Goal: Task Accomplishment & Management: Manage account settings

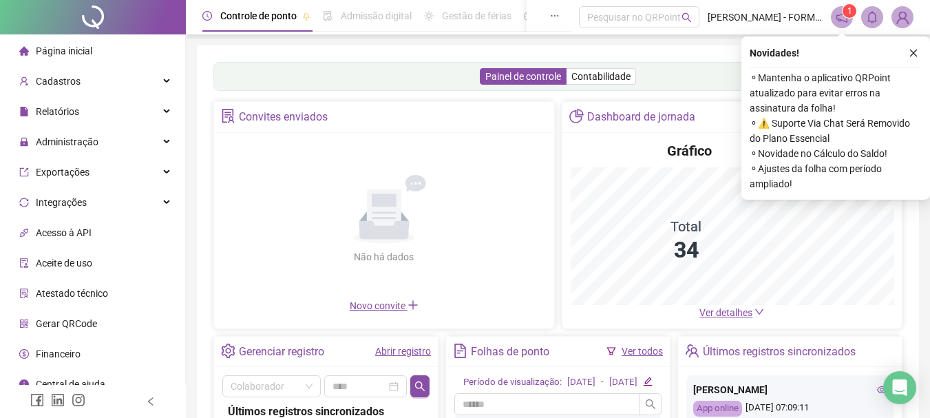
click at [914, 52] on icon "close" at bounding box center [913, 53] width 10 height 10
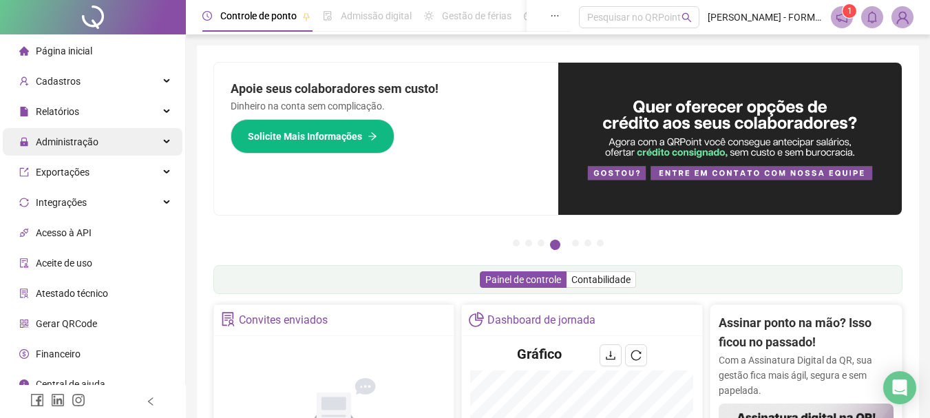
click at [133, 142] on div "Administração" at bounding box center [93, 142] width 180 height 28
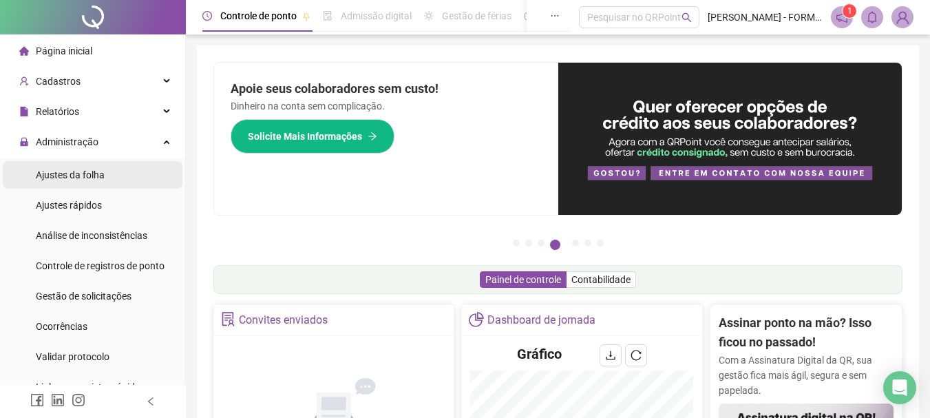
click at [93, 175] on span "Ajustes da folha" at bounding box center [70, 174] width 69 height 11
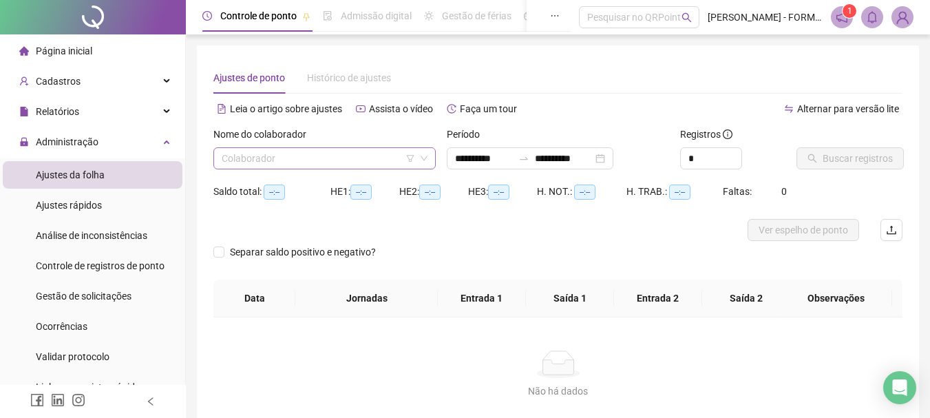
type input "**********"
click at [297, 149] on input "search" at bounding box center [318, 158] width 193 height 21
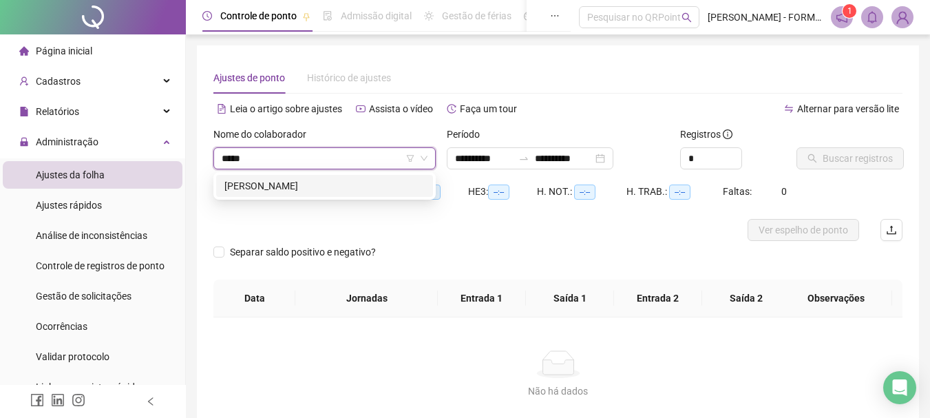
type input "******"
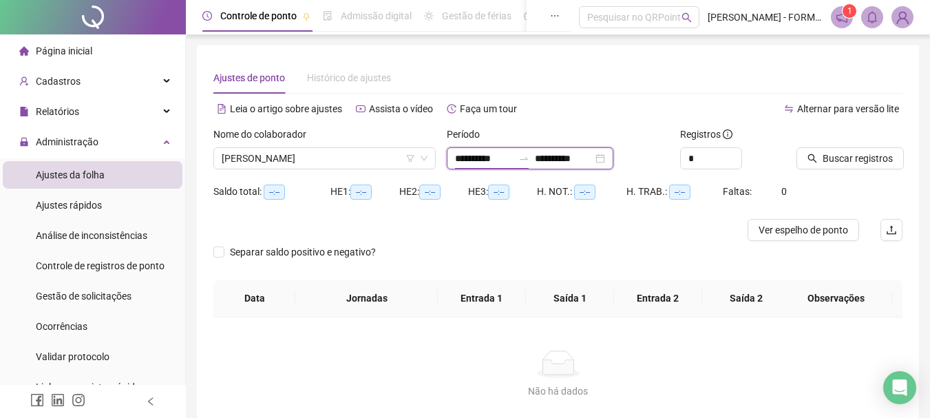
click at [497, 157] on input "**********" at bounding box center [484, 158] width 58 height 15
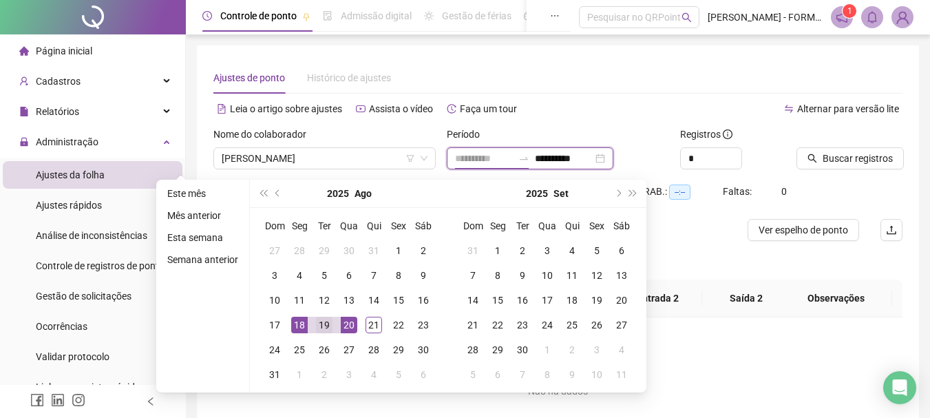
type input "**********"
click at [322, 325] on div "19" at bounding box center [324, 325] width 17 height 17
type input "**********"
click at [302, 325] on div "18" at bounding box center [299, 325] width 17 height 17
type input "**********"
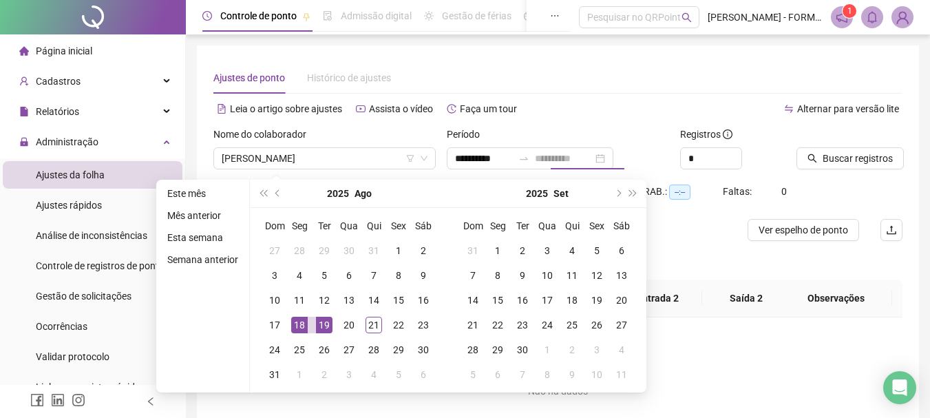
type input "**********"
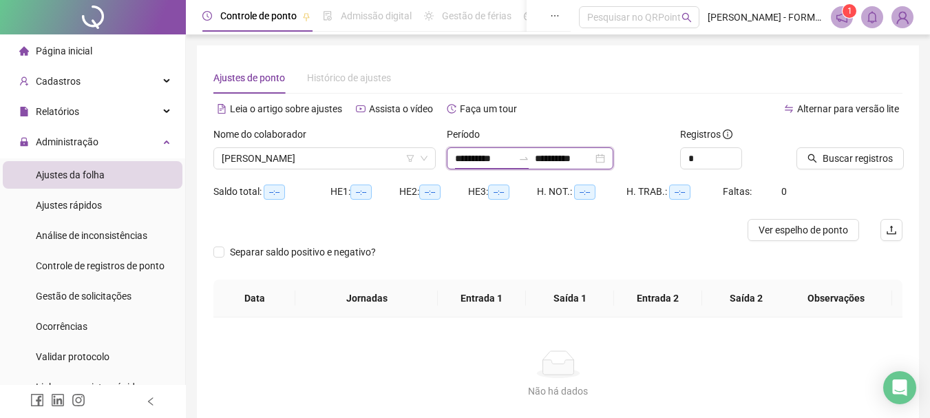
click at [469, 157] on input "**********" at bounding box center [484, 158] width 58 height 15
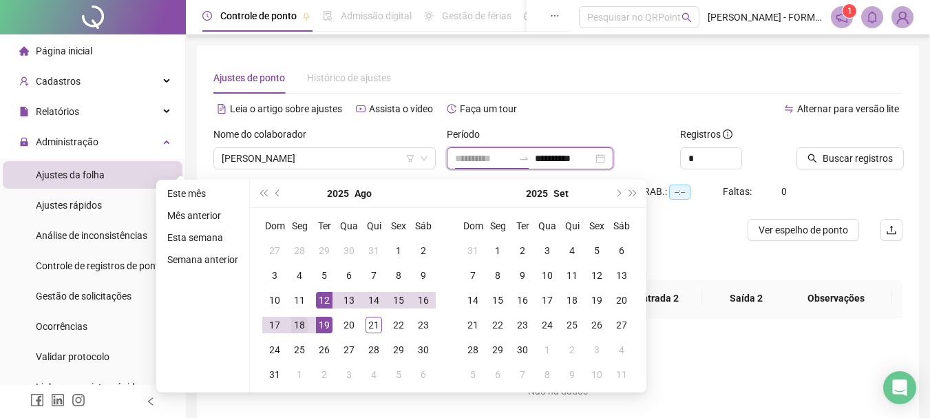
type input "**********"
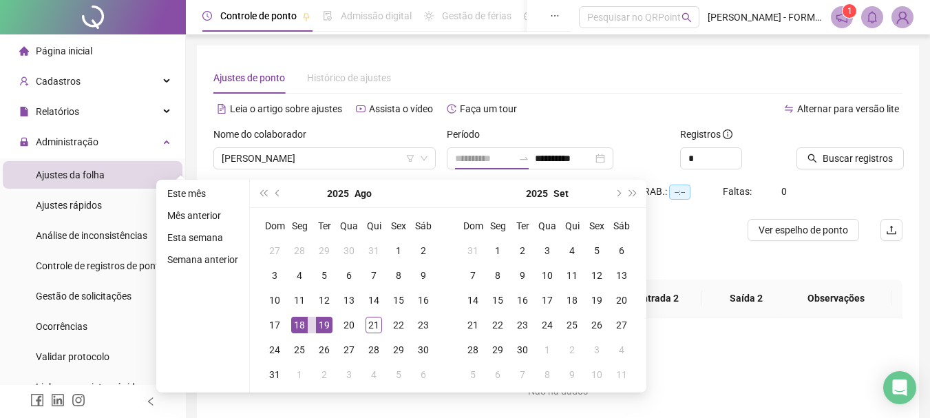
click at [299, 326] on div "18" at bounding box center [299, 325] width 17 height 17
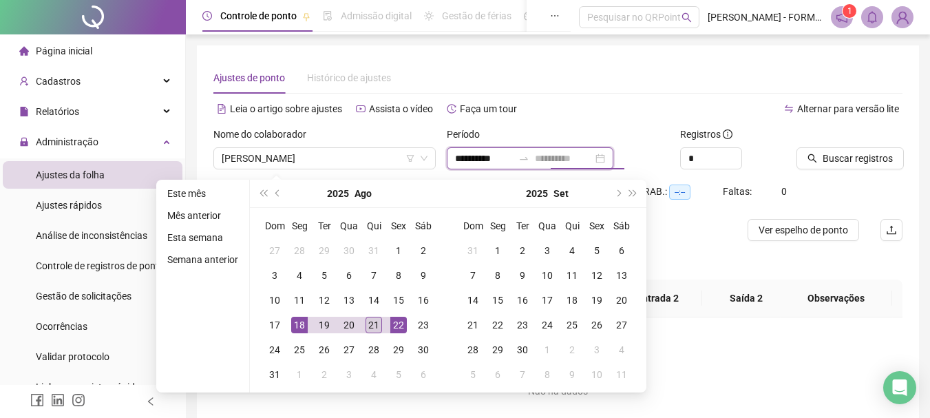
type input "**********"
click at [369, 326] on div "21" at bounding box center [373, 325] width 17 height 17
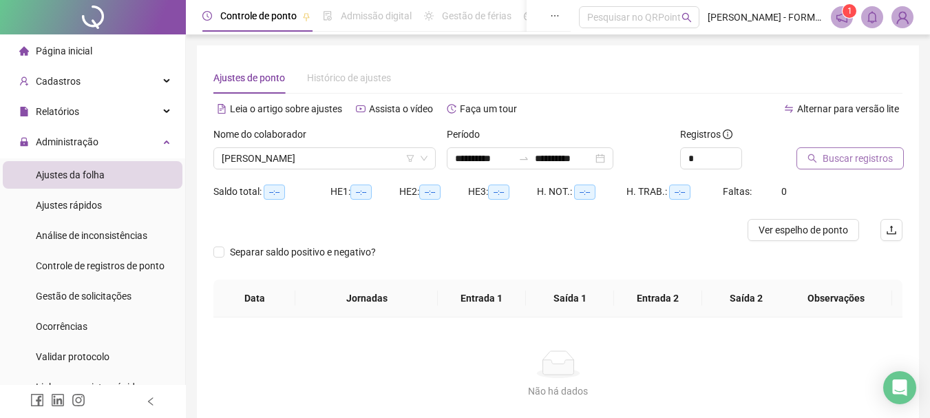
click at [837, 154] on span "Buscar registros" at bounding box center [857, 158] width 70 height 15
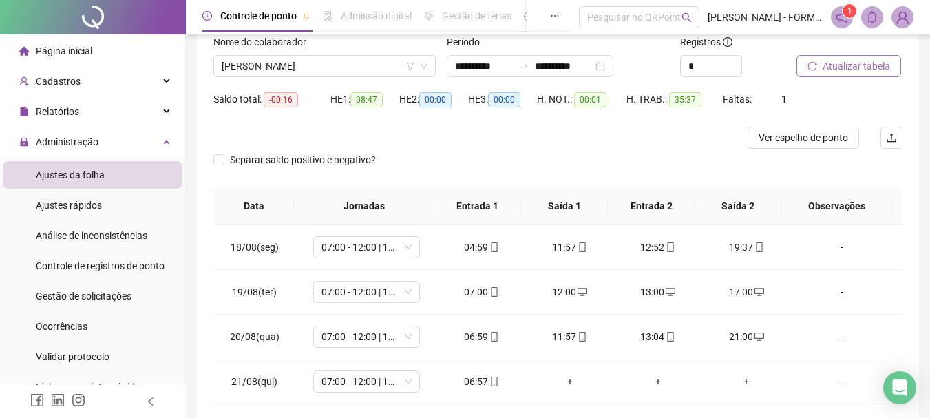
scroll to position [69, 0]
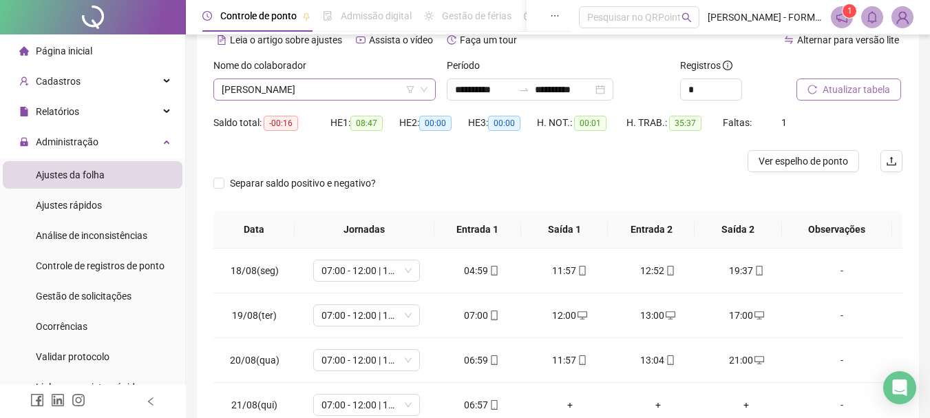
click at [312, 86] on span "SANDRO SANTOS DA COSTA" at bounding box center [325, 89] width 206 height 21
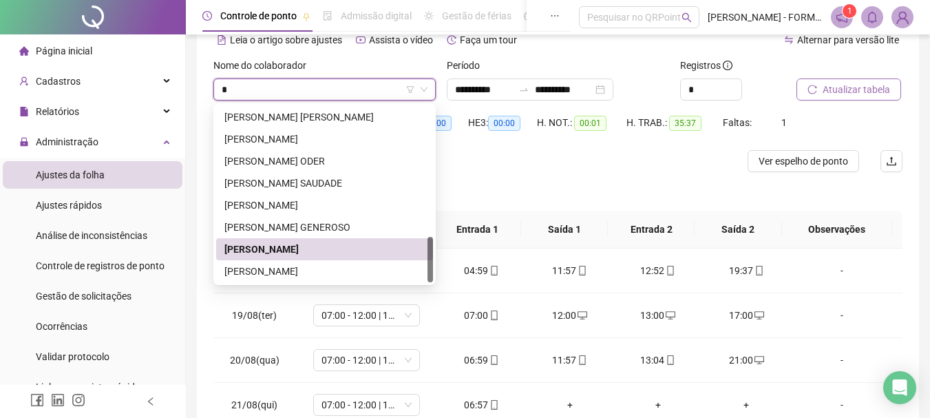
scroll to position [0, 0]
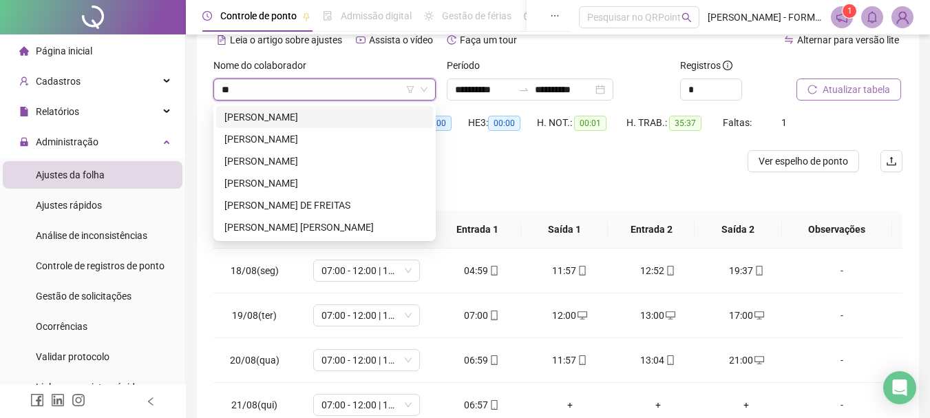
type input "***"
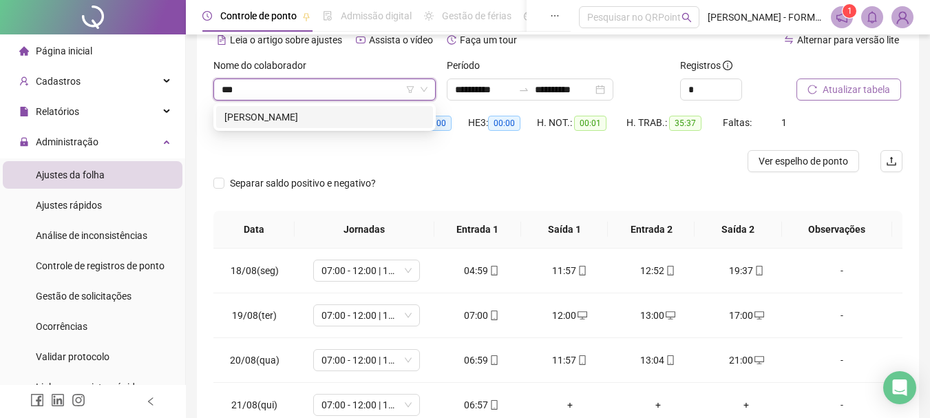
click at [314, 118] on div "ALYSON GUSTAVO AQUINO DE SOUZA" at bounding box center [324, 116] width 200 height 15
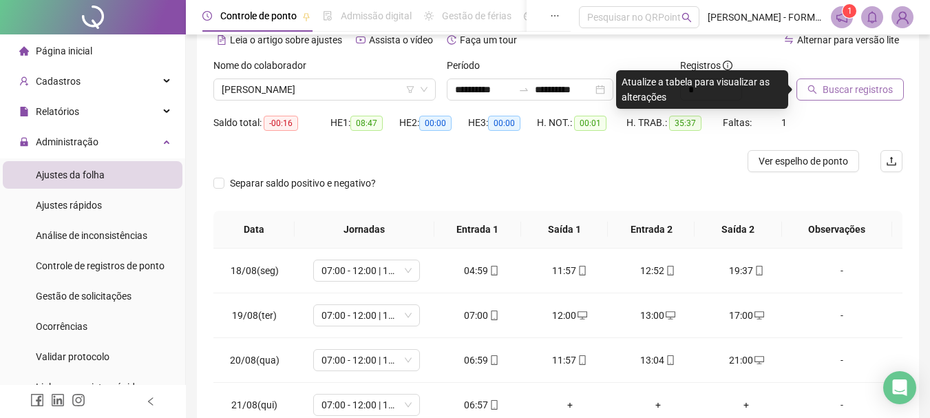
click at [843, 87] on span "Buscar registros" at bounding box center [857, 89] width 70 height 15
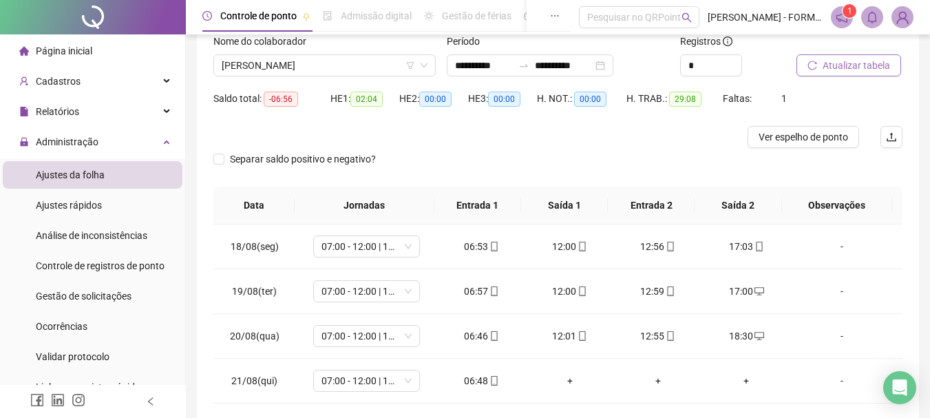
scroll to position [69, 0]
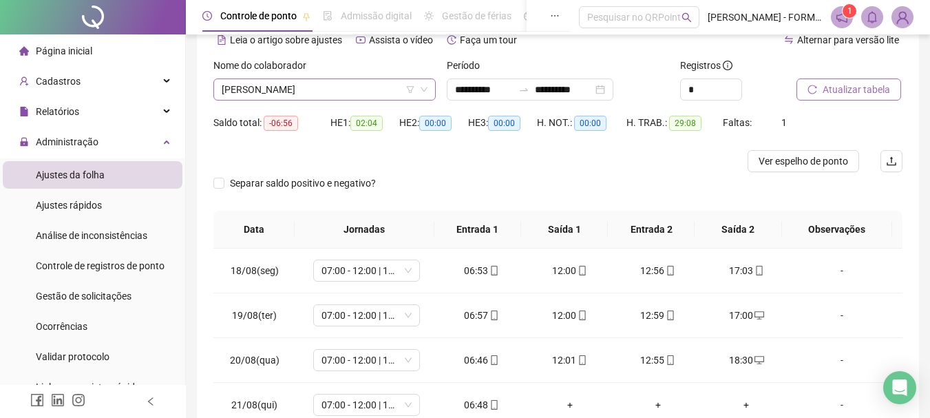
click at [334, 89] on span "ALYSON GUSTAVO AQUINO DE SOUZA" at bounding box center [325, 89] width 206 height 21
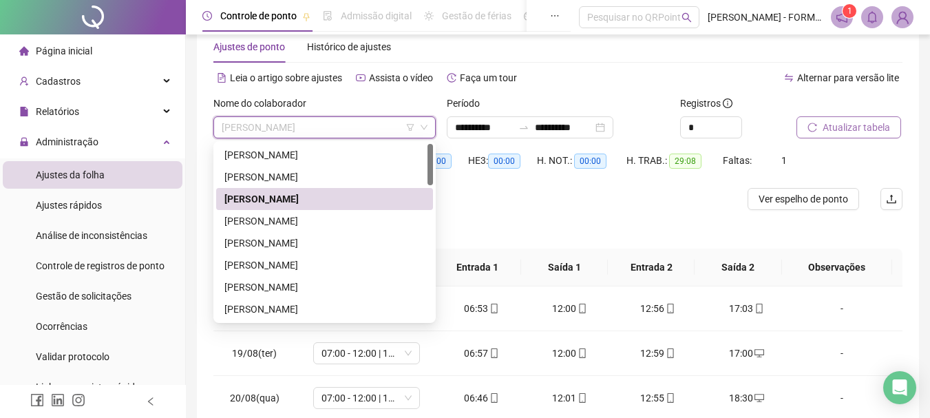
scroll to position [0, 0]
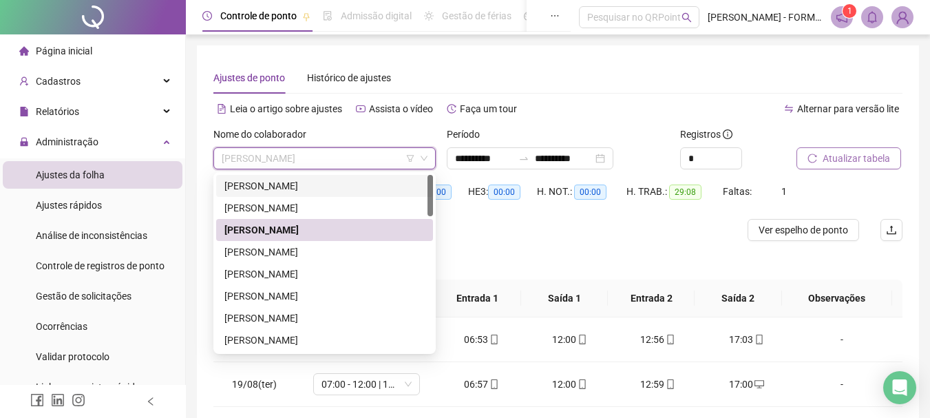
click at [337, 188] on div "ADENILTON MOREIRA DOS SANTOS" at bounding box center [324, 185] width 200 height 15
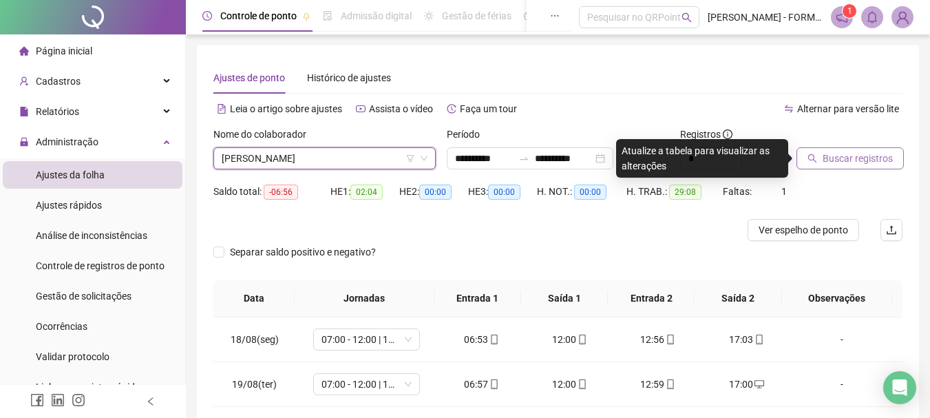
click at [870, 156] on span "Buscar registros" at bounding box center [857, 158] width 70 height 15
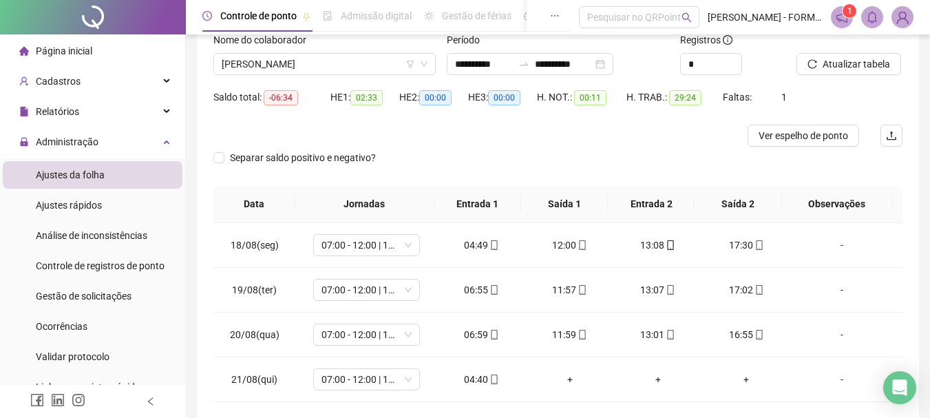
scroll to position [93, 0]
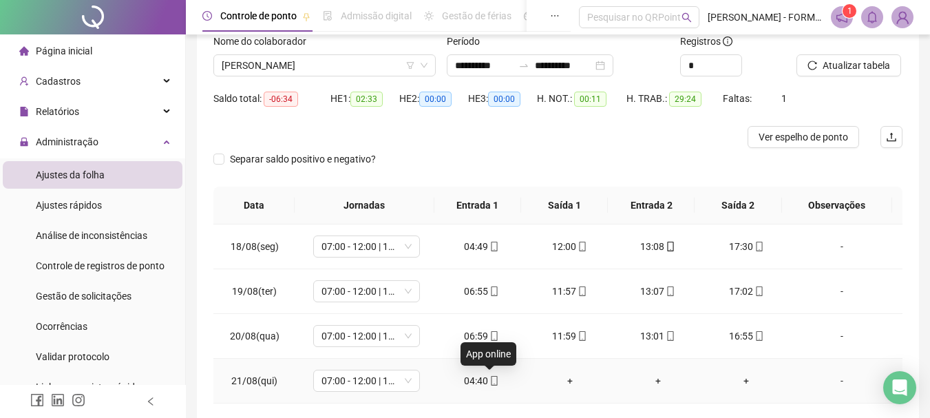
click at [492, 379] on icon "mobile" at bounding box center [494, 381] width 10 height 10
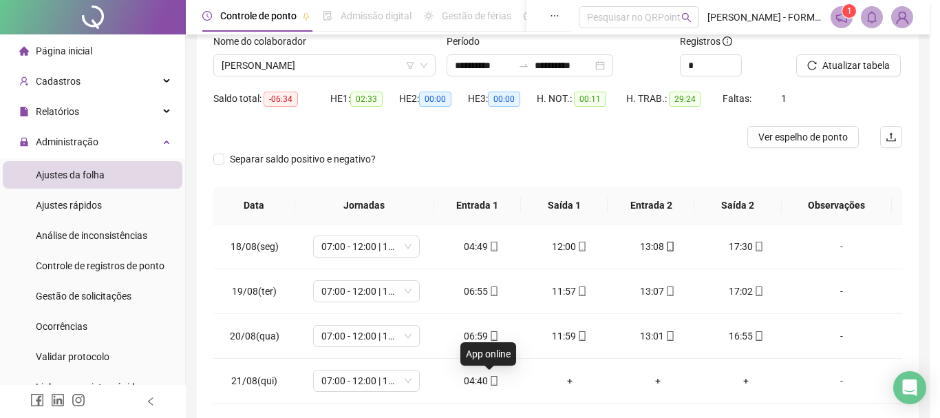
type input "**********"
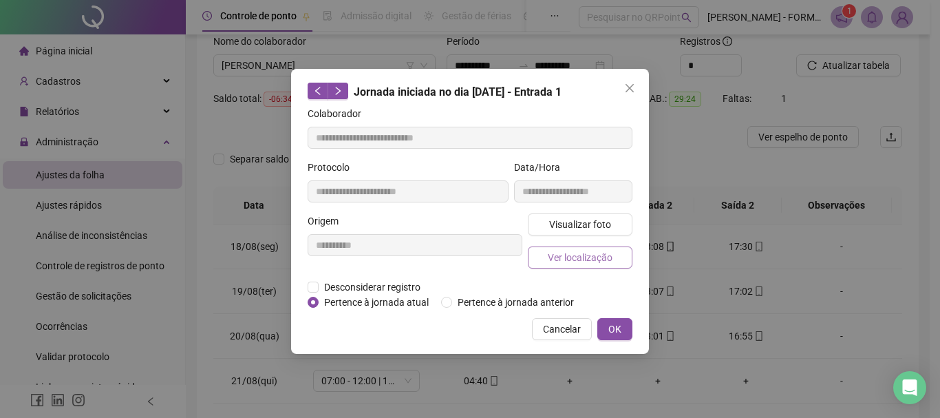
click at [579, 253] on span "Ver localização" at bounding box center [580, 257] width 65 height 15
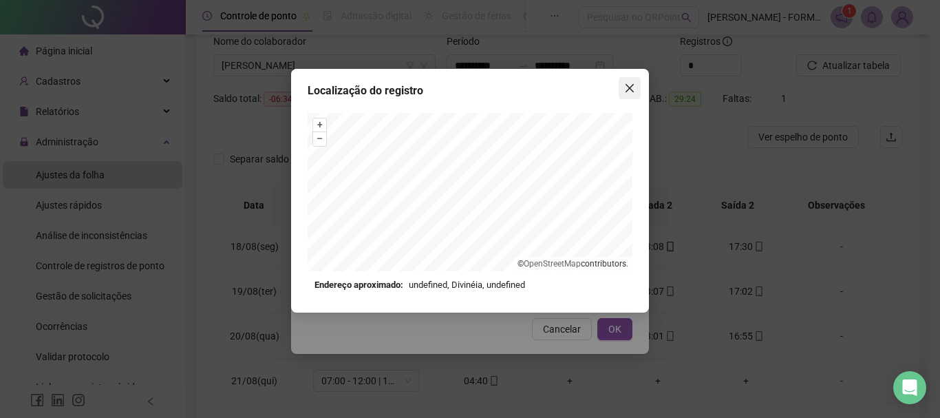
click at [628, 88] on icon "close" at bounding box center [629, 88] width 11 height 11
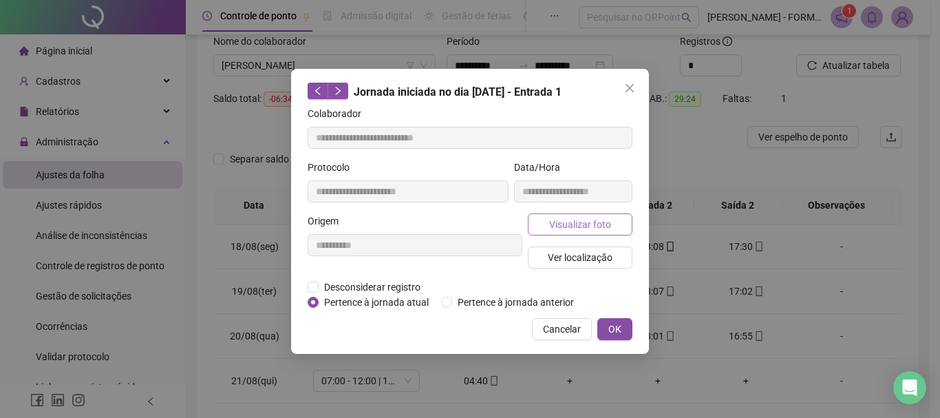
click at [605, 227] on span "Visualizar foto" at bounding box center [580, 224] width 62 height 15
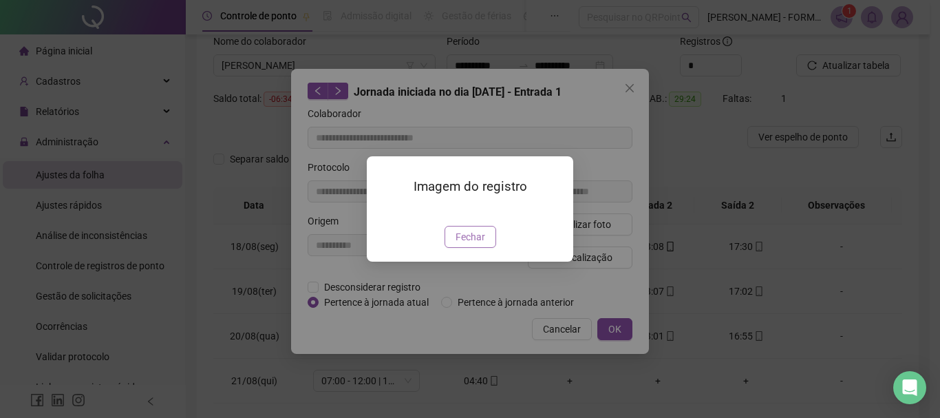
click at [477, 244] on span "Fechar" at bounding box center [470, 236] width 30 height 15
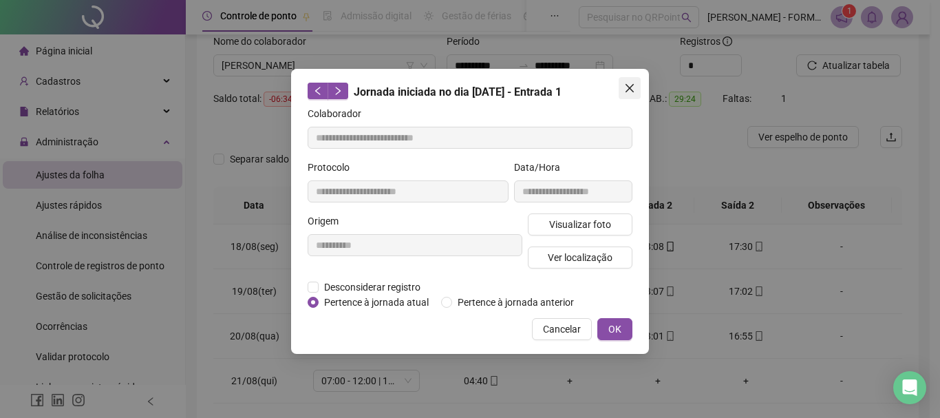
click at [622, 88] on span "Close" at bounding box center [630, 88] width 22 height 11
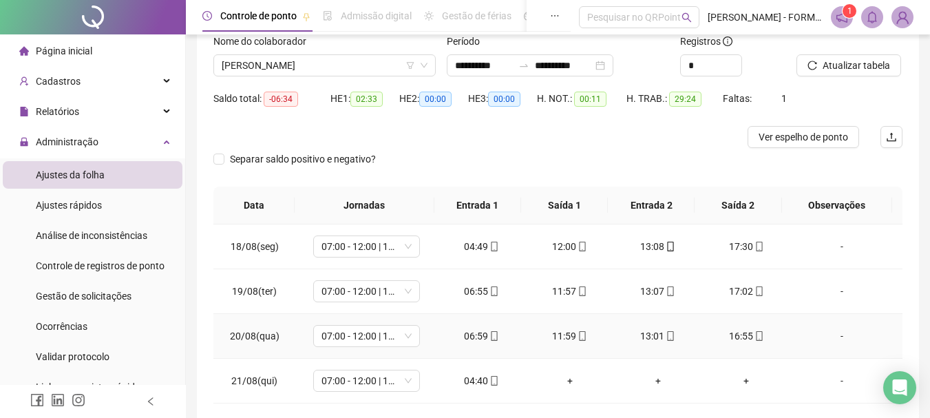
click at [755, 339] on icon "mobile" at bounding box center [758, 336] width 6 height 10
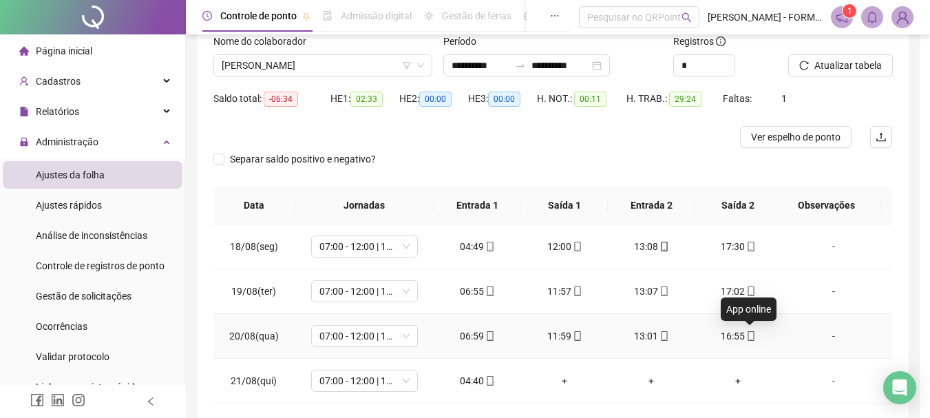
type input "**********"
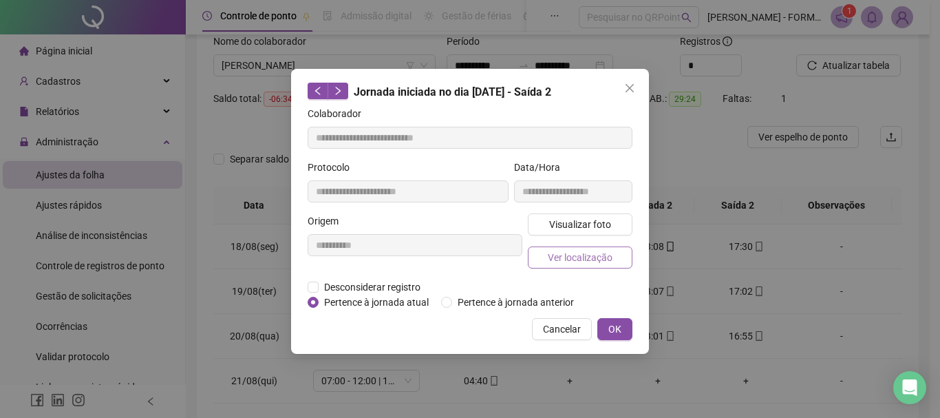
click at [592, 250] on span "Ver localização" at bounding box center [580, 257] width 65 height 15
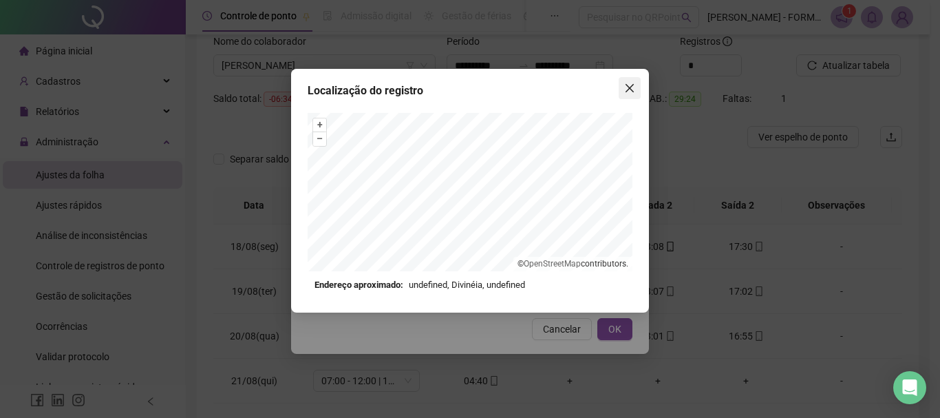
click at [629, 87] on icon "close" at bounding box center [629, 88] width 8 height 8
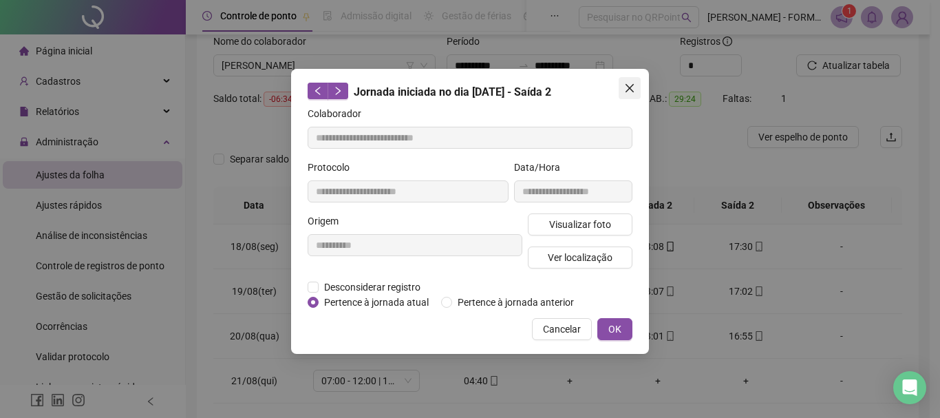
click at [631, 87] on icon "close" at bounding box center [629, 88] width 8 height 8
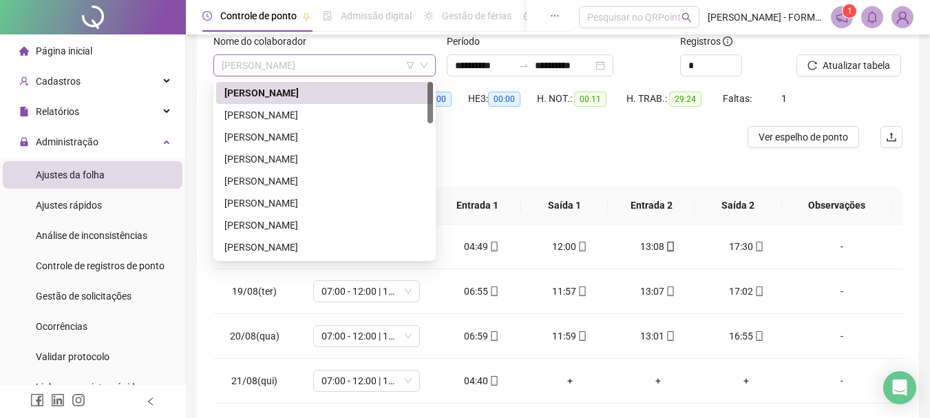
click at [336, 61] on span "ADENILTON MOREIRA DOS SANTOS" at bounding box center [325, 65] width 206 height 21
click at [301, 115] on div "ADILSON DO NASCIMENTO SOARES" at bounding box center [324, 114] width 200 height 15
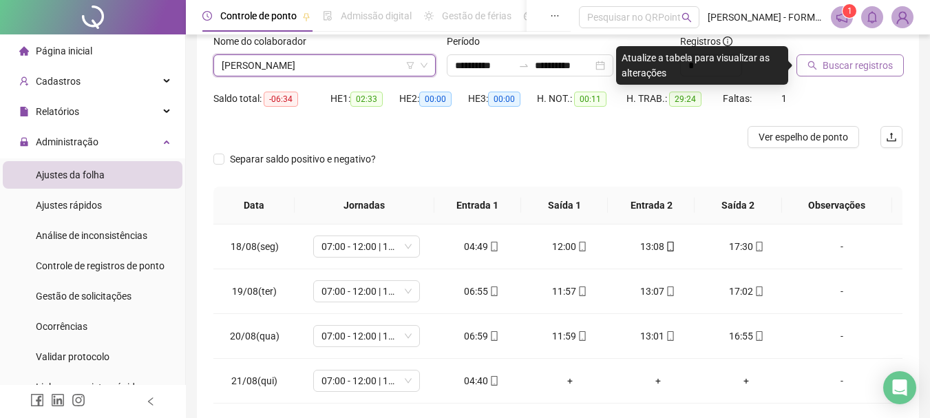
click at [826, 65] on span "Buscar registros" at bounding box center [857, 65] width 70 height 15
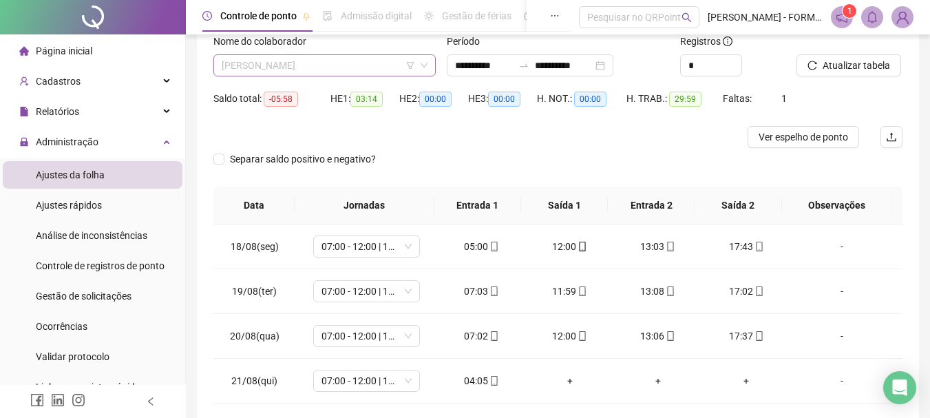
click at [369, 62] on span "ADILSON DO NASCIMENTO SOARES" at bounding box center [325, 65] width 206 height 21
click at [491, 383] on icon "mobile" at bounding box center [494, 381] width 6 height 10
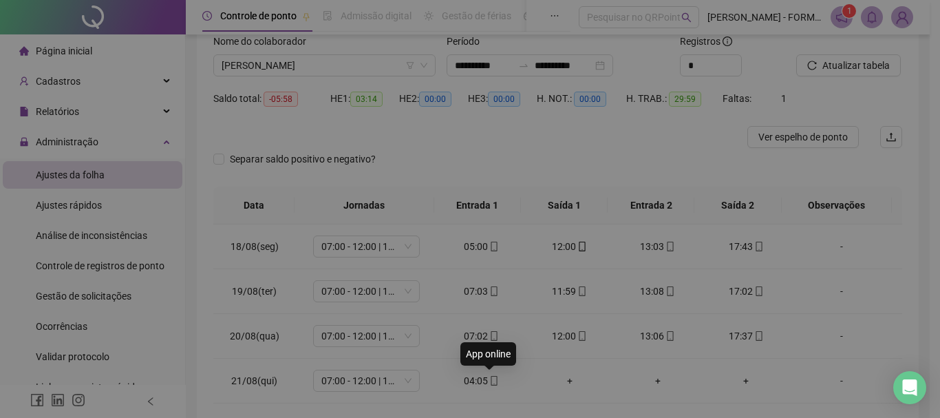
type input "**********"
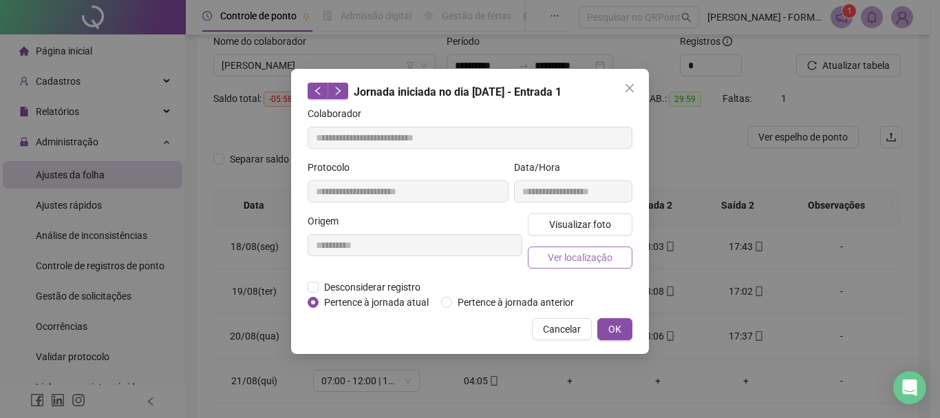
click at [576, 261] on span "Ver localização" at bounding box center [580, 257] width 65 height 15
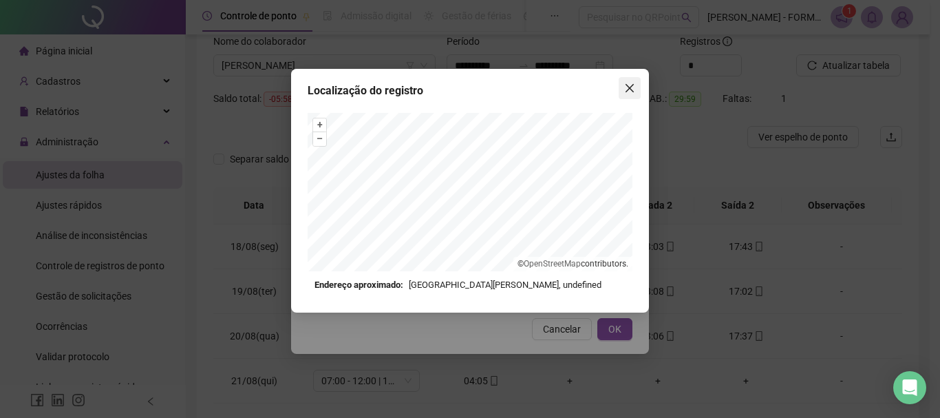
click at [631, 88] on icon "close" at bounding box center [629, 88] width 11 height 11
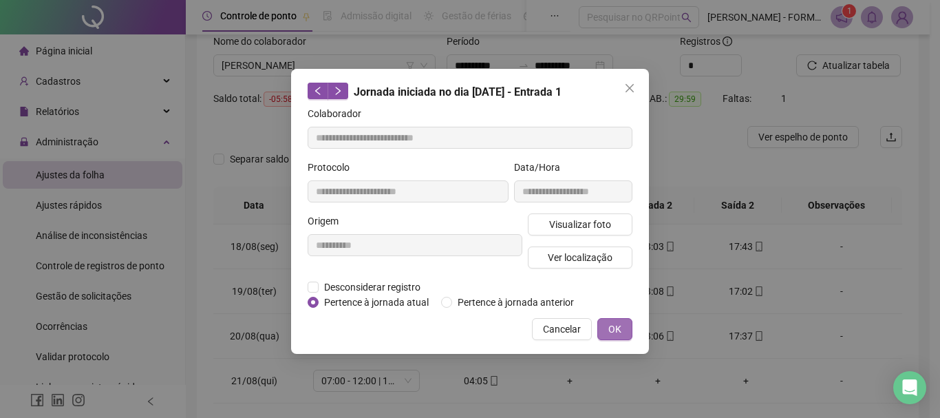
click at [613, 322] on span "OK" at bounding box center [614, 328] width 13 height 15
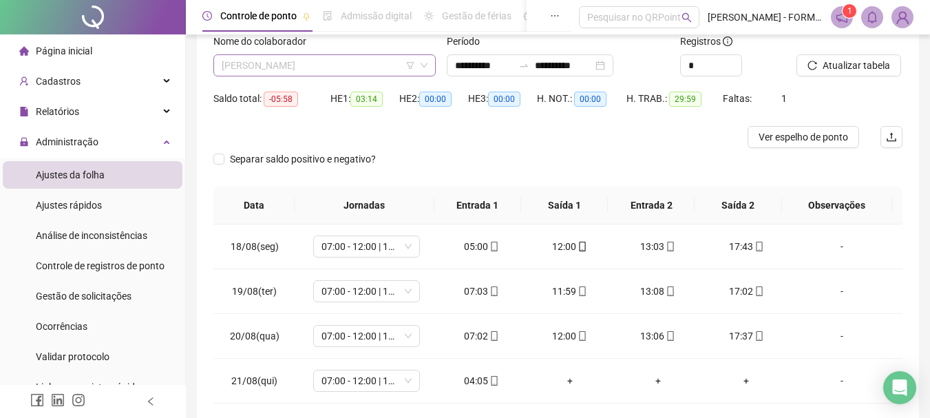
click at [377, 68] on span "ADILSON DO NASCIMENTO SOARES" at bounding box center [325, 65] width 206 height 21
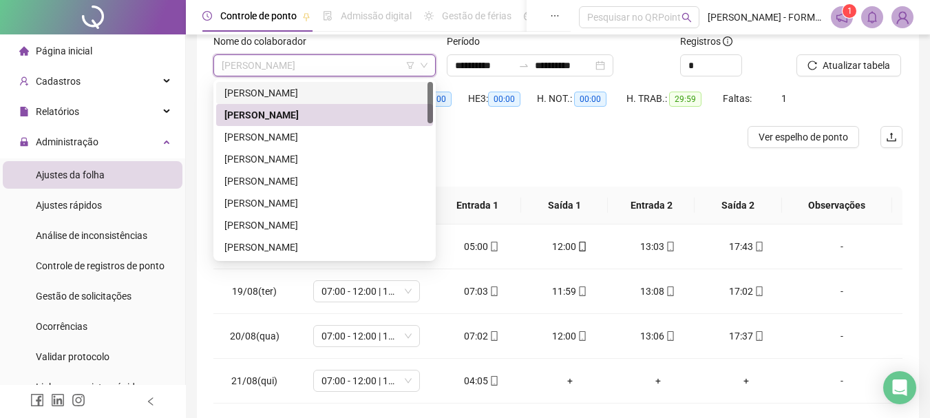
click at [345, 95] on div "ADENILTON MOREIRA DOS SANTOS" at bounding box center [324, 92] width 200 height 15
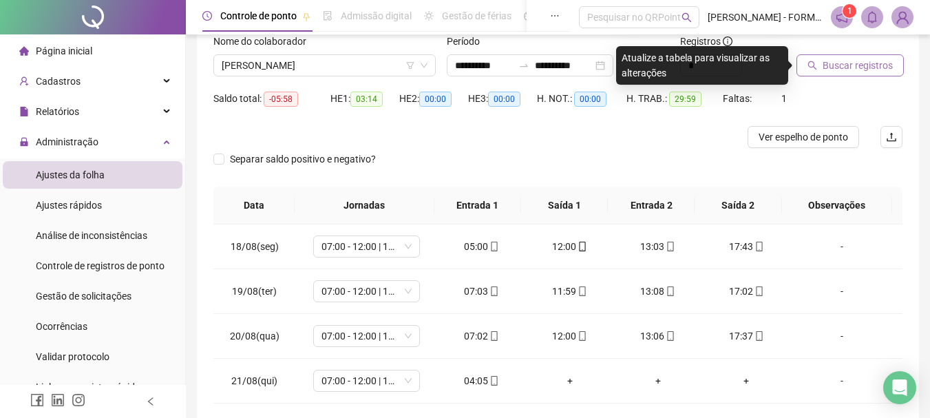
click at [819, 65] on button "Buscar registros" at bounding box center [849, 65] width 107 height 22
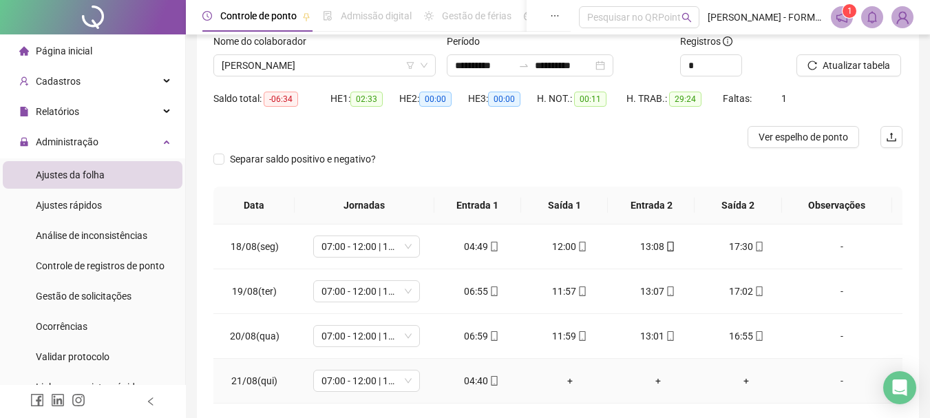
click at [491, 380] on icon "mobile" at bounding box center [494, 381] width 10 height 10
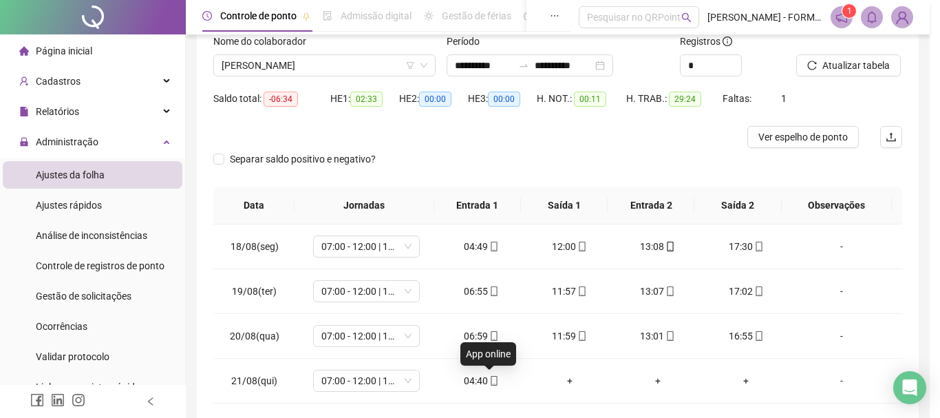
type input "**********"
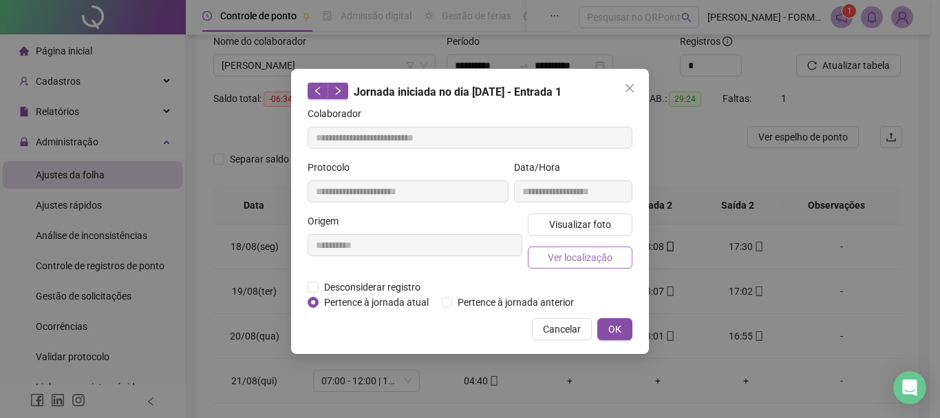
click at [596, 253] on span "Ver localização" at bounding box center [580, 257] width 65 height 15
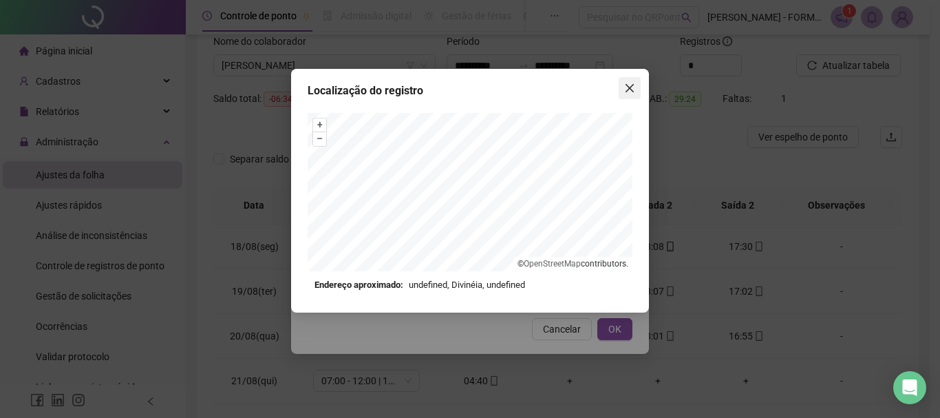
click at [630, 83] on icon "close" at bounding box center [629, 88] width 11 height 11
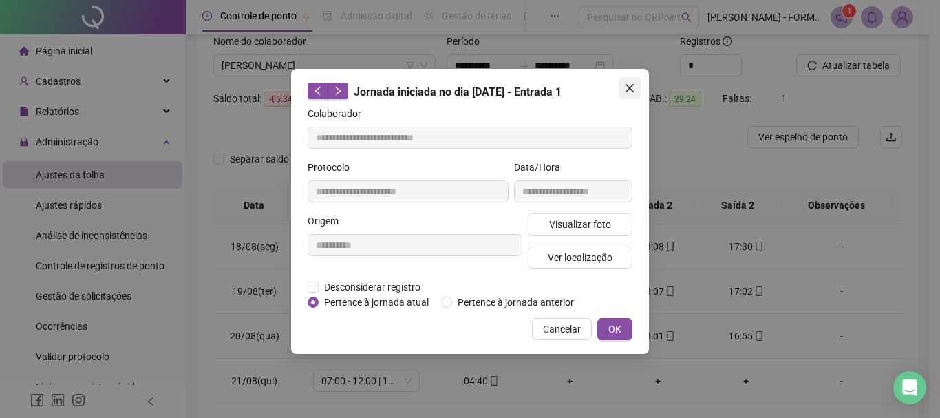
click at [627, 87] on icon "close" at bounding box center [629, 88] width 11 height 11
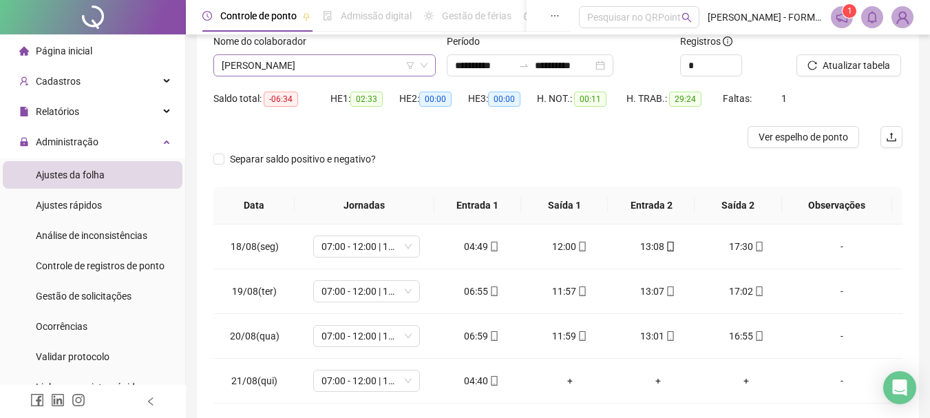
click at [376, 62] on span "ADENILTON MOREIRA DOS SANTOS" at bounding box center [325, 65] width 206 height 21
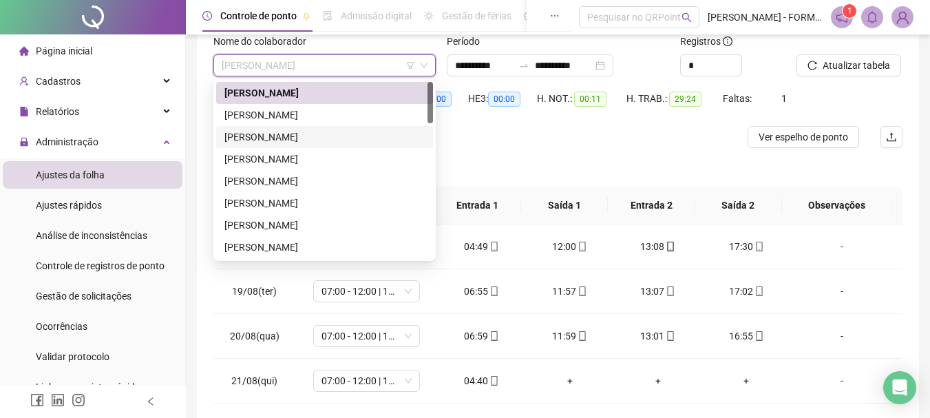
click at [325, 144] on div "ALYSON GUSTAVO AQUINO DE SOUZA" at bounding box center [324, 136] width 200 height 15
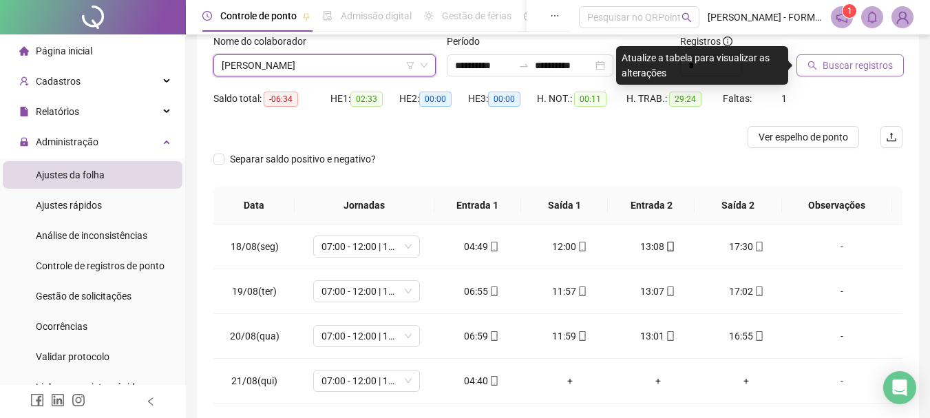
click at [824, 63] on span "Buscar registros" at bounding box center [857, 65] width 70 height 15
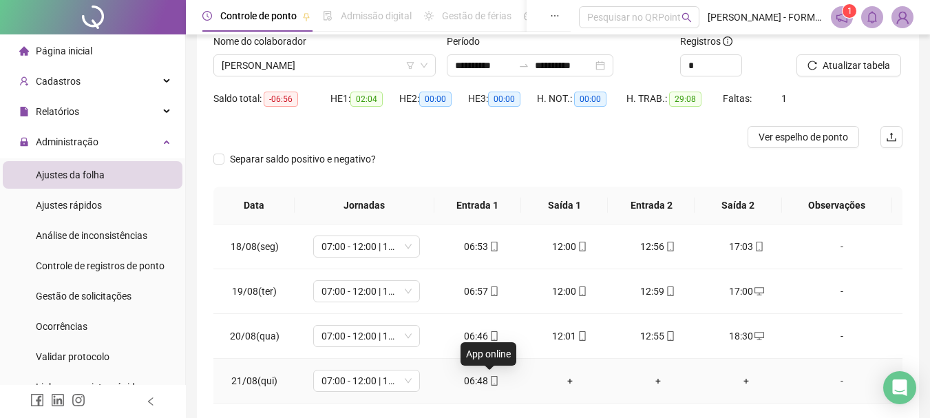
click at [492, 382] on icon "mobile" at bounding box center [494, 381] width 10 height 10
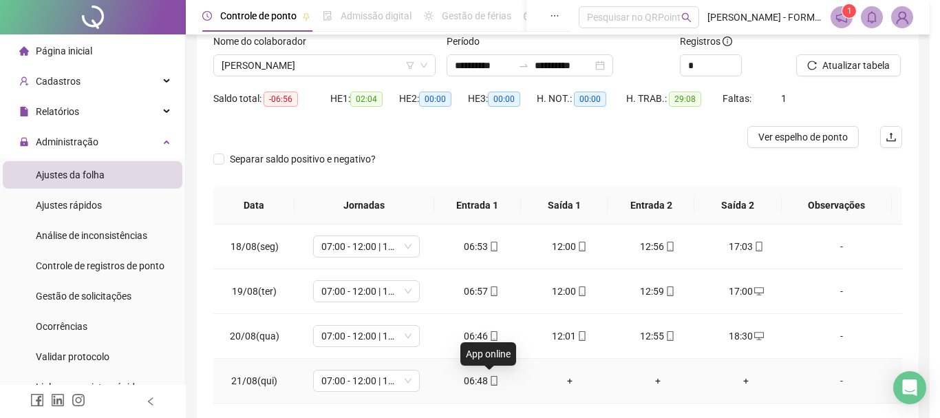
type input "**********"
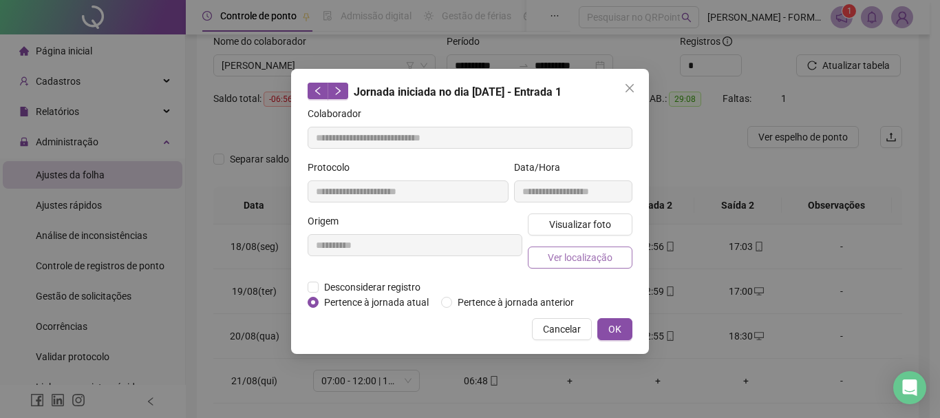
click at [559, 257] on span "Ver localização" at bounding box center [580, 257] width 65 height 15
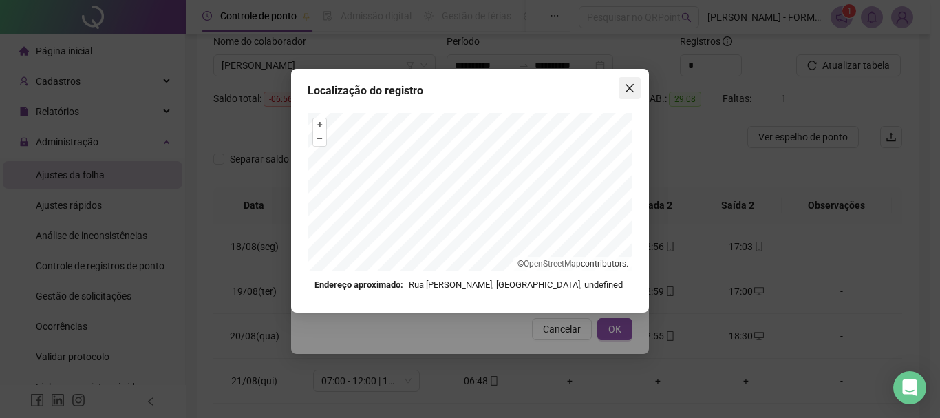
click at [628, 89] on icon "close" at bounding box center [629, 88] width 8 height 8
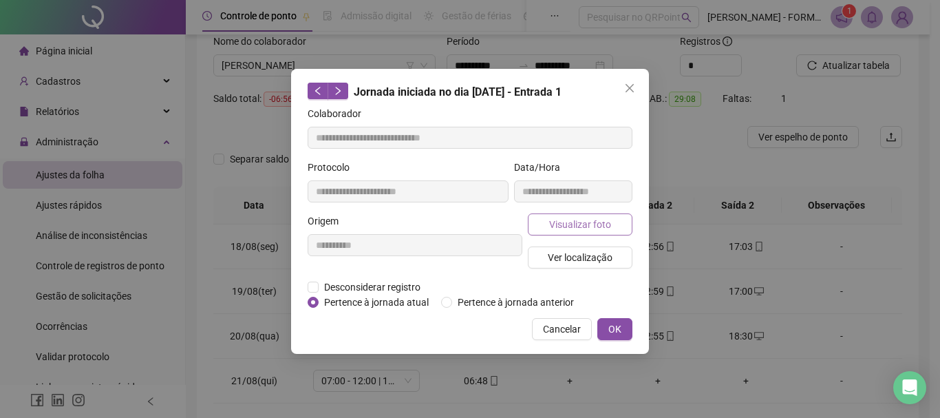
click at [597, 226] on span "Visualizar foto" at bounding box center [580, 224] width 62 height 15
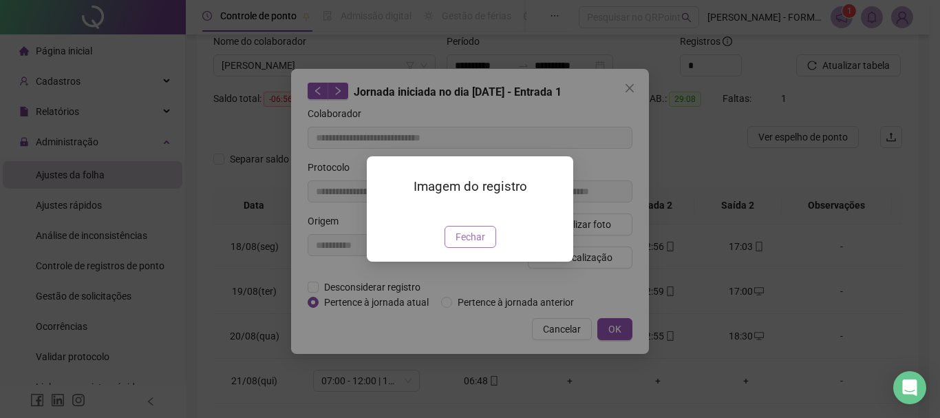
click at [471, 244] on span "Fechar" at bounding box center [470, 236] width 30 height 15
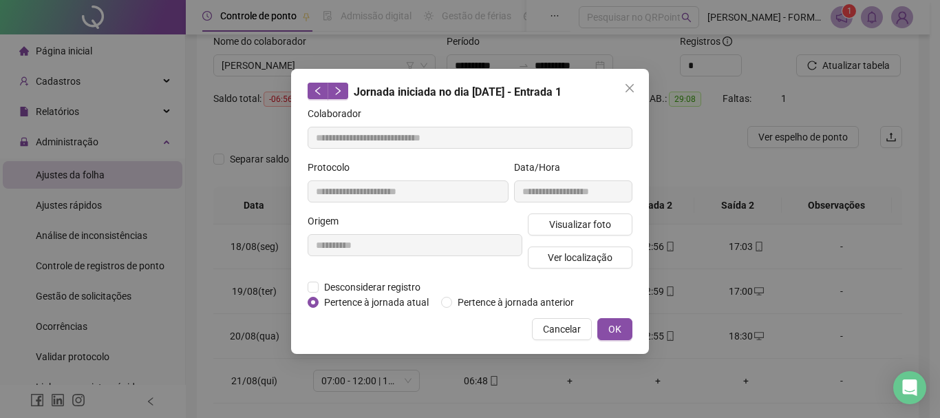
click at [632, 87] on icon "close" at bounding box center [629, 88] width 11 height 11
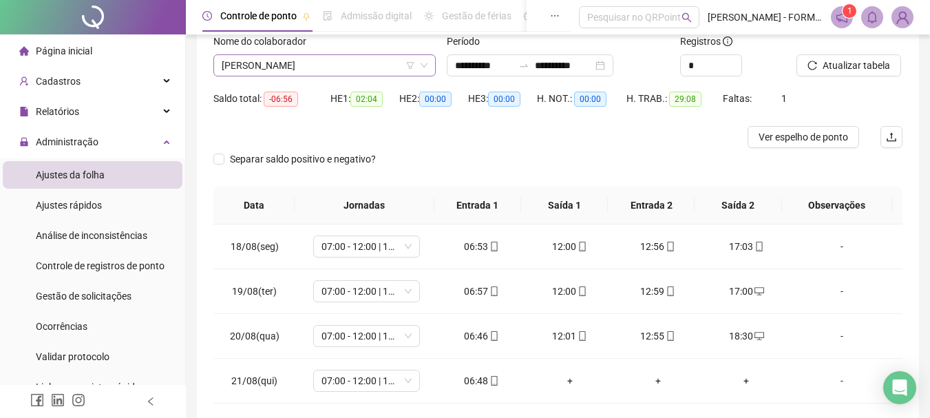
click at [345, 61] on span "ALYSON GUSTAVO AQUINO DE SOUZA" at bounding box center [325, 65] width 206 height 21
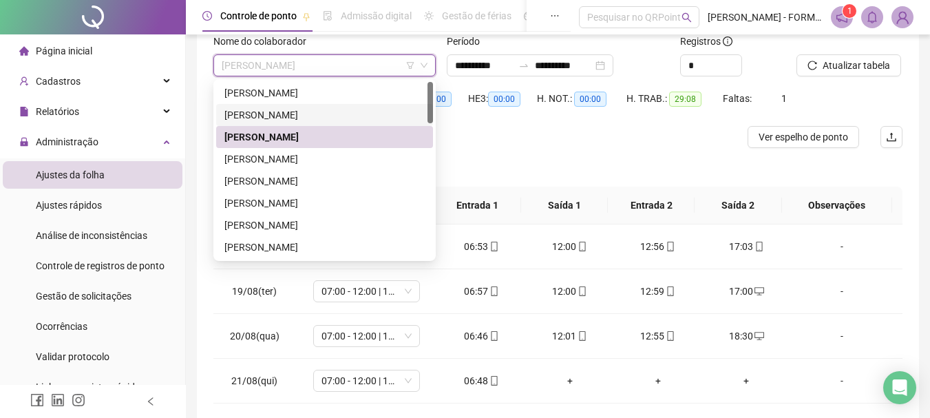
click at [328, 112] on div "ADILSON DO NASCIMENTO SOARES" at bounding box center [324, 114] width 200 height 15
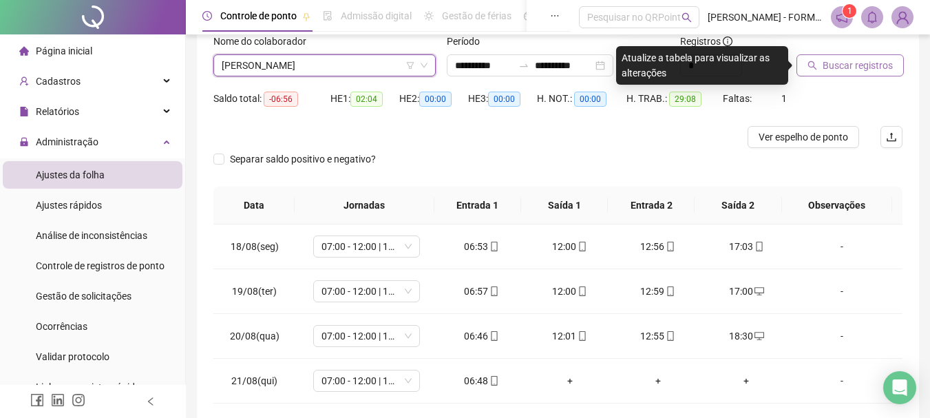
click at [822, 68] on span "Buscar registros" at bounding box center [857, 65] width 70 height 15
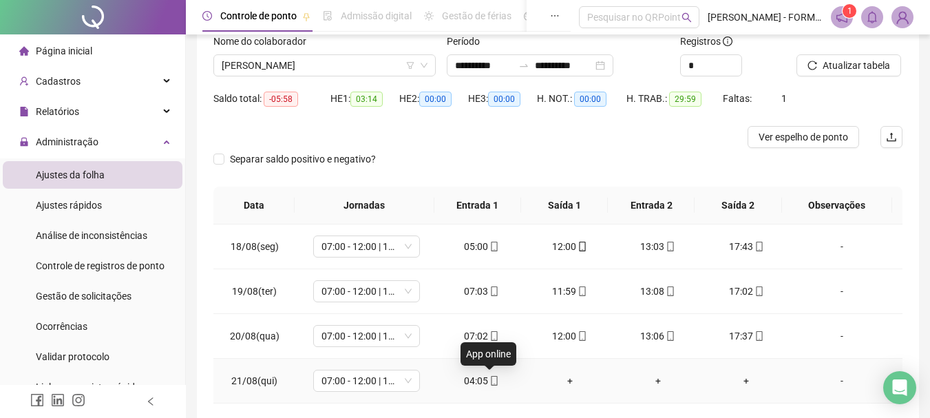
click at [491, 384] on icon "mobile" at bounding box center [494, 381] width 10 height 10
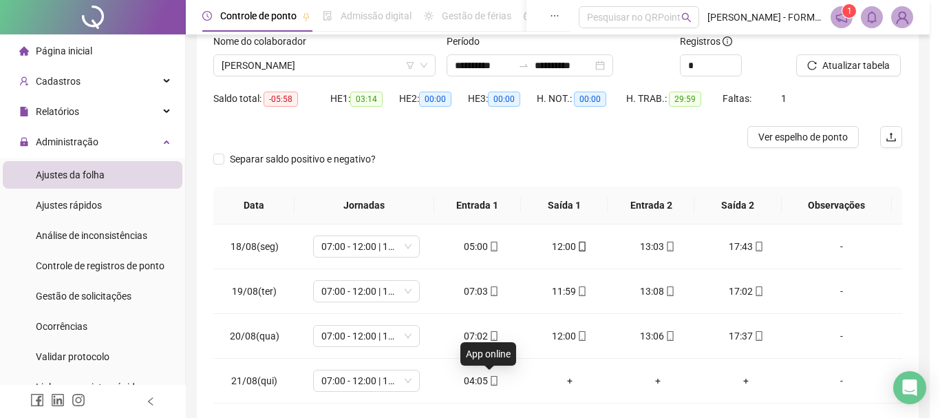
type input "**********"
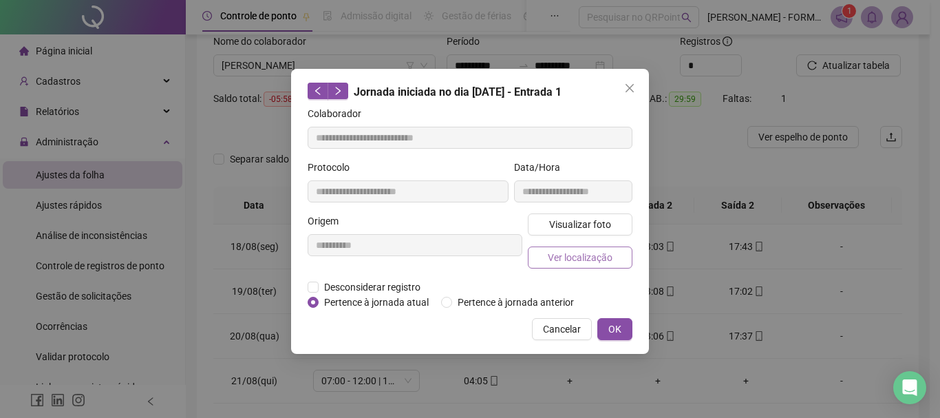
click at [590, 257] on span "Ver localização" at bounding box center [580, 257] width 65 height 15
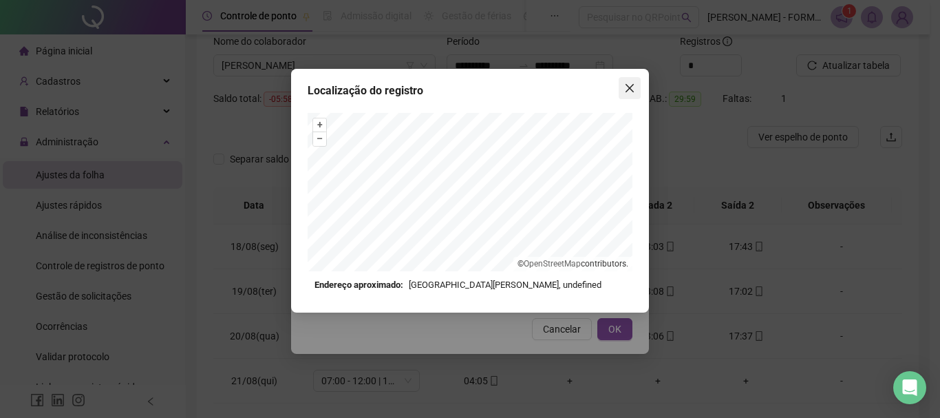
click at [629, 84] on icon "close" at bounding box center [629, 88] width 11 height 11
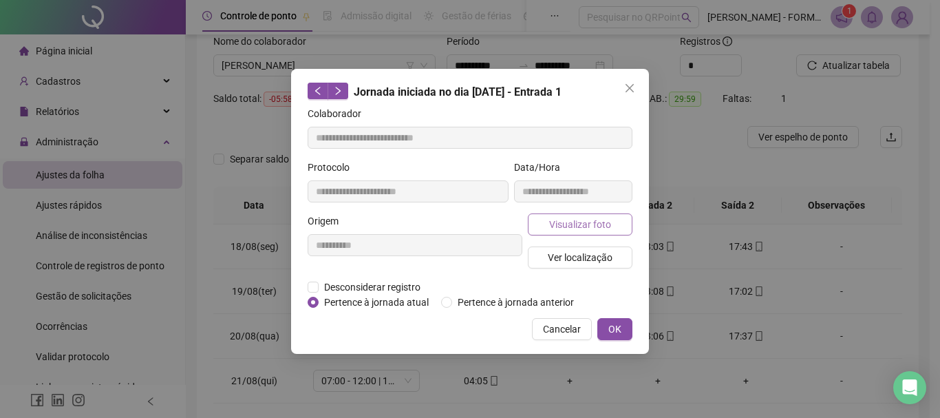
click at [584, 222] on span "Visualizar foto" at bounding box center [580, 224] width 62 height 15
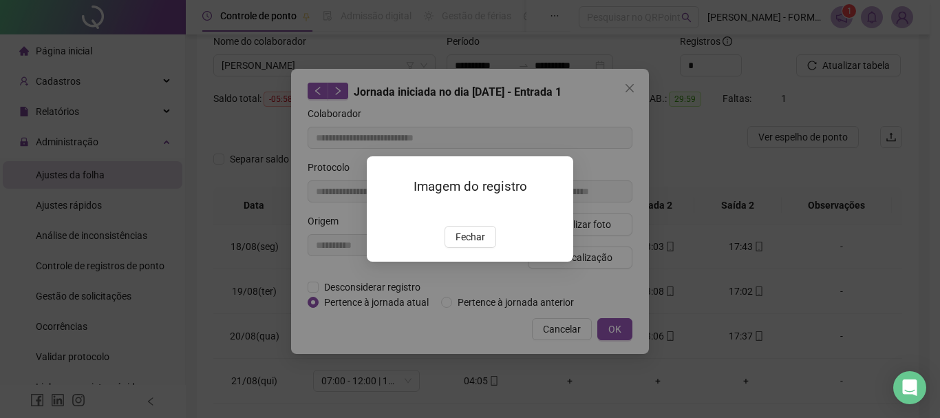
click at [383, 211] on img at bounding box center [383, 211] width 0 height 0
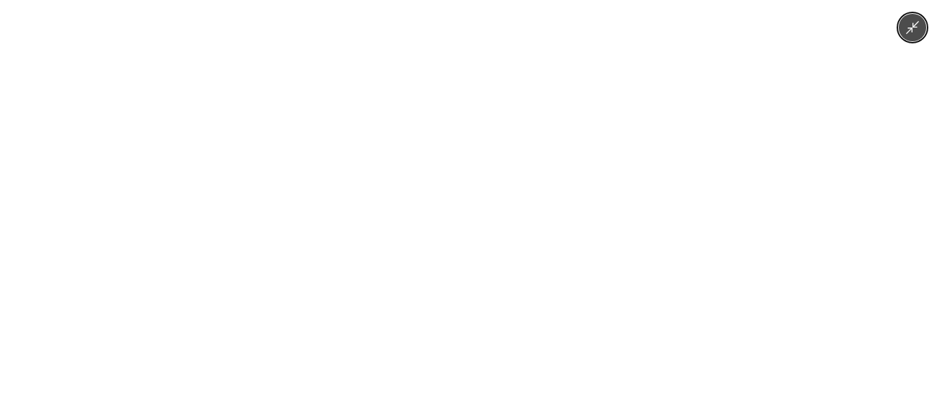
click at [473, 243] on img at bounding box center [469, 209] width 313 height 418
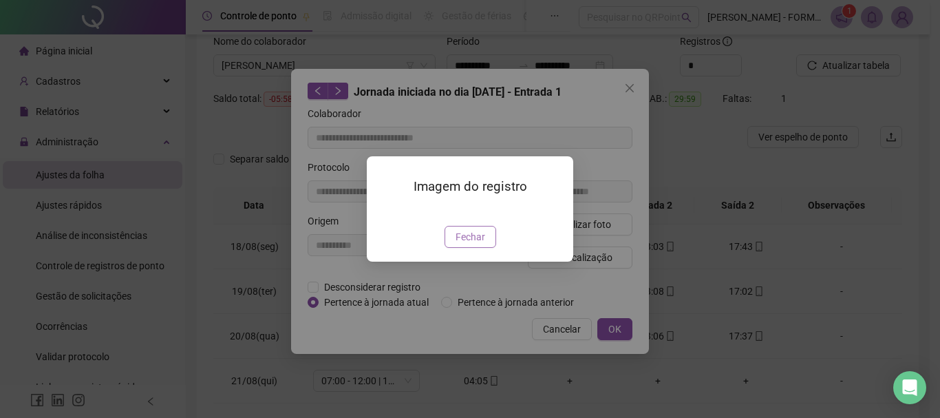
click at [485, 248] on button "Fechar" at bounding box center [470, 237] width 52 height 22
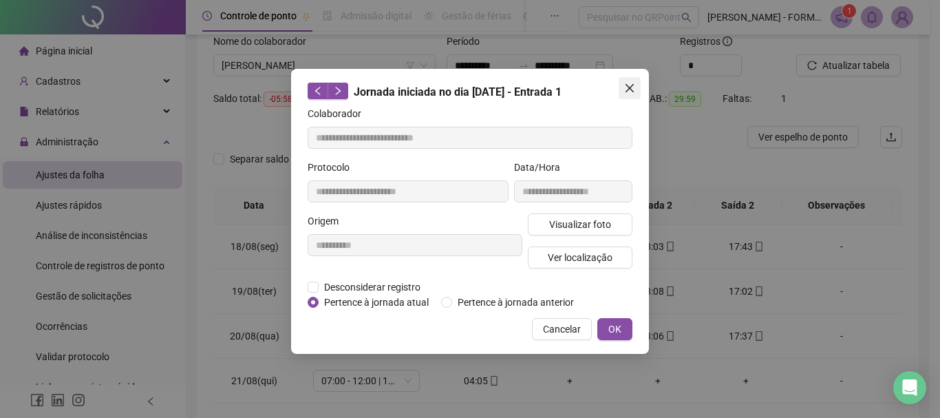
click at [631, 85] on icon "close" at bounding box center [629, 88] width 11 height 11
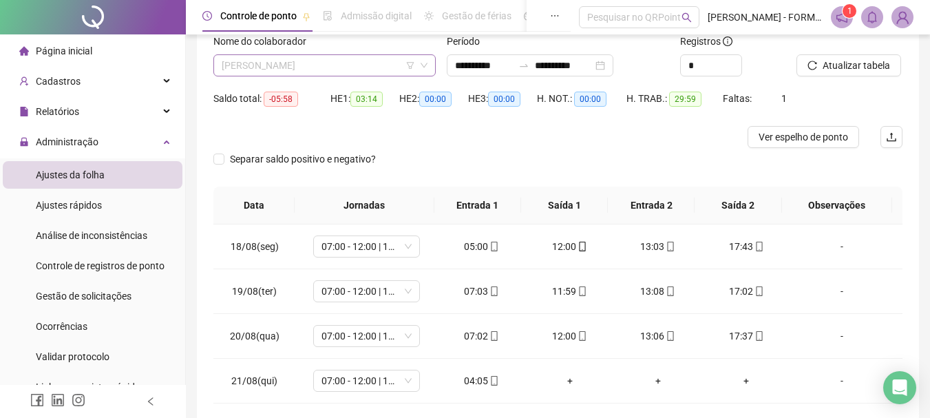
click at [385, 64] on span "ADILSON DO NASCIMENTO SOARES" at bounding box center [325, 65] width 206 height 21
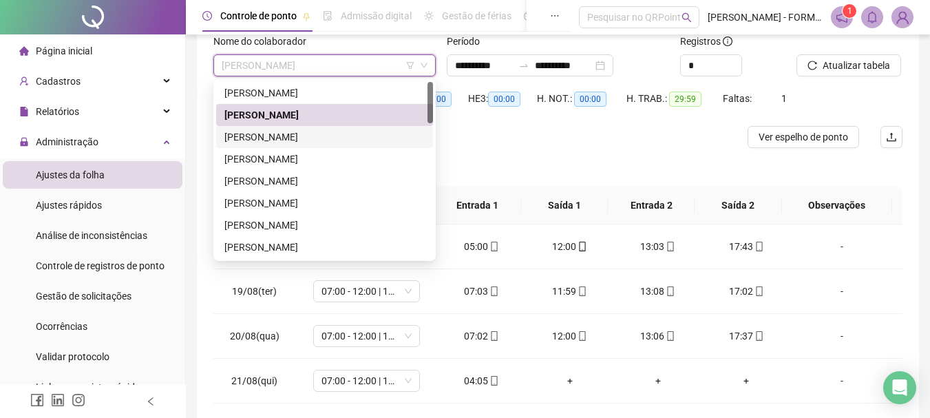
click at [353, 140] on div "ALYSON GUSTAVO AQUINO DE SOUZA" at bounding box center [324, 136] width 200 height 15
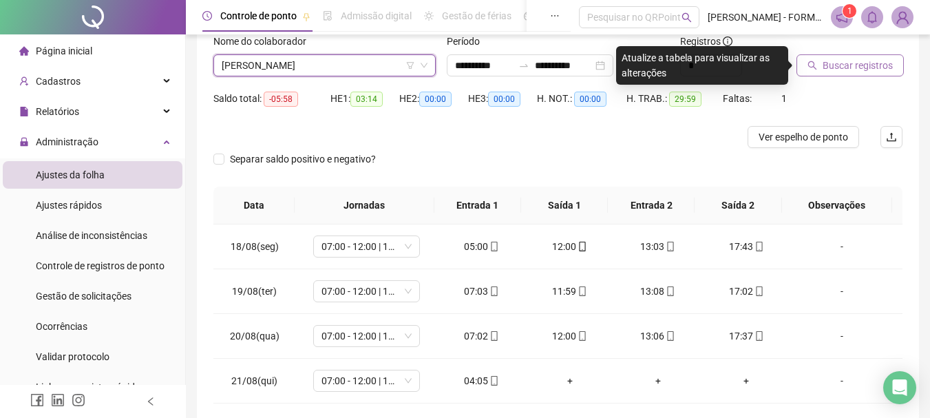
click at [837, 61] on span "Buscar registros" at bounding box center [857, 65] width 70 height 15
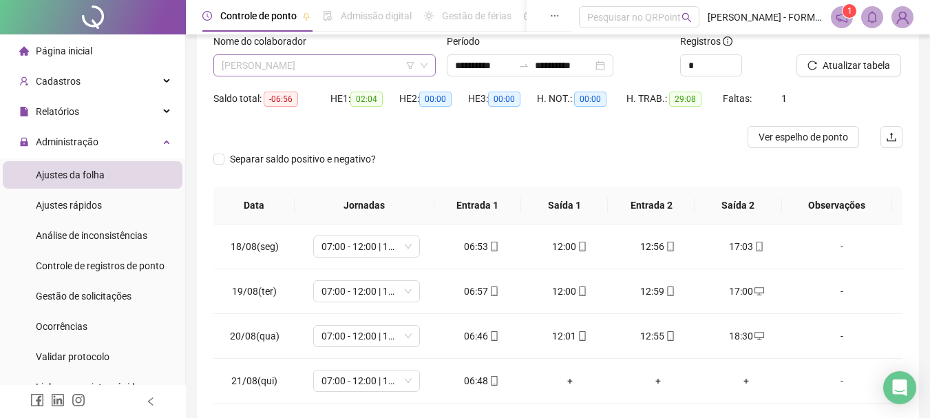
click at [389, 67] on span "ALYSON GUSTAVO AQUINO DE SOUZA" at bounding box center [325, 65] width 206 height 21
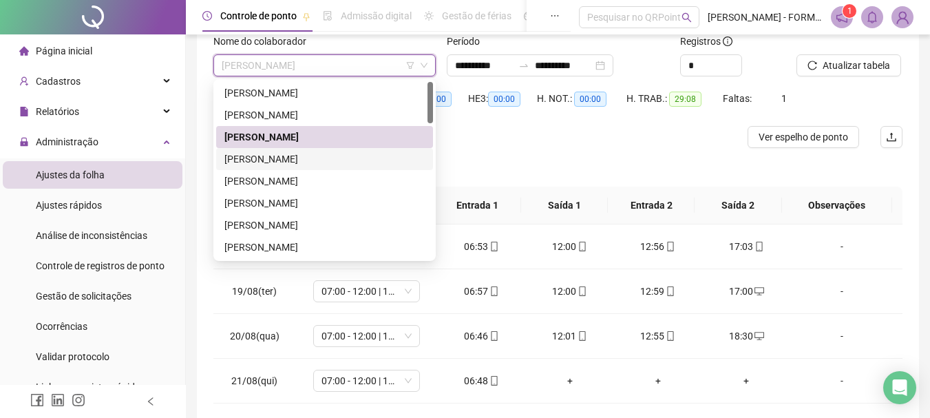
click at [286, 161] on div "ANABEL DO NASCIMENTO SOARES" at bounding box center [324, 158] width 200 height 15
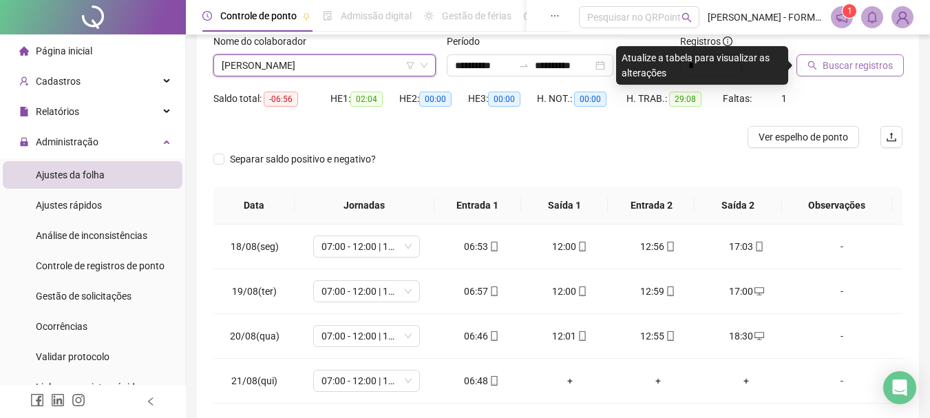
click at [839, 65] on span "Buscar registros" at bounding box center [857, 65] width 70 height 15
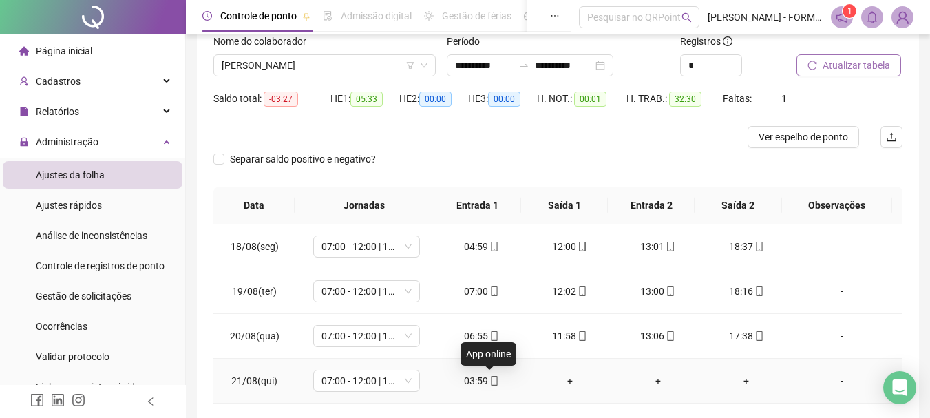
click at [490, 380] on icon "mobile" at bounding box center [494, 381] width 10 height 10
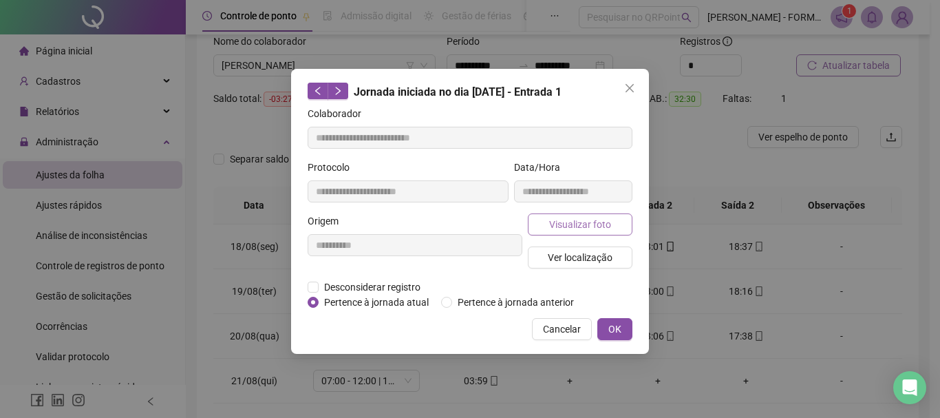
type input "**********"
click at [577, 218] on span "Visualizar foto" at bounding box center [580, 224] width 62 height 15
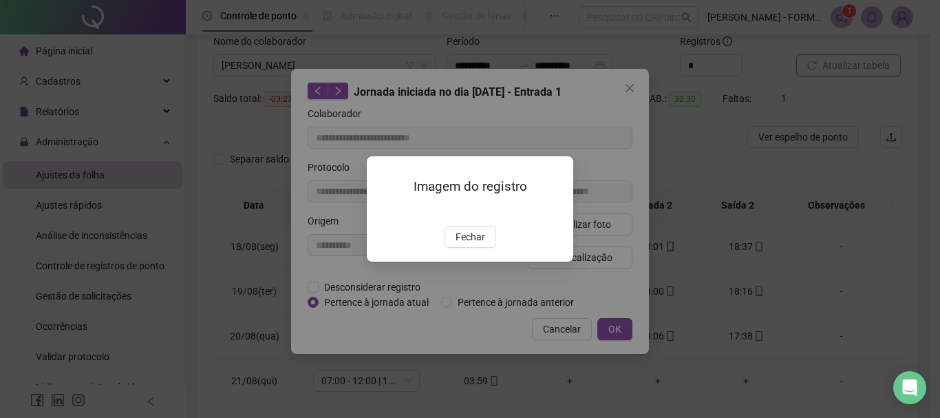
click at [383, 211] on img at bounding box center [383, 211] width 0 height 0
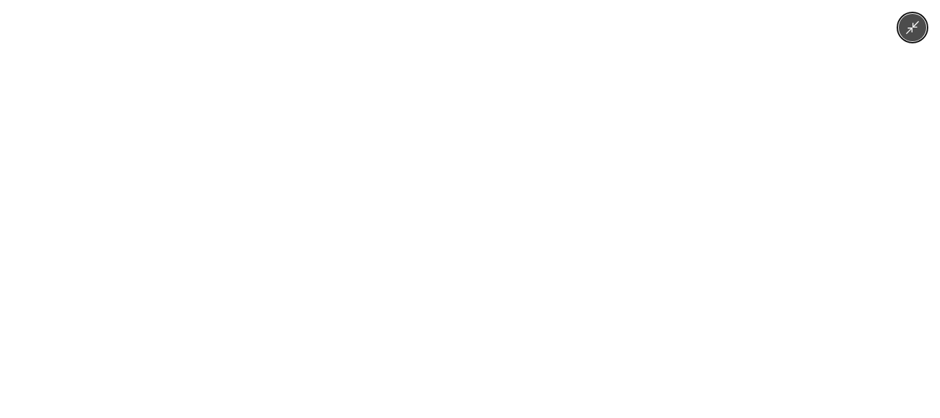
click at [453, 227] on img at bounding box center [469, 209] width 313 height 418
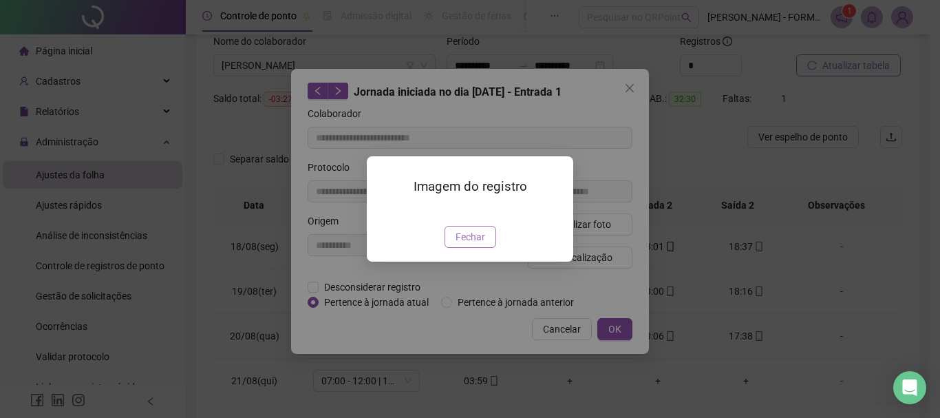
click at [471, 244] on span "Fechar" at bounding box center [470, 236] width 30 height 15
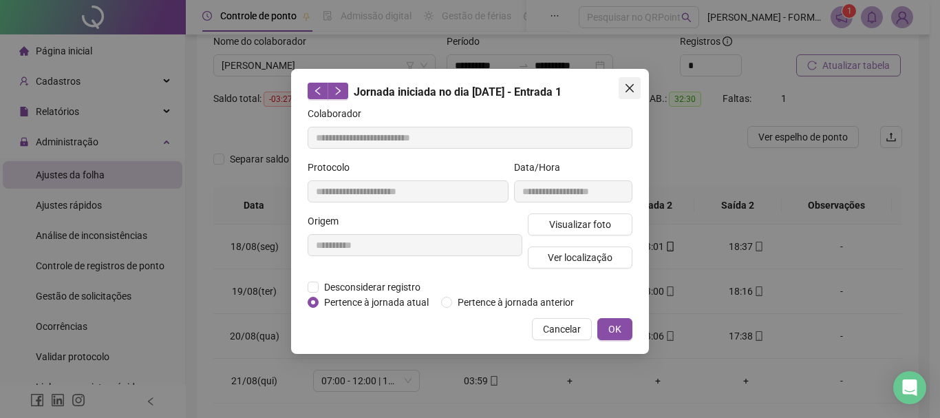
click at [632, 86] on icon "close" at bounding box center [629, 88] width 8 height 8
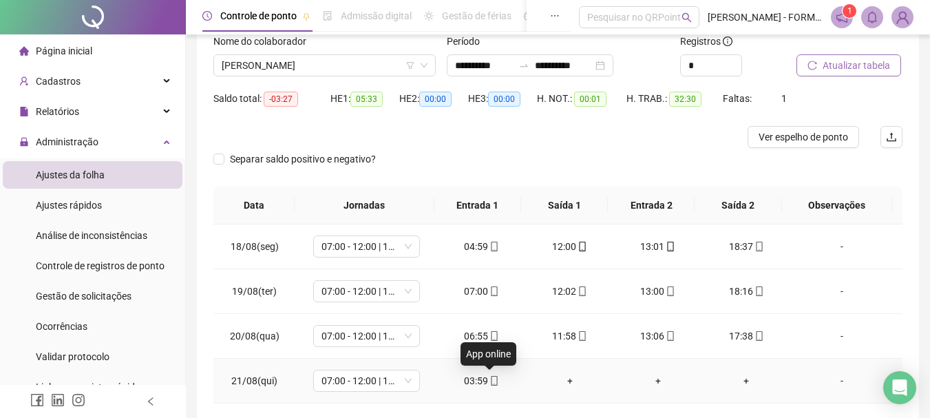
click at [492, 380] on icon "mobile" at bounding box center [494, 381] width 10 height 10
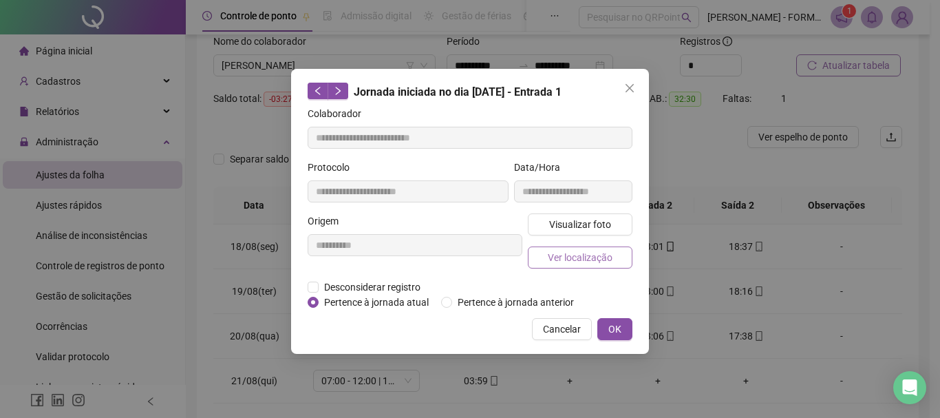
click at [571, 256] on span "Ver localização" at bounding box center [580, 257] width 65 height 15
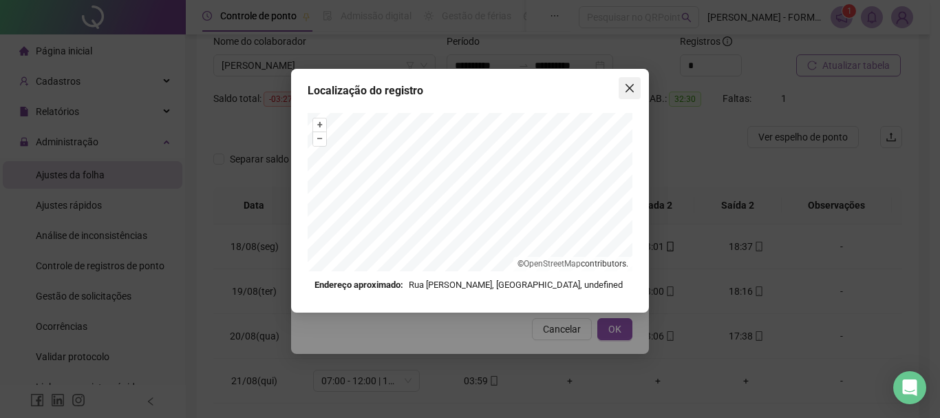
click at [627, 84] on icon "close" at bounding box center [629, 88] width 11 height 11
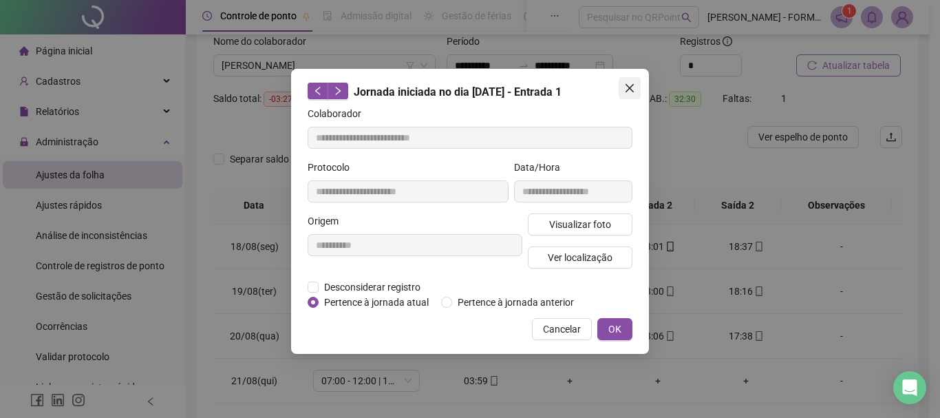
click at [628, 84] on icon "close" at bounding box center [629, 88] width 11 height 11
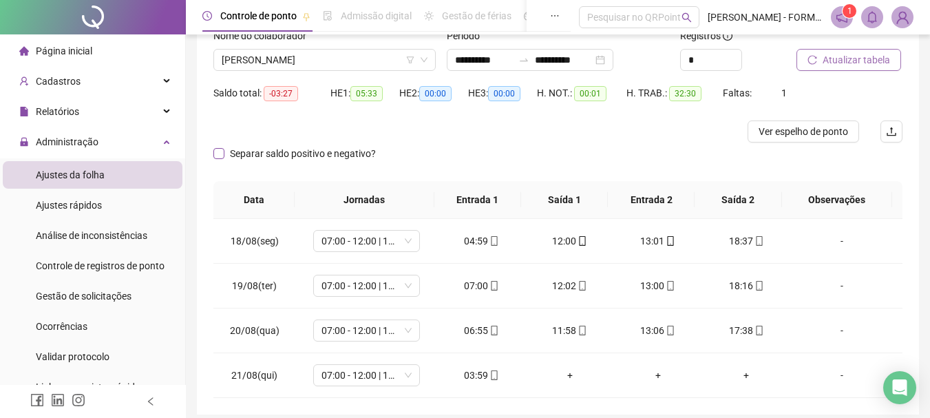
scroll to position [74, 0]
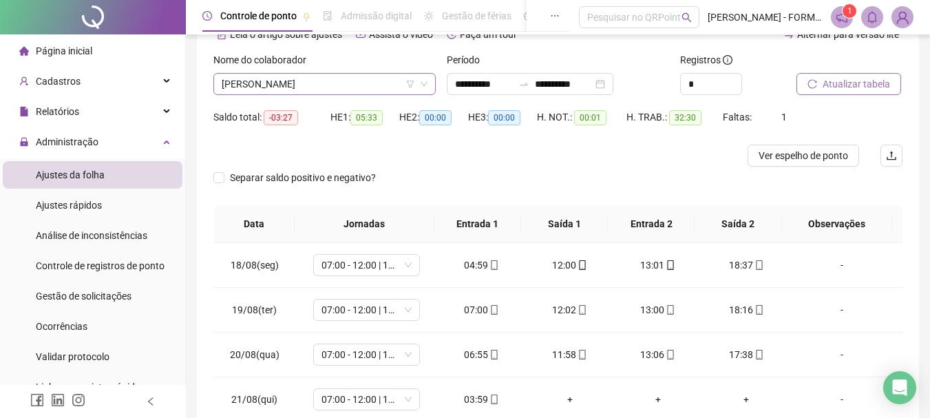
click at [343, 85] on span "ANABEL DO NASCIMENTO SOARES" at bounding box center [325, 84] width 206 height 21
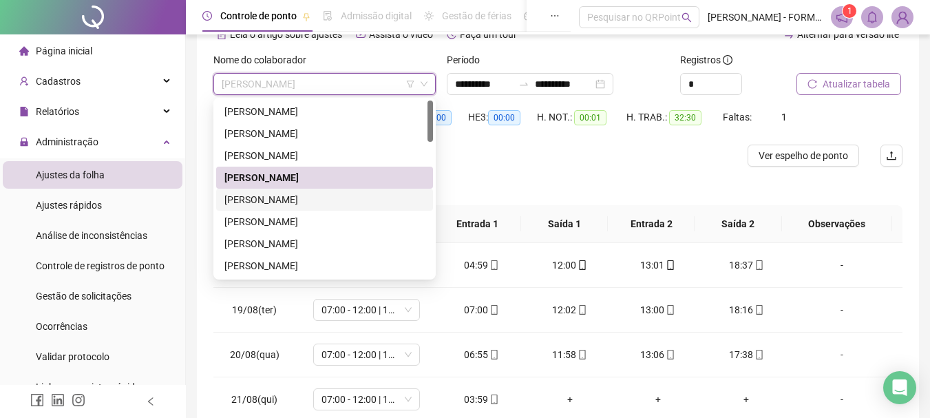
click at [304, 199] on div "BRUNO GOMES CORTES" at bounding box center [324, 199] width 200 height 15
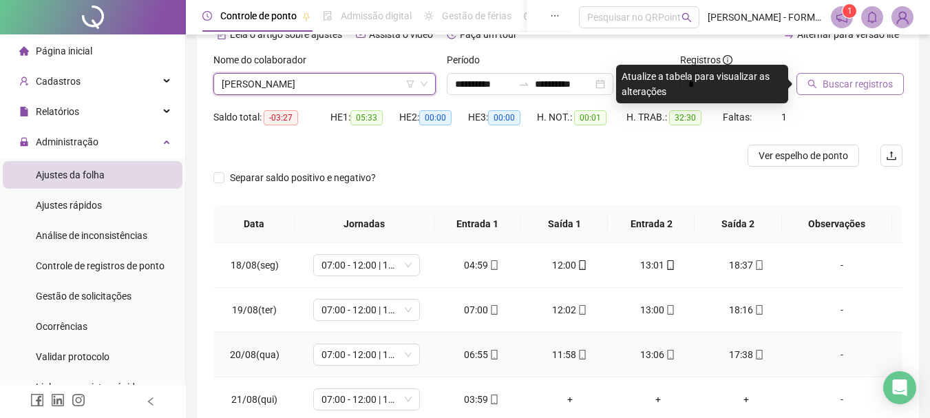
click at [755, 356] on icon "mobile" at bounding box center [758, 355] width 6 height 10
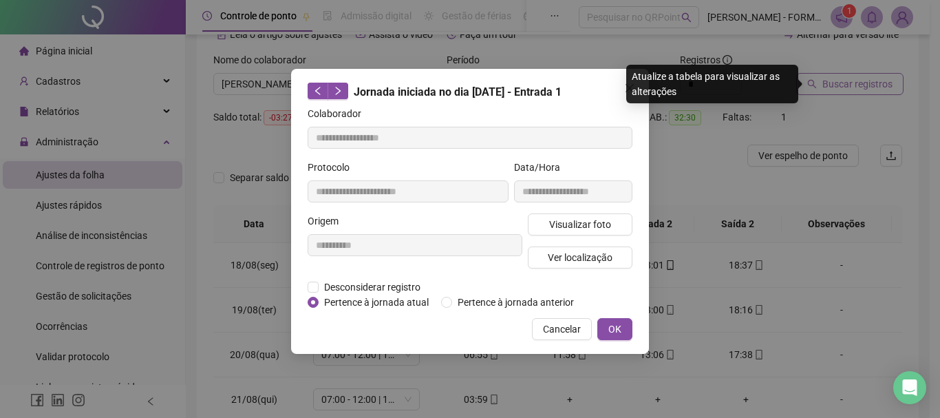
type input "**********"
click at [601, 257] on span "Ver localização" at bounding box center [580, 257] width 65 height 15
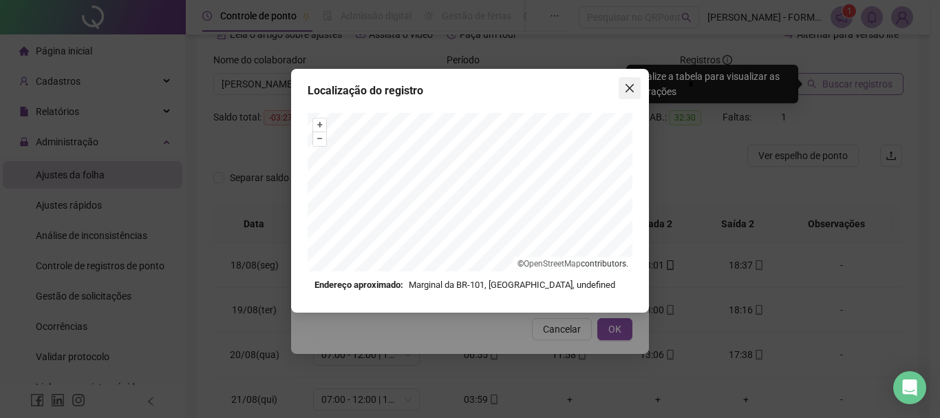
click at [629, 87] on icon "close" at bounding box center [629, 88] width 8 height 8
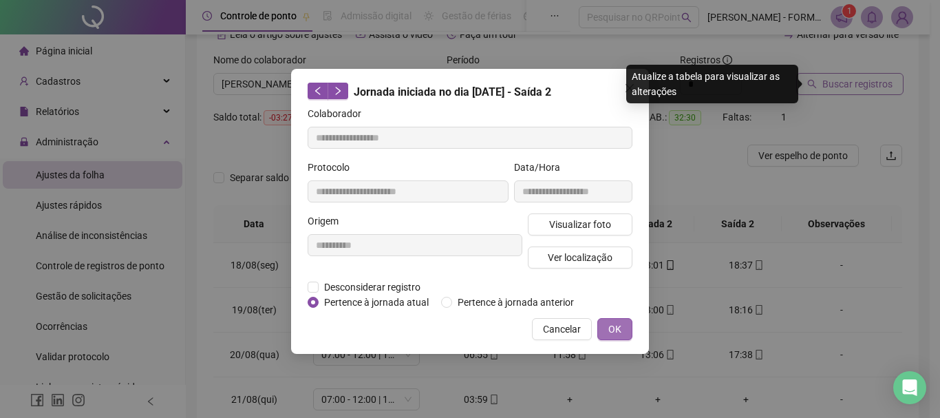
click at [610, 326] on span "OK" at bounding box center [614, 328] width 13 height 15
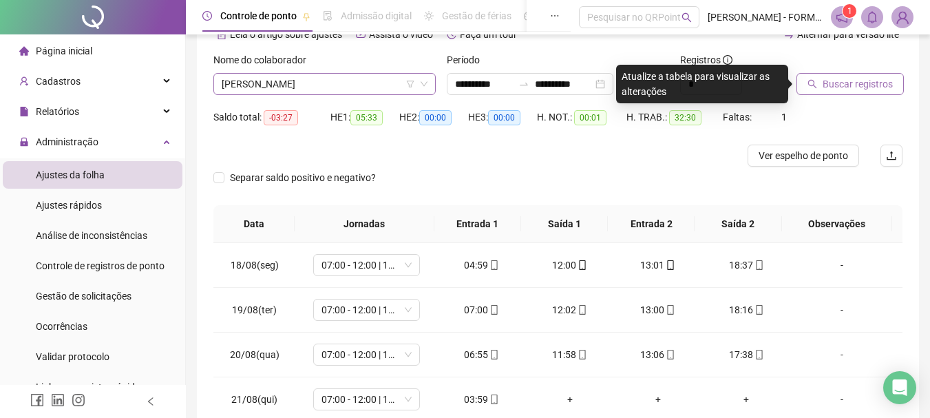
click at [355, 79] on span "BRUNO GOMES CORTES" at bounding box center [325, 84] width 206 height 21
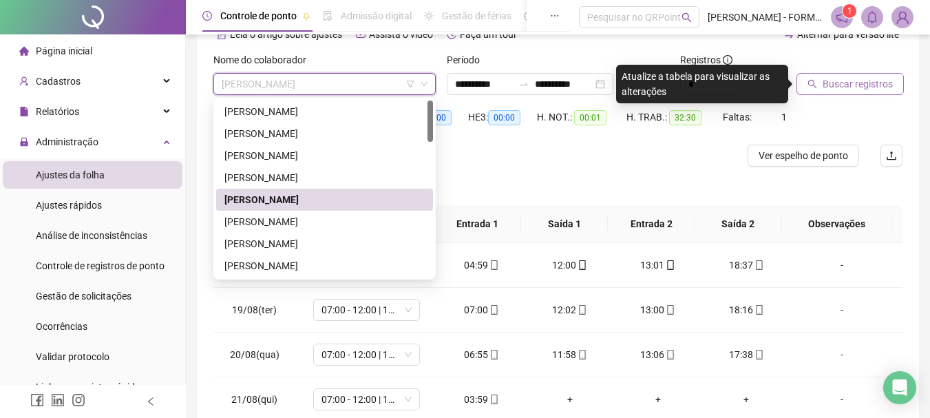
click at [355, 79] on span "BRUNO GOMES CORTES" at bounding box center [325, 84] width 206 height 21
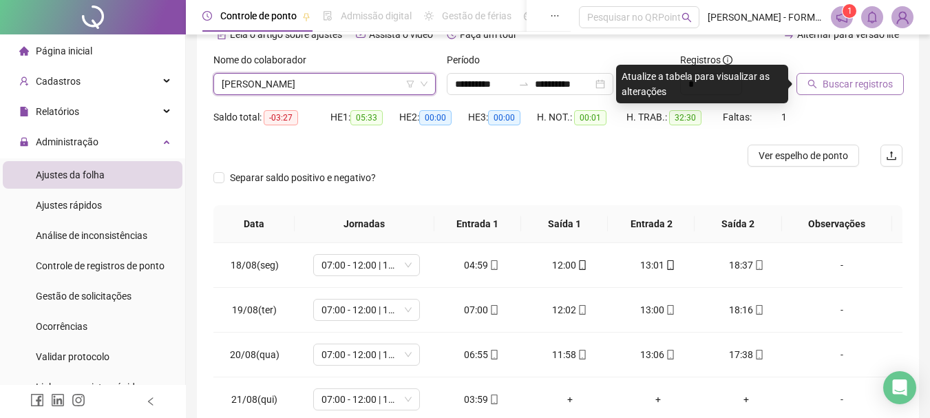
click at [881, 78] on span "Buscar registros" at bounding box center [857, 83] width 70 height 15
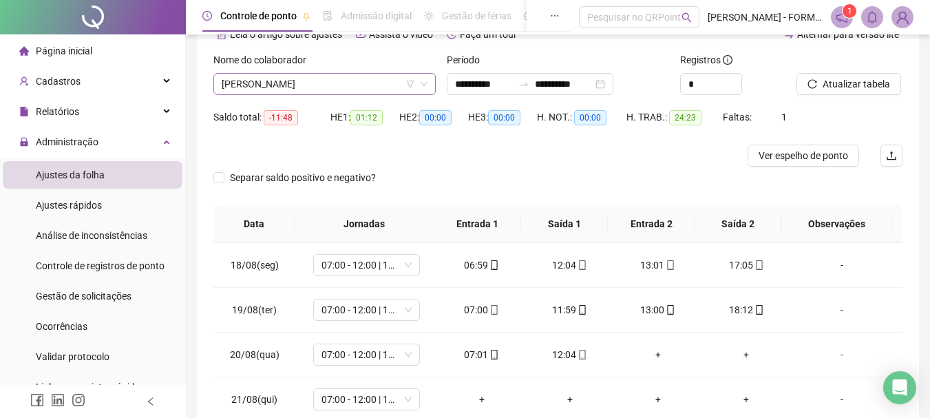
click at [339, 83] on span "BRUNO GOMES CORTES" at bounding box center [325, 84] width 206 height 21
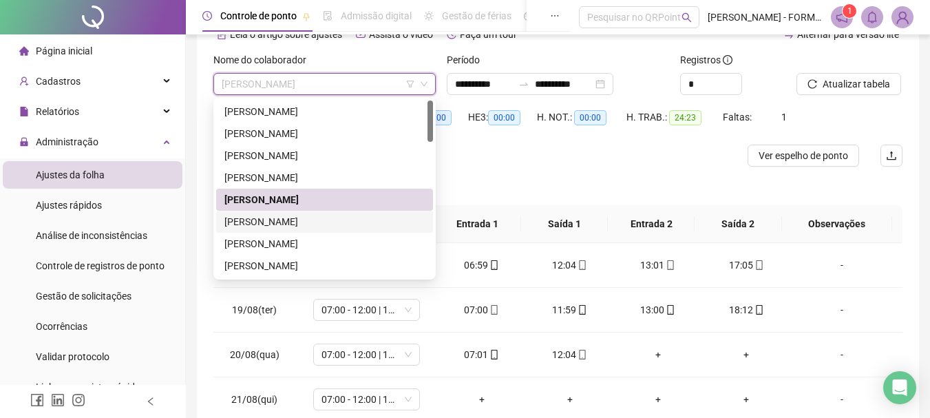
click at [274, 227] on div "CRISTIANO JOSE DA SILVA" at bounding box center [324, 221] width 200 height 15
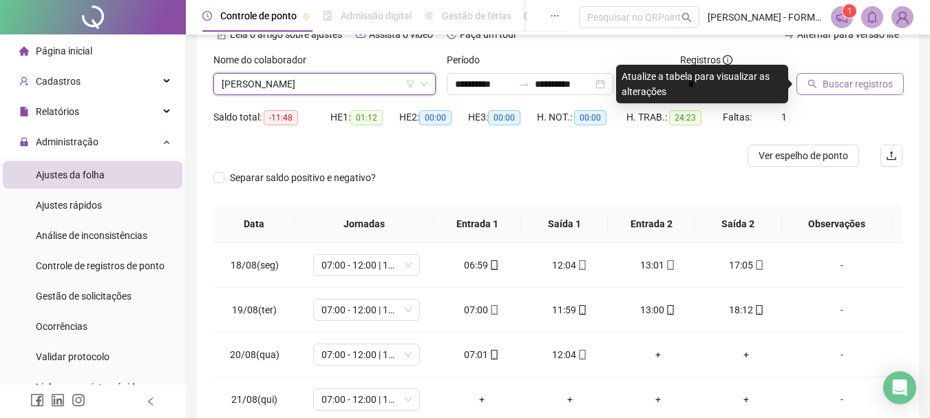
click at [843, 86] on span "Buscar registros" at bounding box center [857, 83] width 70 height 15
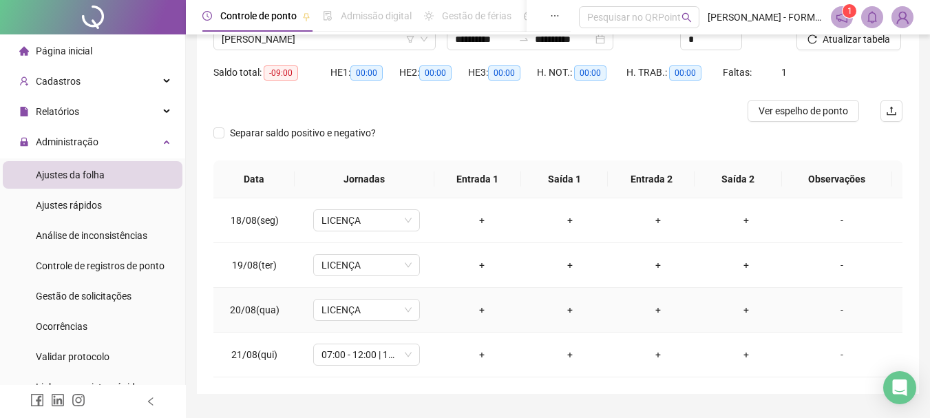
scroll to position [143, 0]
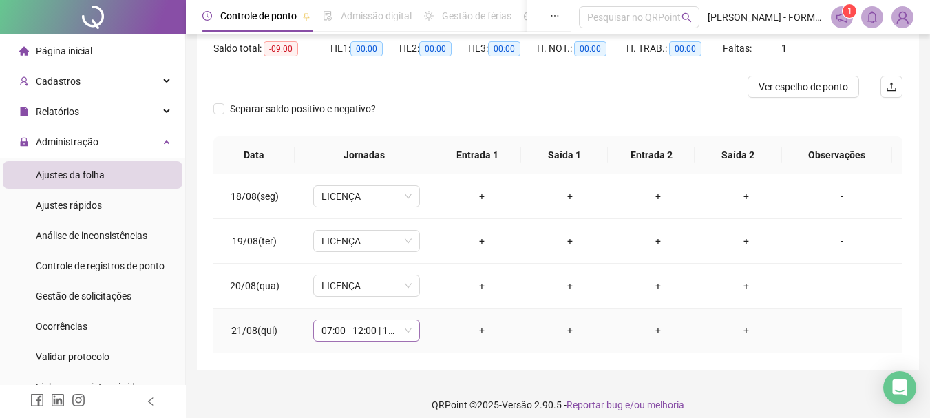
click at [396, 332] on span "07:00 - 12:00 | 13:00 - 17:00" at bounding box center [366, 330] width 90 height 21
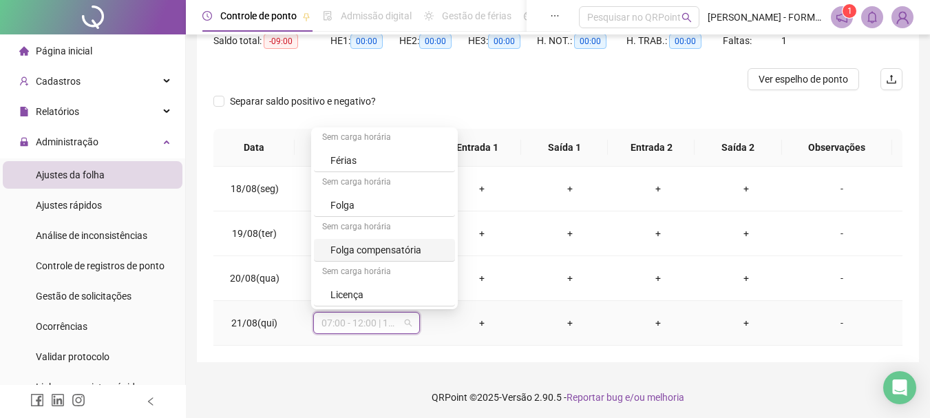
scroll to position [154, 0]
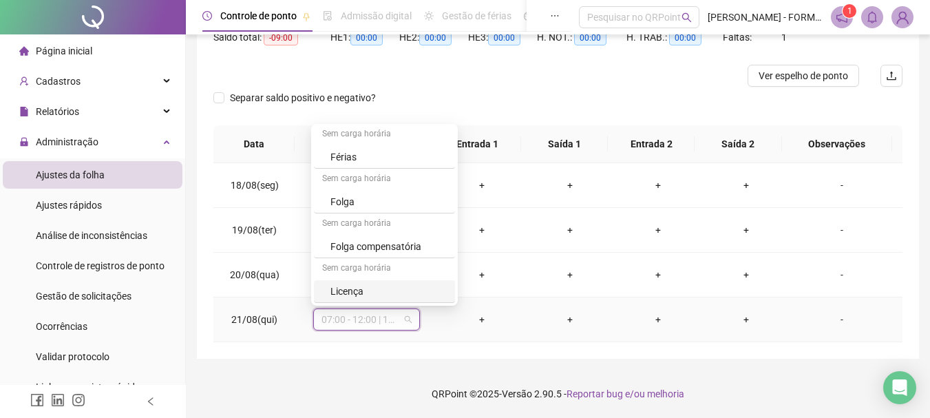
click at [364, 288] on div "Licença" at bounding box center [388, 290] width 116 height 15
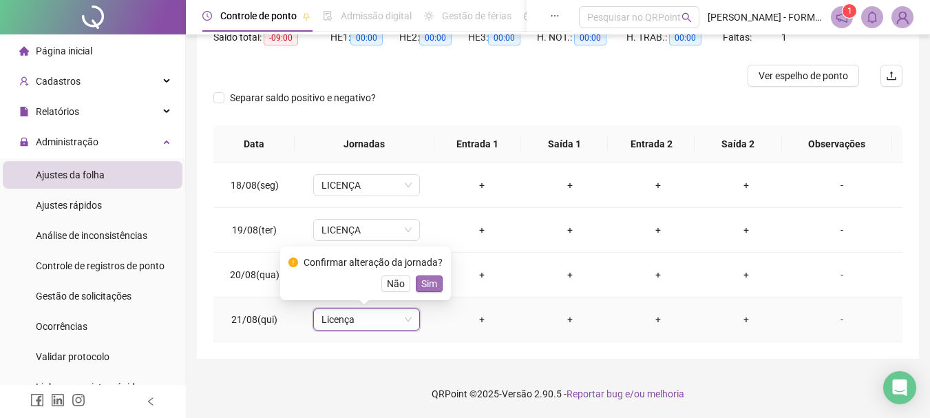
click at [425, 281] on span "Sim" at bounding box center [429, 283] width 16 height 15
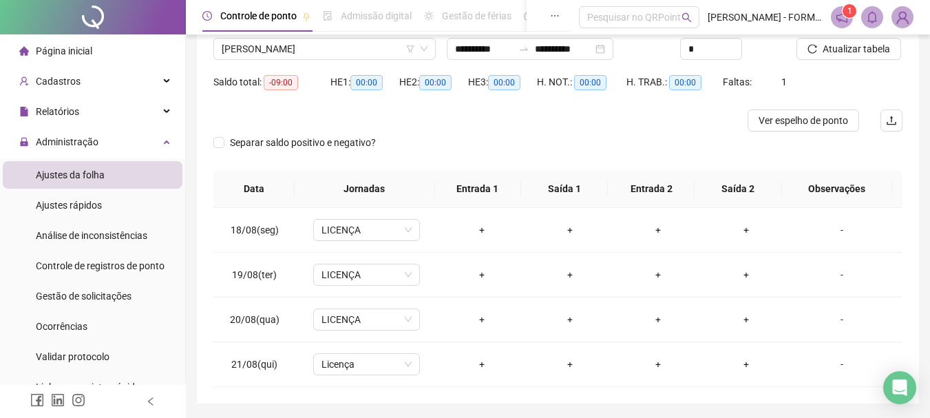
scroll to position [85, 0]
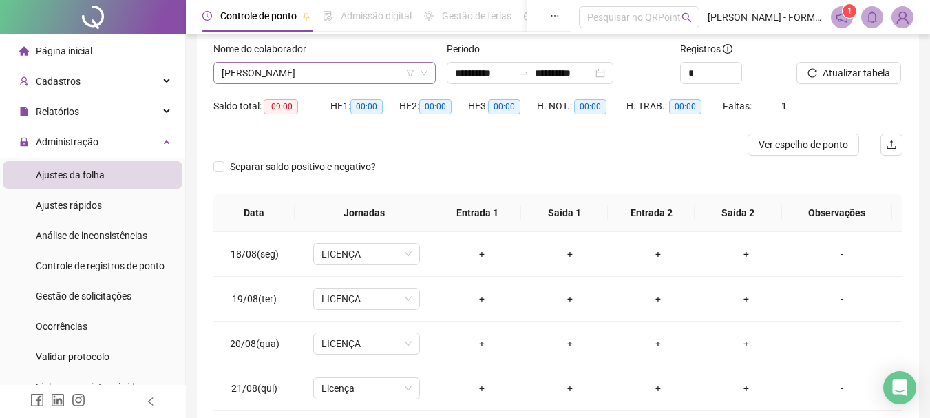
click at [345, 76] on span "CRISTIANO JOSE DA SILVA" at bounding box center [325, 73] width 206 height 21
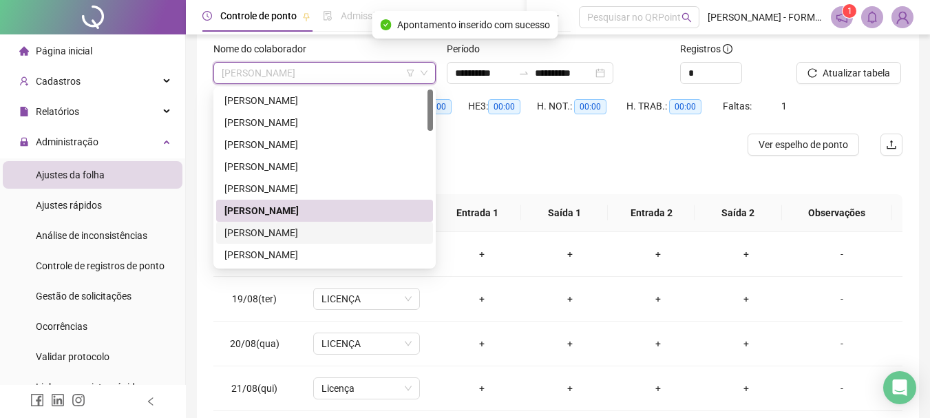
click at [308, 232] on div "DARIO DONATO LUCIANO" at bounding box center [324, 232] width 200 height 15
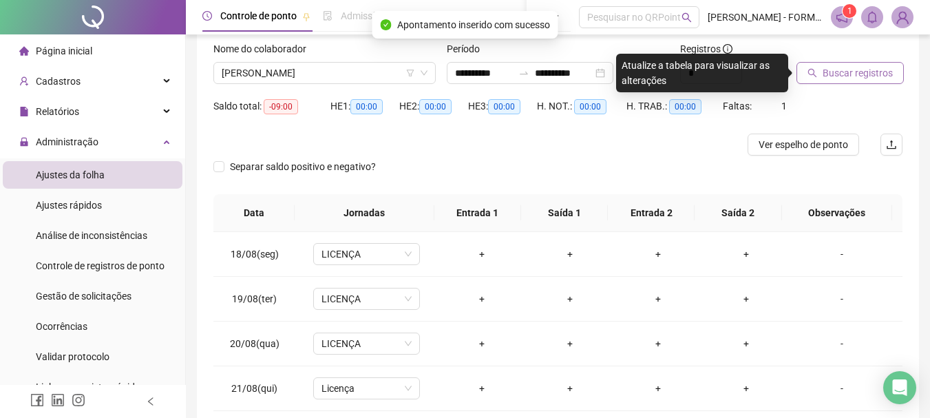
click at [857, 72] on span "Buscar registros" at bounding box center [857, 72] width 70 height 15
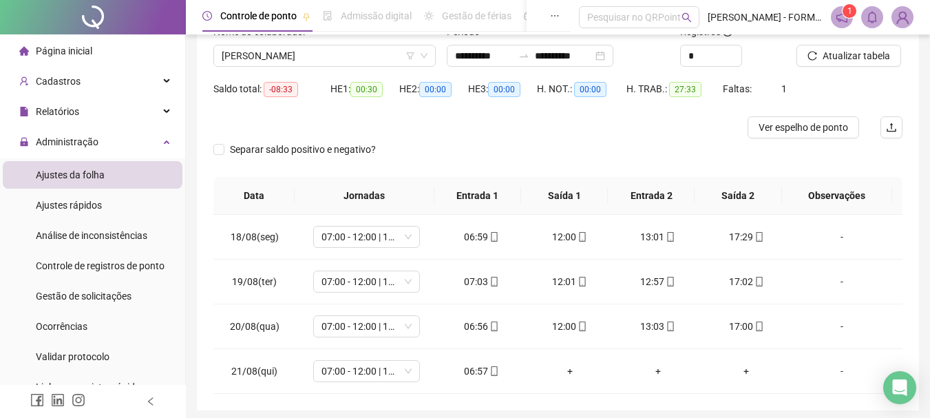
scroll to position [105, 0]
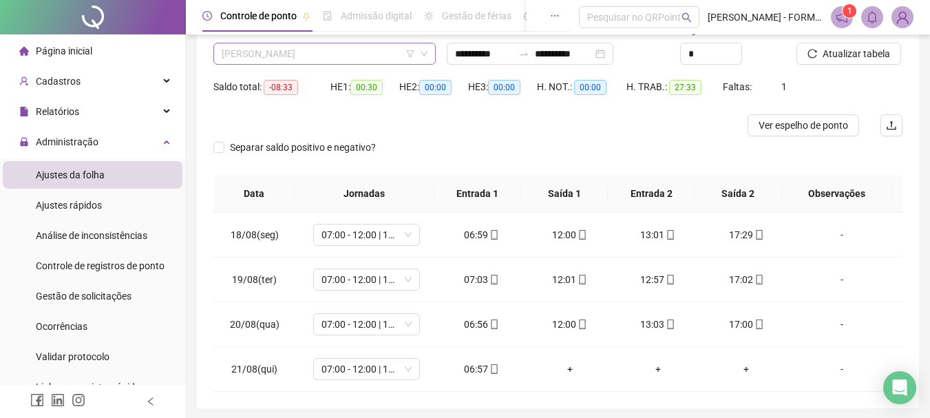
click at [356, 52] on span "DARIO DONATO LUCIANO" at bounding box center [325, 53] width 206 height 21
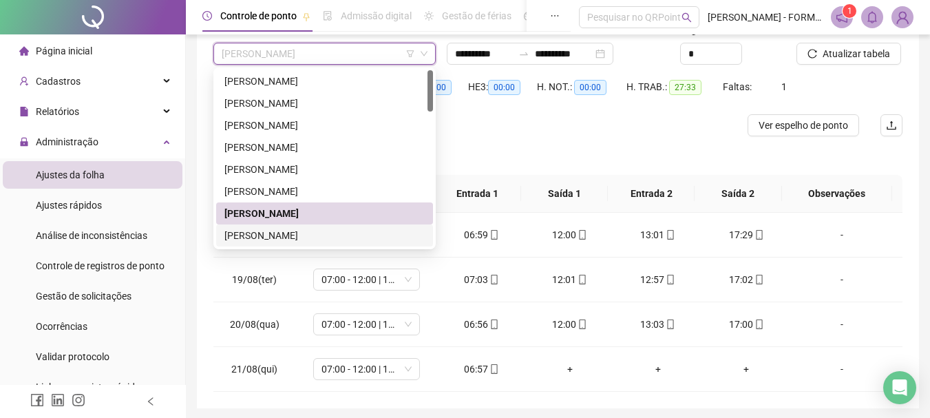
click at [311, 232] on div "DIOGO ROQUISSANO DE OLIVEIRA" at bounding box center [324, 235] width 200 height 15
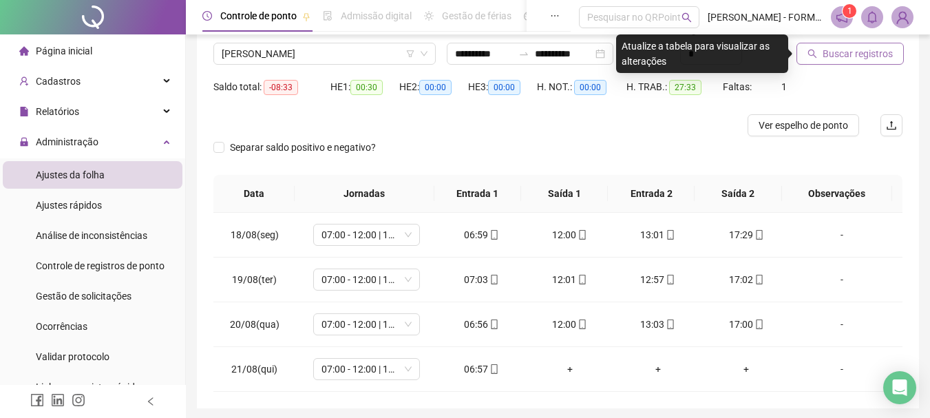
click at [849, 50] on span "Buscar registros" at bounding box center [857, 53] width 70 height 15
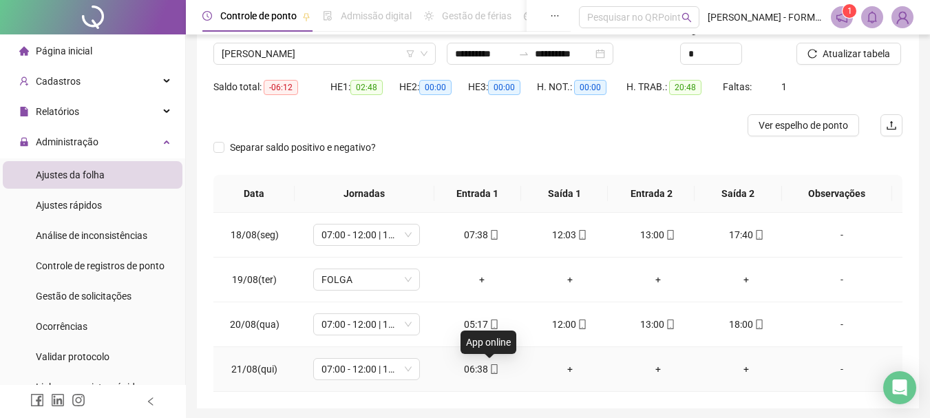
click at [493, 368] on icon "mobile" at bounding box center [494, 369] width 6 height 10
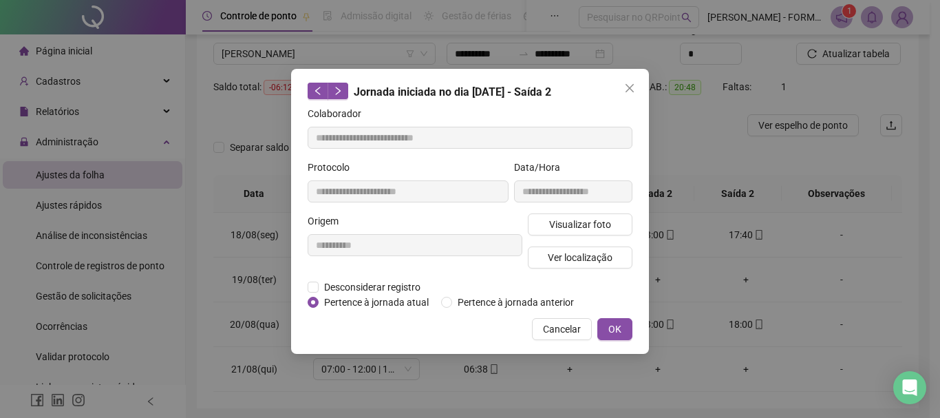
type input "**********"
click at [566, 255] on span "Ver localização" at bounding box center [580, 257] width 65 height 15
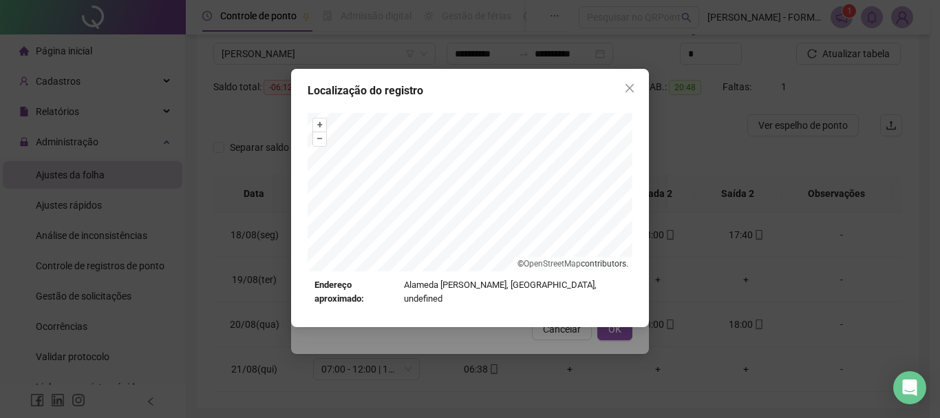
click at [631, 83] on icon "close" at bounding box center [629, 88] width 11 height 11
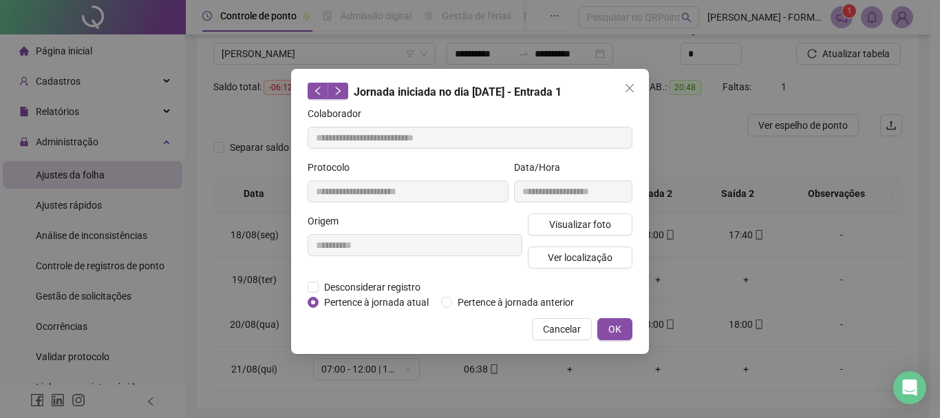
click at [632, 84] on icon "close" at bounding box center [629, 88] width 11 height 11
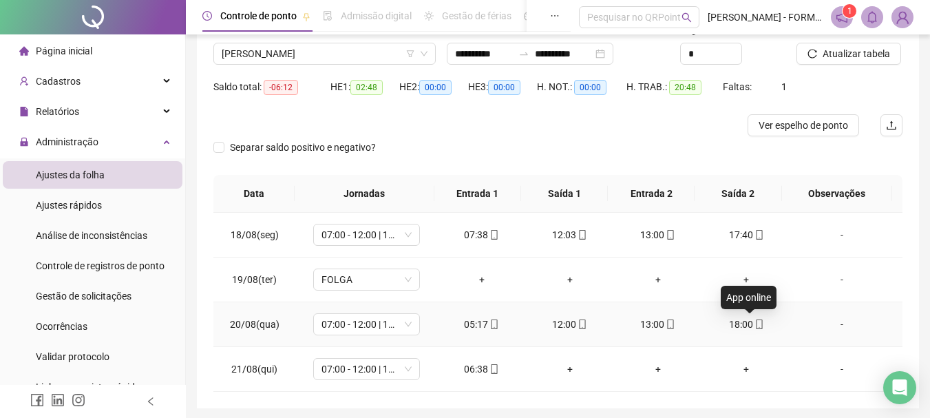
click at [754, 325] on icon "mobile" at bounding box center [759, 324] width 10 height 10
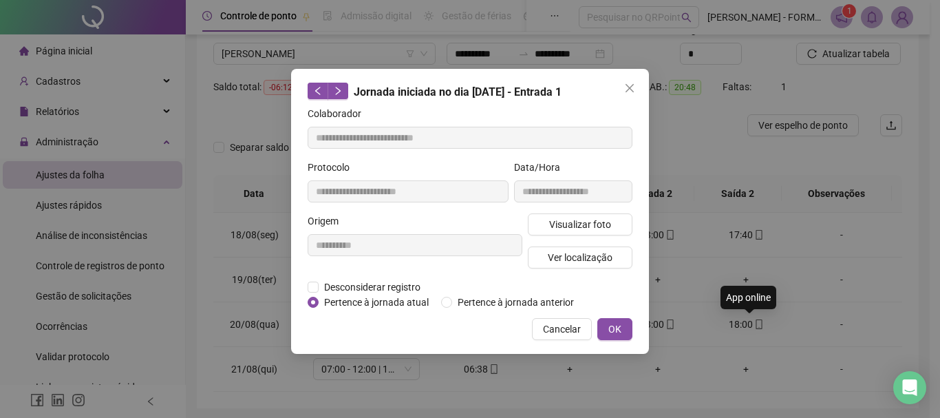
type input "**********"
click at [586, 258] on span "Ver localização" at bounding box center [580, 257] width 65 height 15
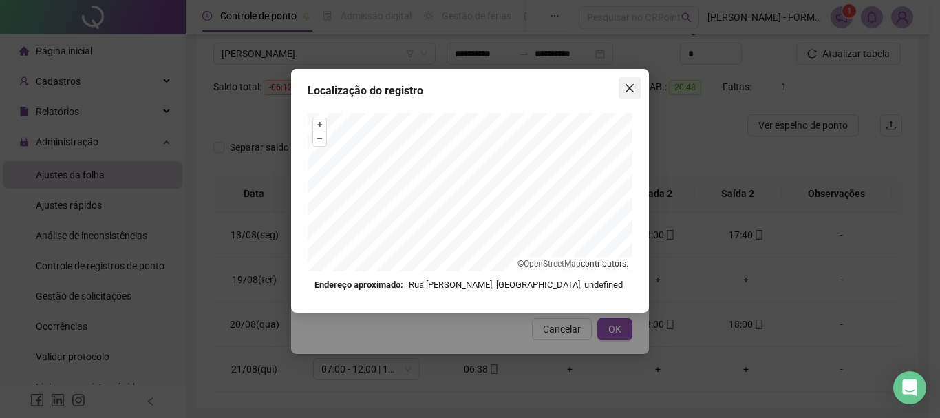
click at [629, 87] on icon "close" at bounding box center [629, 88] width 8 height 8
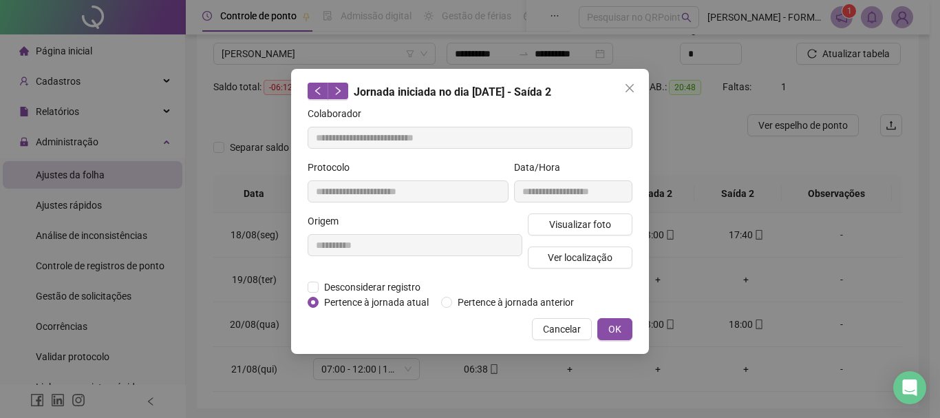
click at [625, 87] on icon "close" at bounding box center [629, 88] width 11 height 11
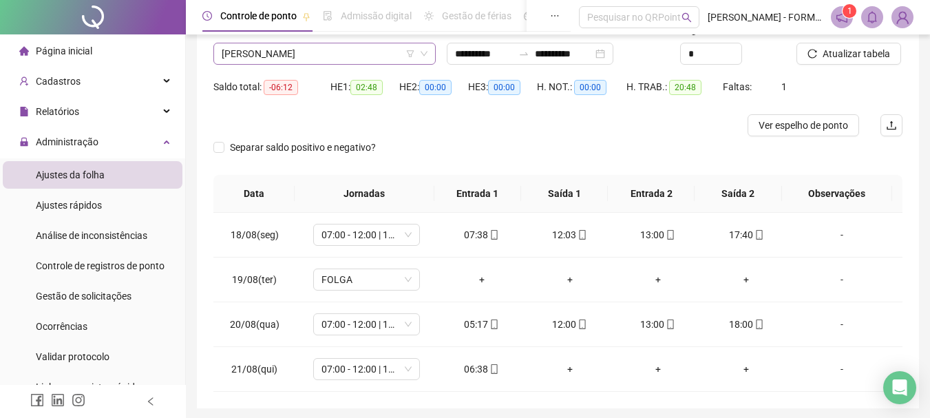
click at [350, 56] on span "DIOGO ROQUISSANO DE OLIVEIRA" at bounding box center [325, 53] width 206 height 21
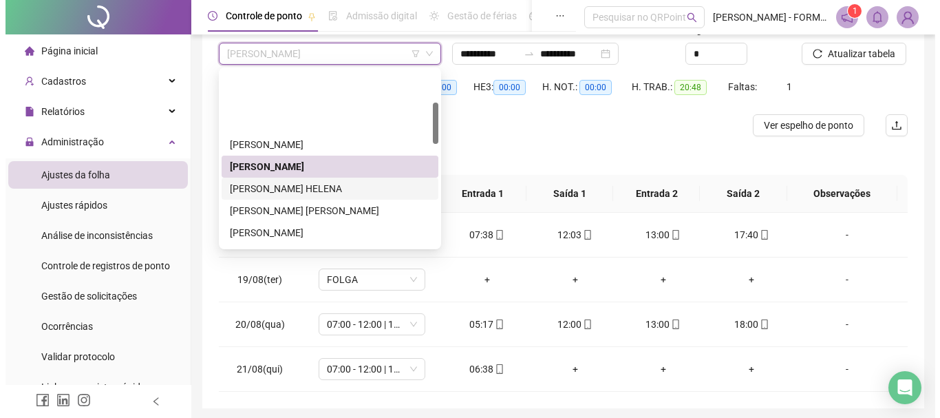
scroll to position [138, 0]
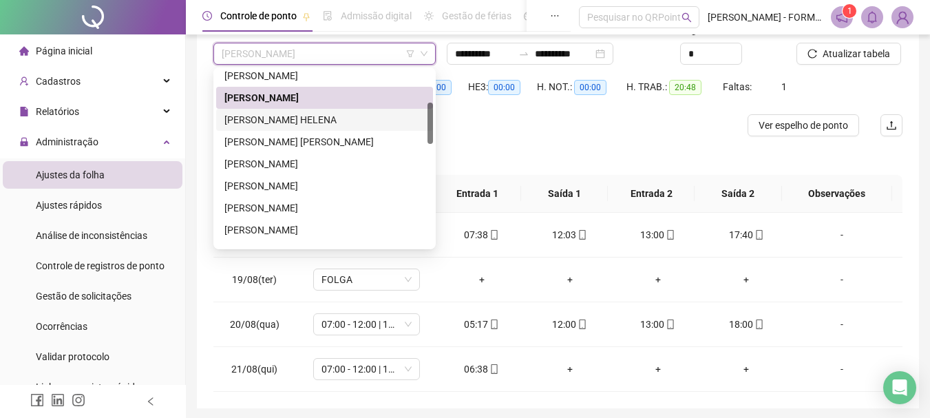
click at [309, 117] on div "DIRCEU CECHINEL HELENA" at bounding box center [324, 119] width 200 height 15
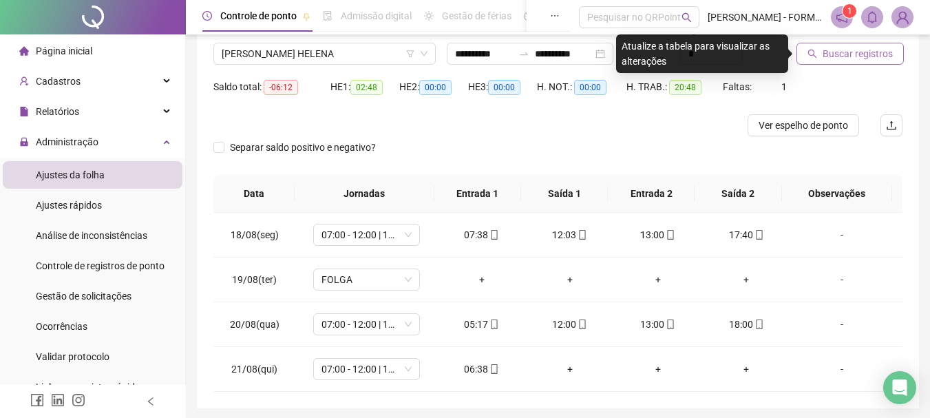
click at [835, 56] on span "Buscar registros" at bounding box center [857, 53] width 70 height 15
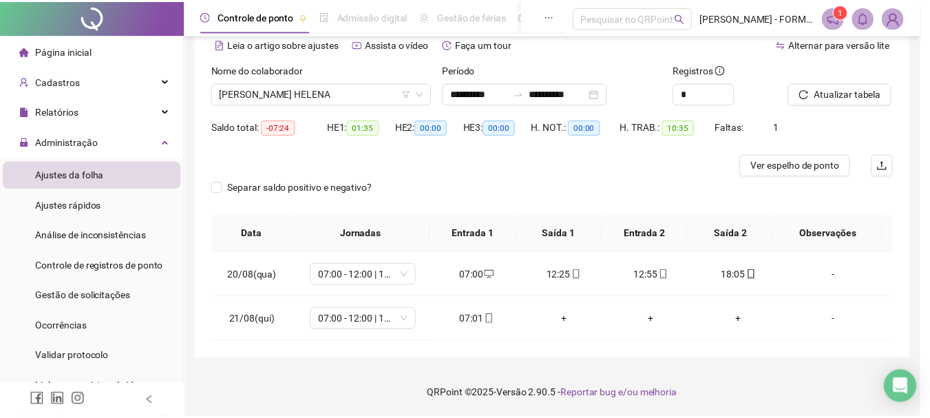
scroll to position [65, 0]
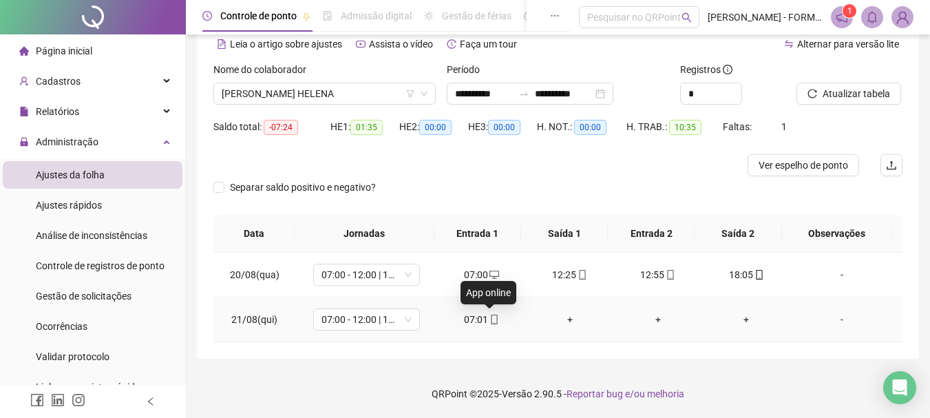
click at [489, 321] on icon "mobile" at bounding box center [494, 319] width 10 height 10
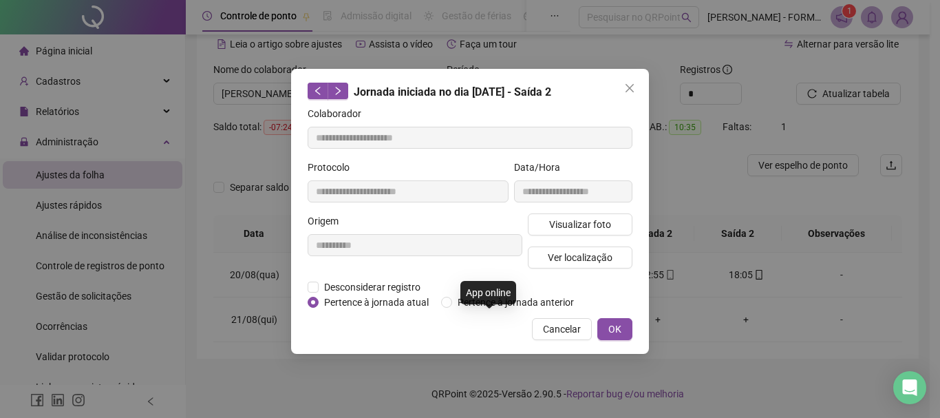
type input "**********"
click at [564, 248] on button "Ver localização" at bounding box center [580, 257] width 105 height 22
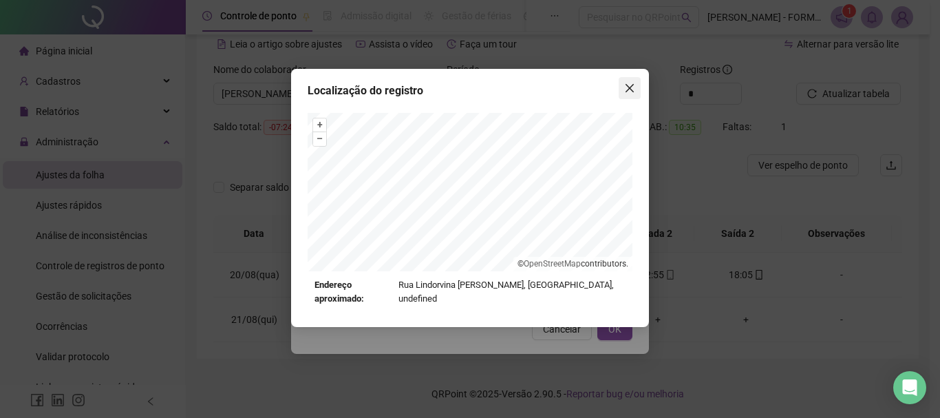
click at [634, 83] on icon "close" at bounding box center [629, 88] width 11 height 11
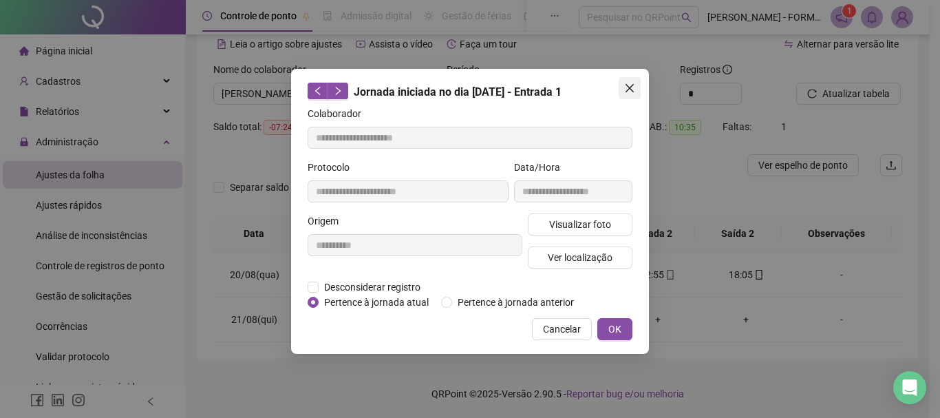
click at [626, 89] on icon "close" at bounding box center [629, 88] width 11 height 11
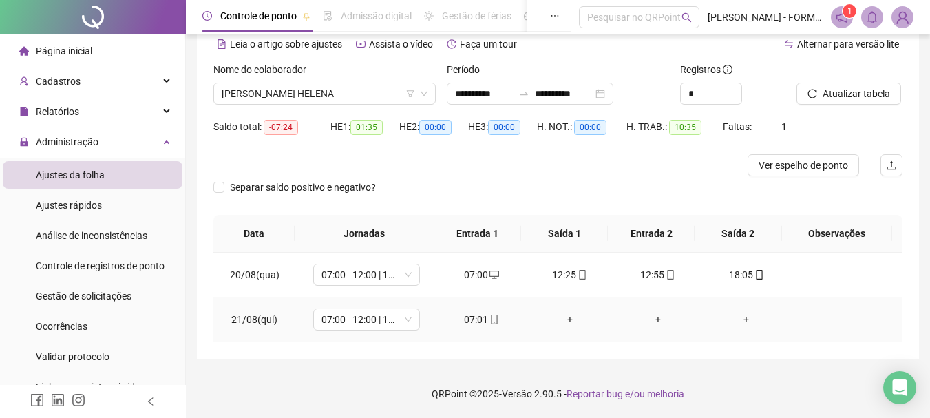
click at [491, 323] on icon "mobile" at bounding box center [494, 319] width 6 height 10
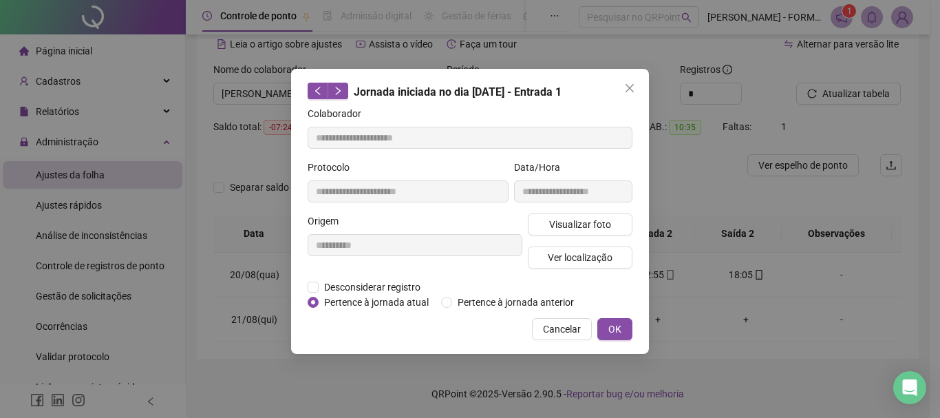
click at [593, 206] on div "**********" at bounding box center [573, 187] width 124 height 54
click at [588, 222] on span "Visualizar foto" at bounding box center [580, 224] width 62 height 15
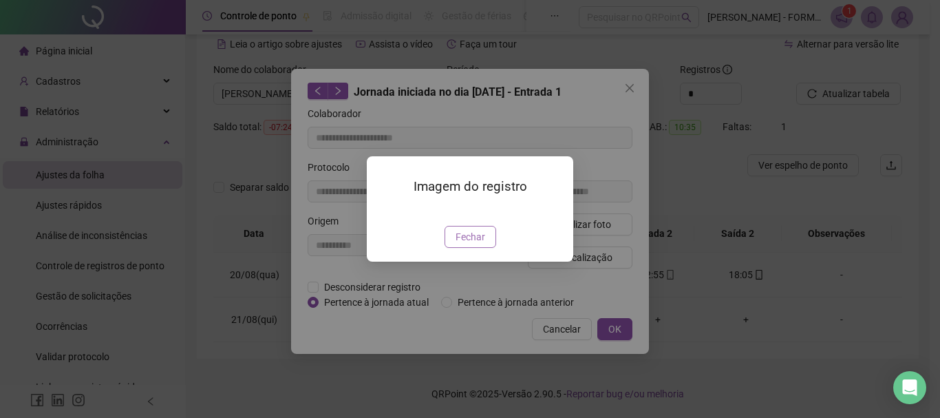
click at [473, 244] on span "Fechar" at bounding box center [470, 236] width 30 height 15
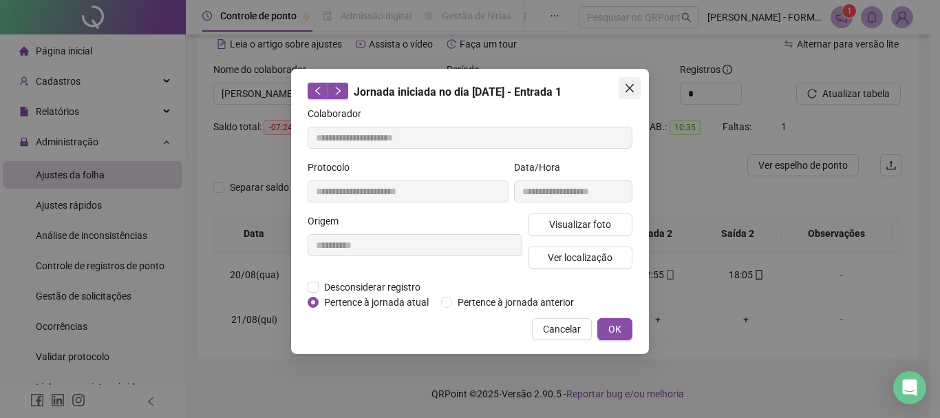
click at [621, 87] on span "Close" at bounding box center [630, 88] width 22 height 11
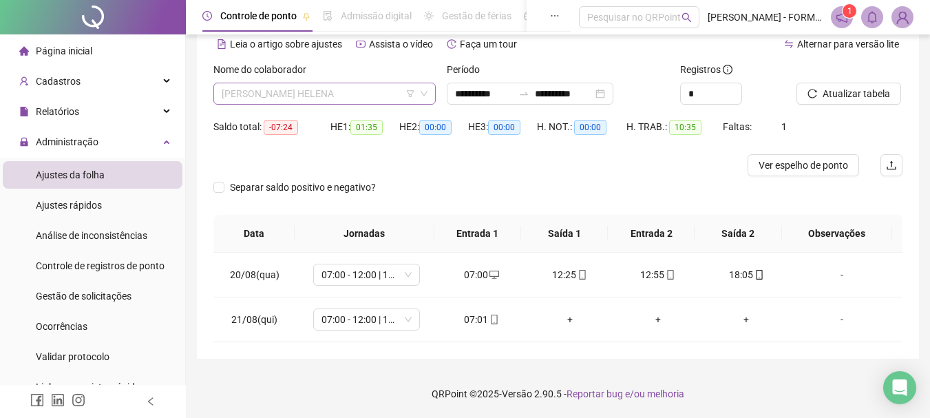
click at [347, 94] on span "DIRCEU CECHINEL HELENA" at bounding box center [325, 93] width 206 height 21
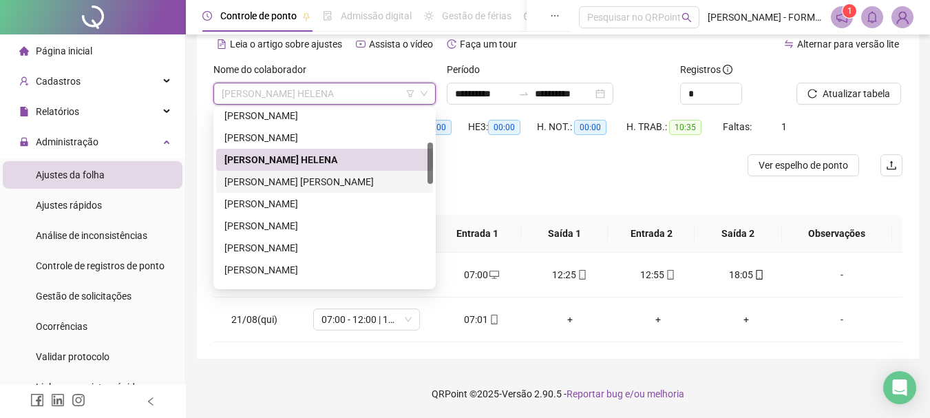
click at [309, 182] on div "EDUARDO KELLER CARMINATI REINHOLD" at bounding box center [324, 181] width 200 height 15
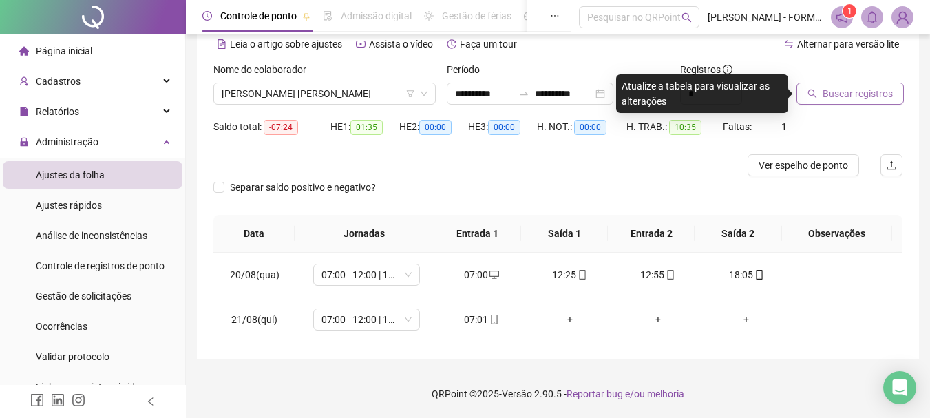
click at [835, 98] on span "Buscar registros" at bounding box center [857, 93] width 70 height 15
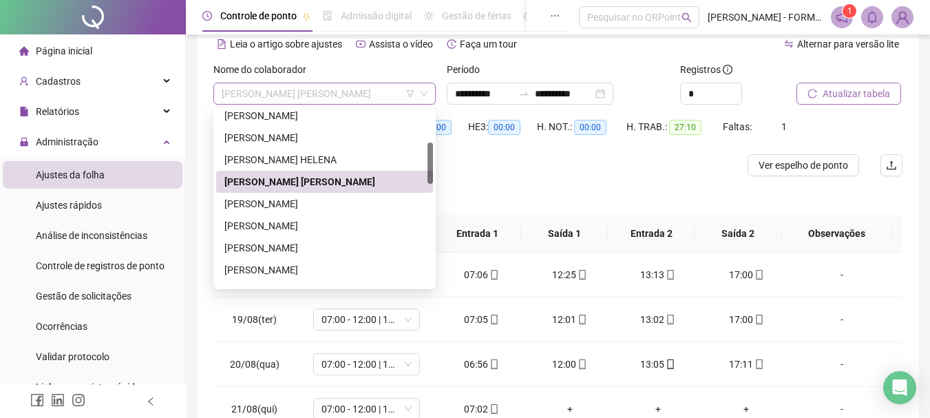
click at [353, 95] on span "EDUARDO KELLER CARMINATI REINHOLD" at bounding box center [325, 93] width 206 height 21
click at [327, 208] on div "ELIEZER LOPES NUNES" at bounding box center [324, 203] width 200 height 15
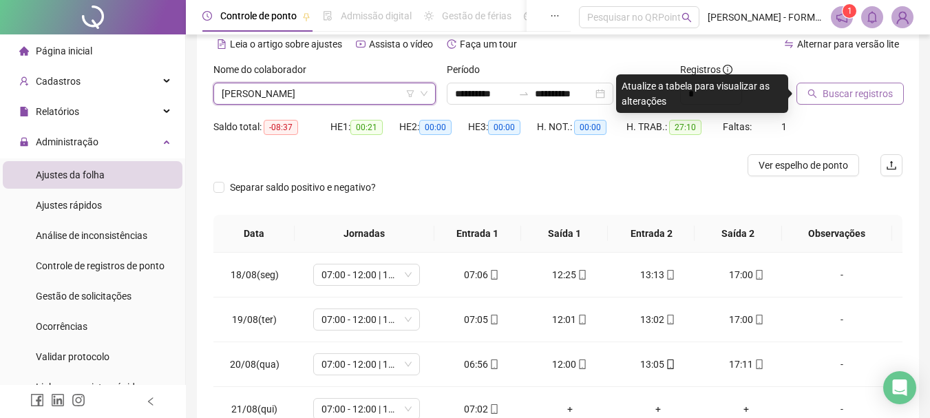
click at [842, 90] on span "Buscar registros" at bounding box center [857, 93] width 70 height 15
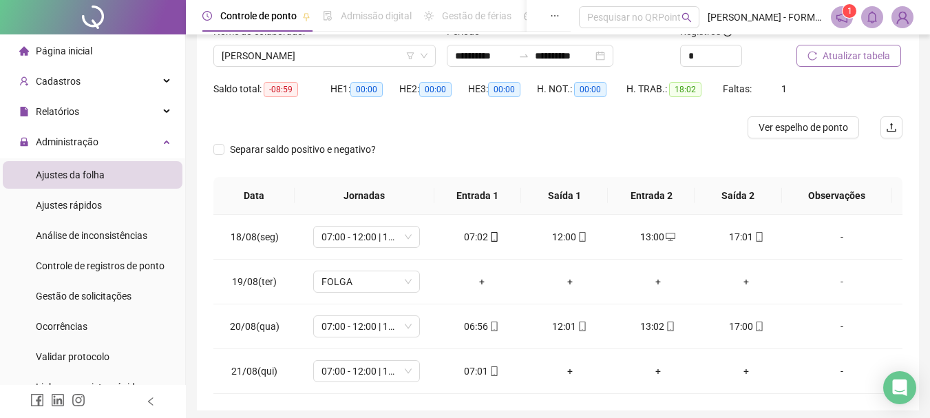
scroll to position [103, 0]
click at [491, 369] on icon "mobile" at bounding box center [494, 370] width 10 height 10
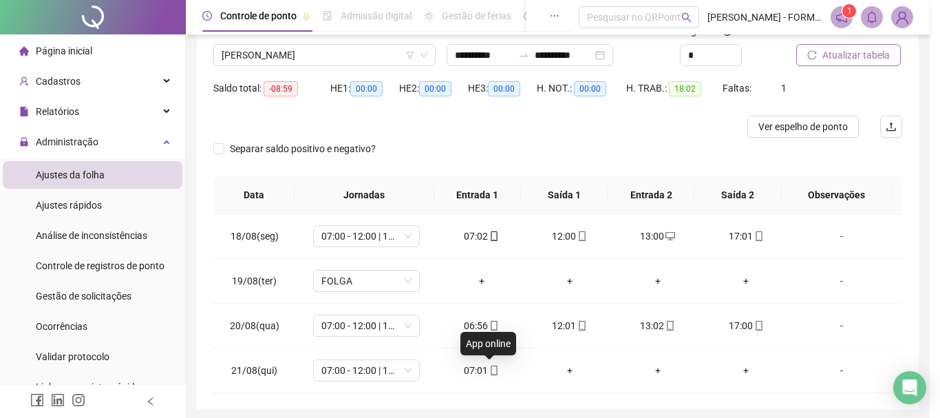
type input "**********"
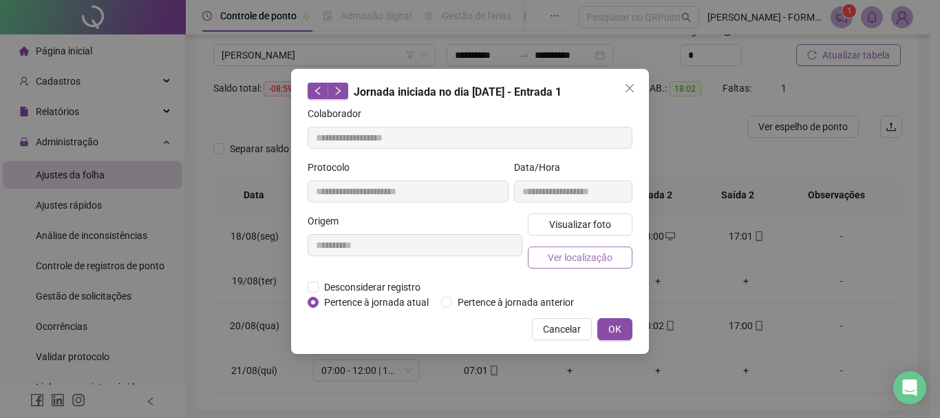
click at [572, 261] on span "Ver localização" at bounding box center [580, 257] width 65 height 15
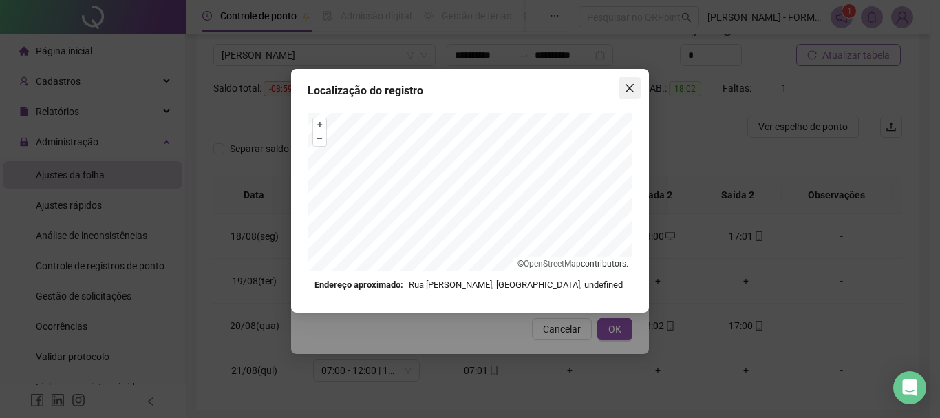
click at [628, 90] on icon "close" at bounding box center [629, 88] width 8 height 8
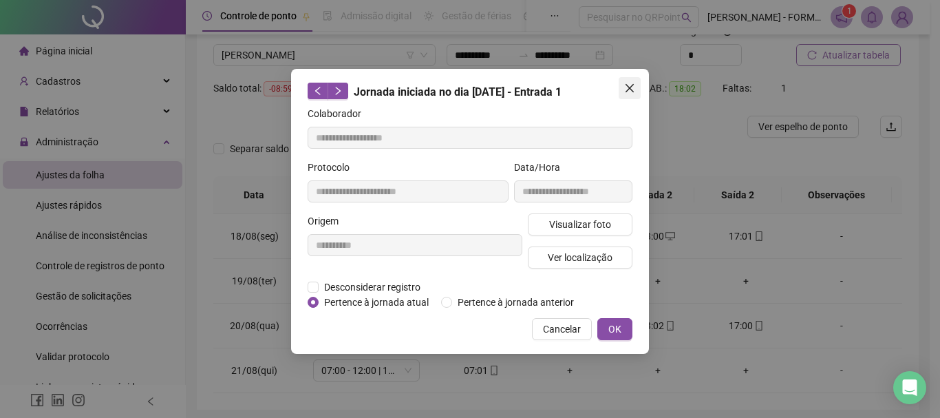
click at [634, 89] on icon "close" at bounding box center [629, 88] width 11 height 11
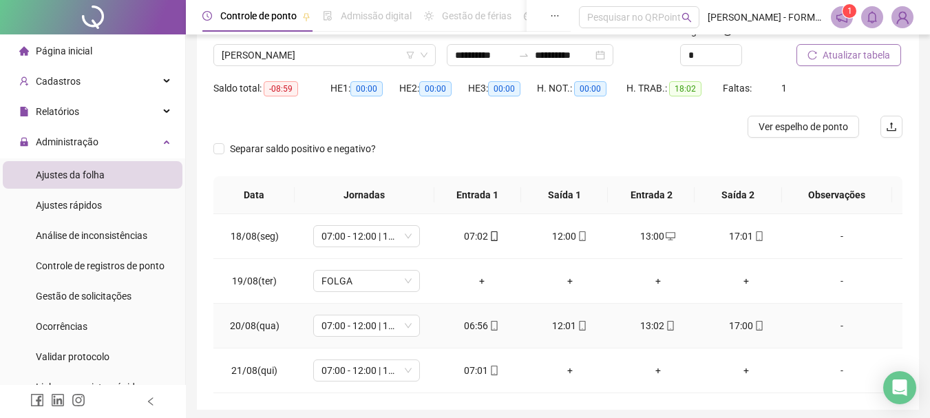
click at [755, 326] on icon "mobile" at bounding box center [758, 326] width 6 height 10
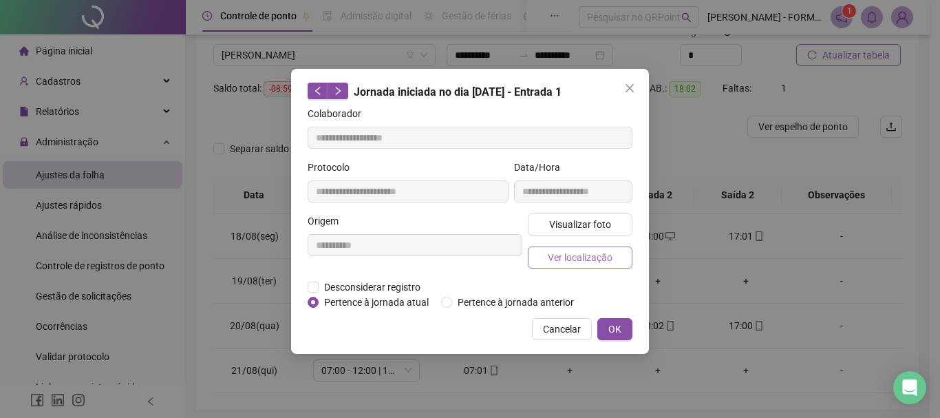
type input "**********"
click at [619, 255] on button "Ver localização" at bounding box center [580, 257] width 105 height 22
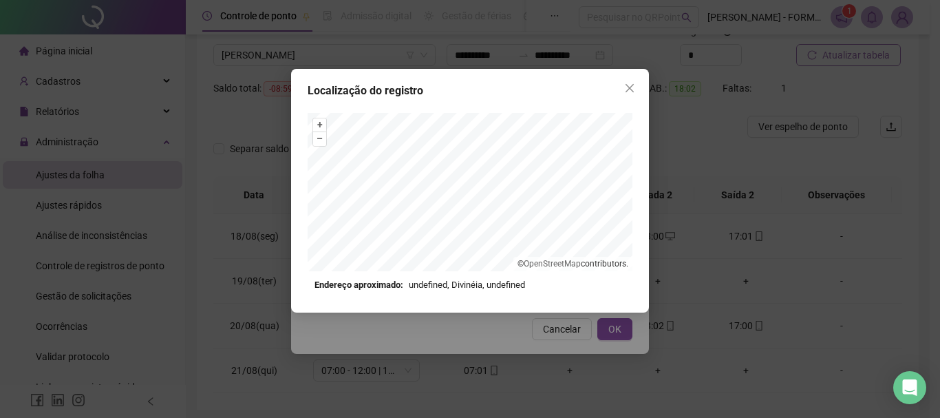
click at [628, 89] on icon "close" at bounding box center [629, 88] width 8 height 8
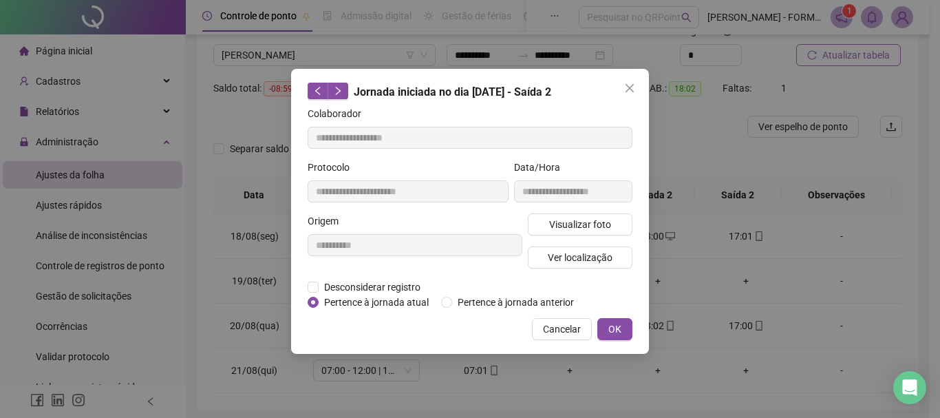
click at [629, 88] on icon "close" at bounding box center [629, 88] width 8 height 8
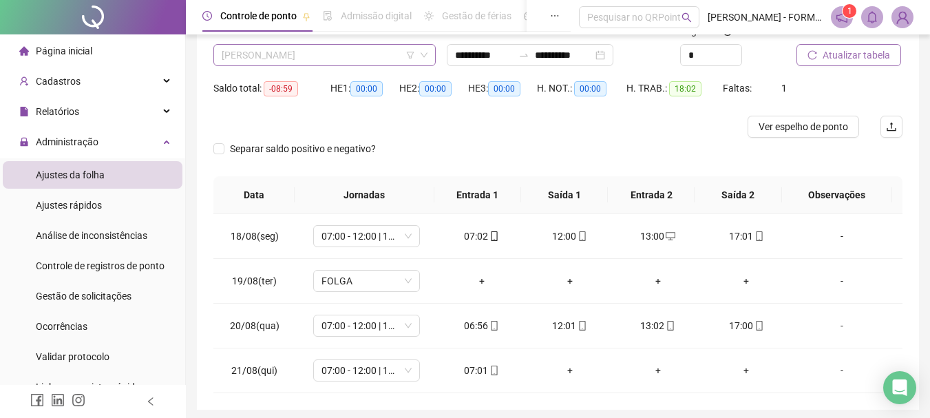
click at [341, 55] on span "ELIEZER LOPES NUNES" at bounding box center [325, 55] width 206 height 21
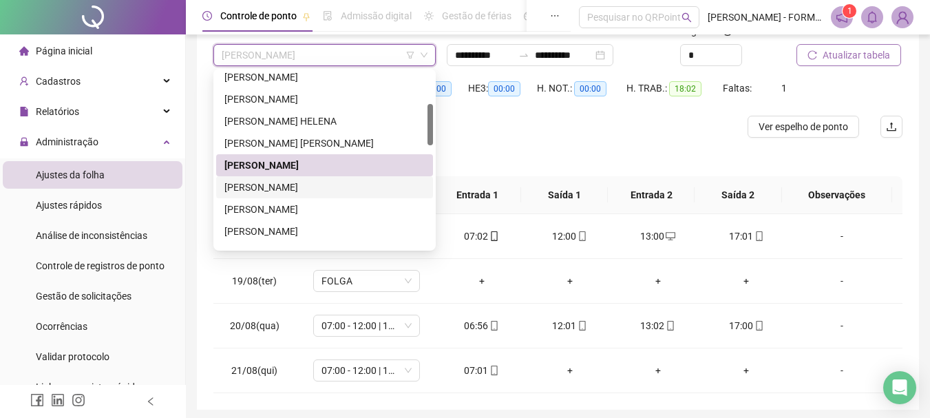
click at [282, 186] on div "EVANDRO WALFREDO DOS SANTOS" at bounding box center [324, 187] width 200 height 15
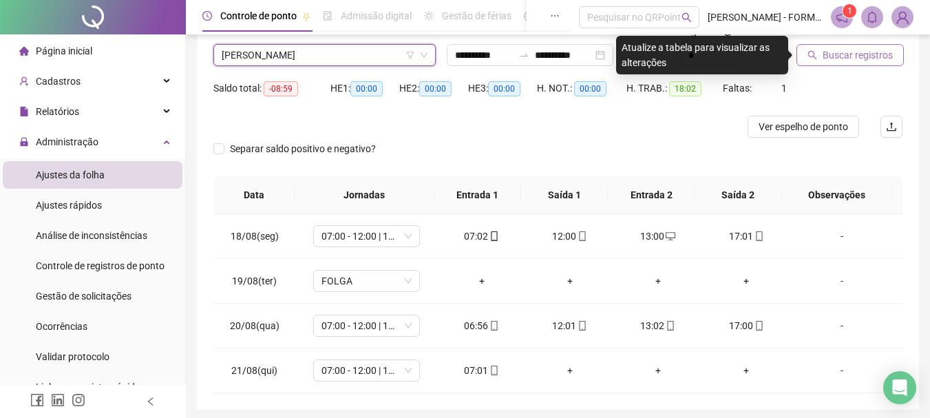
click at [853, 53] on span "Buscar registros" at bounding box center [857, 54] width 70 height 15
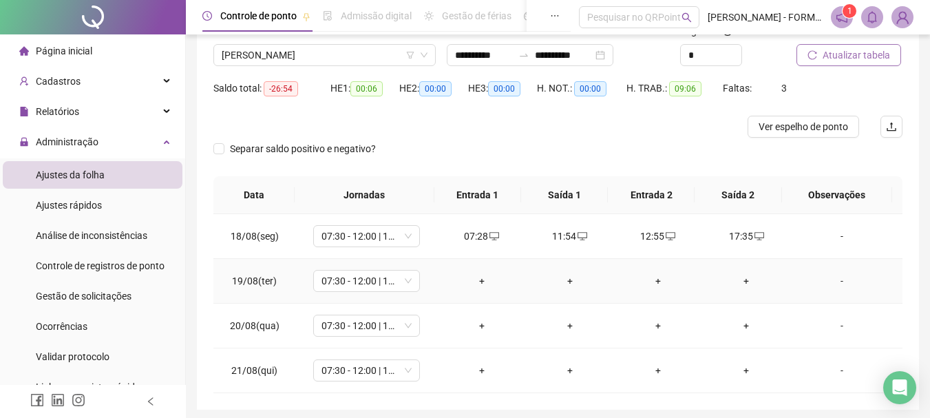
click at [476, 281] on div "+" at bounding box center [482, 280] width 66 height 15
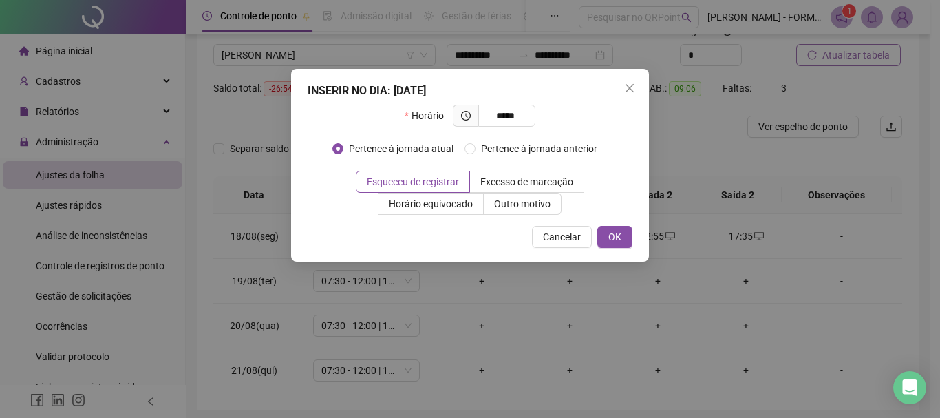
type input "*****"
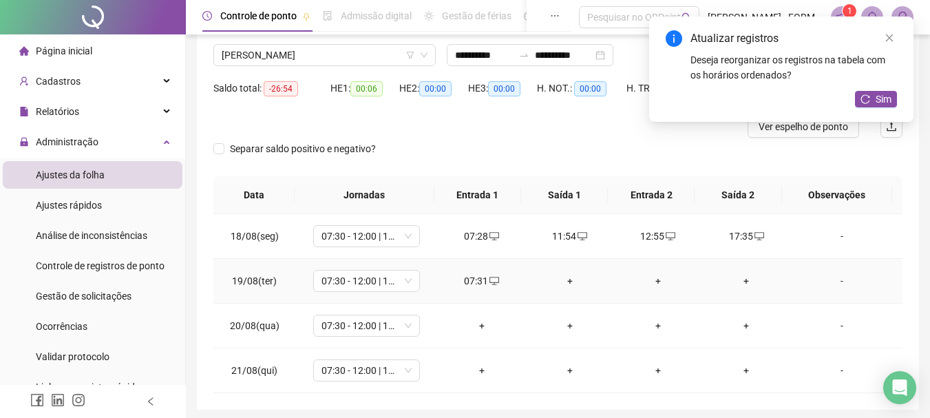
click at [564, 276] on div "+" at bounding box center [570, 280] width 66 height 15
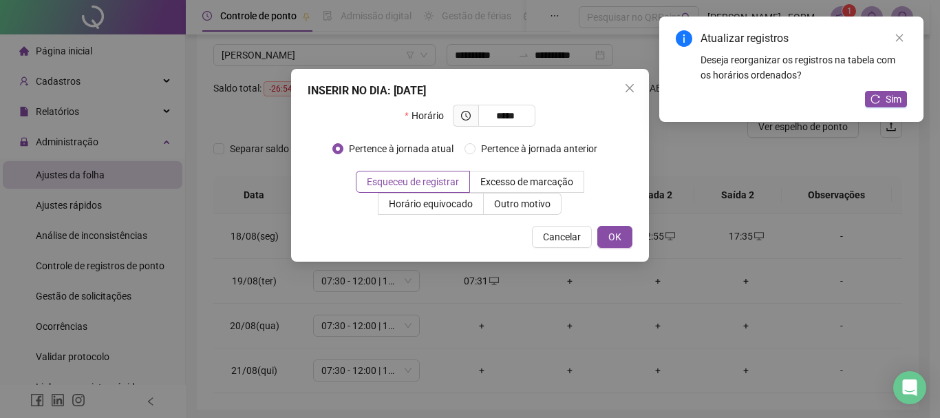
type input "*****"
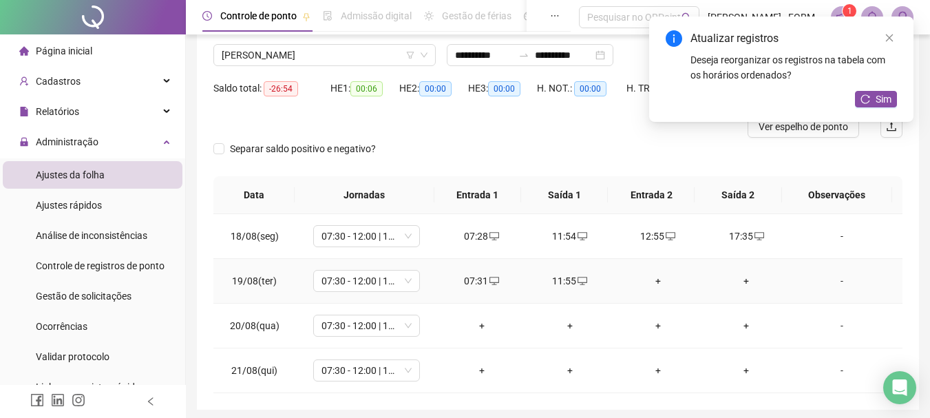
click at [651, 276] on div "+" at bounding box center [658, 280] width 66 height 15
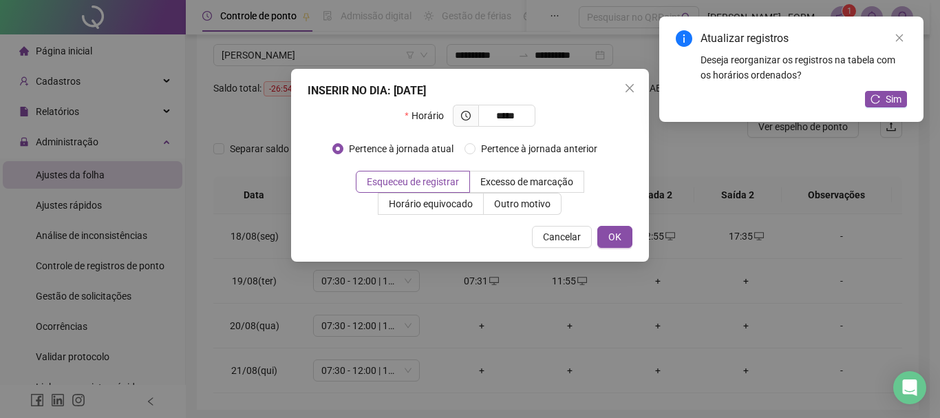
type input "*****"
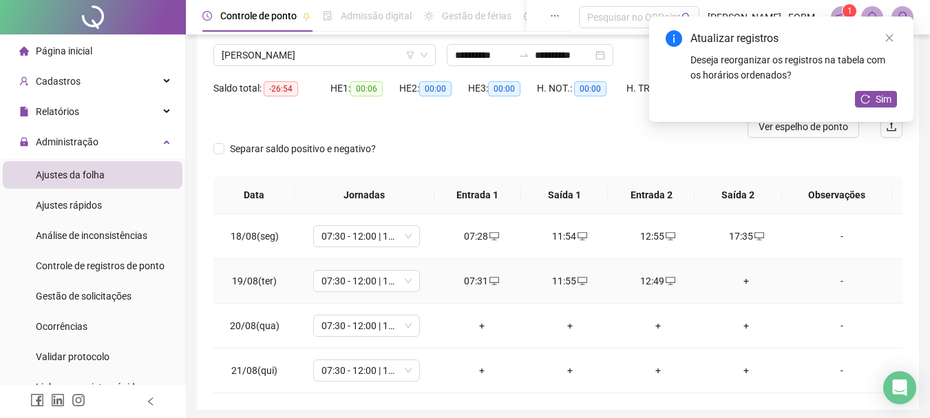
click at [738, 280] on div "+" at bounding box center [746, 280] width 66 height 15
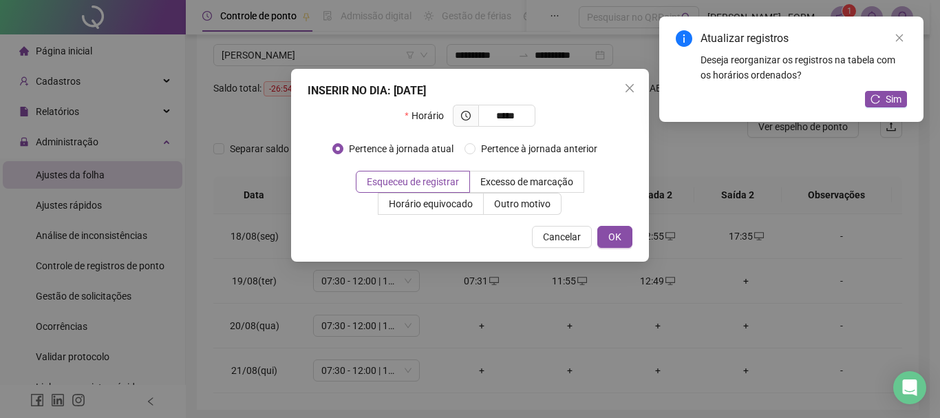
type input "*****"
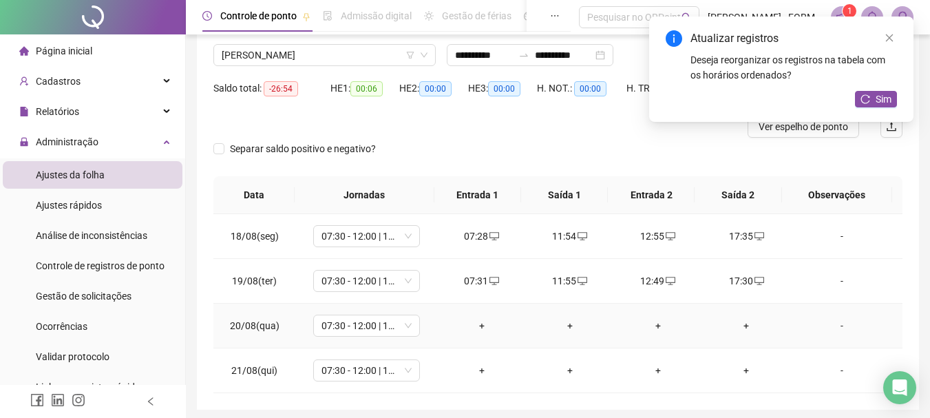
click at [474, 327] on div "+" at bounding box center [482, 325] width 66 height 15
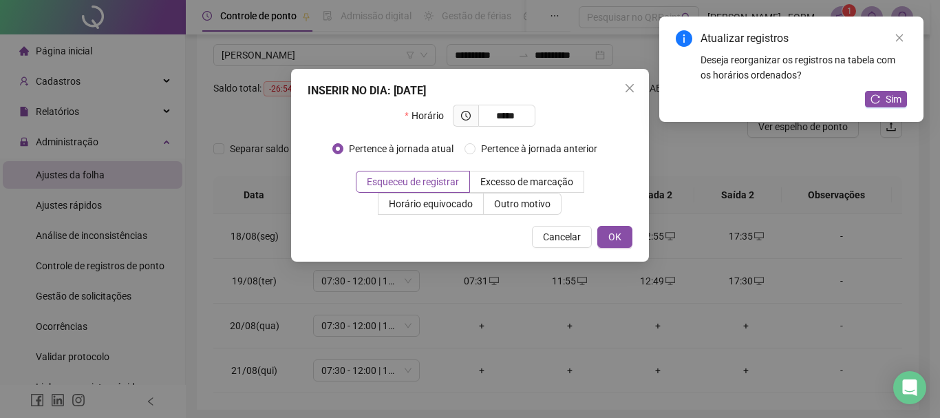
type input "*****"
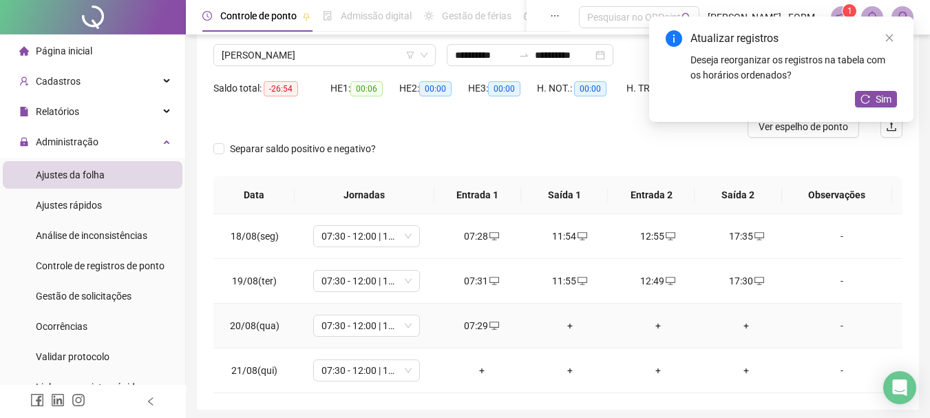
click at [568, 321] on div "+" at bounding box center [570, 325] width 66 height 15
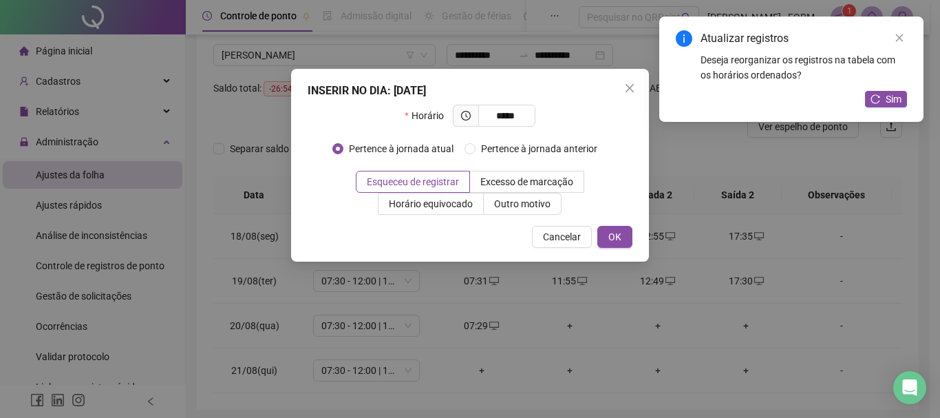
type input "*****"
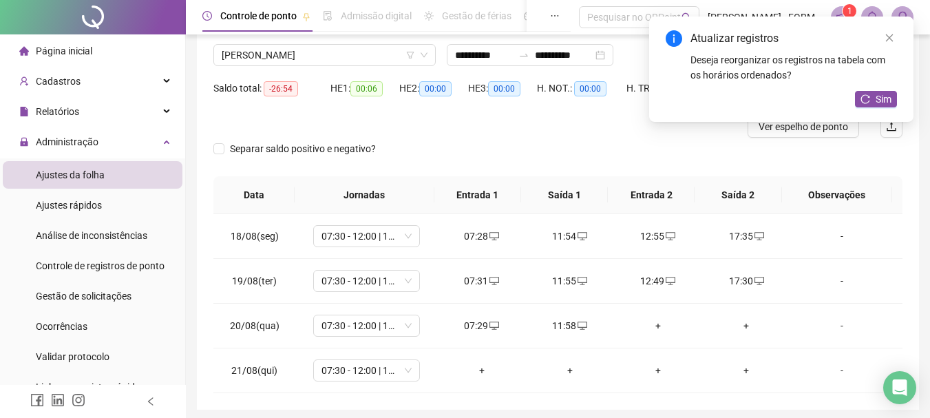
click at [650, 323] on div "+" at bounding box center [658, 325] width 66 height 15
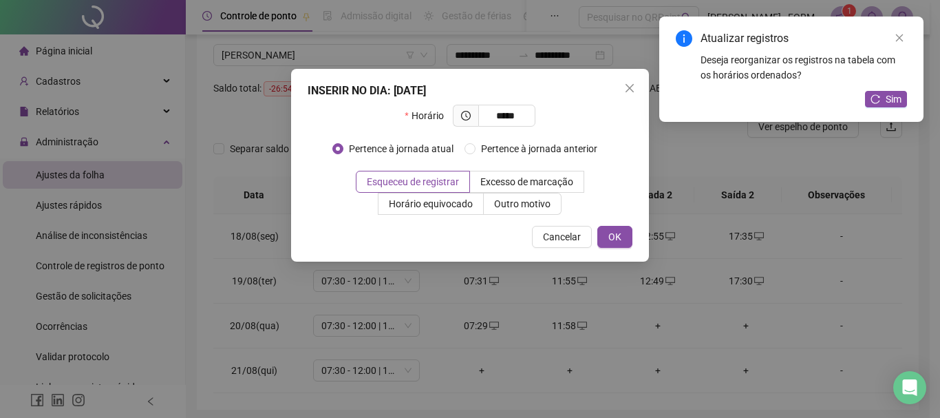
type input "*****"
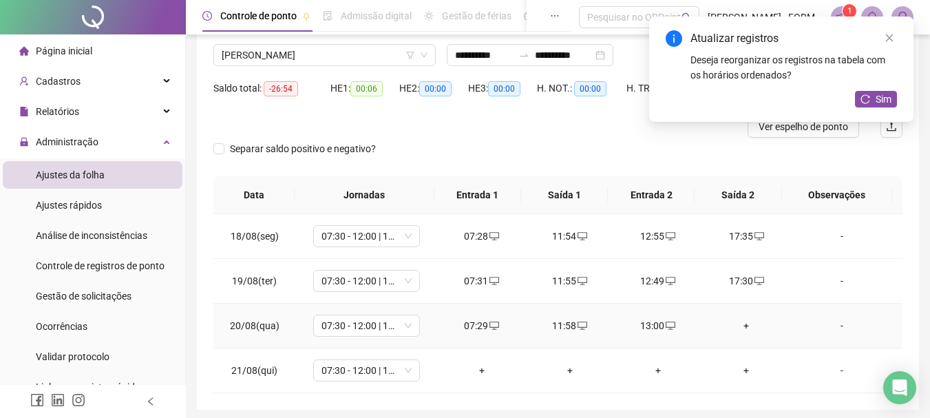
click at [740, 326] on div "+" at bounding box center [746, 325] width 66 height 15
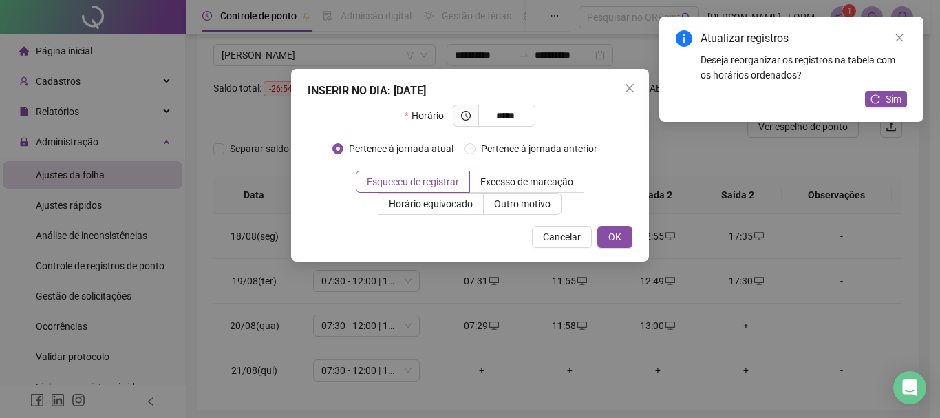
type input "*****"
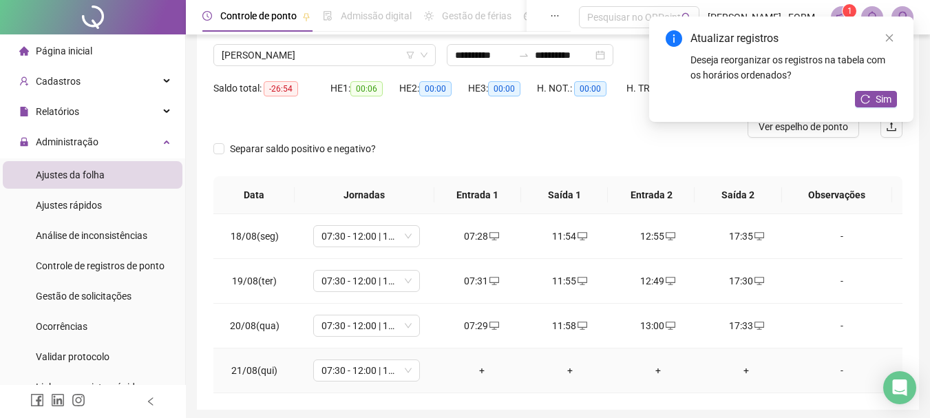
click at [479, 369] on div "+" at bounding box center [482, 370] width 66 height 15
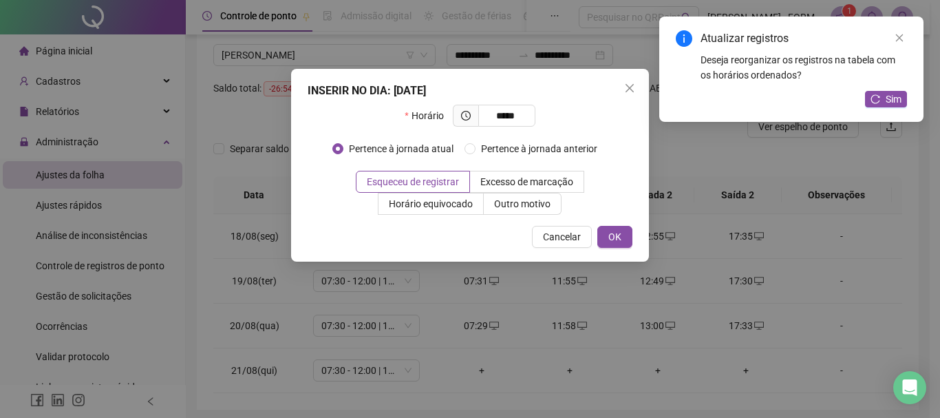
type input "*****"
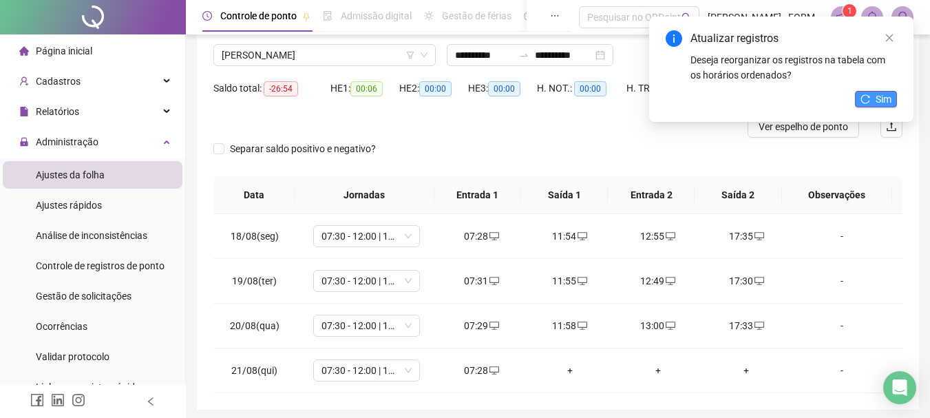
click at [871, 97] on button "Sim" at bounding box center [876, 99] width 42 height 17
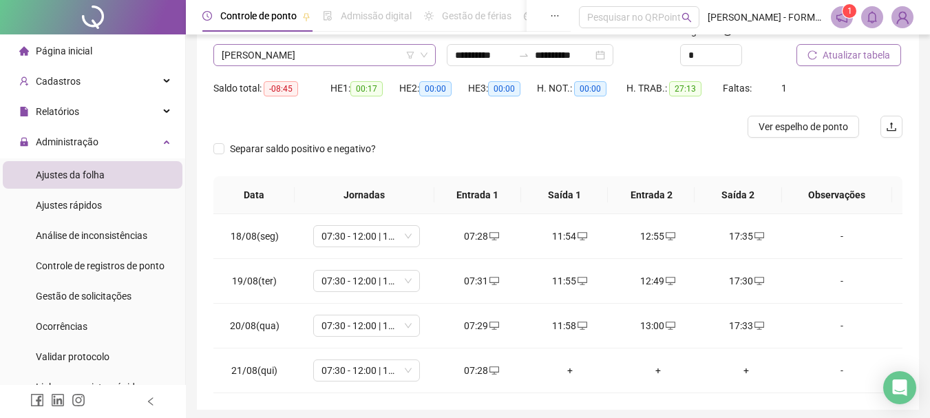
click at [361, 54] on span "EVANDRO WALFREDO DOS SANTOS" at bounding box center [325, 55] width 206 height 21
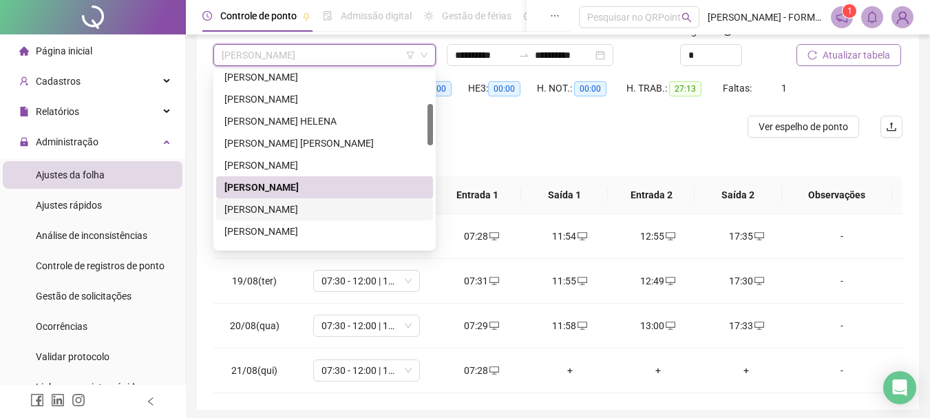
click at [326, 211] on div "EVERALDO DOS SANTOS SILVA JUNIOR" at bounding box center [324, 209] width 200 height 15
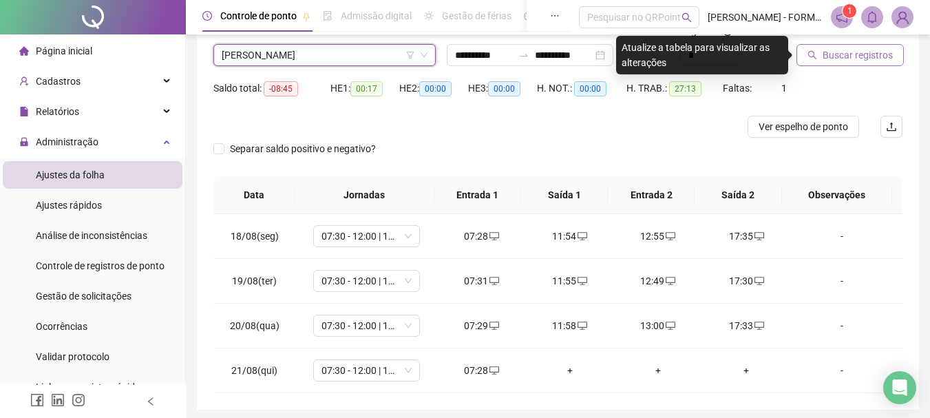
click at [877, 61] on span "Buscar registros" at bounding box center [857, 54] width 70 height 15
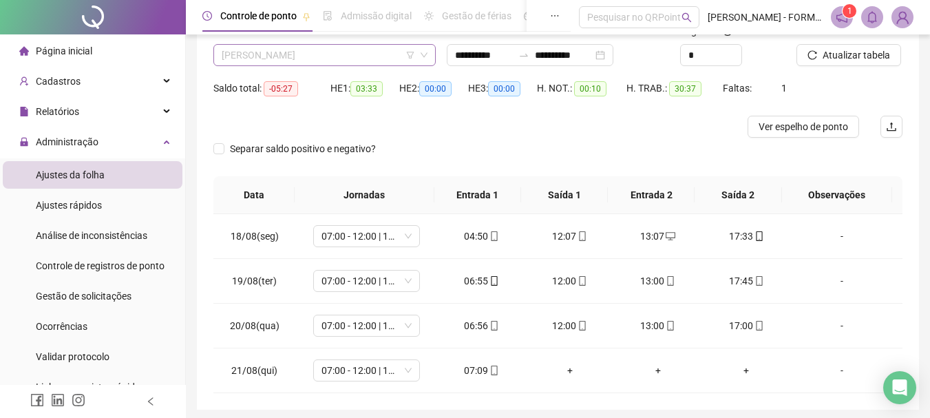
click at [341, 54] on span "EVERALDO DOS SANTOS SILVA JUNIOR" at bounding box center [325, 55] width 206 height 21
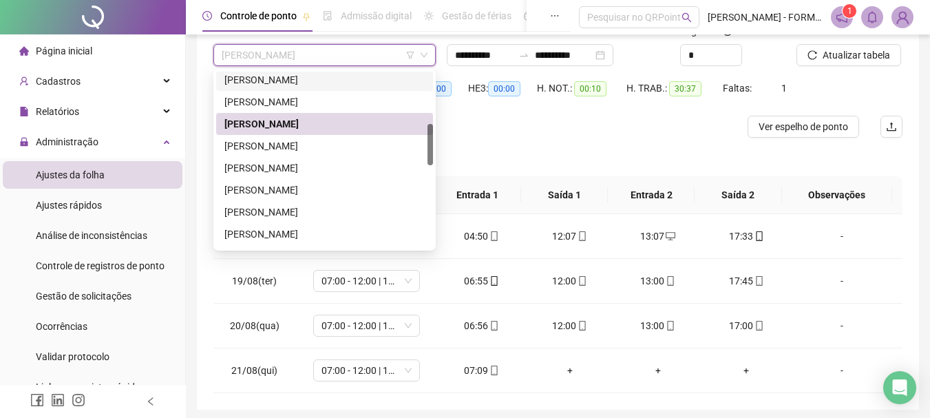
drag, startPoint x: 431, startPoint y: 136, endPoint x: 431, endPoint y: 147, distance: 11.7
click at [431, 147] on div at bounding box center [430, 144] width 6 height 41
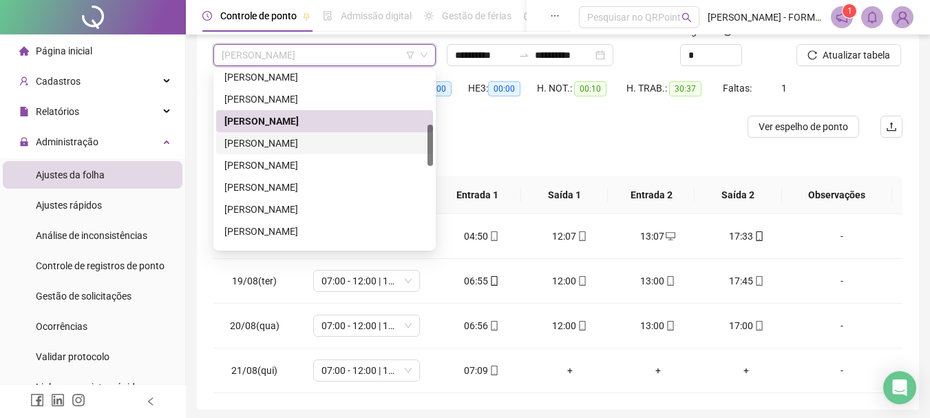
click at [303, 145] on div "FILIPE SOUZA GONÇALVES" at bounding box center [324, 143] width 200 height 15
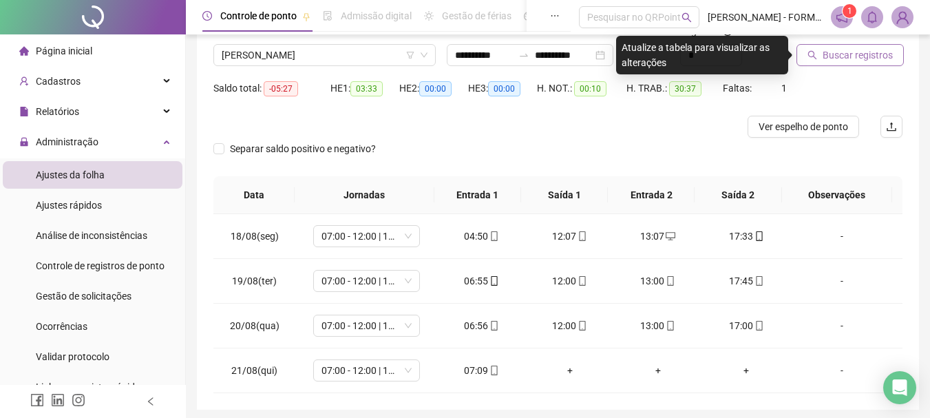
click at [821, 55] on button "Buscar registros" at bounding box center [849, 55] width 107 height 22
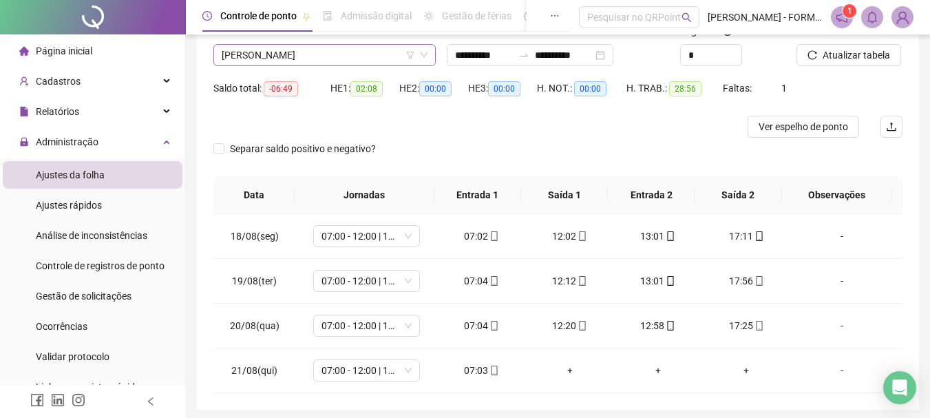
click at [345, 57] on span "FILIPE SOUZA GONÇALVES" at bounding box center [325, 55] width 206 height 21
click at [754, 328] on icon "mobile" at bounding box center [759, 326] width 10 height 10
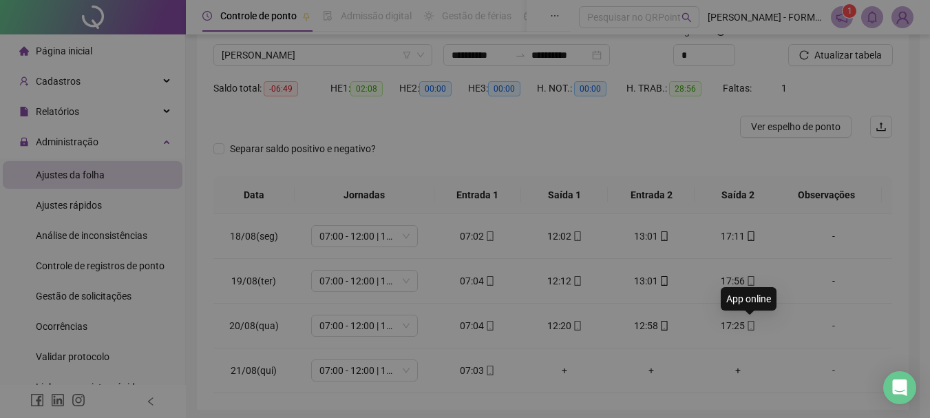
type input "**********"
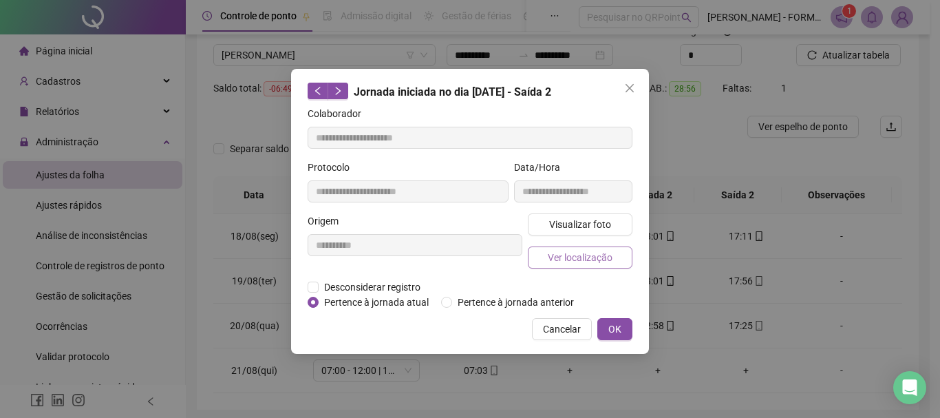
click at [577, 250] on span "Ver localização" at bounding box center [580, 257] width 65 height 15
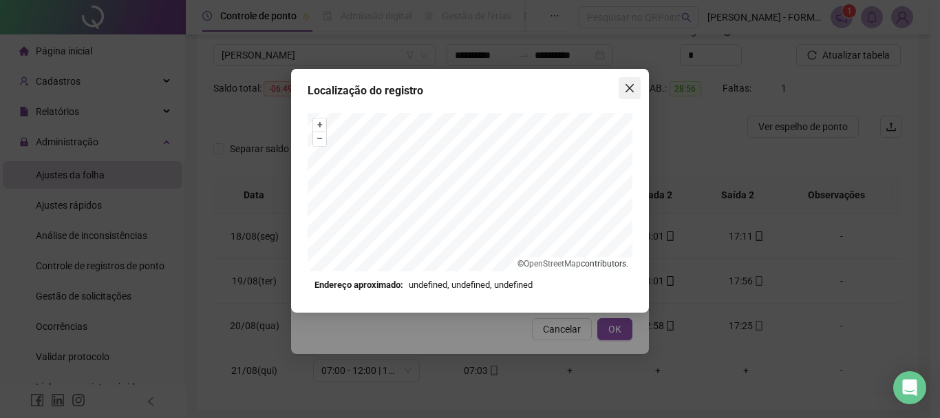
click at [628, 87] on icon "close" at bounding box center [629, 88] width 11 height 11
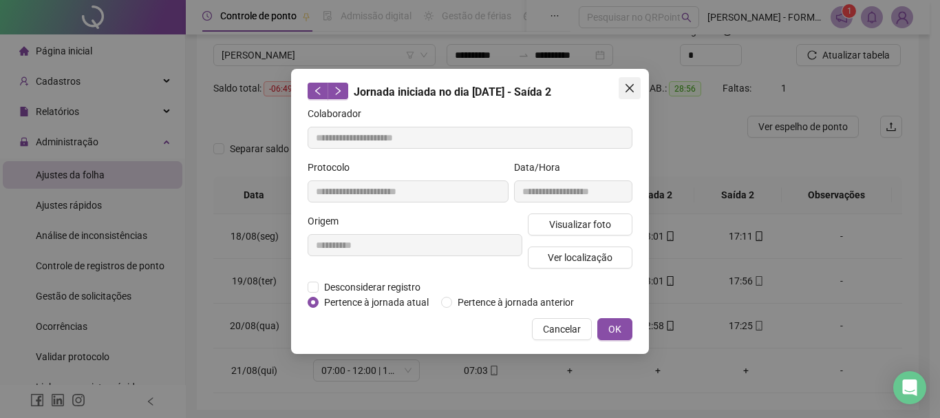
click at [625, 86] on icon "close" at bounding box center [629, 88] width 11 height 11
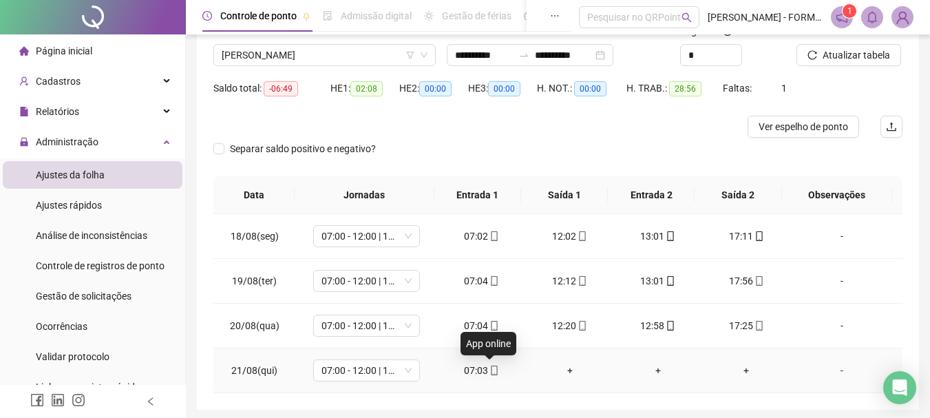
click at [490, 372] on icon "mobile" at bounding box center [494, 370] width 10 height 10
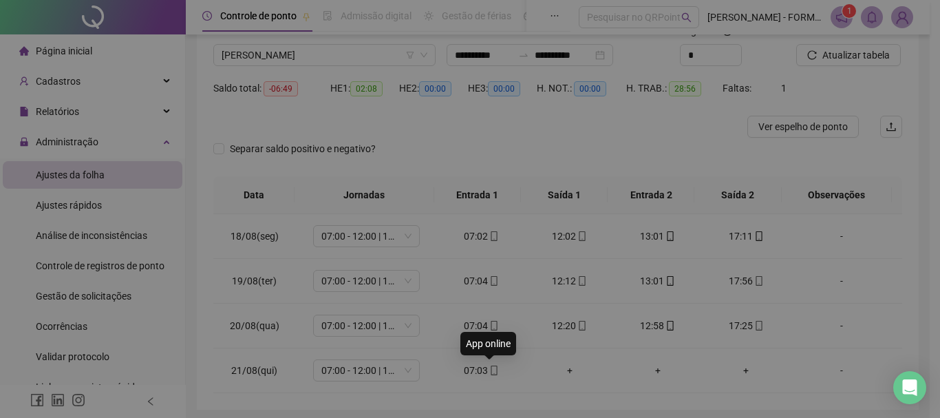
type input "**********"
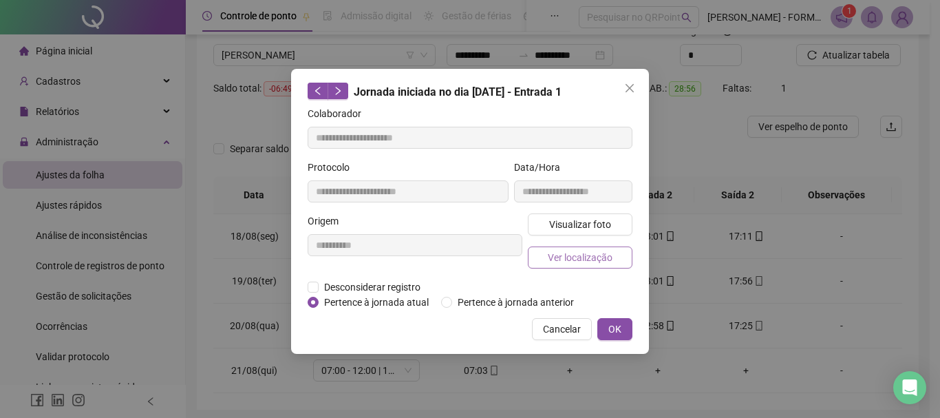
click at [593, 258] on span "Ver localização" at bounding box center [580, 257] width 65 height 15
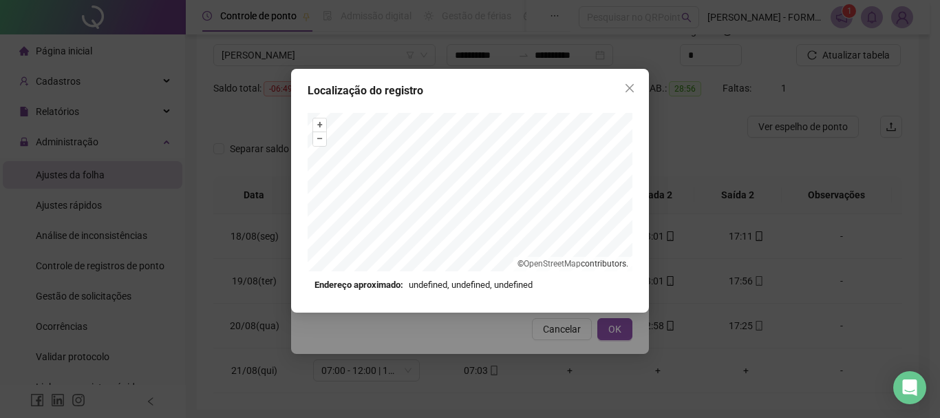
click at [545, 111] on div "Localização do registro + – ⇧ › © OpenStreetMap contributors. Endereço aproxima…" at bounding box center [470, 191] width 358 height 244
click at [539, 112] on div "Localização do registro + – ⇧ › © OpenStreetMap contributors. Endereço aproxima…" at bounding box center [470, 191] width 358 height 244
click at [531, 88] on div "Localização do registro + – ⇧ › © OpenStreetMap contributors. Endereço aproxima…" at bounding box center [470, 191] width 358 height 244
click at [542, 111] on div "Localização do registro + – ⇧ › © OpenStreetMap contributors. Endereço aproxima…" at bounding box center [470, 191] width 358 height 244
click at [627, 85] on icon "close" at bounding box center [629, 88] width 8 height 8
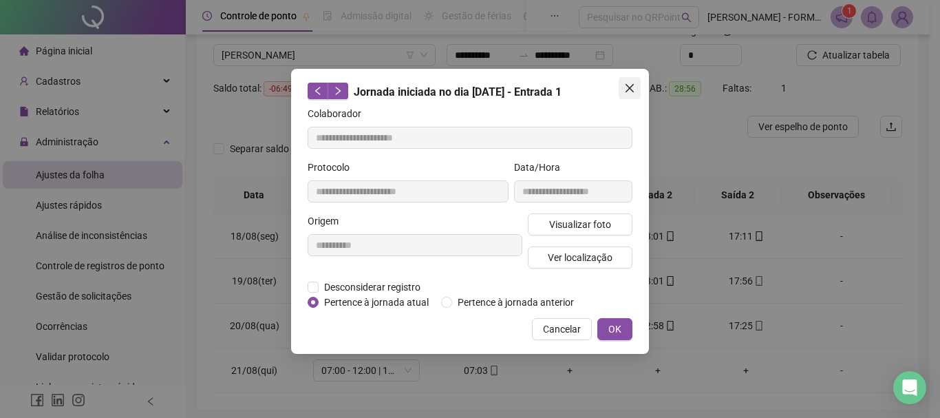
click at [634, 78] on button "Close" at bounding box center [630, 88] width 22 height 22
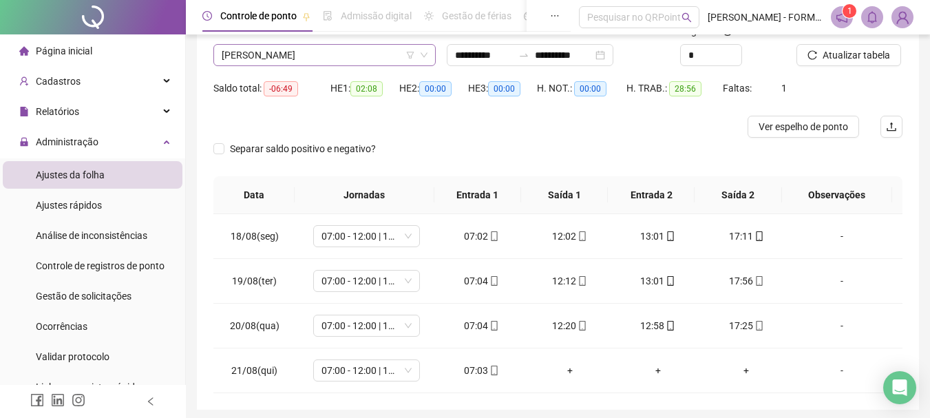
click at [369, 47] on span "FILIPE SOUZA GONÇALVES" at bounding box center [325, 55] width 206 height 21
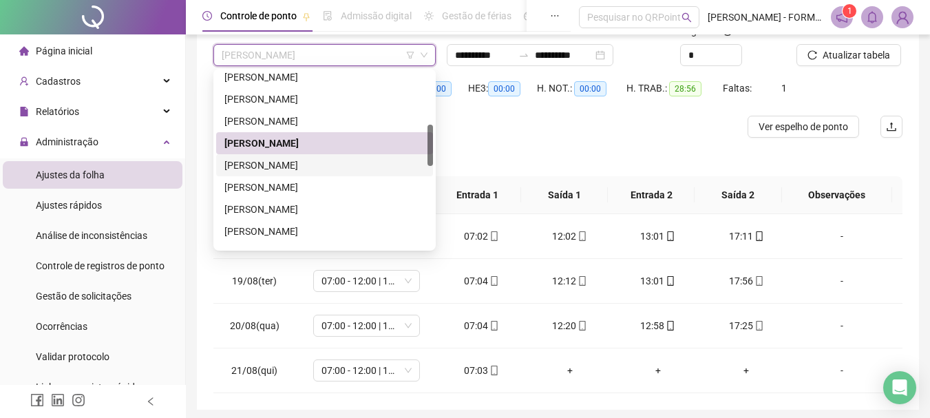
click at [326, 161] on div "JOSE FABIO DA SILVA" at bounding box center [324, 165] width 200 height 15
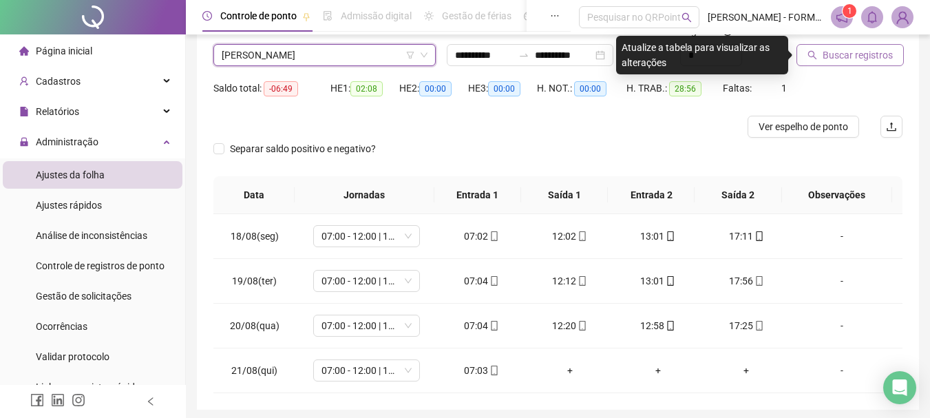
click at [826, 53] on span "Buscar registros" at bounding box center [857, 54] width 70 height 15
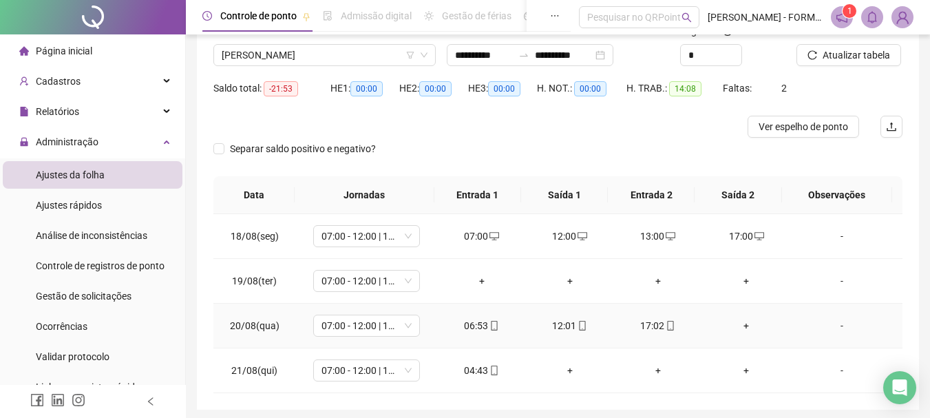
click at [740, 324] on div "+" at bounding box center [746, 325] width 66 height 15
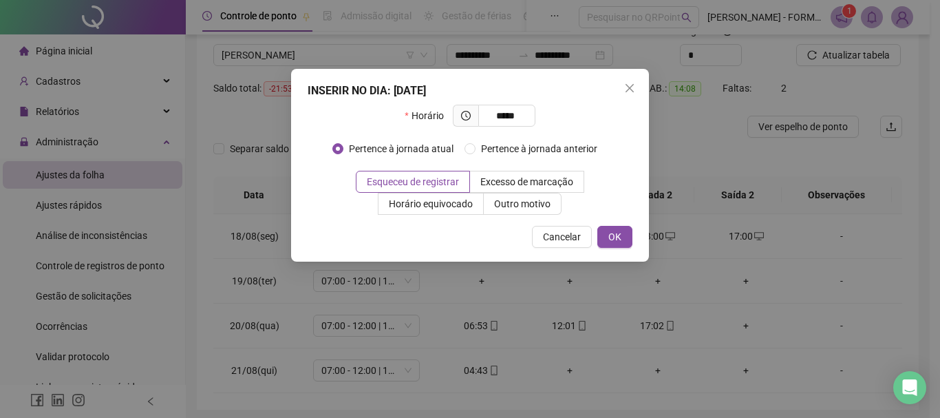
type input "*****"
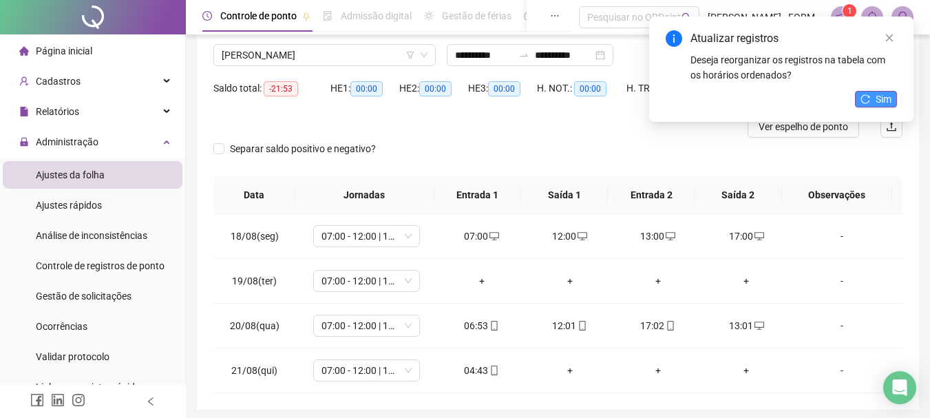
click at [880, 105] on span "Sim" at bounding box center [883, 99] width 16 height 15
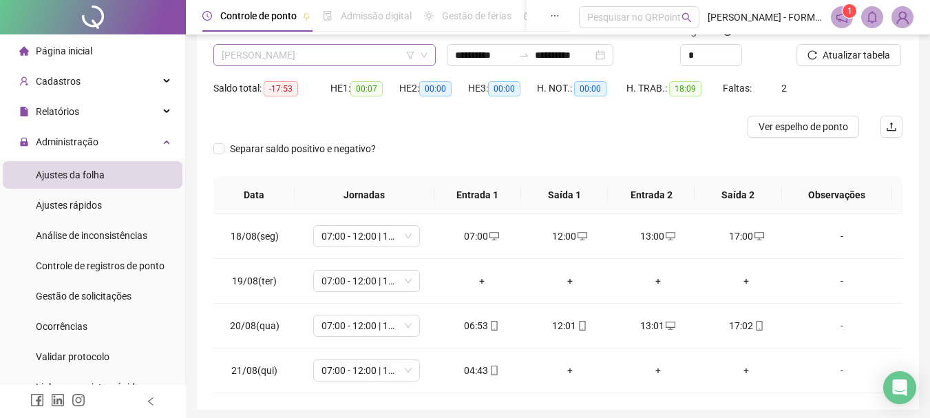
click at [332, 54] on span "JOSE FABIO DA SILVA" at bounding box center [325, 55] width 206 height 21
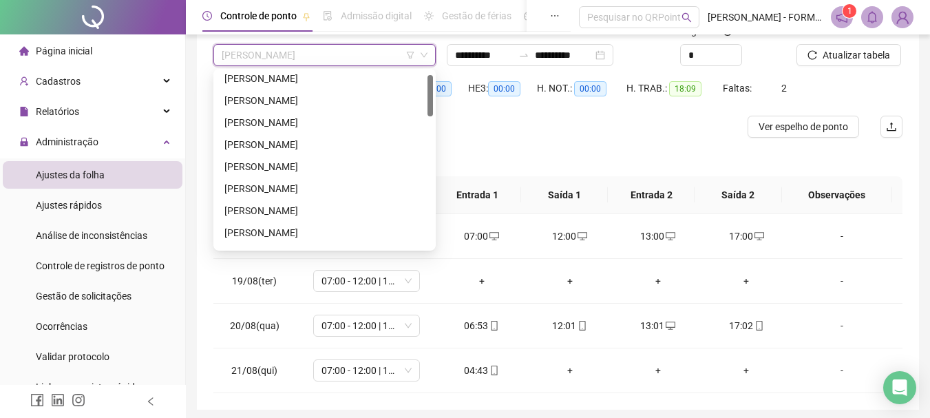
scroll to position [0, 0]
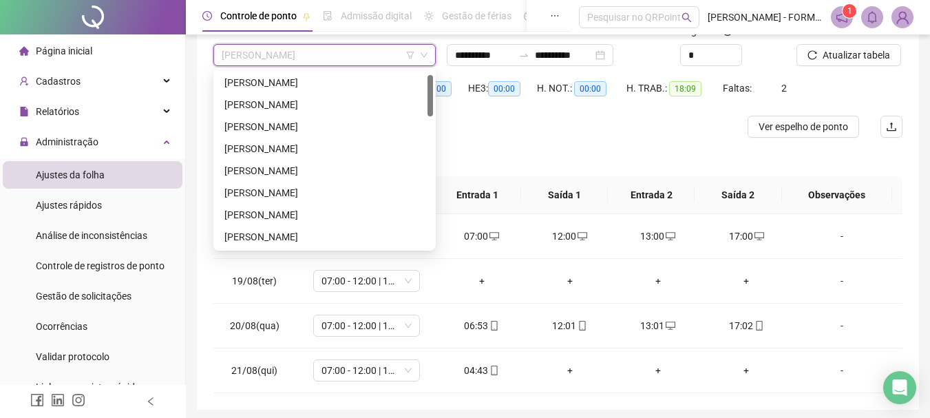
drag, startPoint x: 429, startPoint y: 146, endPoint x: 426, endPoint y: 87, distance: 58.6
click at [426, 87] on div "ADENILTON MOREIRA DOS SANTOS ADILSON DO NASCIMENTO SOARES ALYSON GUSTAVO AQUINO…" at bounding box center [324, 160] width 217 height 176
click at [334, 81] on div "ADENILTON MOREIRA DOS SANTOS" at bounding box center [324, 82] width 200 height 15
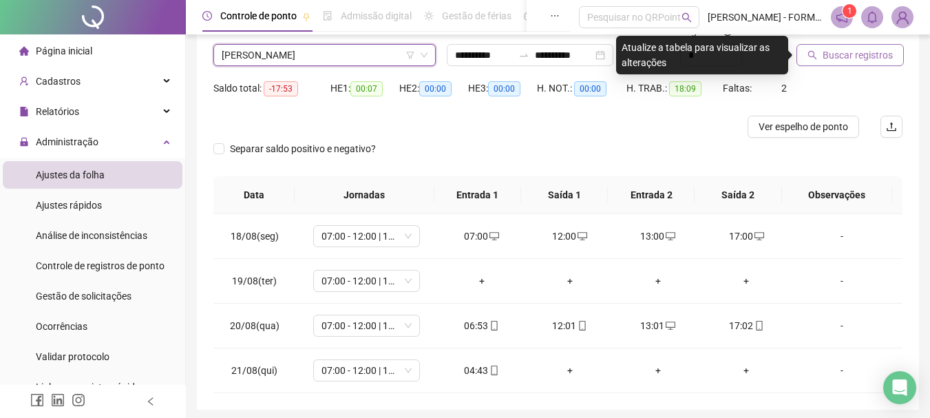
click at [817, 54] on button "Buscar registros" at bounding box center [849, 55] width 107 height 22
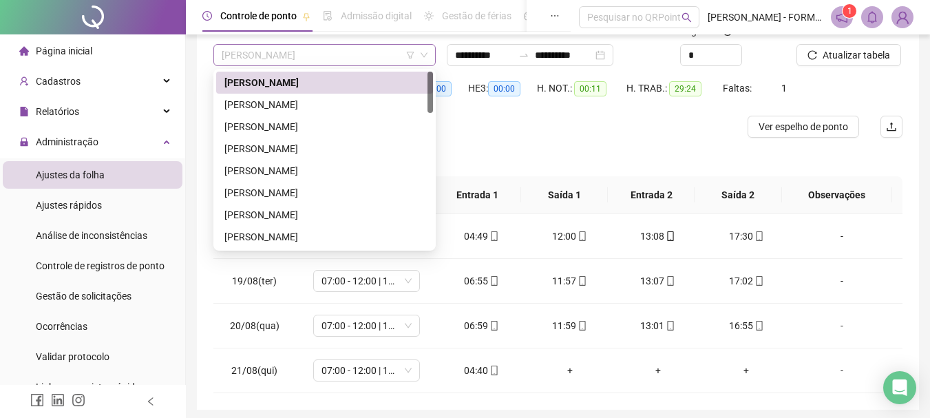
click at [358, 55] on span "ADENILTON MOREIRA DOS SANTOS" at bounding box center [325, 55] width 206 height 21
click at [322, 109] on div "ADILSON DO NASCIMENTO SOARES" at bounding box center [324, 104] width 200 height 15
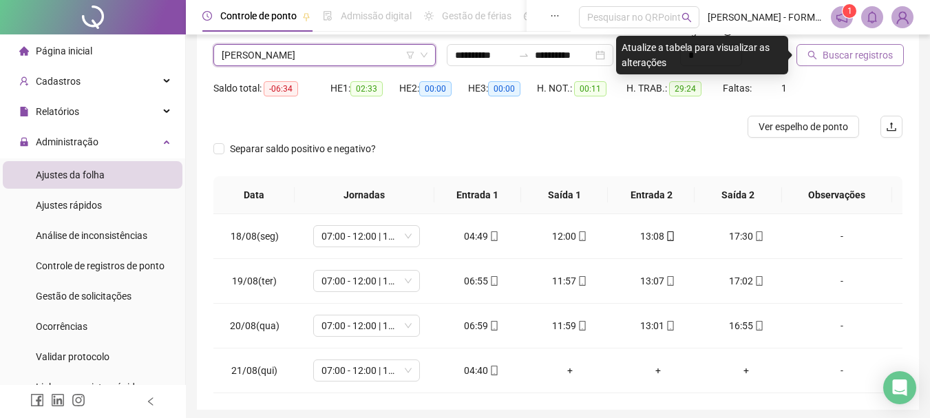
click at [846, 50] on span "Buscar registros" at bounding box center [857, 54] width 70 height 15
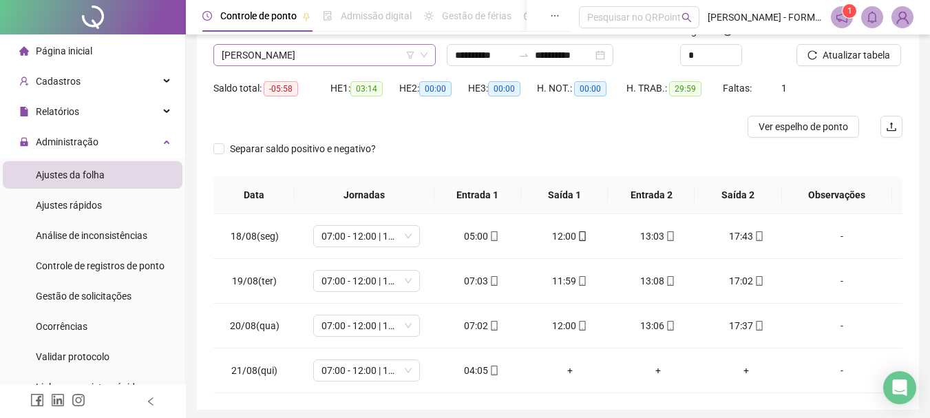
click at [356, 54] on span "ADILSON DO NASCIMENTO SOARES" at bounding box center [325, 55] width 206 height 21
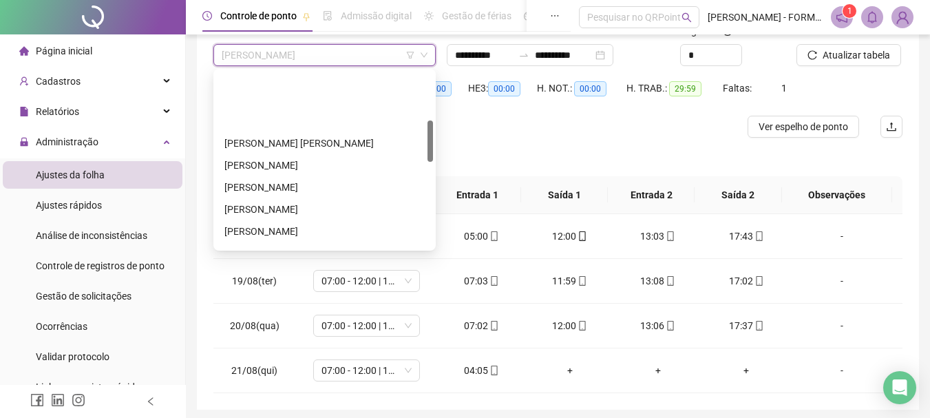
scroll to position [206, 0]
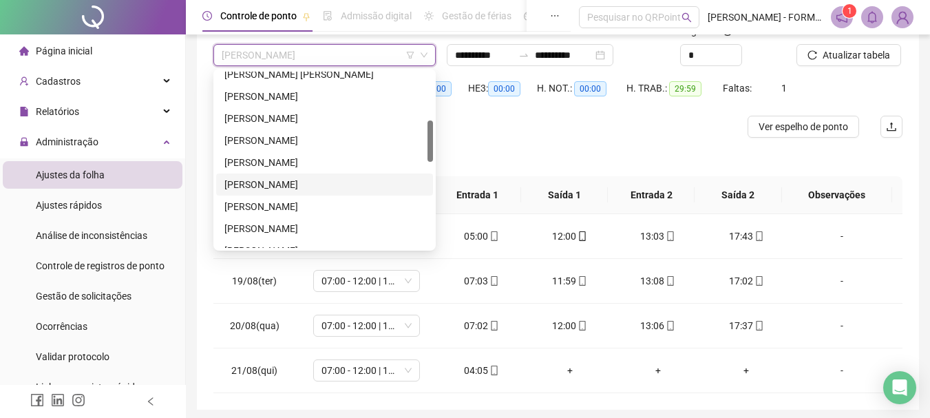
click at [283, 180] on div "JOSE FABIO DA SILVA" at bounding box center [324, 184] width 200 height 15
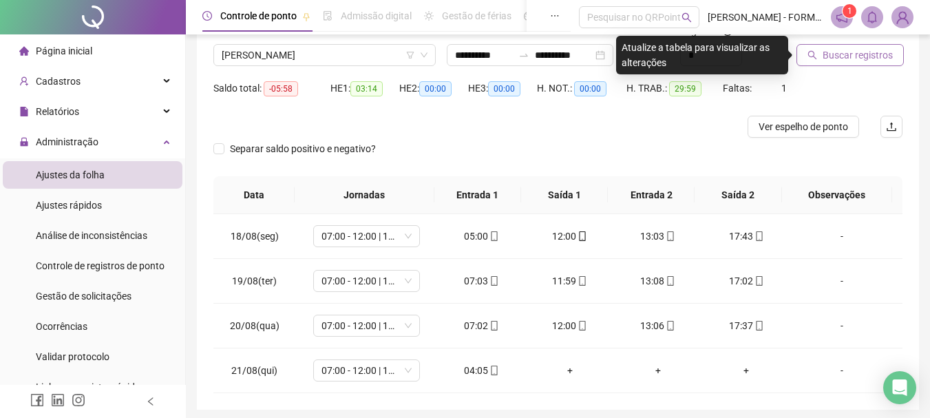
click at [831, 46] on button "Buscar registros" at bounding box center [849, 55] width 107 height 22
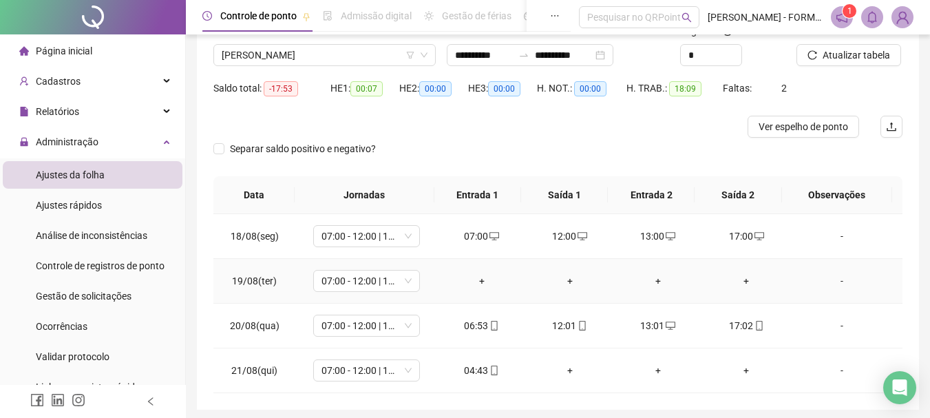
click at [480, 281] on div "+" at bounding box center [482, 280] width 66 height 15
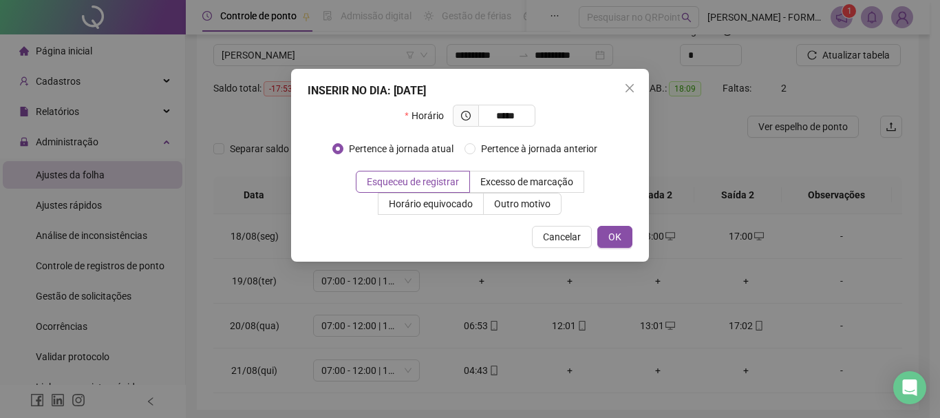
type input "*****"
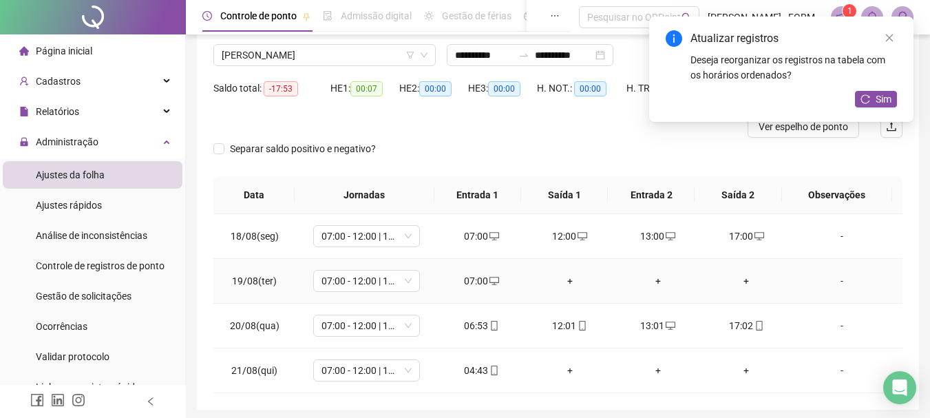
click at [567, 278] on div "+" at bounding box center [570, 280] width 66 height 15
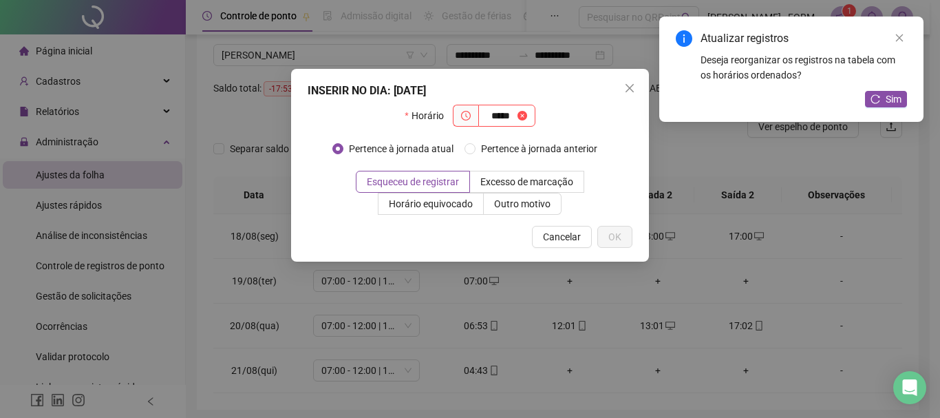
type input "*****"
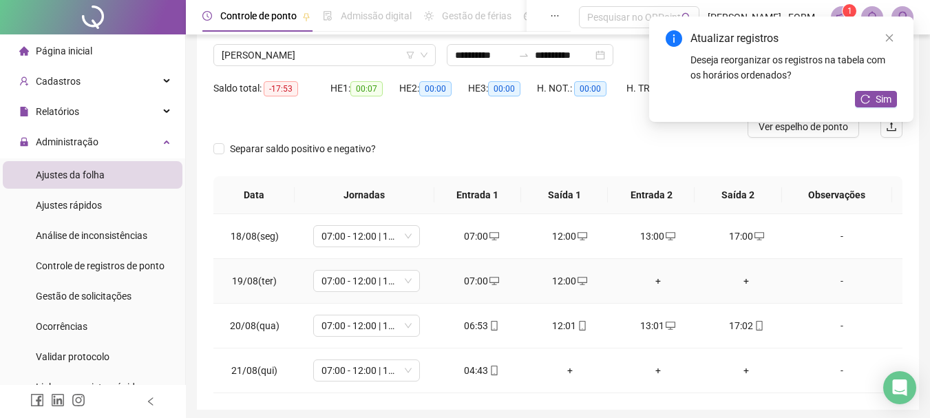
click at [647, 275] on div "+" at bounding box center [658, 280] width 66 height 15
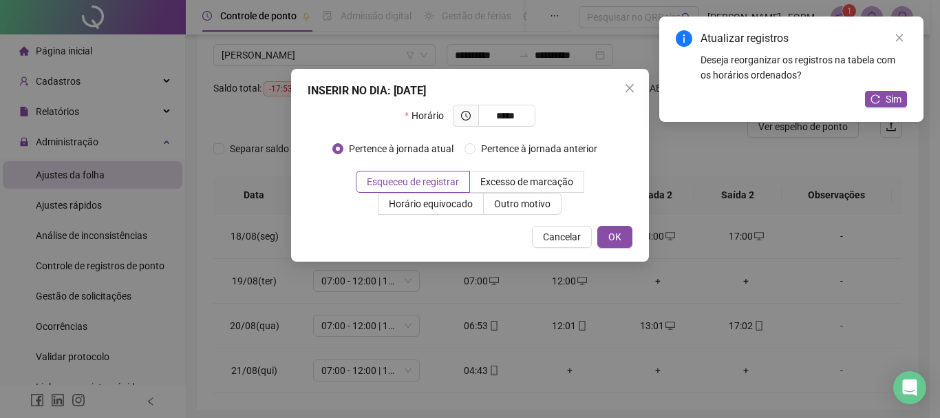
type input "*****"
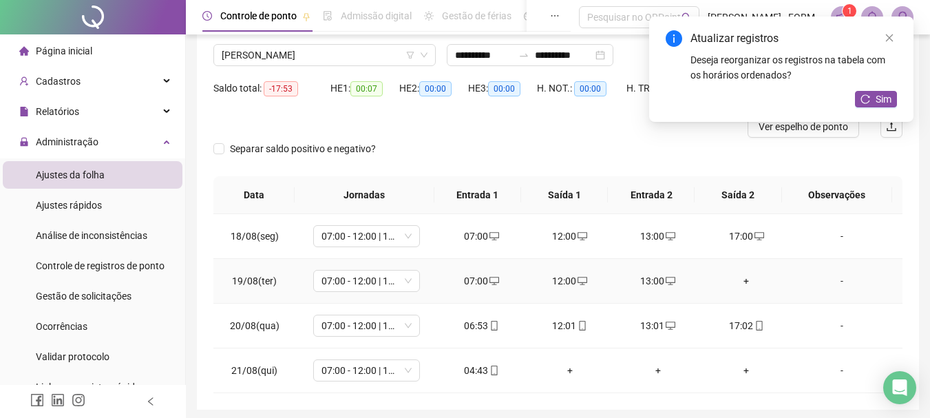
click at [741, 281] on div "+" at bounding box center [746, 280] width 66 height 15
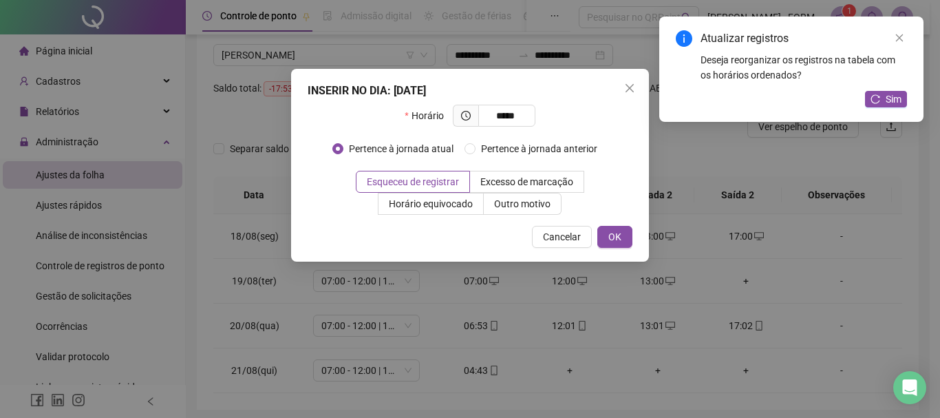
type input "*****"
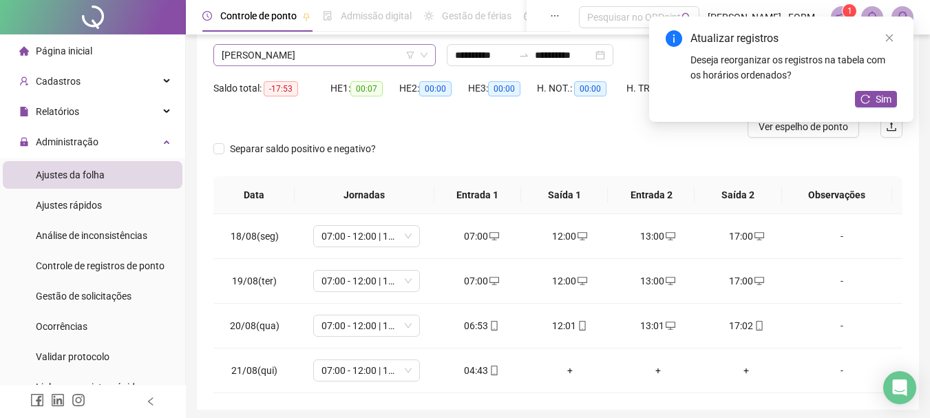
click at [323, 56] on span "JOSE FABIO DA SILVA" at bounding box center [325, 55] width 206 height 21
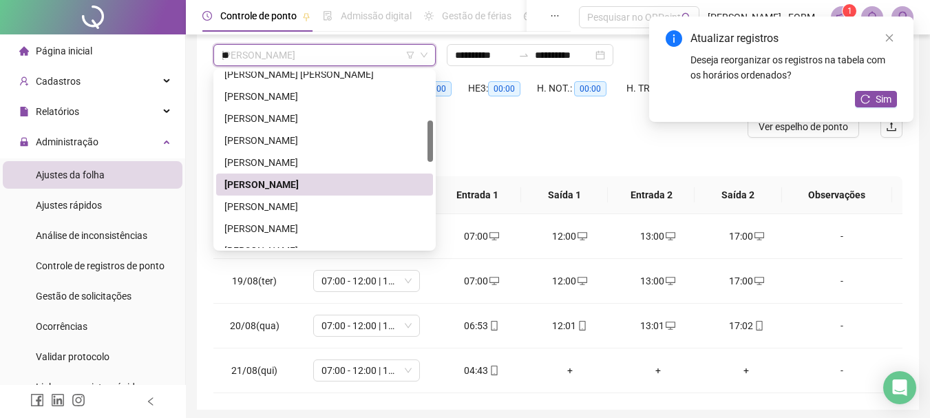
scroll to position [0, 0]
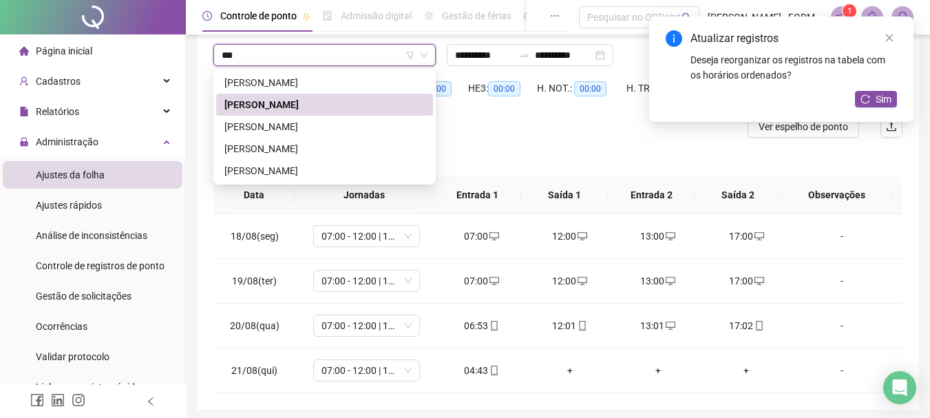
type input "****"
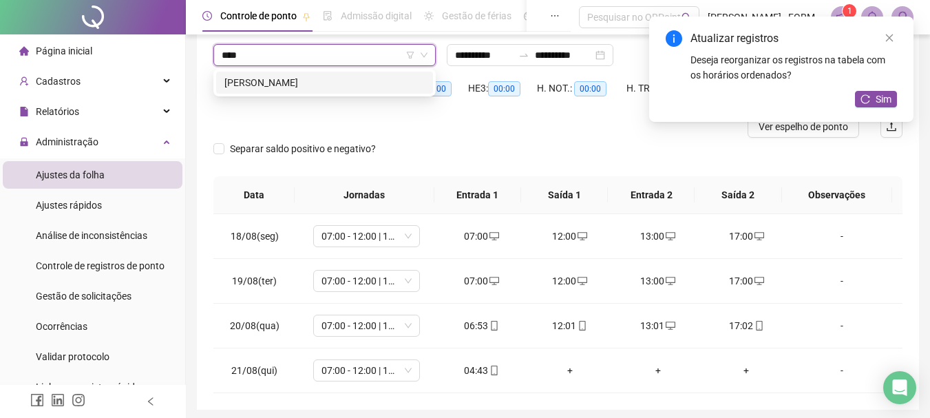
click at [305, 82] on div "JOSIAS EMERIM" at bounding box center [324, 82] width 200 height 15
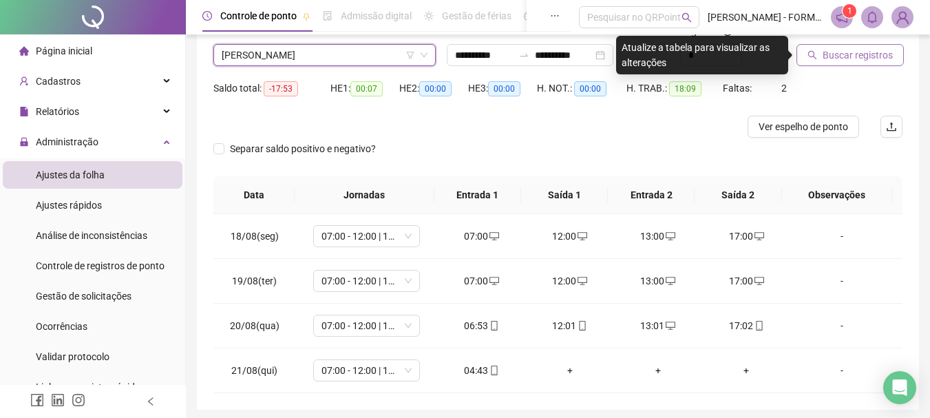
click at [826, 53] on span "Buscar registros" at bounding box center [857, 54] width 70 height 15
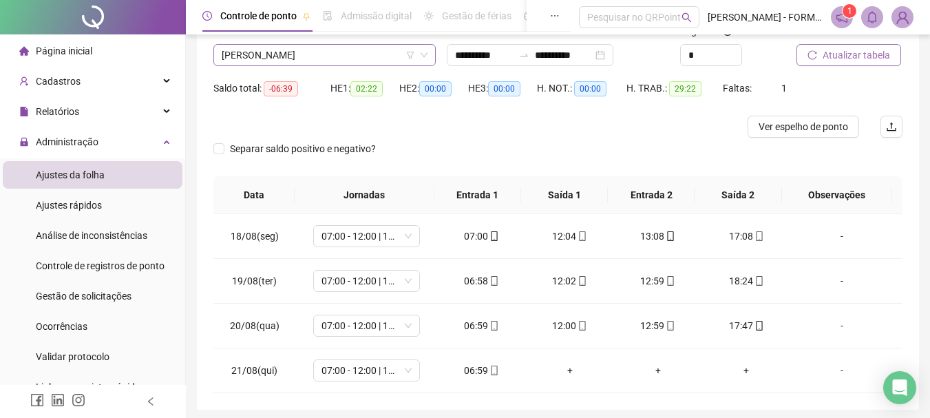
click at [339, 56] on span "JOSIAS EMERIM" at bounding box center [325, 55] width 206 height 21
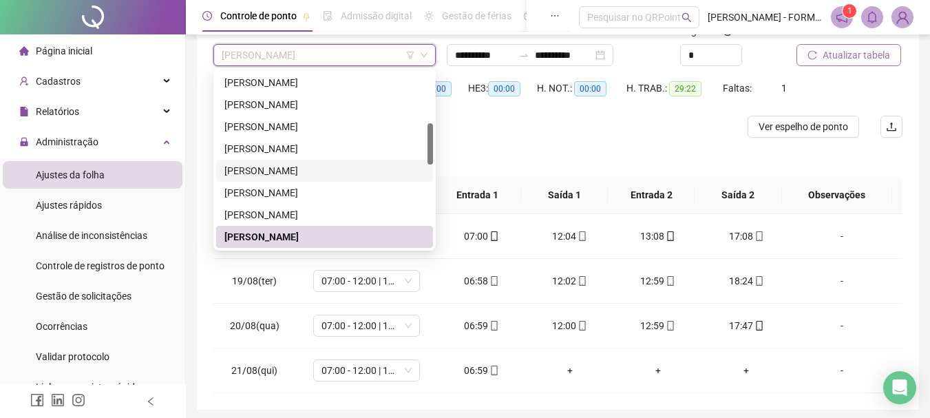
click at [303, 173] on div "JOSE FABIO DA SILVA" at bounding box center [324, 170] width 200 height 15
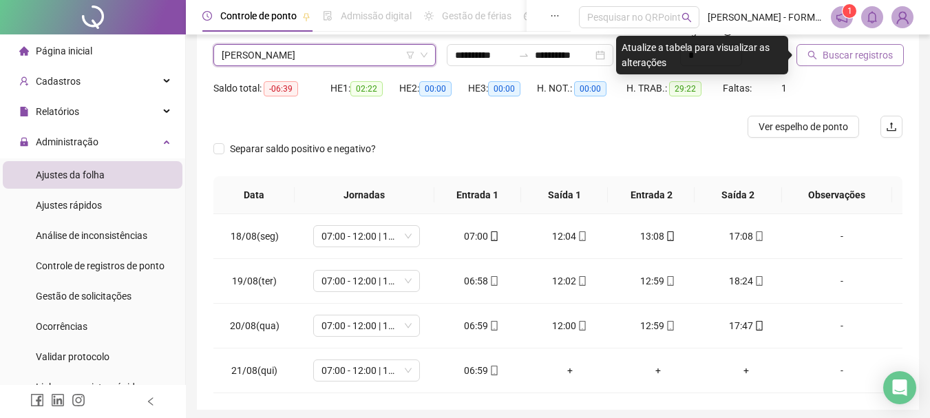
click at [834, 54] on span "Buscar registros" at bounding box center [857, 54] width 70 height 15
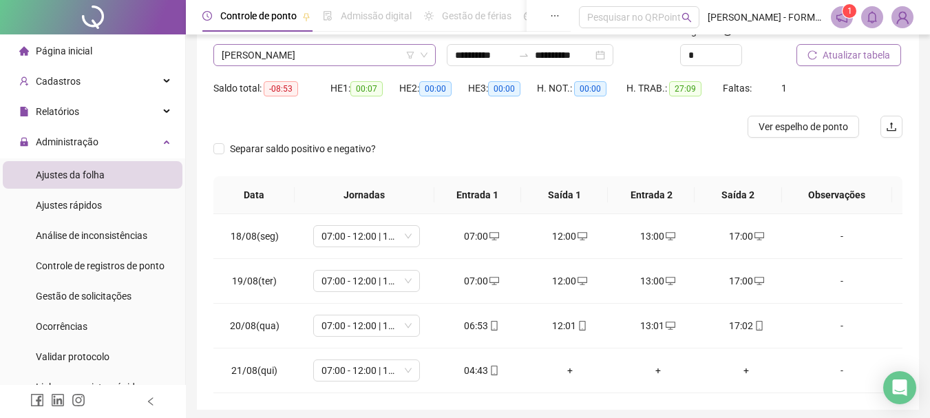
click at [310, 55] on span "JOSE FABIO DA SILVA" at bounding box center [325, 55] width 206 height 21
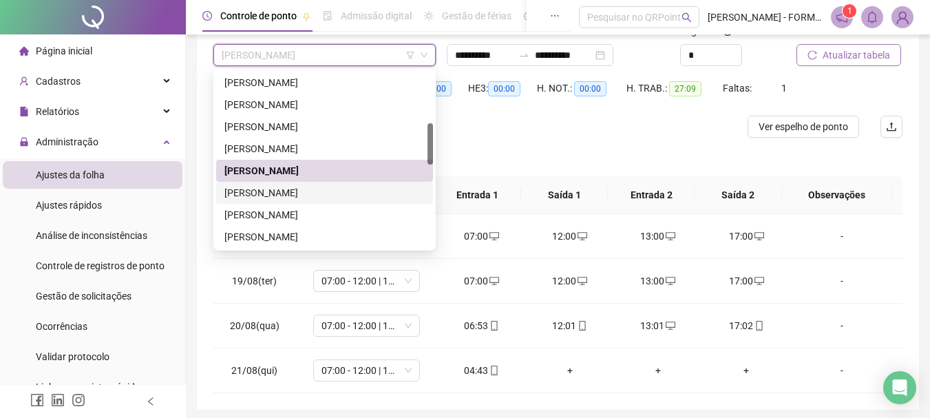
click at [286, 195] on div "JOSÉ LUIS DA ROCHA" at bounding box center [324, 192] width 200 height 15
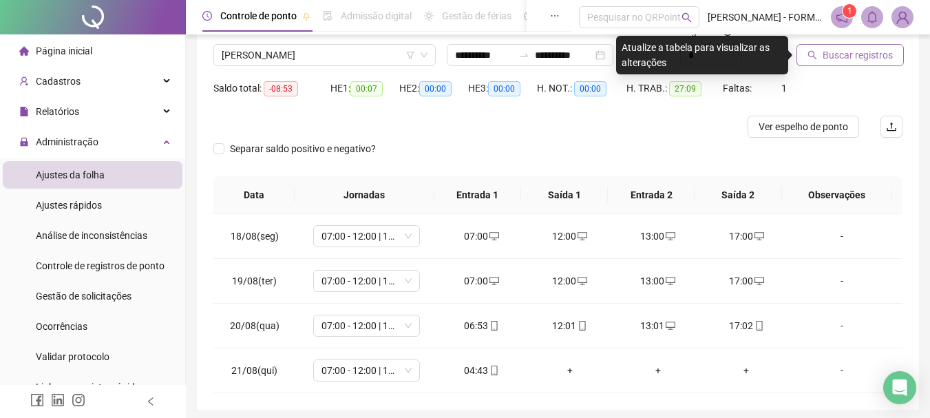
click at [836, 53] on span "Buscar registros" at bounding box center [857, 54] width 70 height 15
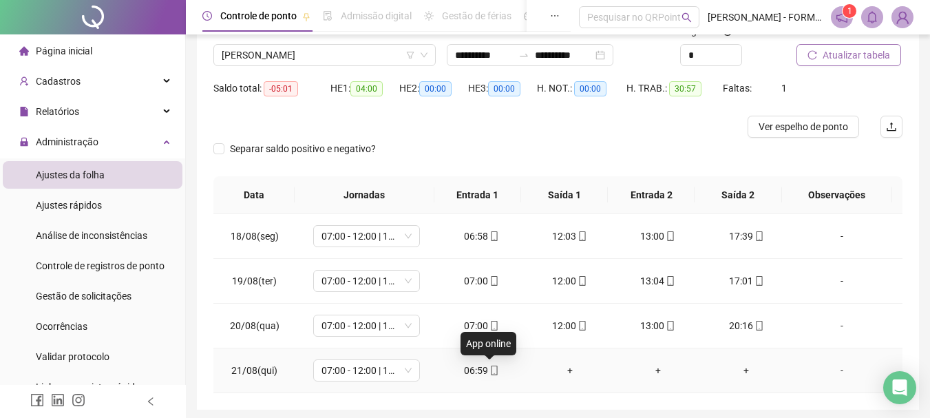
click at [492, 373] on icon "mobile" at bounding box center [494, 370] width 10 height 10
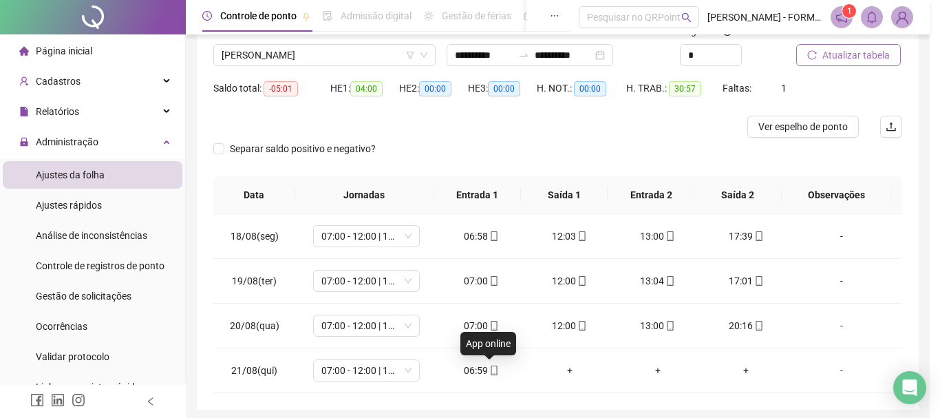
type input "**********"
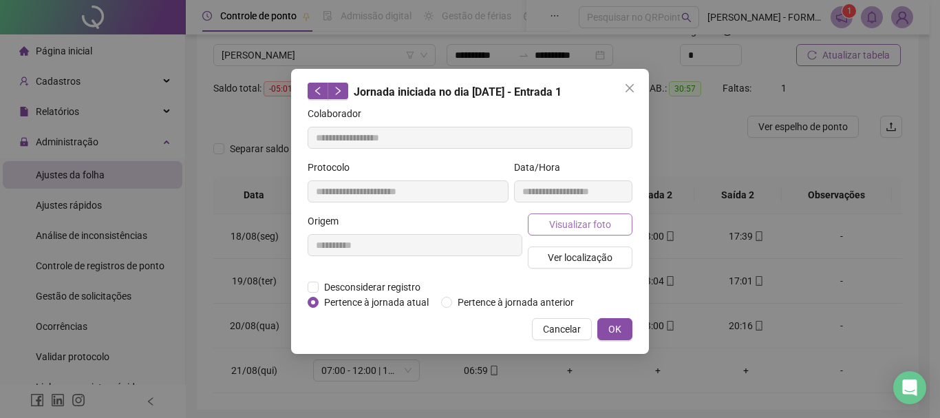
click at [560, 219] on span "Visualizar foto" at bounding box center [580, 224] width 62 height 15
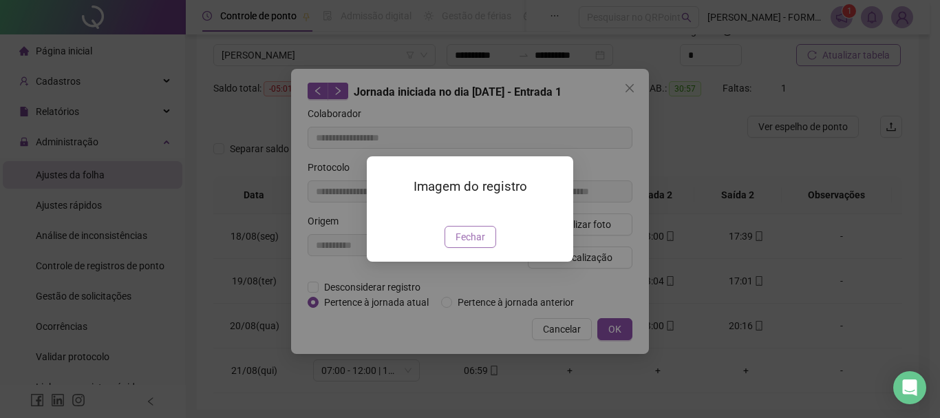
click at [459, 244] on span "Fechar" at bounding box center [470, 236] width 30 height 15
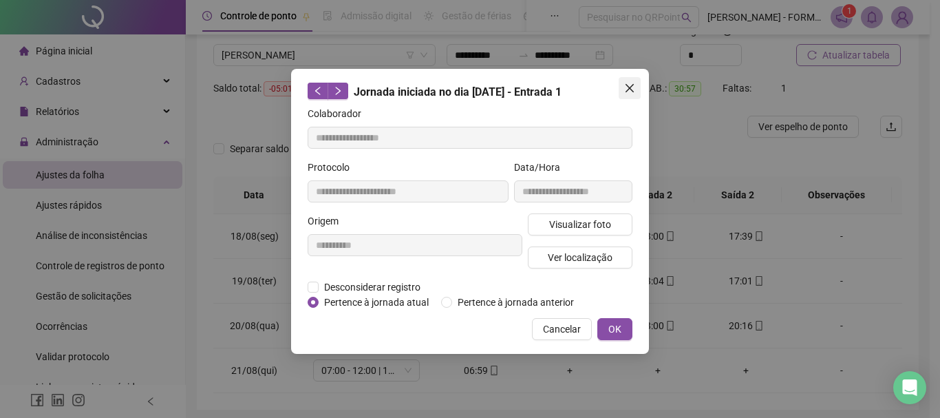
click at [629, 85] on icon "close" at bounding box center [629, 88] width 11 height 11
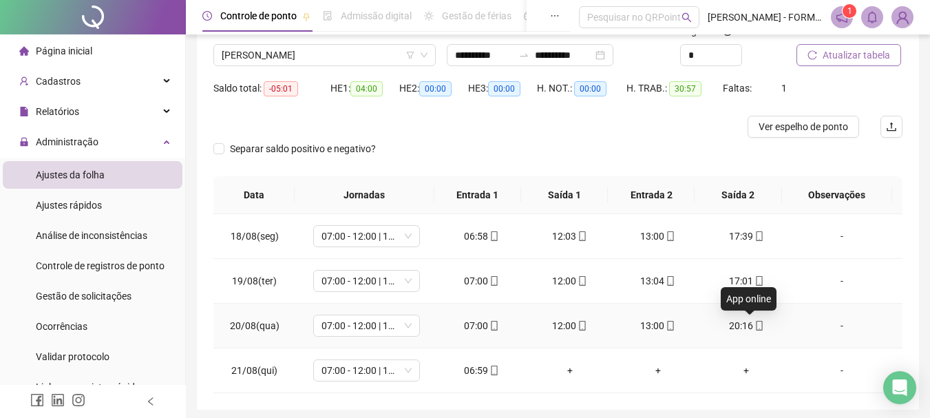
click at [753, 330] on span at bounding box center [758, 325] width 11 height 11
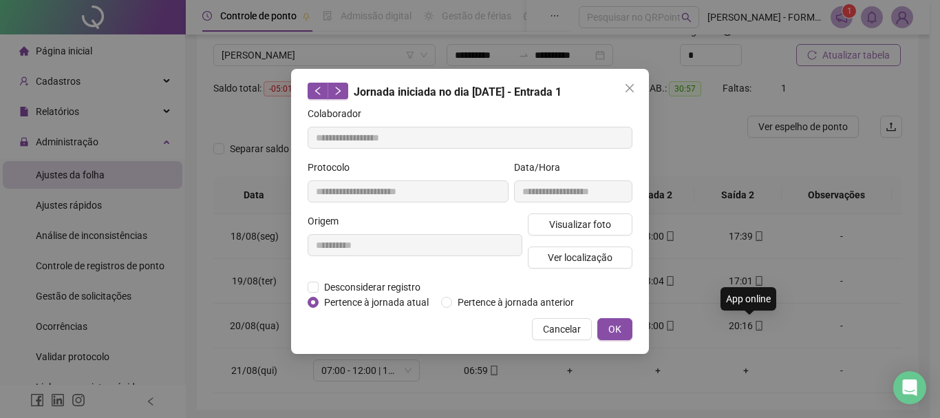
type input "**********"
click at [600, 259] on span "Ver localização" at bounding box center [580, 257] width 65 height 15
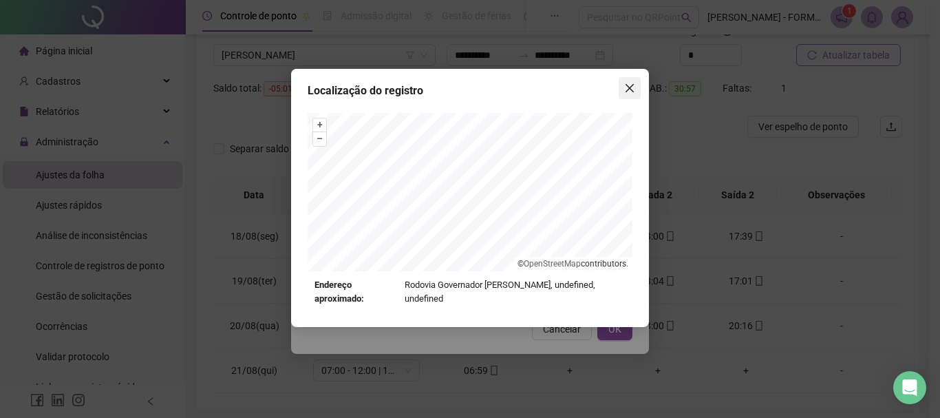
click at [628, 87] on icon "close" at bounding box center [629, 88] width 11 height 11
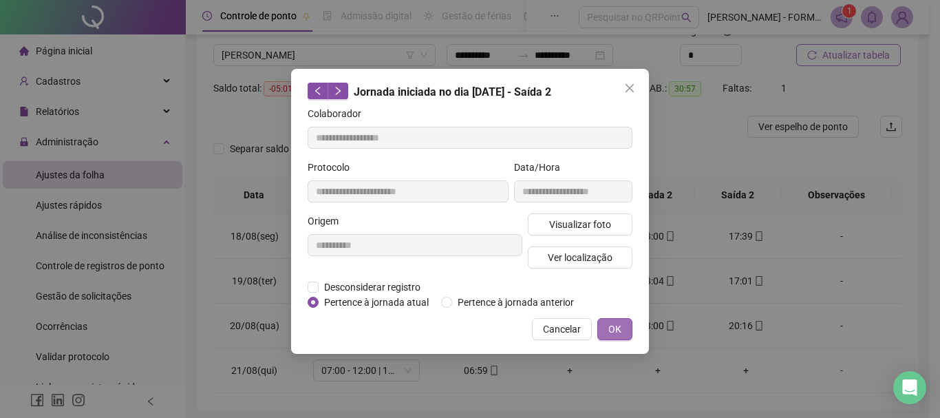
click at [615, 330] on span "OK" at bounding box center [614, 328] width 13 height 15
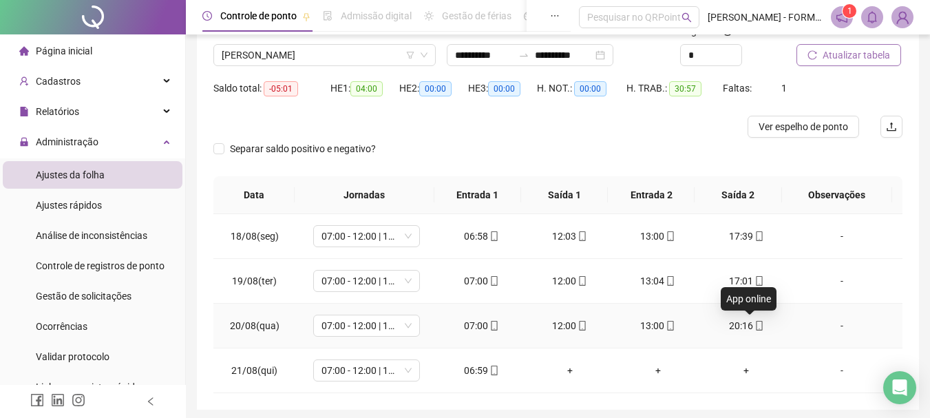
click at [754, 326] on icon "mobile" at bounding box center [759, 326] width 10 height 10
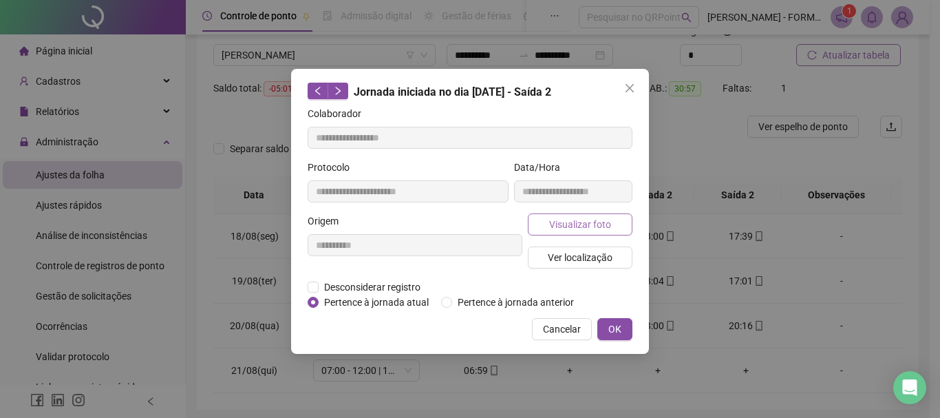
click at [597, 224] on span "Visualizar foto" at bounding box center [580, 224] width 62 height 15
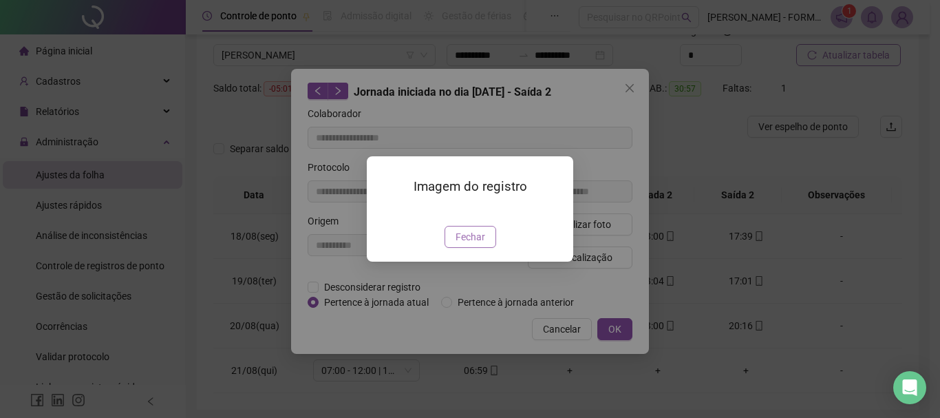
click at [478, 244] on span "Fechar" at bounding box center [470, 236] width 30 height 15
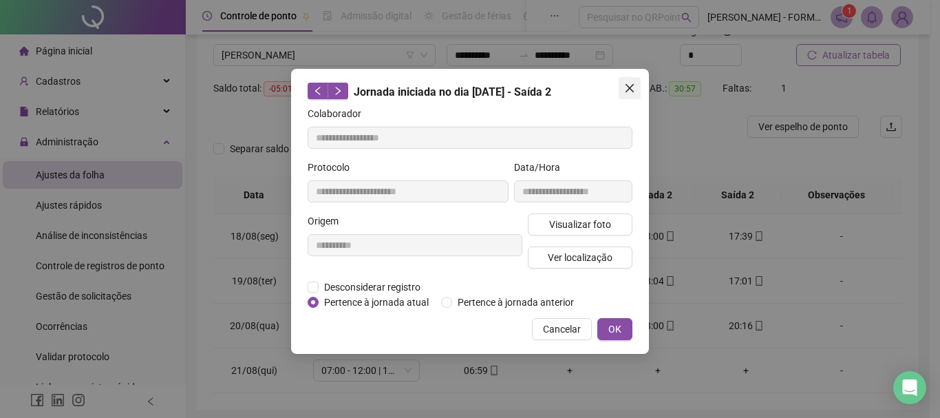
click at [624, 89] on icon "close" at bounding box center [629, 88] width 11 height 11
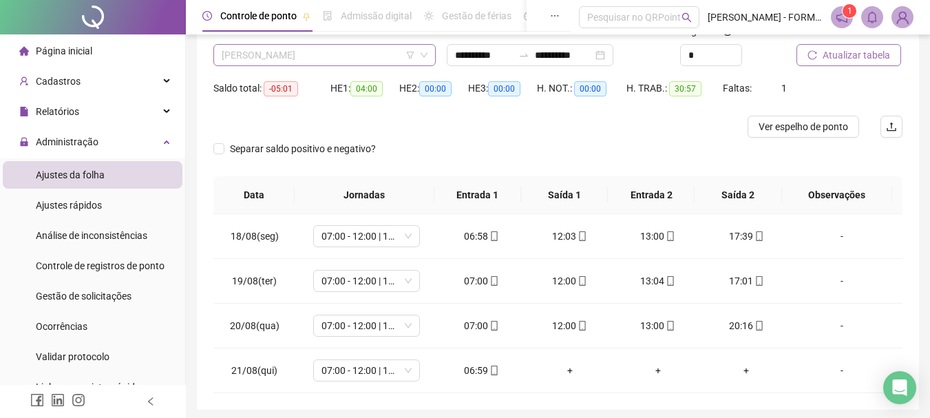
click at [369, 54] on span "JOSÉ LUIS DA ROCHA" at bounding box center [325, 55] width 206 height 21
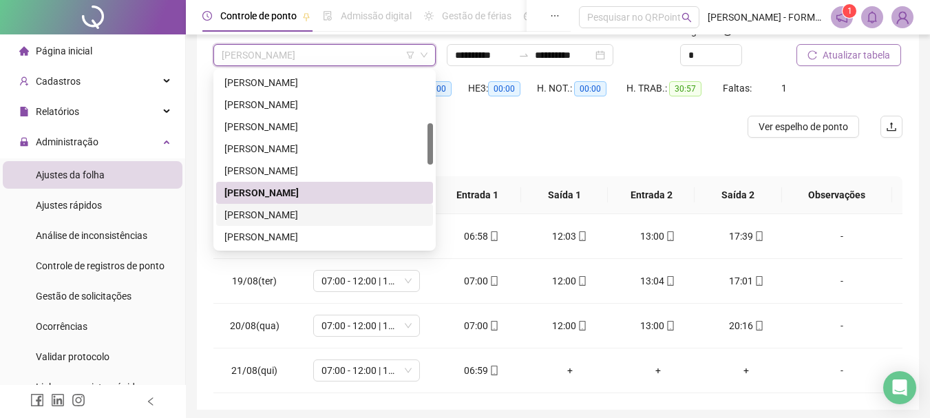
click at [286, 218] on div "JOSENEI LUIS PEREIRA" at bounding box center [324, 214] width 200 height 15
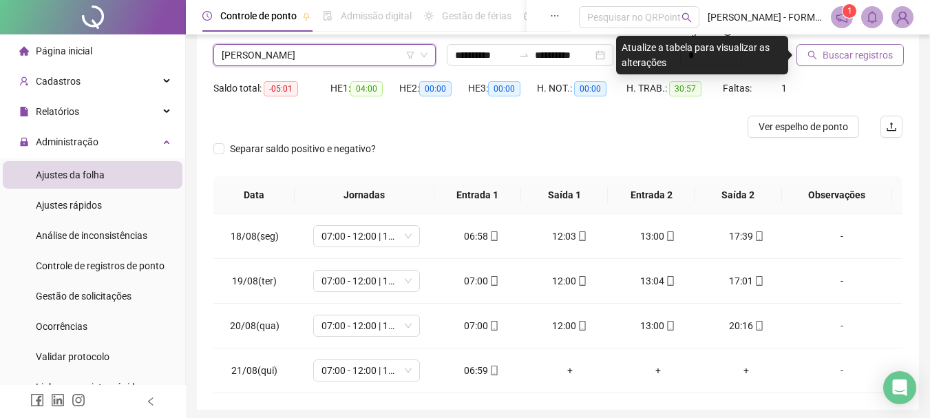
click at [858, 52] on span "Buscar registros" at bounding box center [857, 54] width 70 height 15
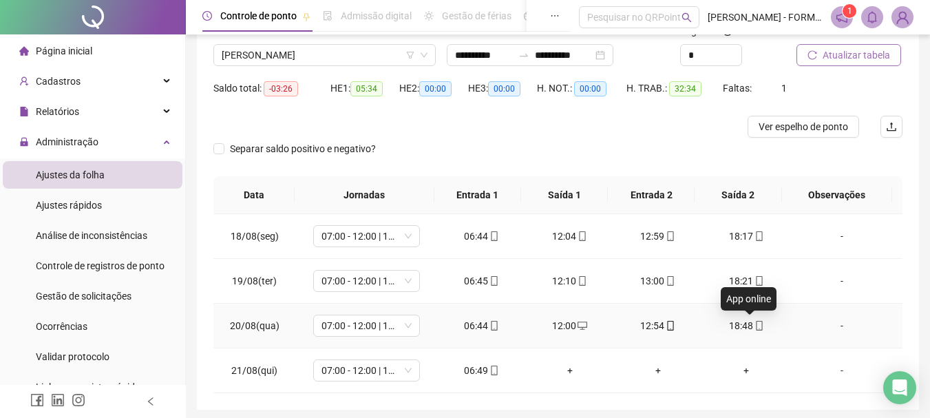
click at [754, 324] on icon "mobile" at bounding box center [759, 326] width 10 height 10
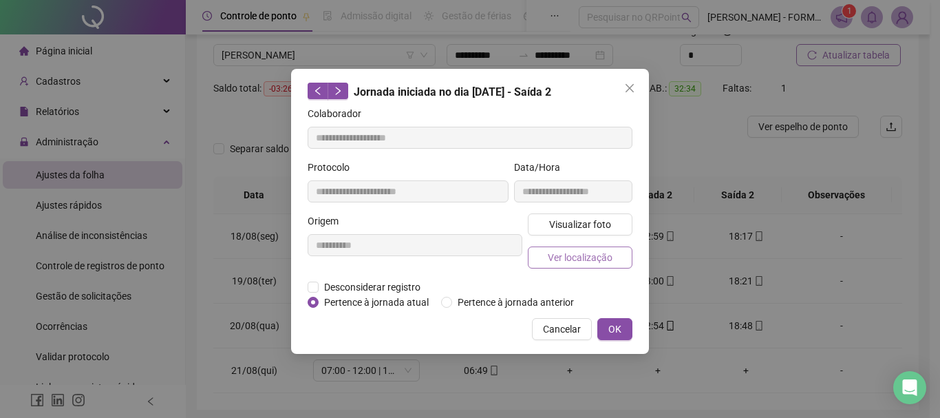
click at [599, 261] on span "Ver localização" at bounding box center [580, 257] width 65 height 15
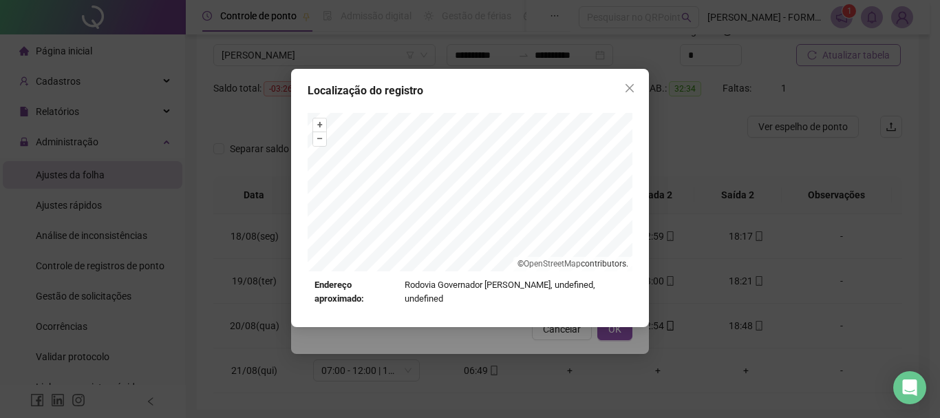
type input "**********"
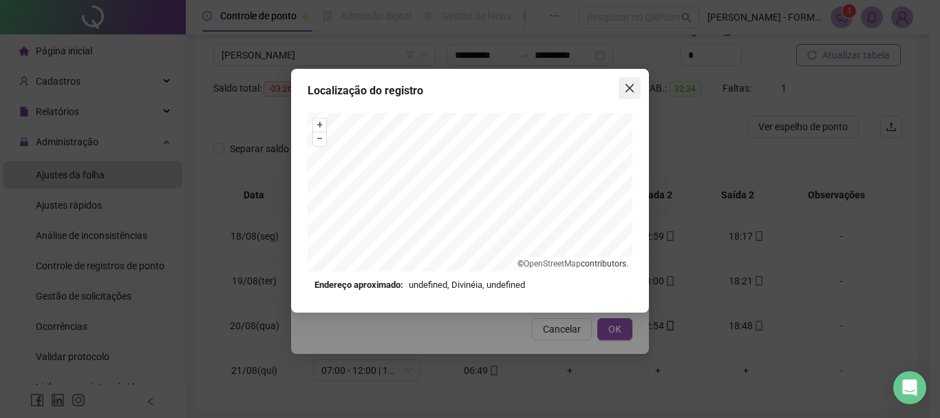
click at [629, 86] on icon "close" at bounding box center [629, 88] width 11 height 11
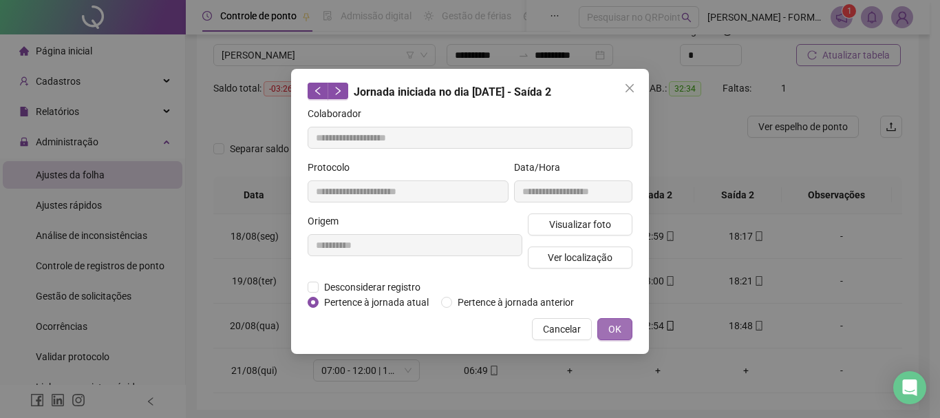
click at [614, 326] on span "OK" at bounding box center [614, 328] width 13 height 15
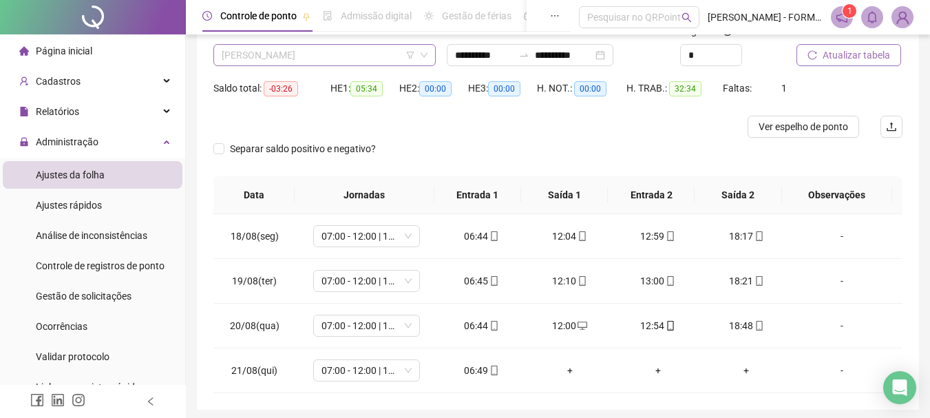
click at [355, 54] on span "JOSENEI LUIS PEREIRA" at bounding box center [325, 55] width 206 height 21
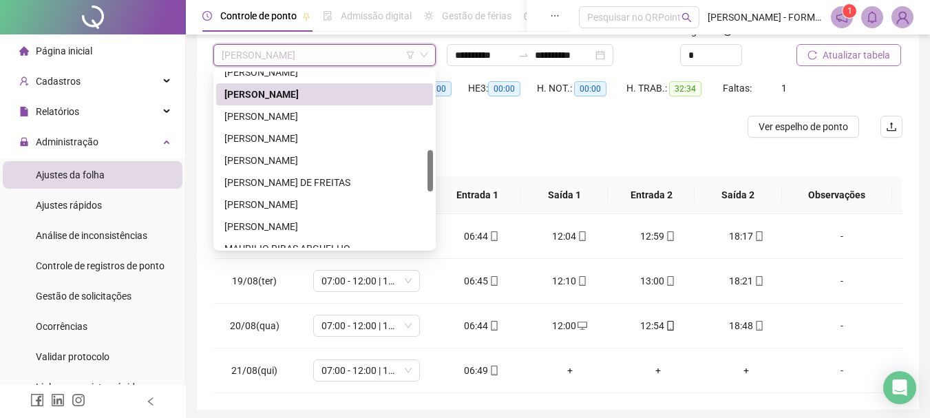
scroll to position [343, 0]
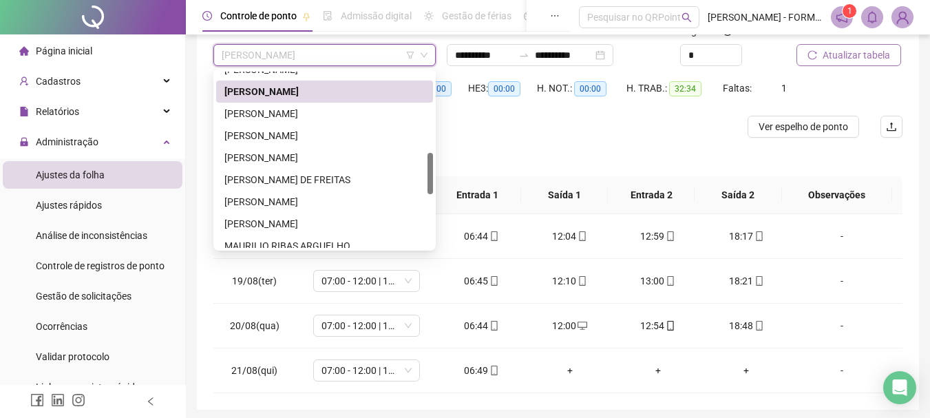
drag, startPoint x: 431, startPoint y: 139, endPoint x: 424, endPoint y: 168, distance: 29.9
click at [424, 168] on div "JOSÉ LUIS DA ROCHA JOSENEI LUIS PEREIRA JOSIAS EMERIM JURANDIR CROVADOR LEDIO R…" at bounding box center [324, 160] width 217 height 176
click at [270, 115] on div "JOSIAS EMERIM" at bounding box center [324, 113] width 200 height 15
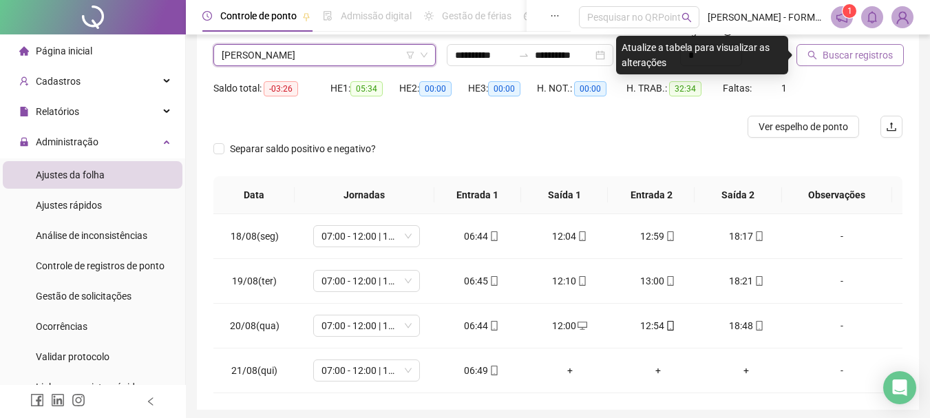
click at [857, 53] on span "Buscar registros" at bounding box center [857, 54] width 70 height 15
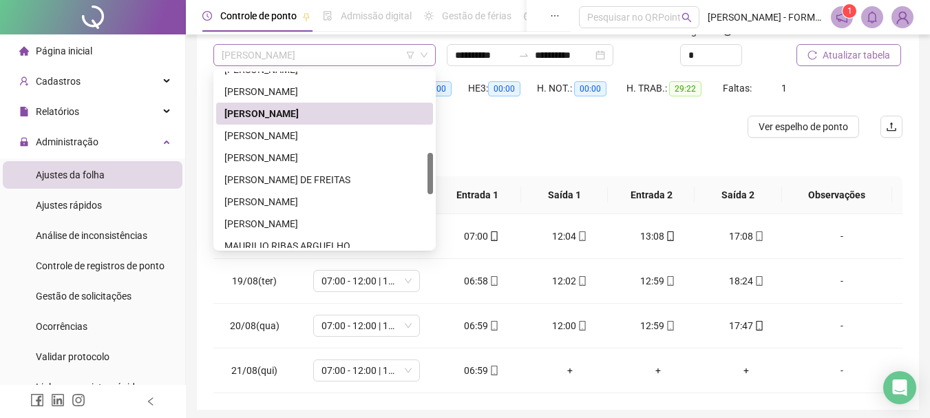
click at [321, 58] on span "JOSIAS EMERIM" at bounding box center [325, 55] width 206 height 21
click at [288, 138] on div "JURANDIR CROVADOR" at bounding box center [324, 135] width 200 height 15
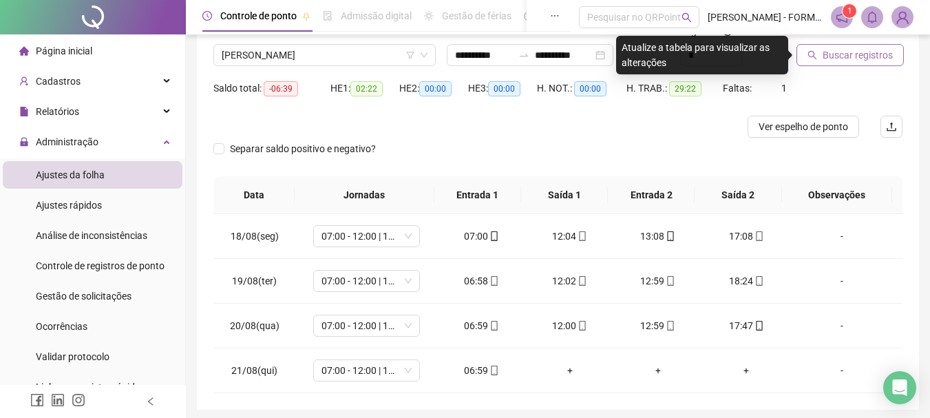
click at [864, 50] on span "Buscar registros" at bounding box center [857, 54] width 70 height 15
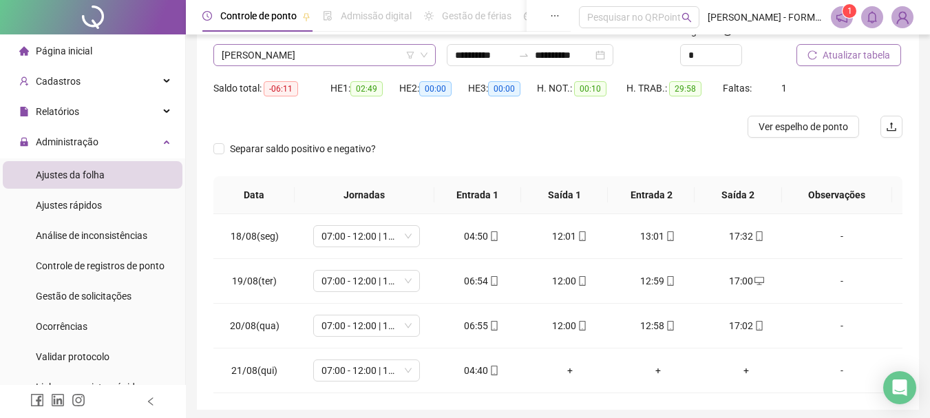
click at [365, 56] on span "JURANDIR CROVADOR" at bounding box center [325, 55] width 206 height 21
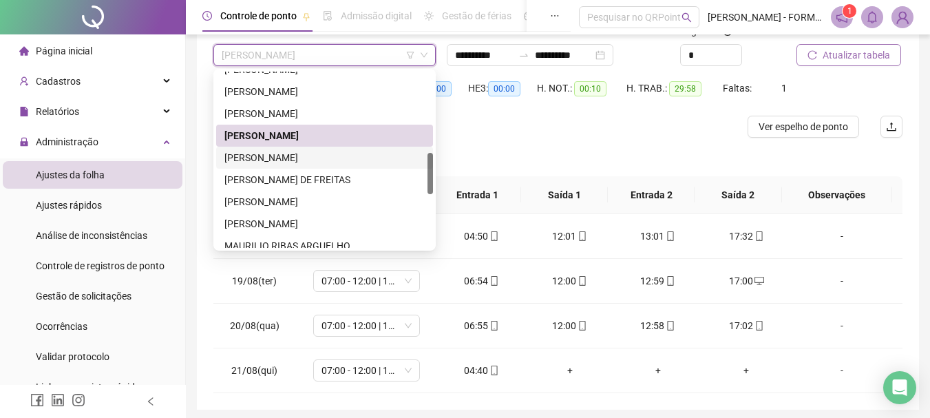
click at [310, 160] on div "LEDIO ROCHA DE SOUZA" at bounding box center [324, 157] width 200 height 15
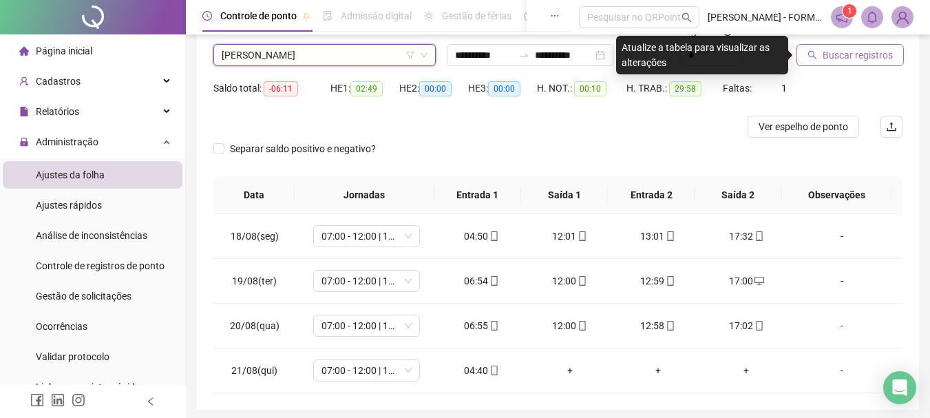
click at [837, 52] on span "Buscar registros" at bounding box center [857, 54] width 70 height 15
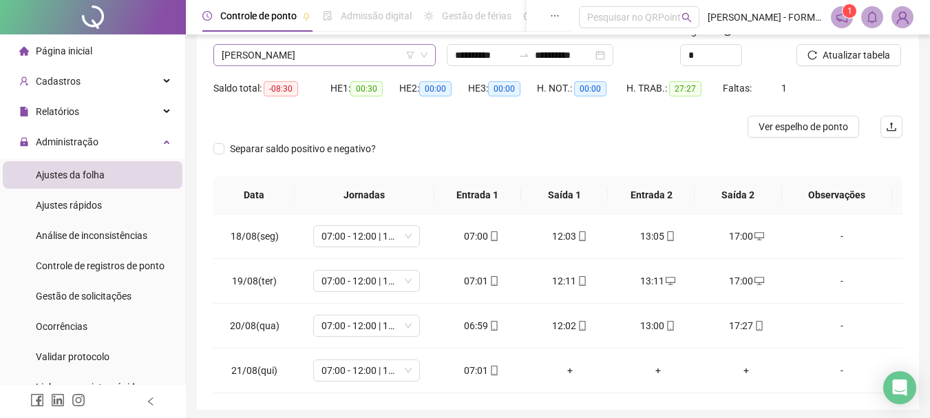
click at [355, 52] on span "LEDIO ROCHA DE SOUZA" at bounding box center [325, 55] width 206 height 21
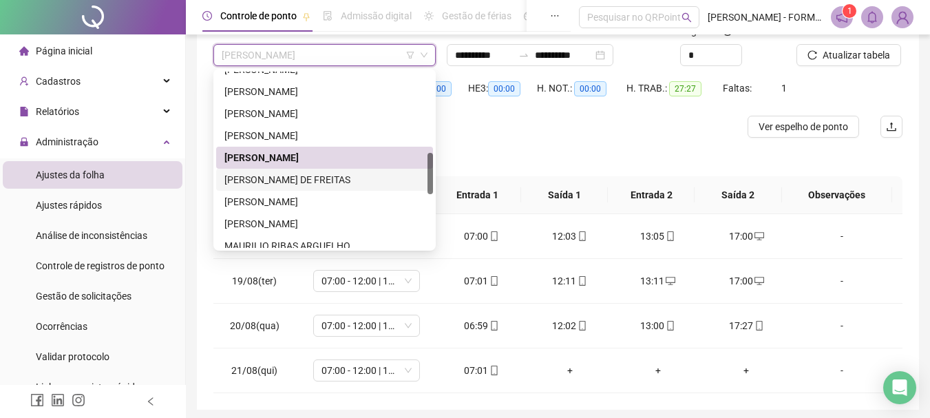
click at [311, 182] on div "LUAN VALNIER DE FREITAS" at bounding box center [324, 179] width 200 height 15
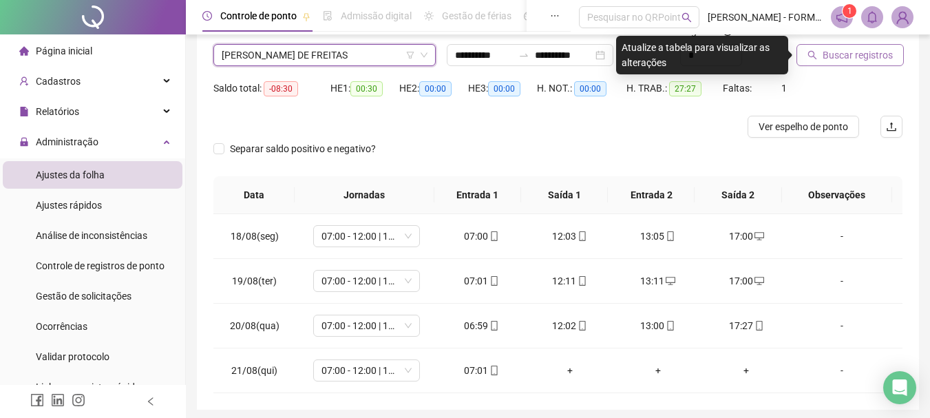
click at [850, 48] on span "Buscar registros" at bounding box center [857, 54] width 70 height 15
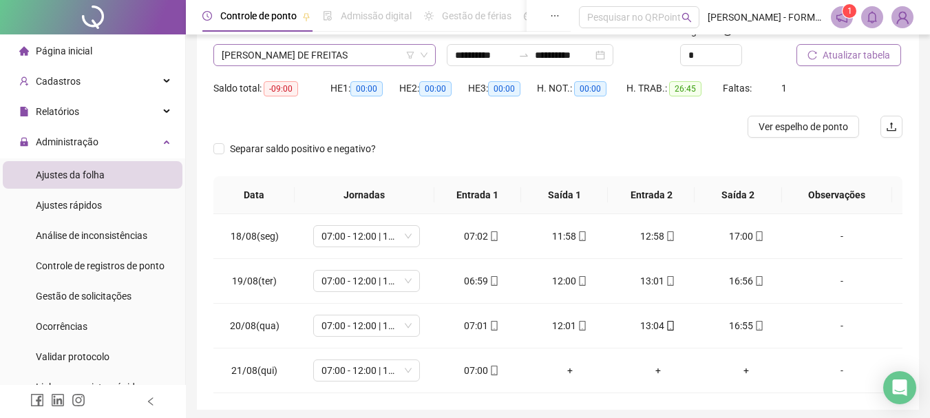
click at [350, 57] on span "LUAN VALNIER DE FREITAS" at bounding box center [325, 55] width 206 height 21
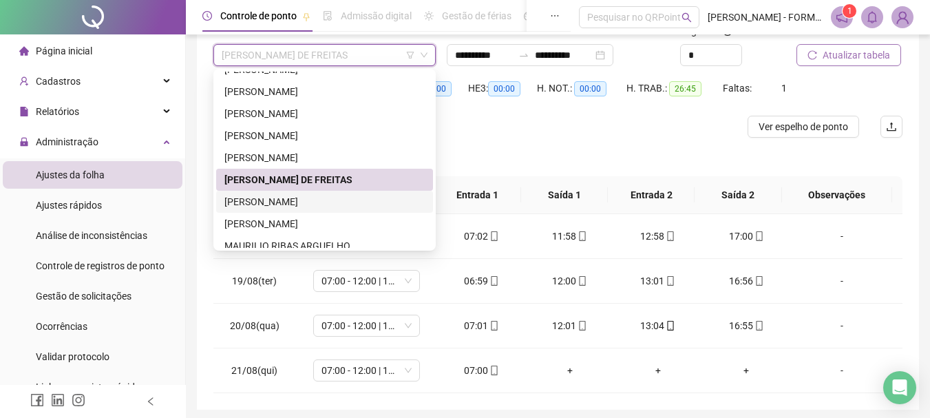
click at [310, 202] on div "MARCIANO JANUARIO DE LIMA" at bounding box center [324, 201] width 200 height 15
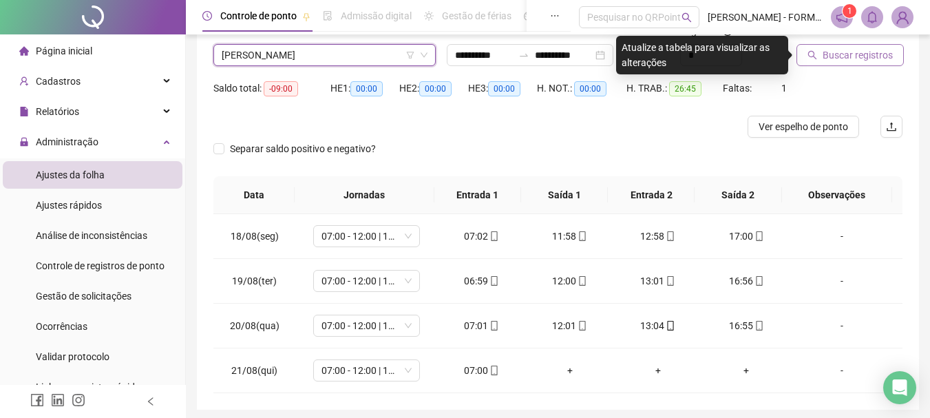
click at [867, 52] on span "Buscar registros" at bounding box center [857, 54] width 70 height 15
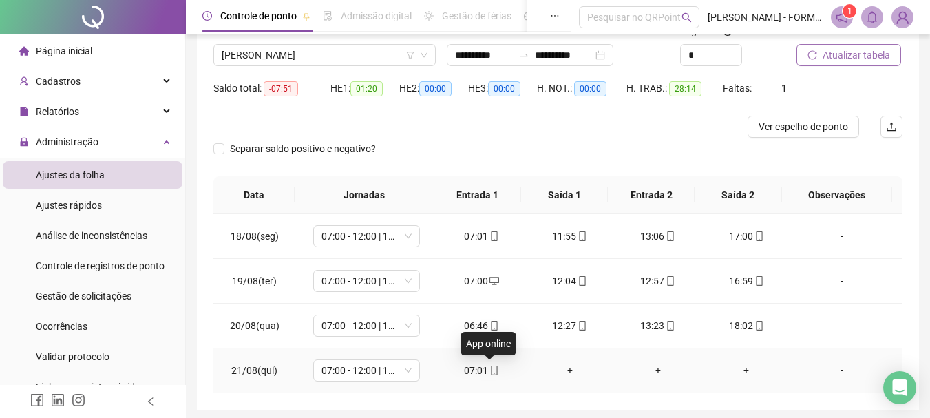
click at [493, 369] on icon "mobile" at bounding box center [494, 370] width 10 height 10
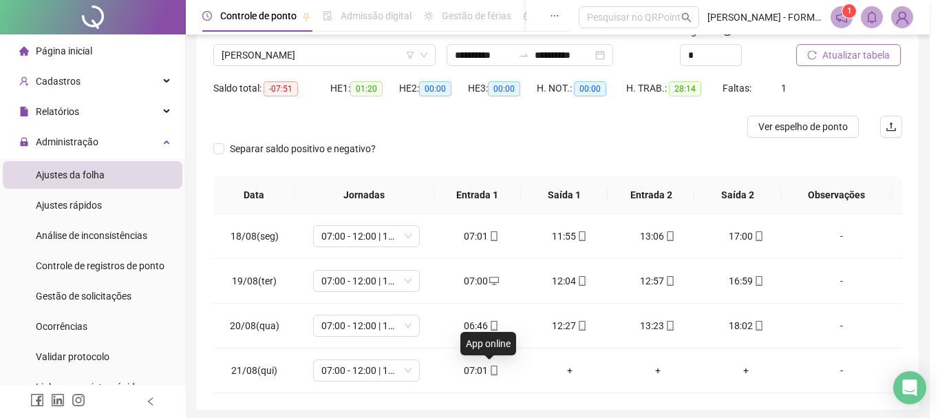
type input "**********"
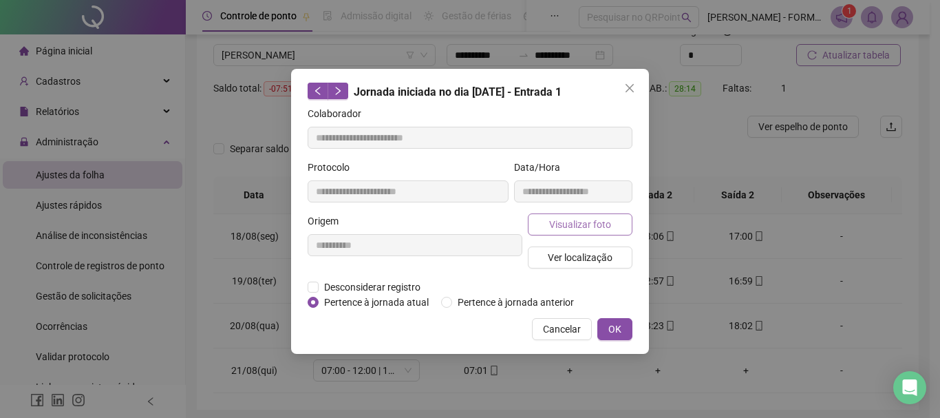
click at [579, 222] on span "Visualizar foto" at bounding box center [580, 224] width 62 height 15
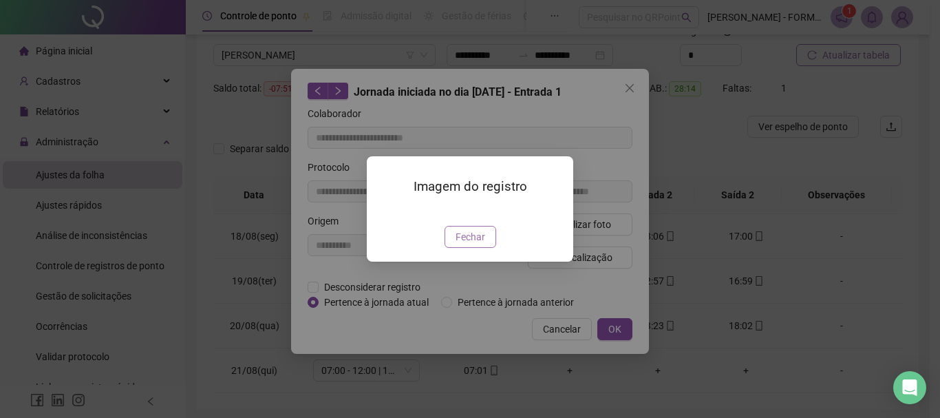
click at [471, 244] on span "Fechar" at bounding box center [470, 236] width 30 height 15
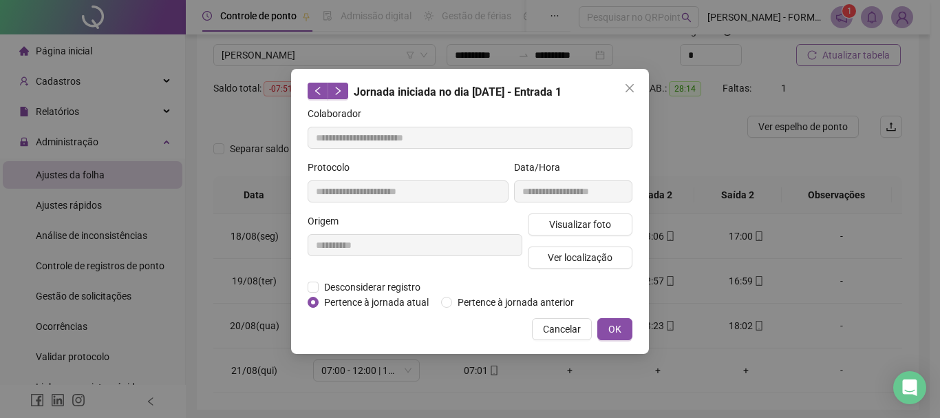
click at [630, 86] on icon "close" at bounding box center [629, 88] width 11 height 11
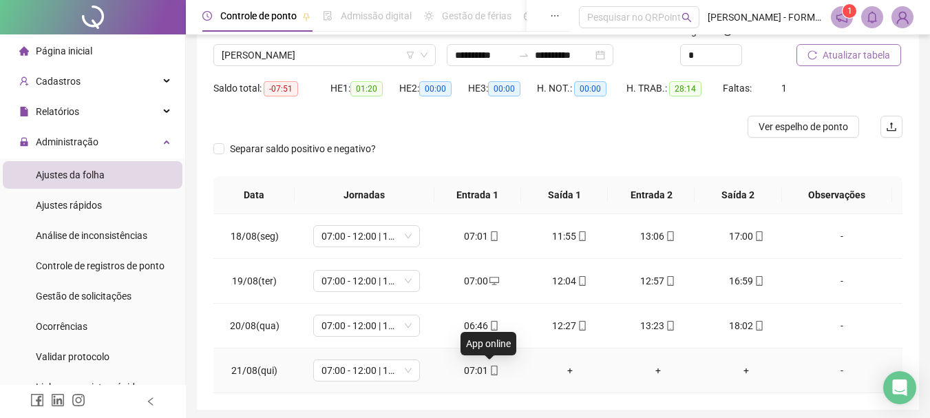
click at [491, 372] on icon "mobile" at bounding box center [494, 370] width 10 height 10
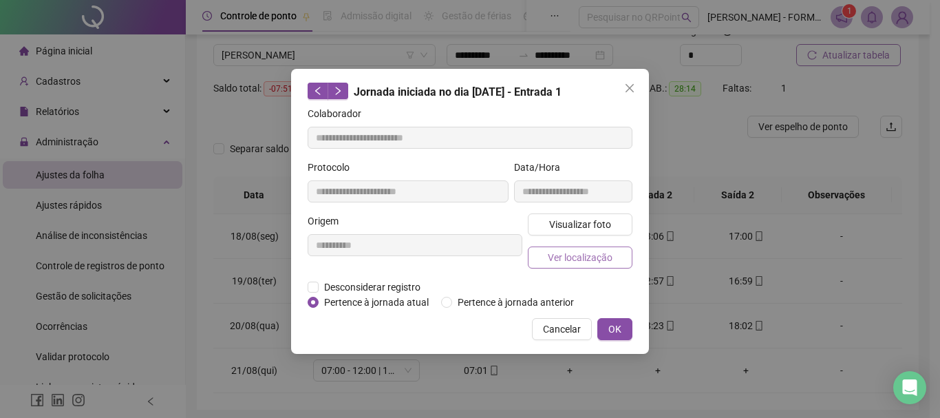
click at [575, 259] on span "Ver localização" at bounding box center [580, 257] width 65 height 15
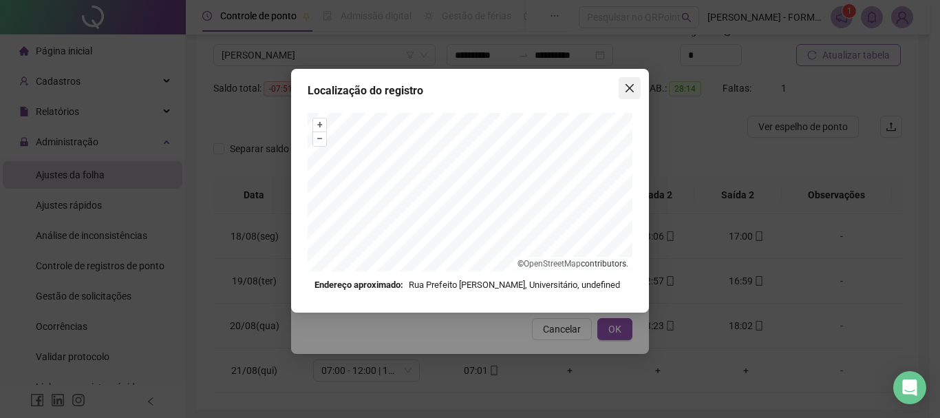
click at [634, 85] on icon "close" at bounding box center [629, 88] width 11 height 11
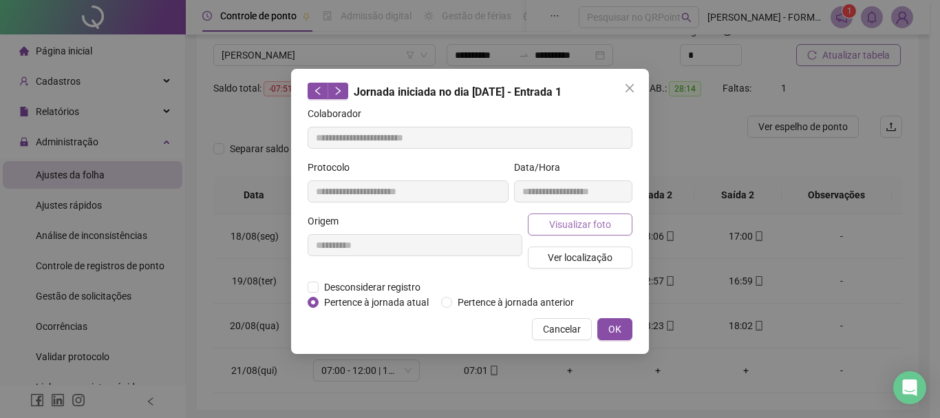
click at [572, 222] on span "Visualizar foto" at bounding box center [580, 224] width 62 height 15
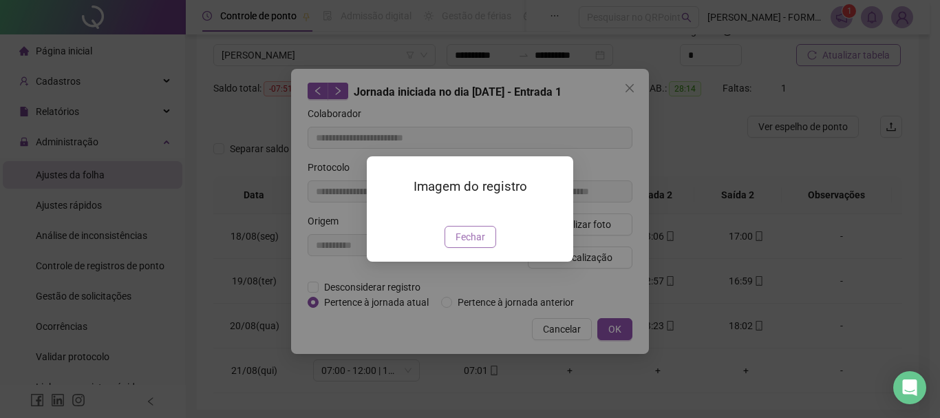
click at [463, 244] on span "Fechar" at bounding box center [470, 236] width 30 height 15
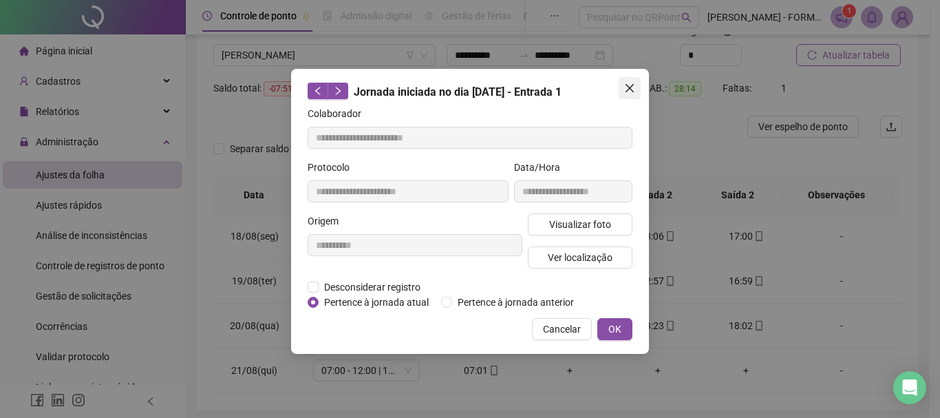
click at [627, 89] on icon "close" at bounding box center [629, 88] width 11 height 11
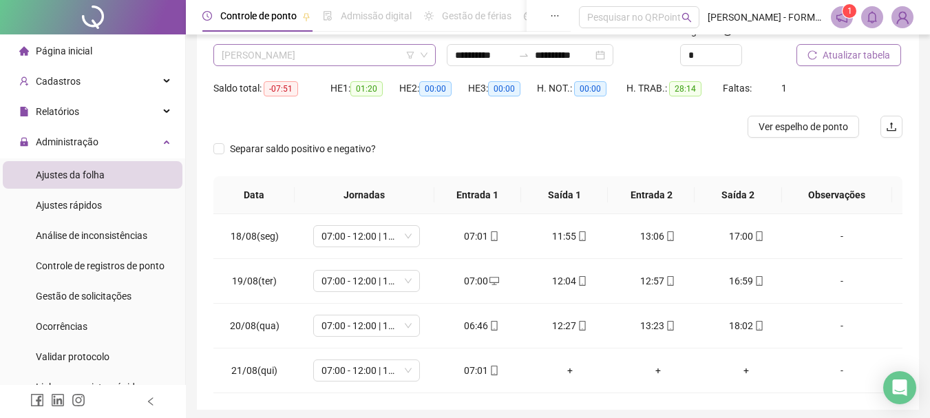
click at [359, 50] on span "MARCIANO JANUARIO DE LIMA" at bounding box center [325, 55] width 206 height 21
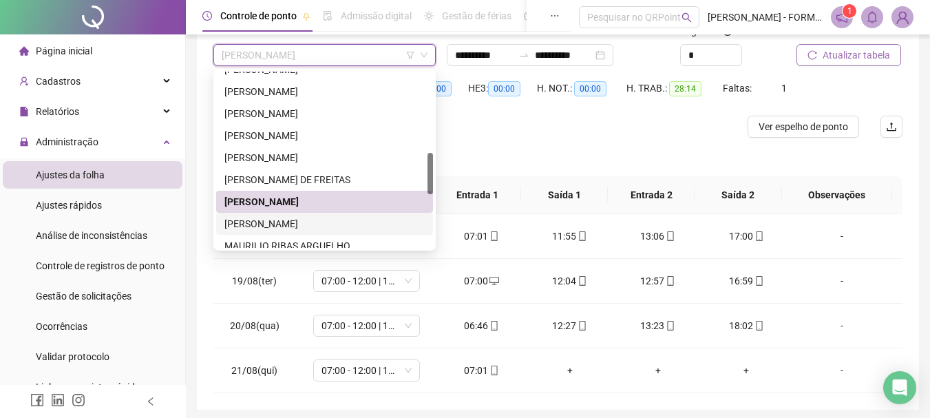
click at [283, 217] on div "MARLON SOUTO PINHEIRO DOS SANTOS" at bounding box center [324, 223] width 200 height 15
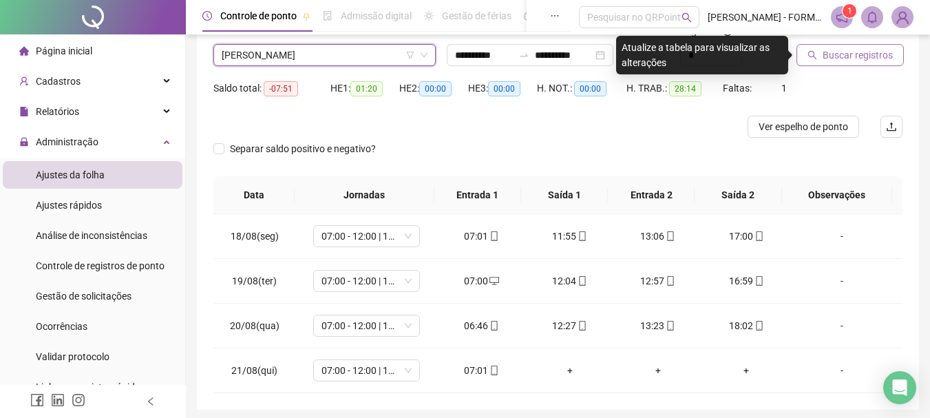
click at [866, 57] on span "Buscar registros" at bounding box center [857, 54] width 70 height 15
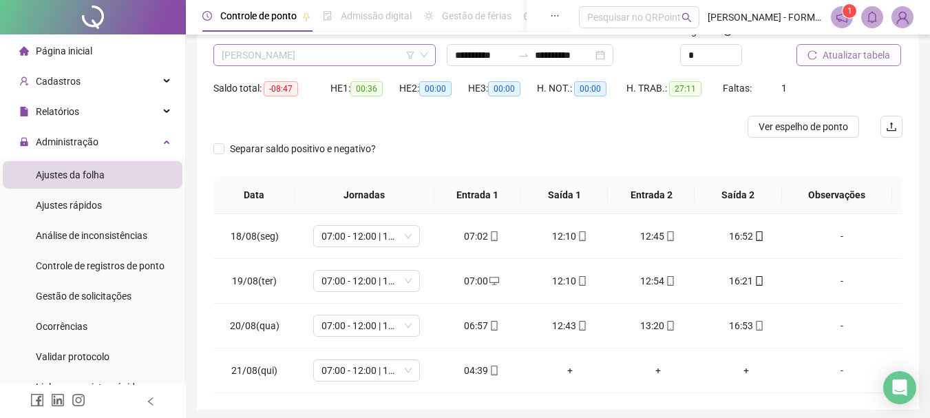
click at [367, 52] on span "MARLON SOUTO PINHEIRO DOS SANTOS" at bounding box center [325, 55] width 206 height 21
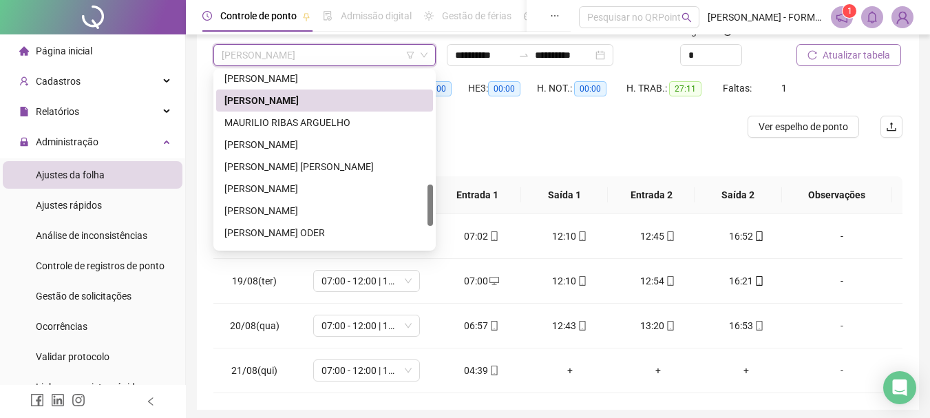
scroll to position [478, 0]
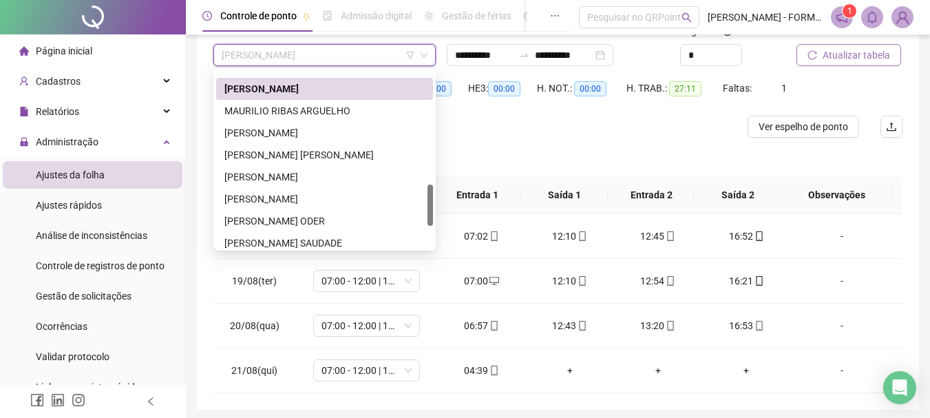
drag, startPoint x: 429, startPoint y: 165, endPoint x: 426, endPoint y: 197, distance: 31.8
click at [426, 197] on div "MARCIANO JANUARIO DE LIMA MARLON SOUTO PINHEIRO DOS SANTOS MAURILIO RIBAS ARGUE…" at bounding box center [324, 160] width 217 height 176
click at [322, 109] on div "MAURILIO RIBAS ARGUELHO" at bounding box center [324, 110] width 200 height 15
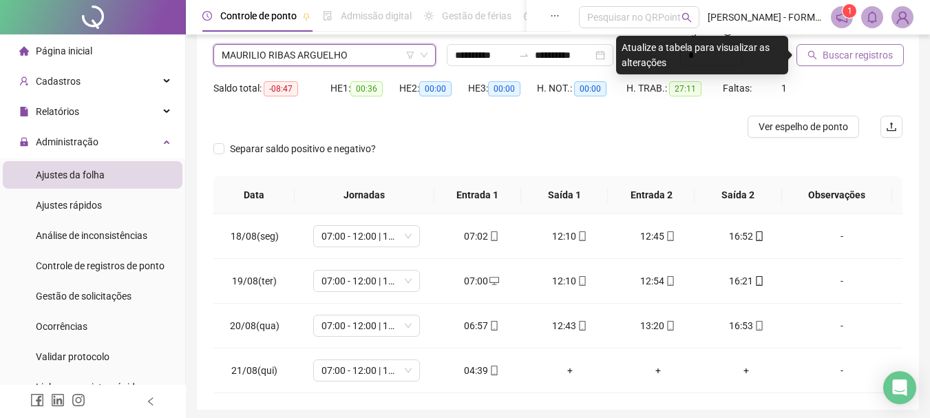
click at [839, 52] on span "Buscar registros" at bounding box center [857, 54] width 70 height 15
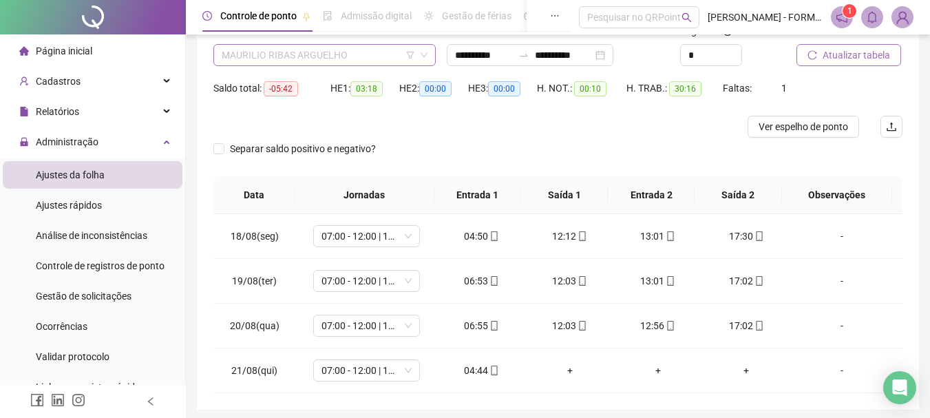
click at [366, 55] on span "MAURILIO RIBAS ARGUELHO" at bounding box center [325, 55] width 206 height 21
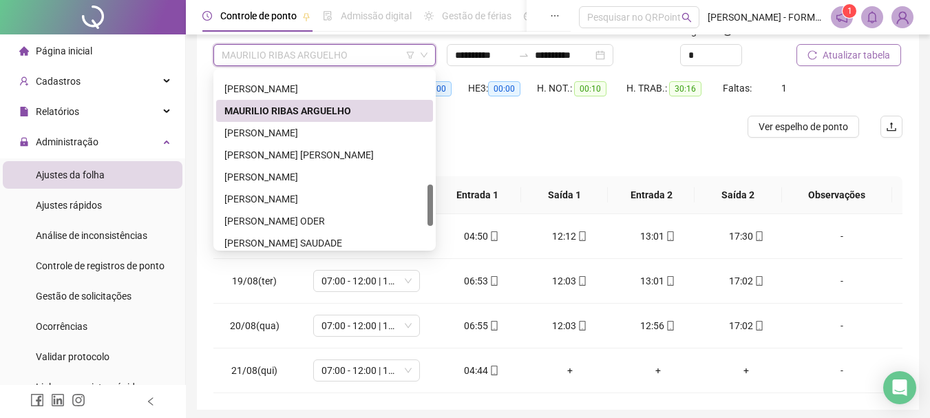
click at [830, 50] on span "Atualizar tabela" at bounding box center [855, 54] width 67 height 15
click at [355, 55] on span "MAURILIO RIBAS ARGUELHO" at bounding box center [325, 55] width 206 height 21
click at [320, 131] on div "MICHEL DAROLT FERNANDES" at bounding box center [324, 132] width 200 height 15
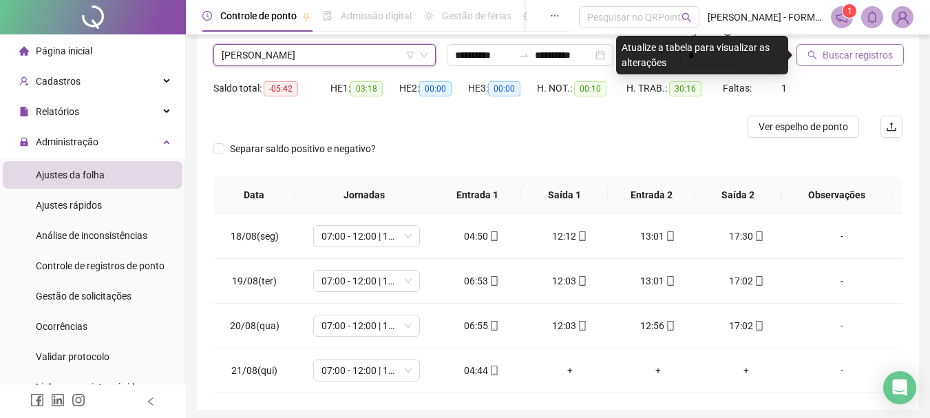
click at [817, 54] on button "Buscar registros" at bounding box center [849, 55] width 107 height 22
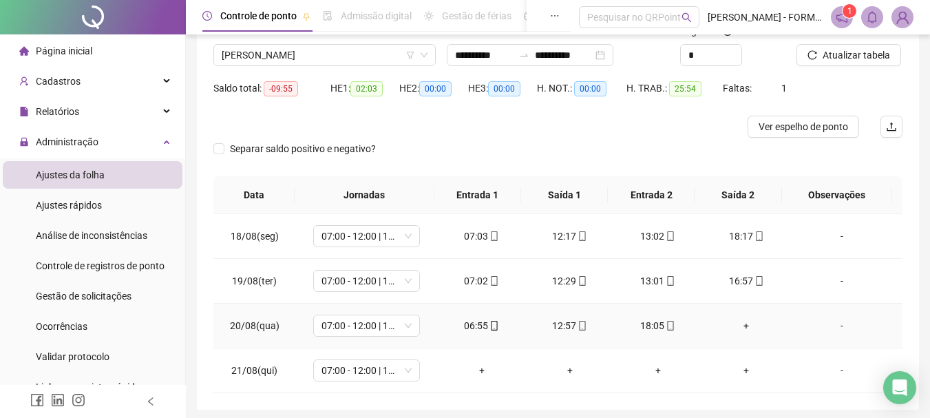
click at [740, 326] on div "+" at bounding box center [746, 325] width 66 height 15
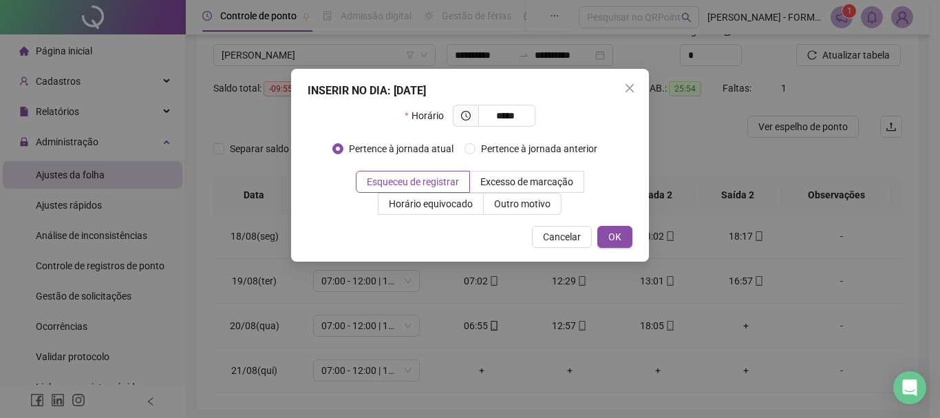
type input "*****"
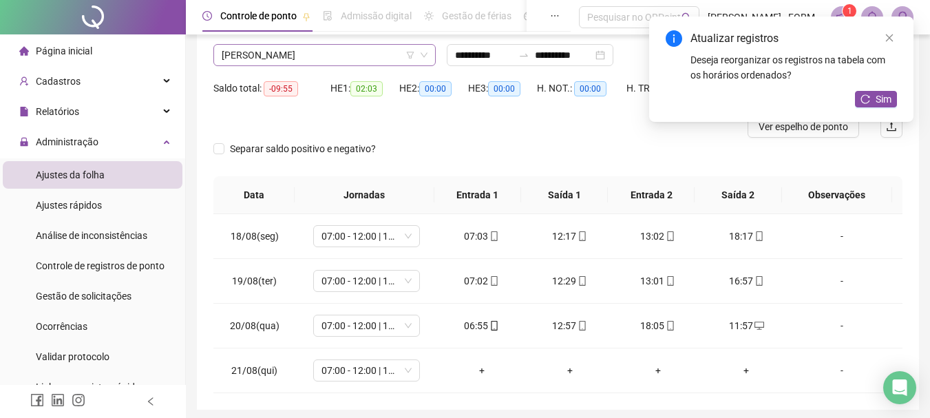
click at [361, 50] on span "MICHEL DAROLT FERNANDES" at bounding box center [325, 55] width 206 height 21
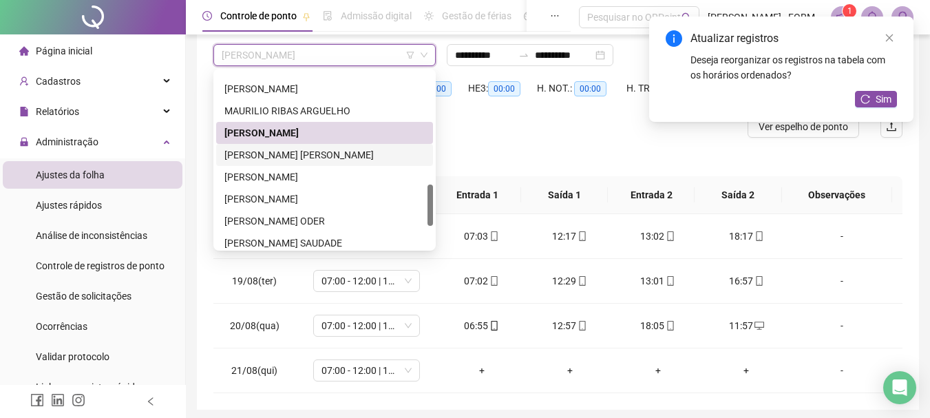
click at [340, 160] on div "MIQUEIAS MARTINS ARECO VALDEZ" at bounding box center [324, 154] width 200 height 15
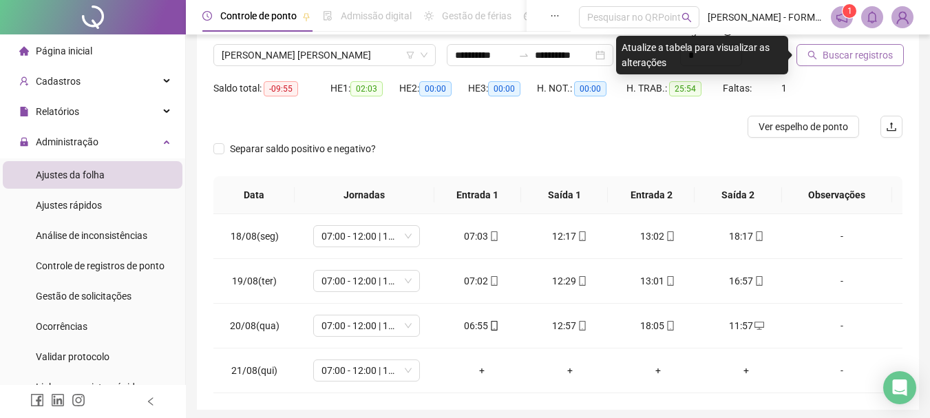
click at [847, 54] on span "Buscar registros" at bounding box center [857, 54] width 70 height 15
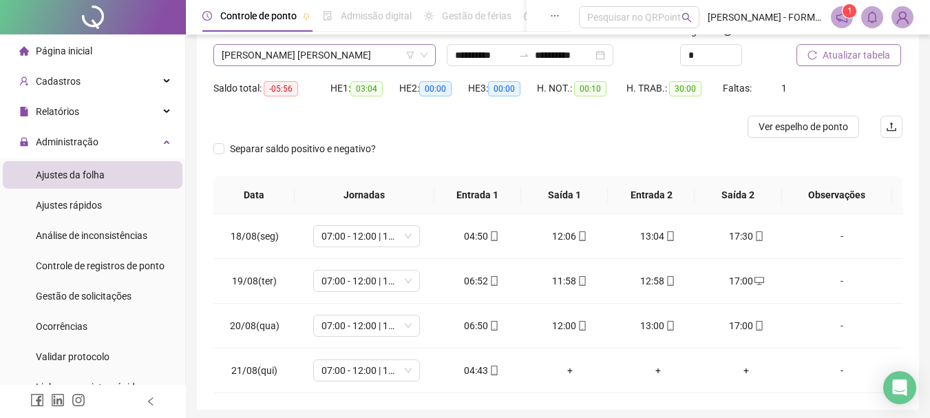
click at [363, 57] on span "MIQUEIAS MARTINS ARECO VALDEZ" at bounding box center [325, 55] width 206 height 21
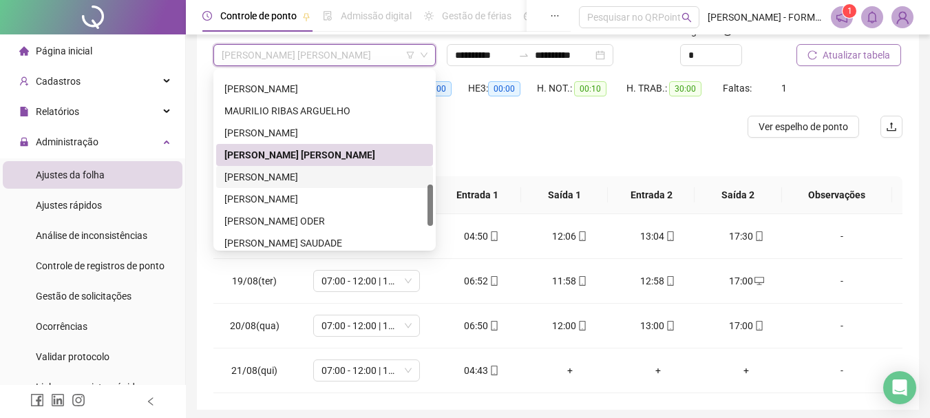
click at [290, 172] on div "NELSON WINSKI NUNES" at bounding box center [324, 176] width 200 height 15
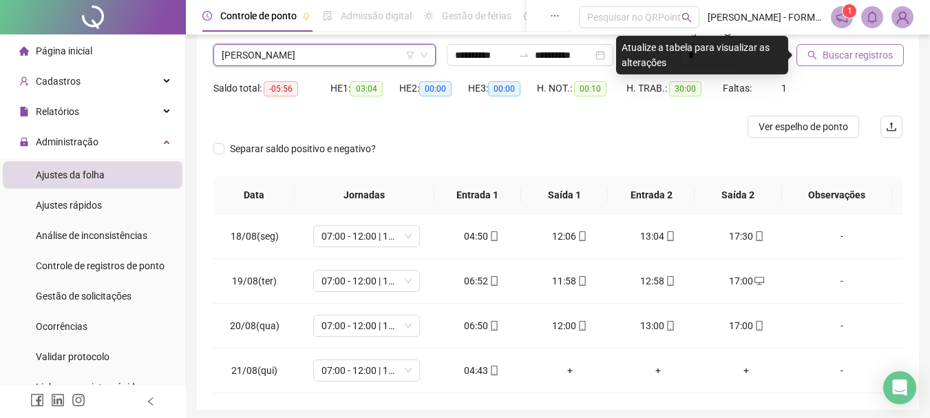
click at [859, 50] on span "Buscar registros" at bounding box center [857, 54] width 70 height 15
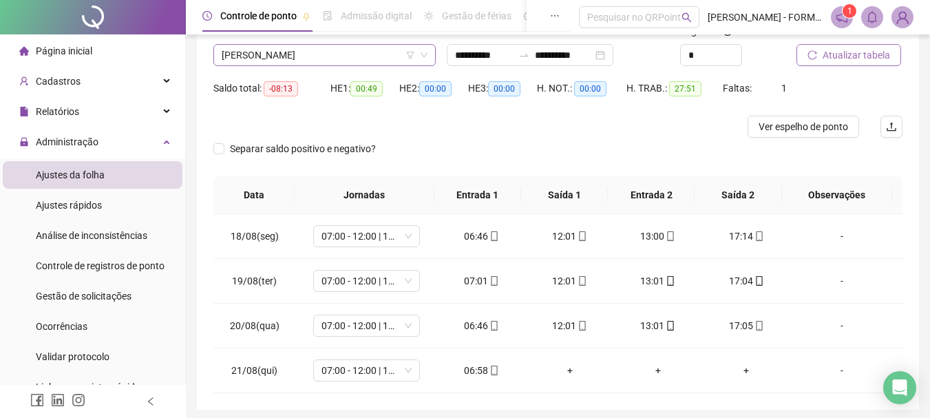
click at [338, 54] on span "NELSON WINSKI NUNES" at bounding box center [325, 55] width 206 height 21
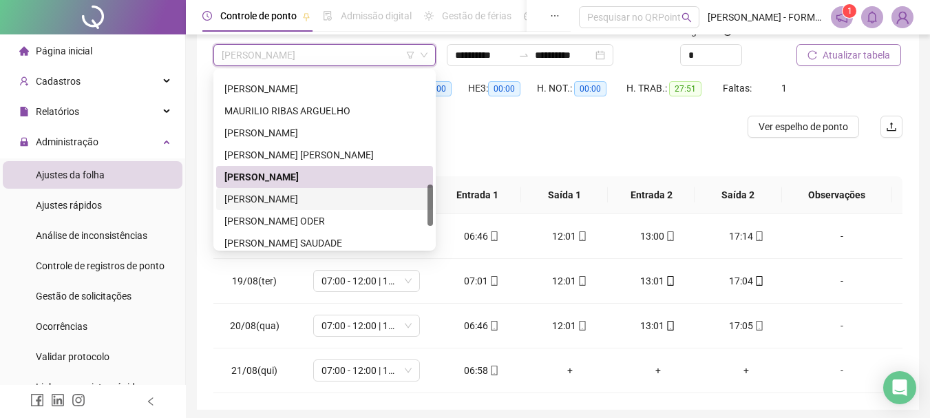
click at [308, 196] on div "PAULO SERGIO GOMES ESPINOSA" at bounding box center [324, 198] width 200 height 15
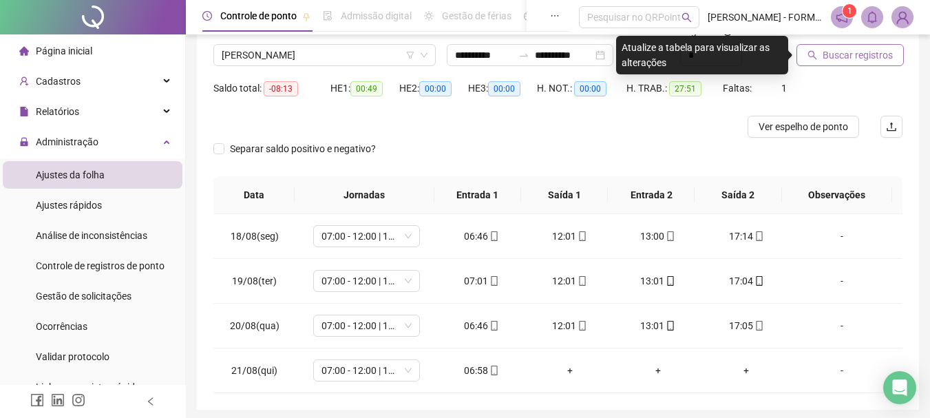
click at [864, 52] on span "Buscar registros" at bounding box center [857, 54] width 70 height 15
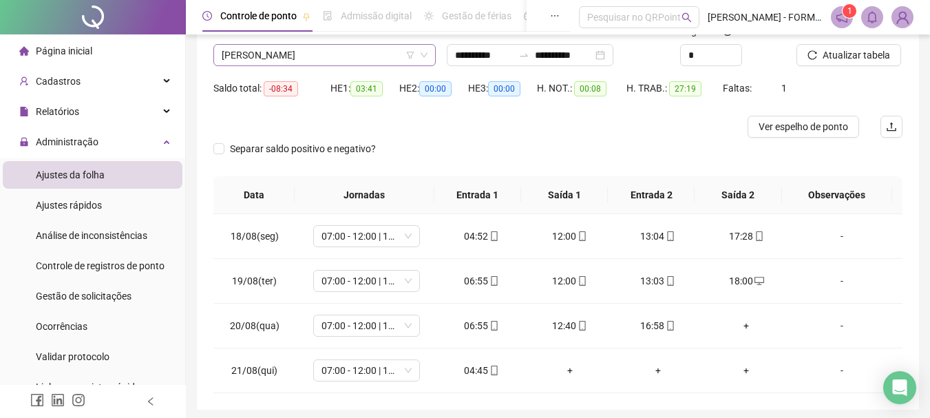
click at [339, 52] on span "PAULO SERGIO GOMES ESPINOSA" at bounding box center [325, 55] width 206 height 21
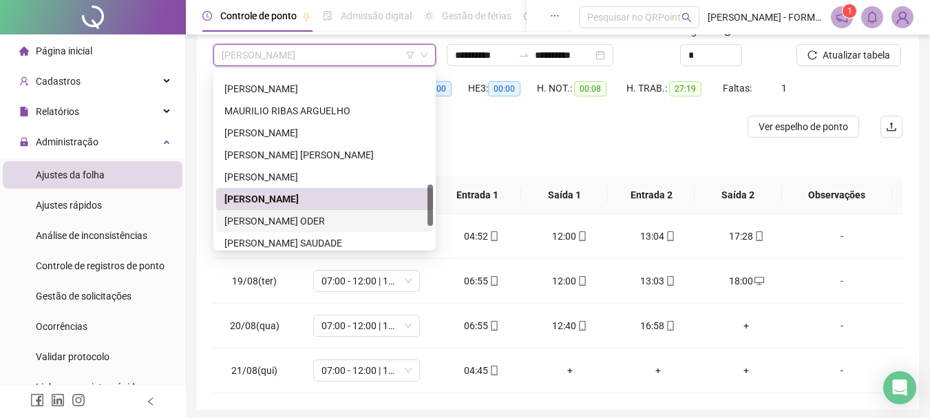
click at [303, 220] on div "PAULO YAGO DIAS ODER" at bounding box center [324, 220] width 200 height 15
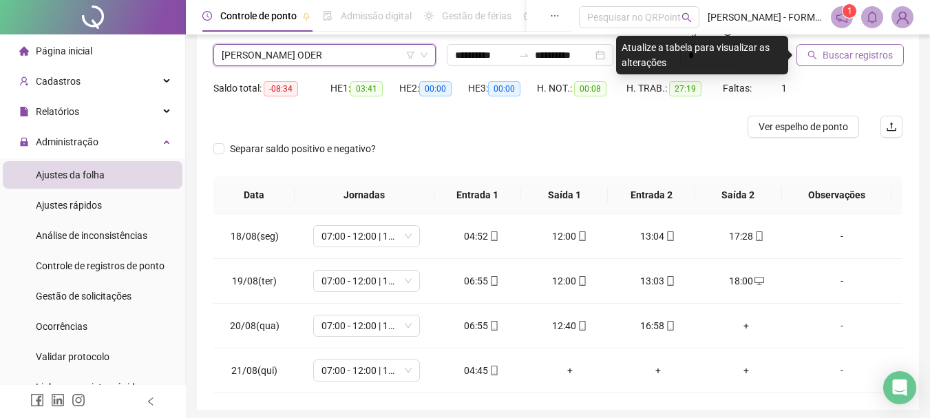
click at [875, 52] on span "Buscar registros" at bounding box center [857, 54] width 70 height 15
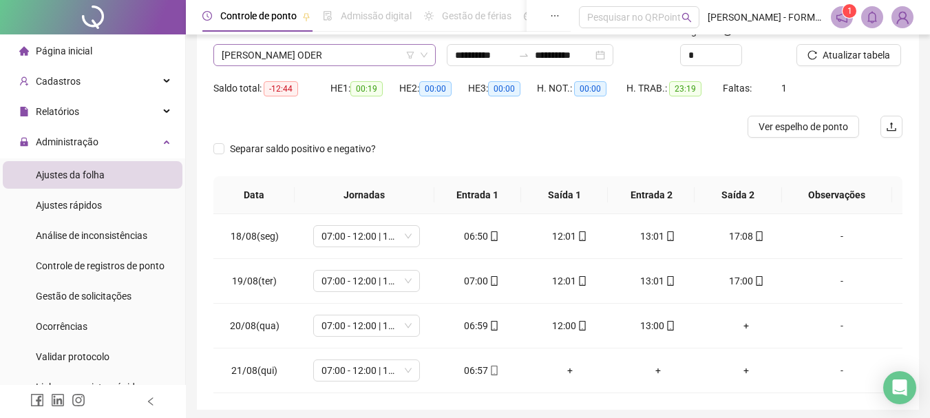
click at [341, 54] on span "PAULO YAGO DIAS ODER" at bounding box center [325, 55] width 206 height 21
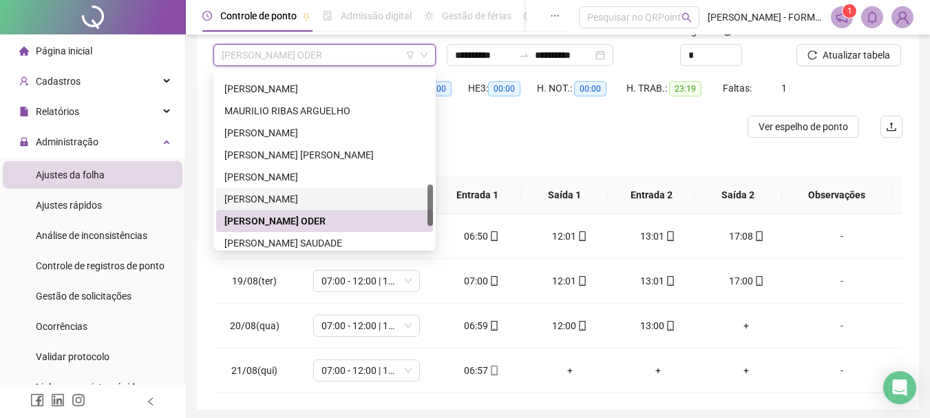
click at [296, 193] on div "PAULO SERGIO GOMES ESPINOSA" at bounding box center [324, 198] width 200 height 15
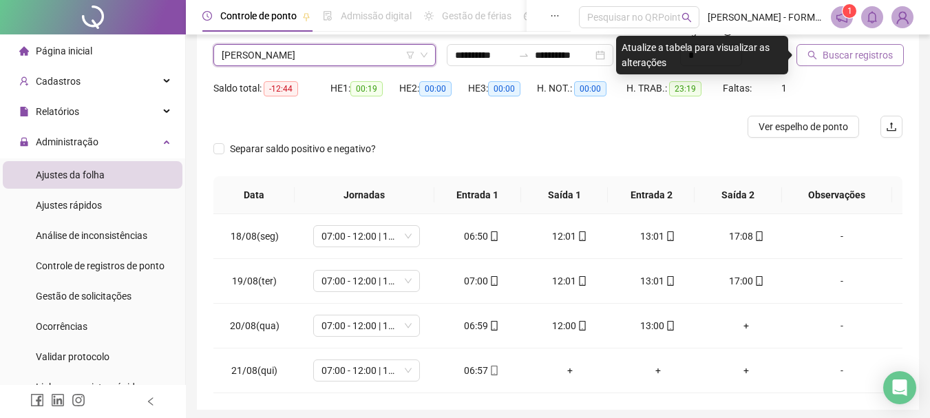
click at [844, 49] on span "Buscar registros" at bounding box center [857, 54] width 70 height 15
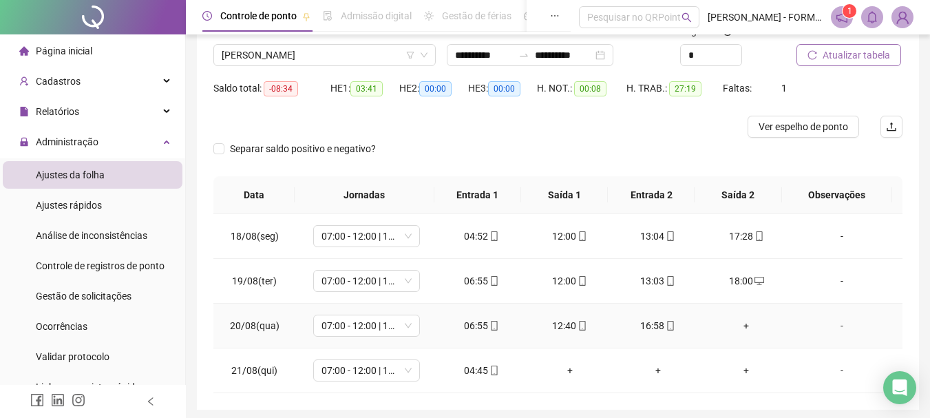
click at [738, 324] on div "+" at bounding box center [746, 325] width 66 height 15
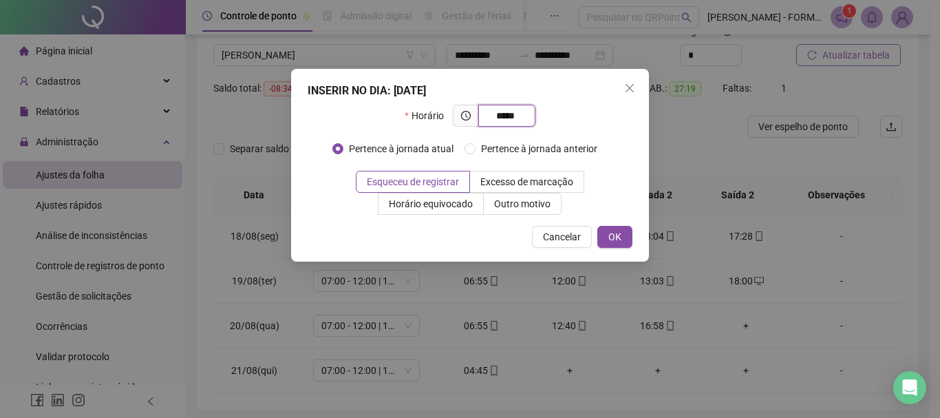
type input "*****"
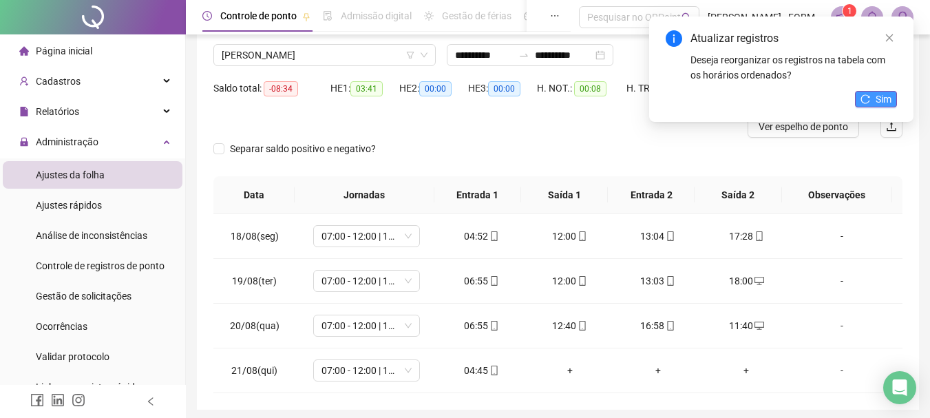
click at [889, 99] on span "Sim" at bounding box center [883, 99] width 16 height 15
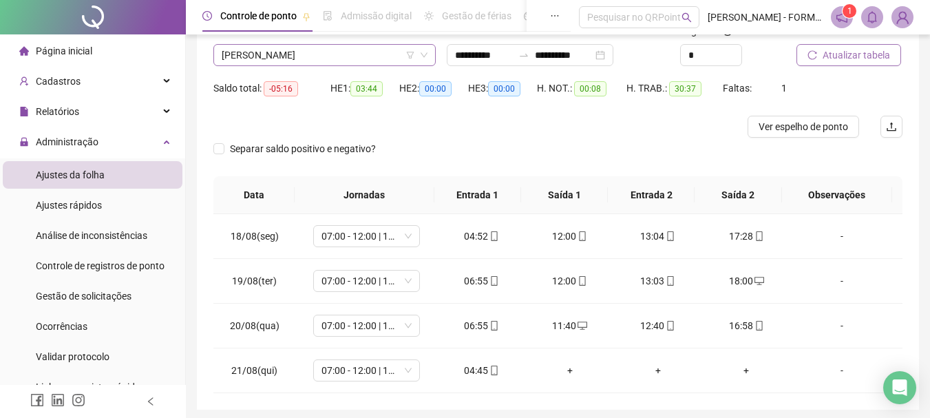
click at [323, 51] on span "PAULO SERGIO GOMES ESPINOSA" at bounding box center [325, 55] width 206 height 21
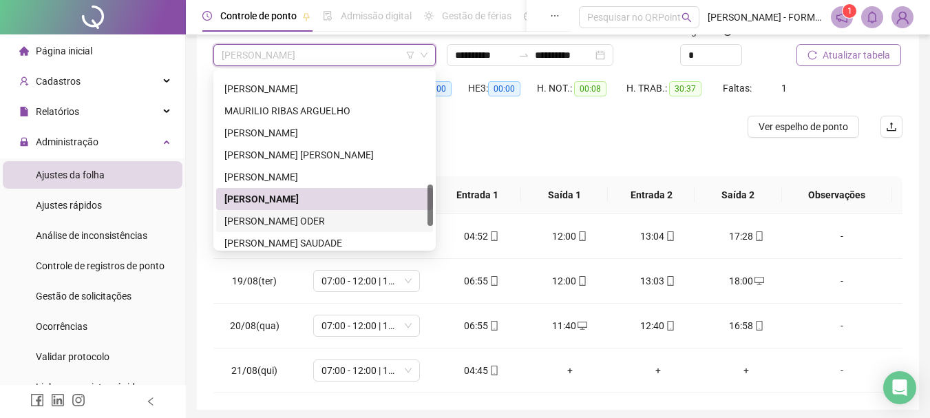
click at [314, 223] on div "PAULO YAGO DIAS ODER" at bounding box center [324, 220] width 200 height 15
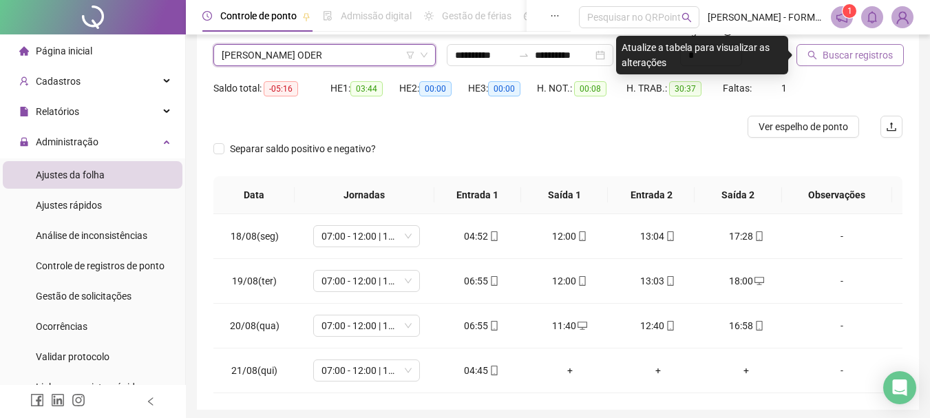
click at [834, 51] on span "Buscar registros" at bounding box center [857, 54] width 70 height 15
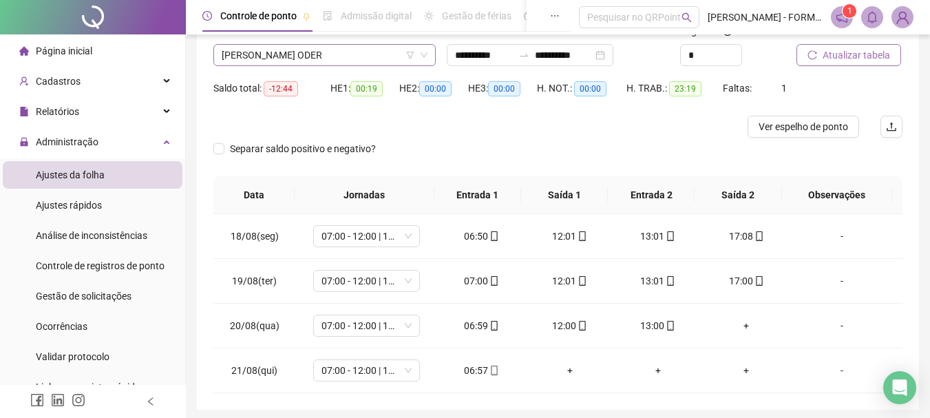
click at [335, 53] on span "PAULO YAGO DIAS ODER" at bounding box center [325, 55] width 206 height 21
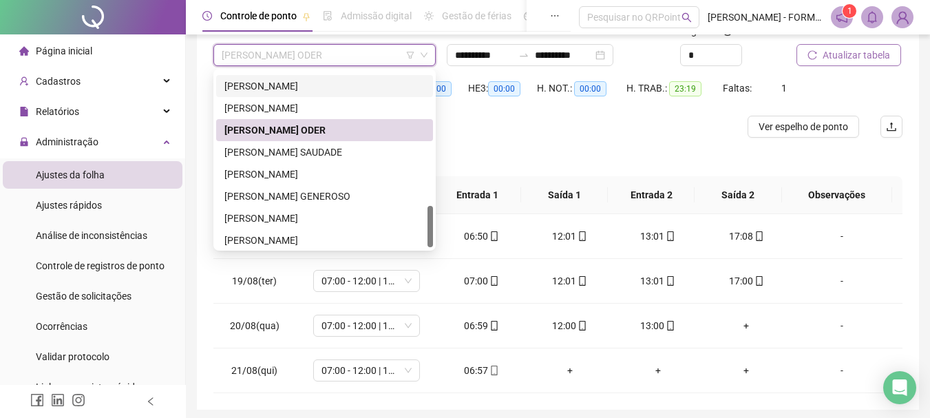
scroll to position [572, 0]
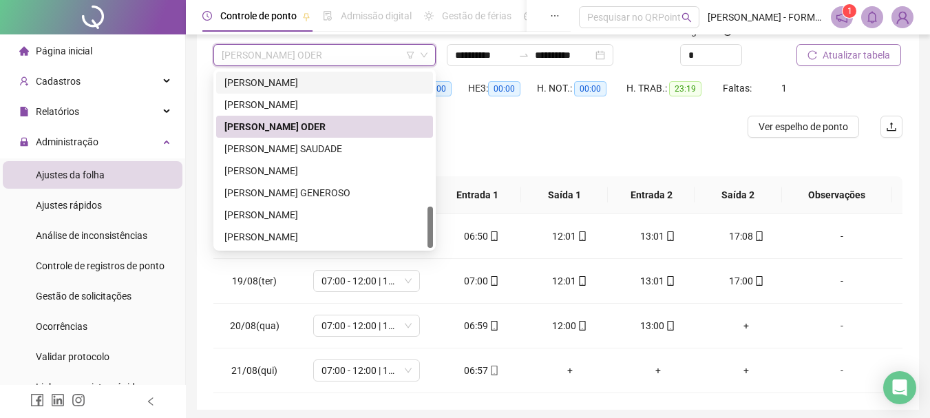
drag, startPoint x: 428, startPoint y: 192, endPoint x: 427, endPoint y: 216, distance: 24.1
click at [427, 216] on div "MIQUEIAS MARTINS ARECO VALDEZ NELSON WINSKI NUNES PAULO SERGIO GOMES ESPINOSA P…" at bounding box center [324, 160] width 217 height 176
click at [279, 147] on div "RAFAEL RODRIGUES SAUDADE" at bounding box center [324, 148] width 200 height 15
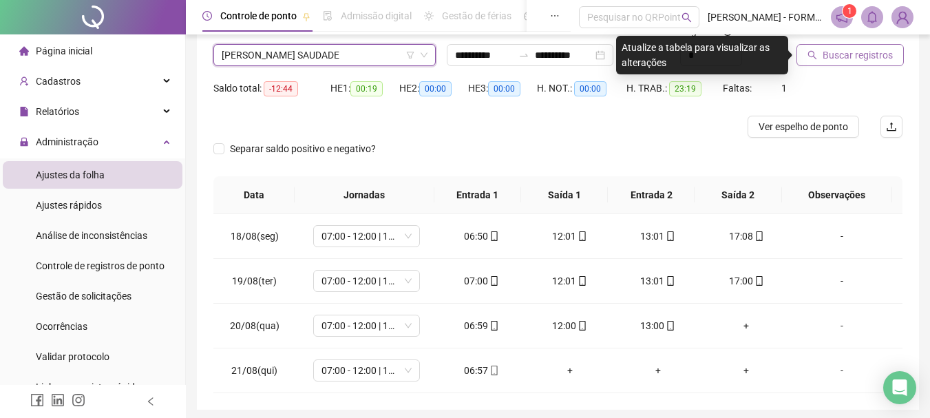
click at [865, 51] on span "Buscar registros" at bounding box center [857, 54] width 70 height 15
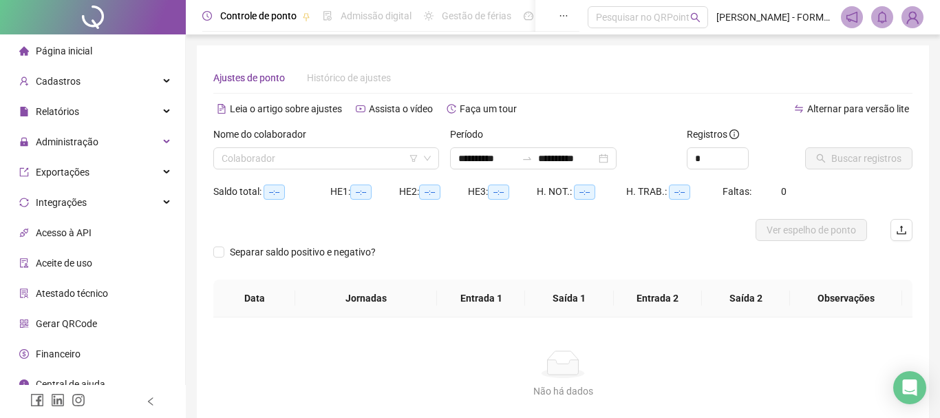
type input "**********"
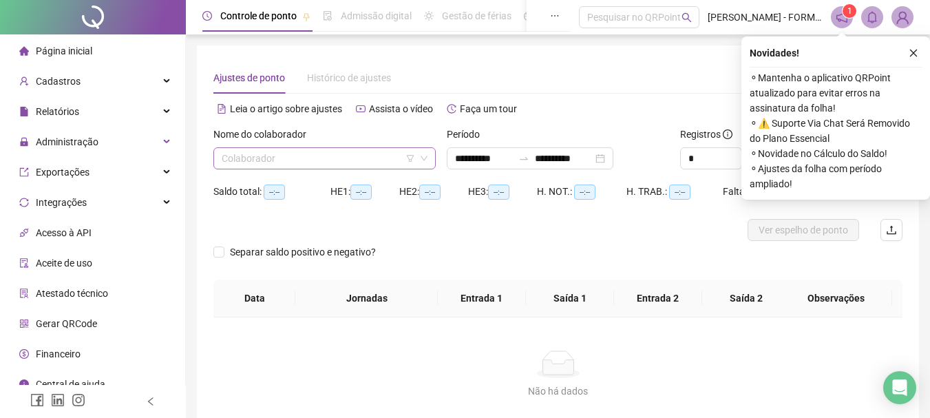
click at [303, 163] on input "search" at bounding box center [318, 158] width 193 height 21
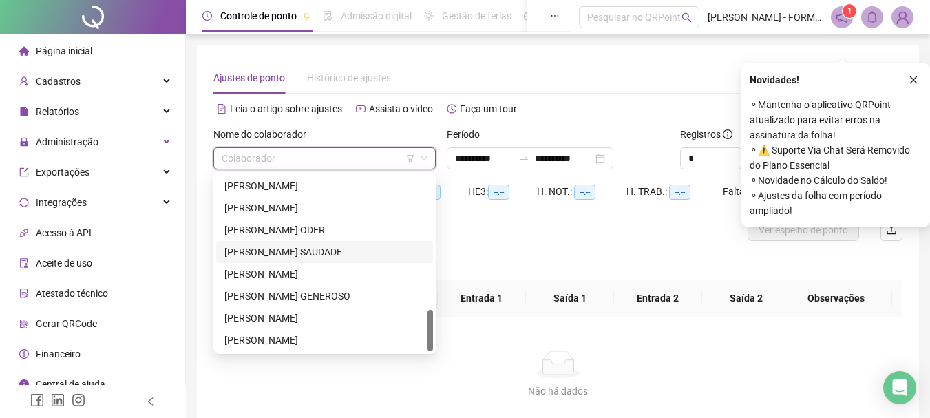
scroll to position [90, 0]
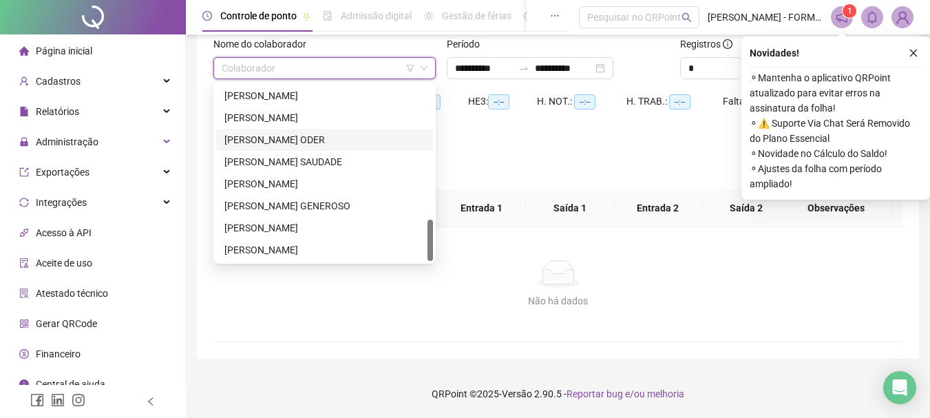
click at [295, 138] on div "PAULO YAGO DIAS ODER" at bounding box center [324, 139] width 200 height 15
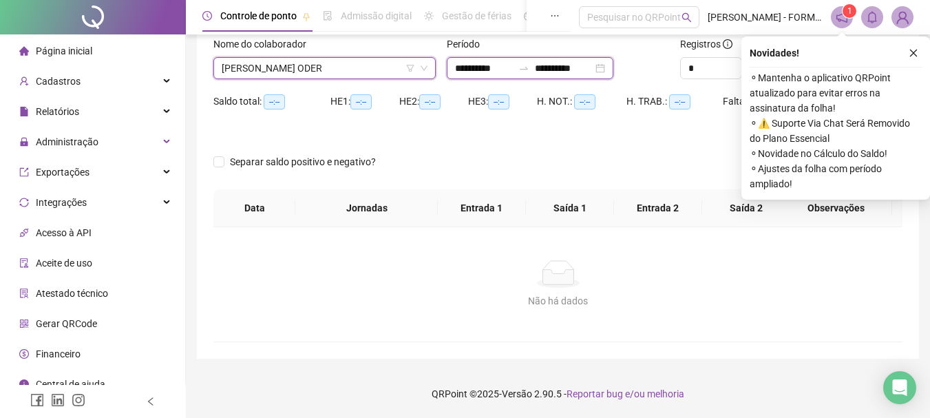
click at [467, 63] on input "**********" at bounding box center [484, 68] width 58 height 15
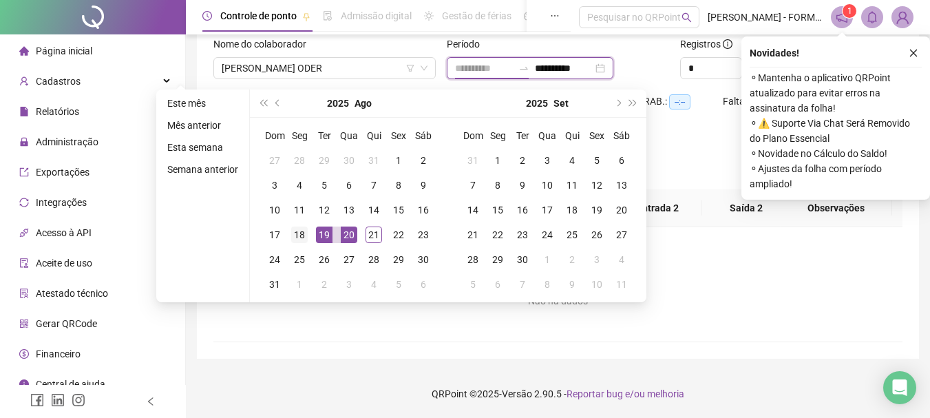
type input "**********"
click at [302, 236] on div "18" at bounding box center [299, 234] width 17 height 17
type input "**********"
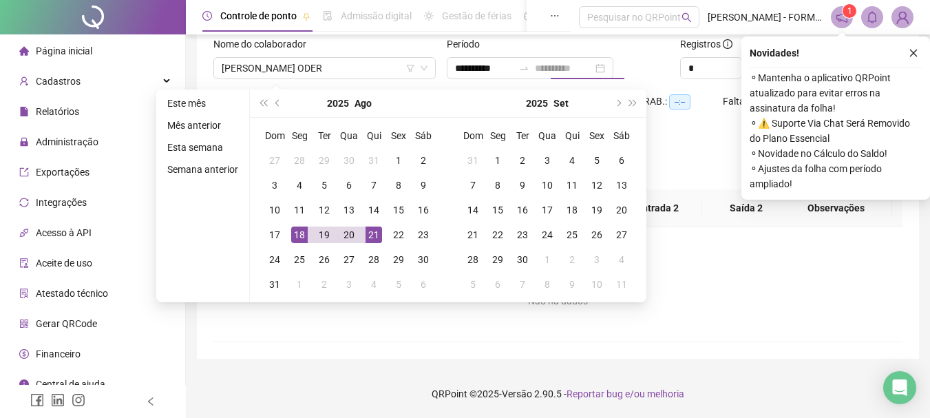
click at [372, 233] on div "21" at bounding box center [373, 234] width 17 height 17
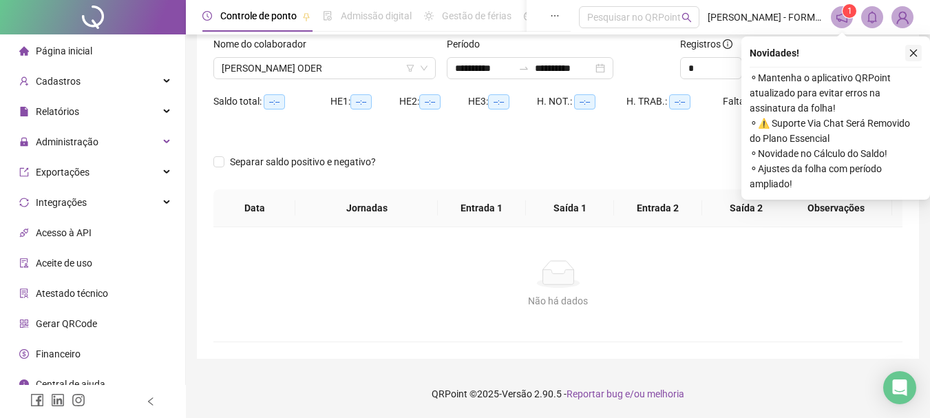
click at [914, 50] on icon "close" at bounding box center [913, 53] width 10 height 10
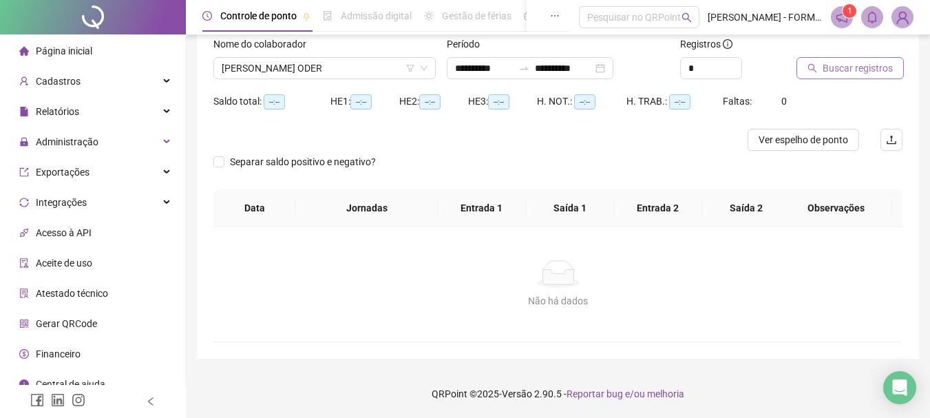
click at [880, 68] on span "Buscar registros" at bounding box center [857, 68] width 70 height 15
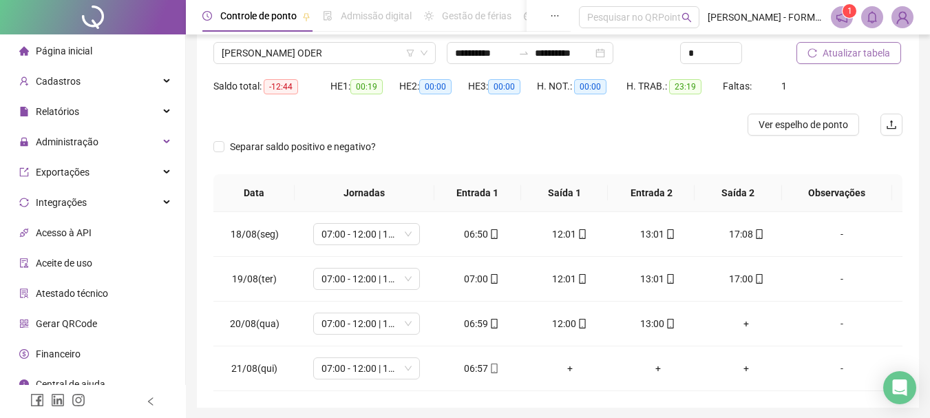
scroll to position [99, 0]
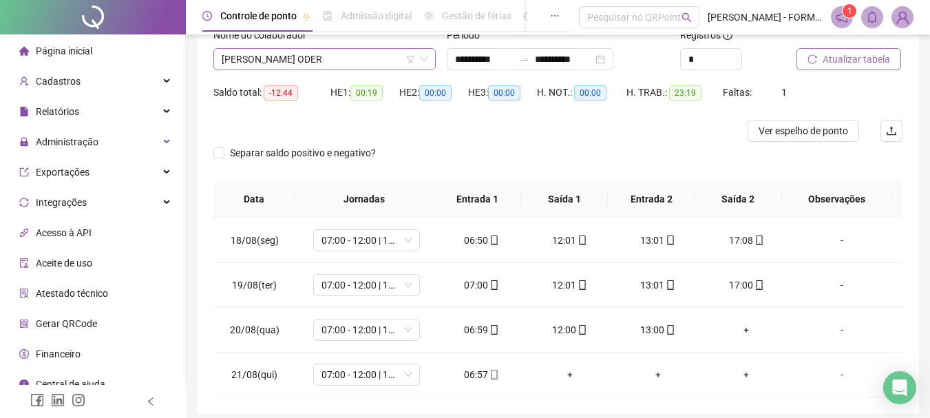
click at [347, 58] on span "PAULO YAGO DIAS ODER" at bounding box center [325, 59] width 206 height 21
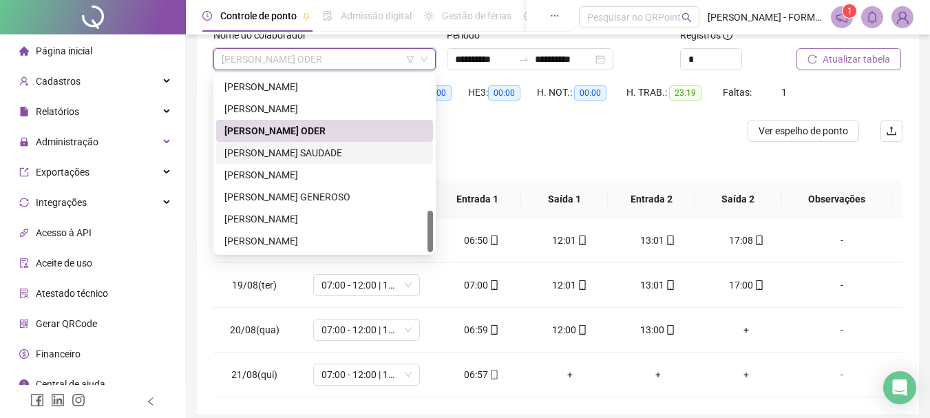
click at [323, 152] on div "RAFAEL RODRIGUES SAUDADE" at bounding box center [324, 152] width 200 height 15
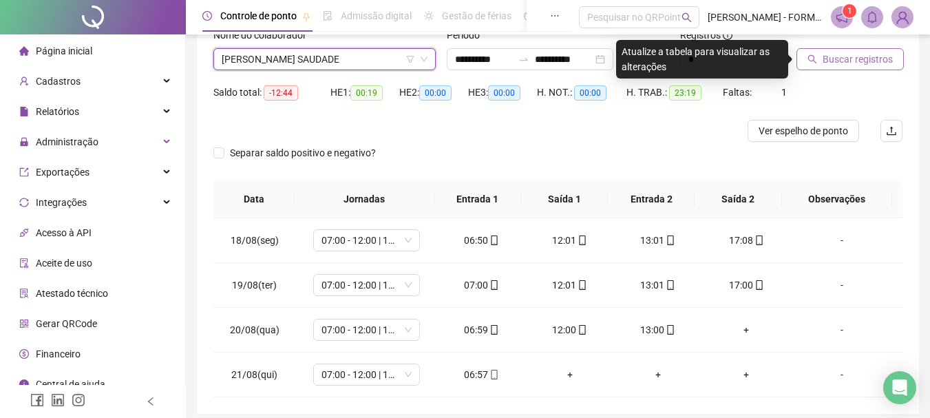
click at [833, 63] on span "Buscar registros" at bounding box center [857, 59] width 70 height 15
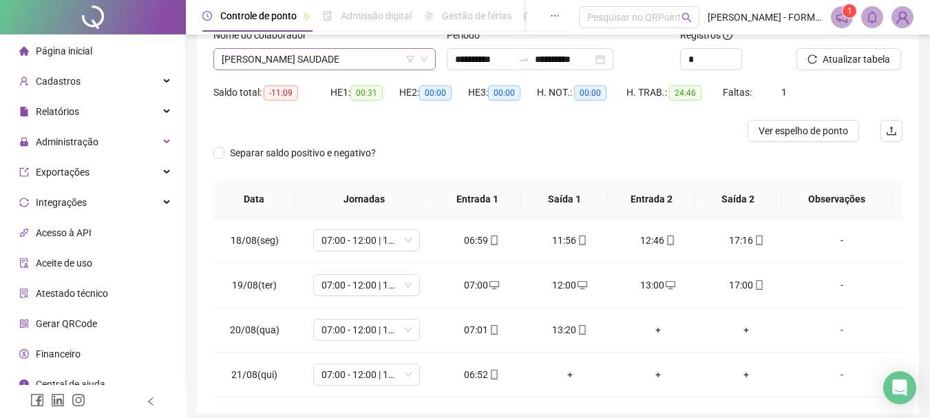
click at [374, 59] on span "RAFAEL RODRIGUES SAUDADE" at bounding box center [325, 59] width 206 height 21
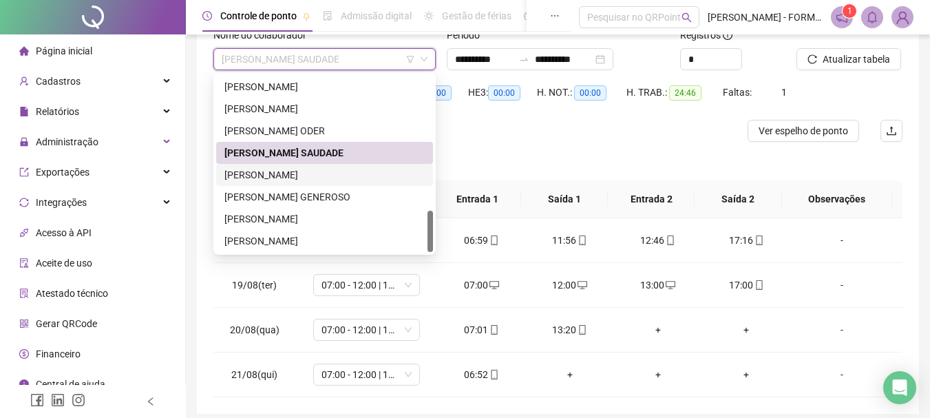
click at [319, 180] on div "RAIMUNDO NONATO DOS SANTOS" at bounding box center [324, 174] width 200 height 15
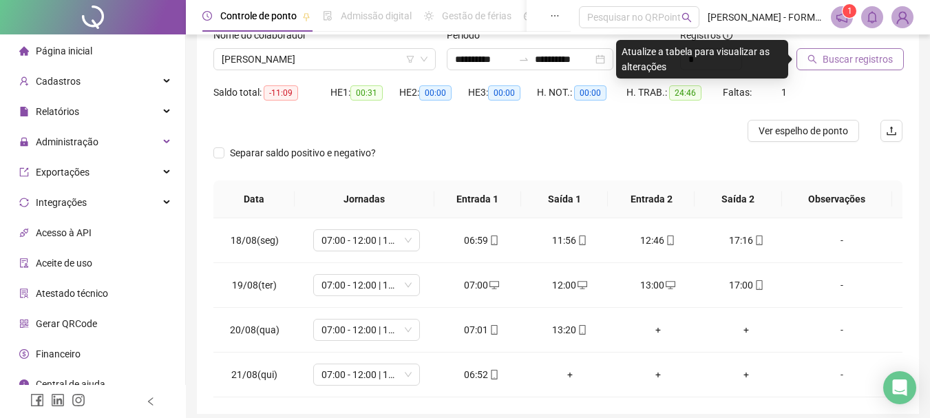
click at [832, 52] on span "Buscar registros" at bounding box center [857, 59] width 70 height 15
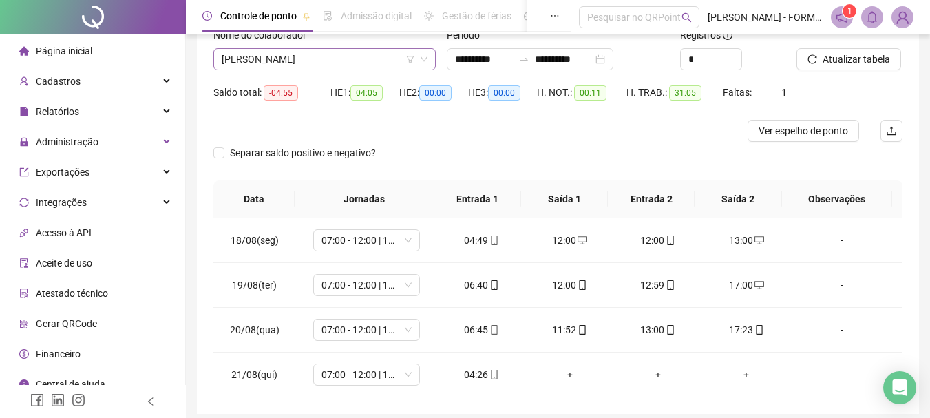
click at [376, 62] on span "RAIMUNDO NONATO DOS SANTOS" at bounding box center [325, 59] width 206 height 21
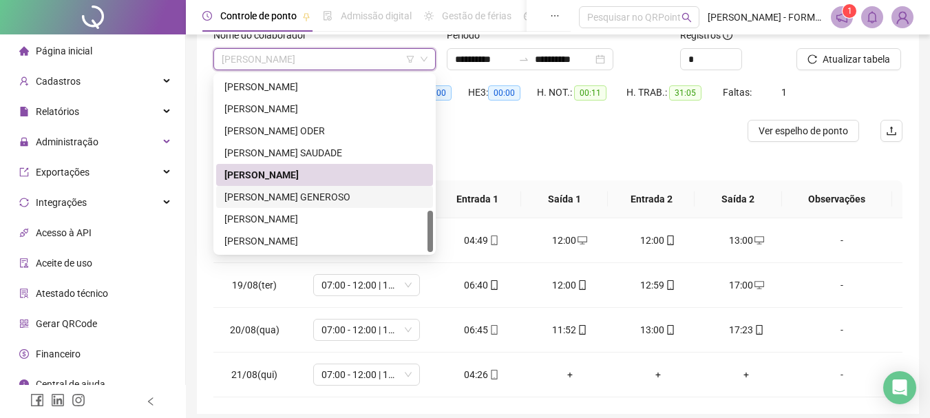
click at [312, 200] on div "ROSINEI TEIXEIRA GENEROSO" at bounding box center [324, 196] width 200 height 15
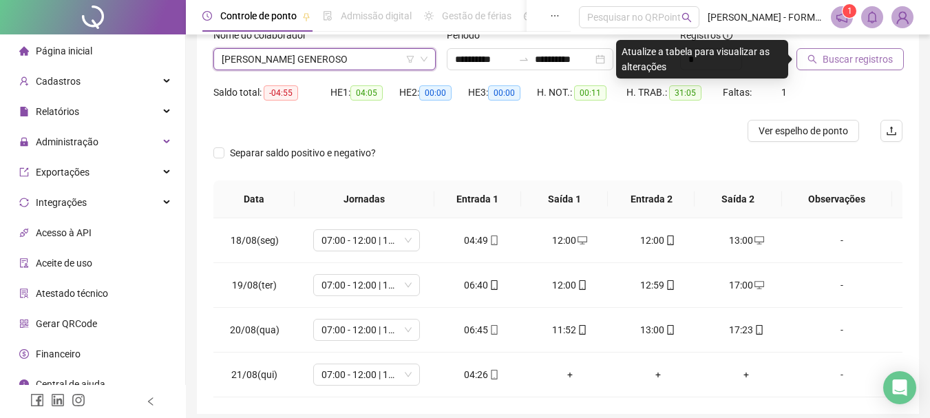
click at [828, 55] on span "Buscar registros" at bounding box center [857, 59] width 70 height 15
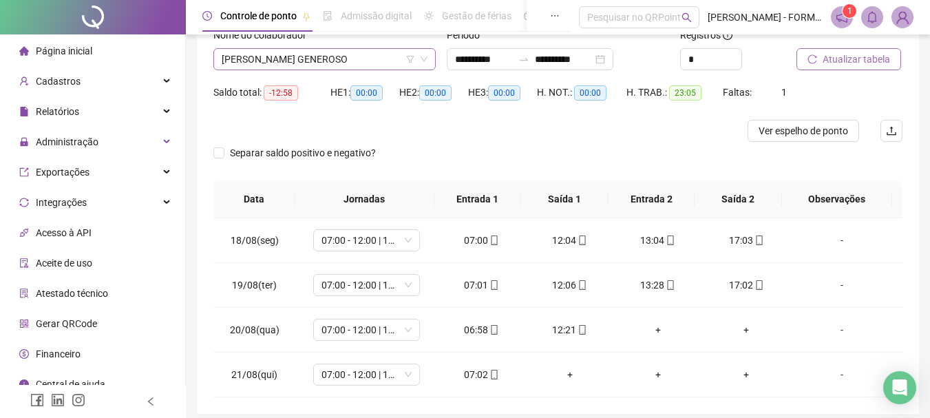
click at [365, 54] on span "ROSINEI TEIXEIRA GENEROSO" at bounding box center [325, 59] width 206 height 21
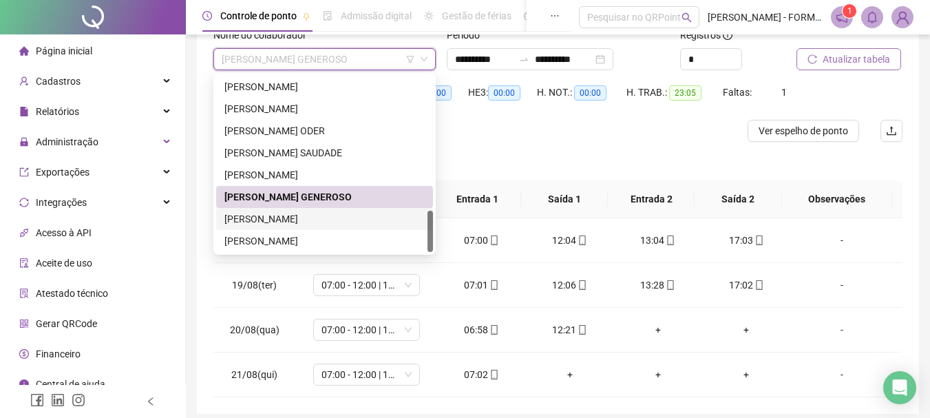
click at [303, 220] on div "SANDRO SANTOS DA COSTA" at bounding box center [324, 218] width 200 height 15
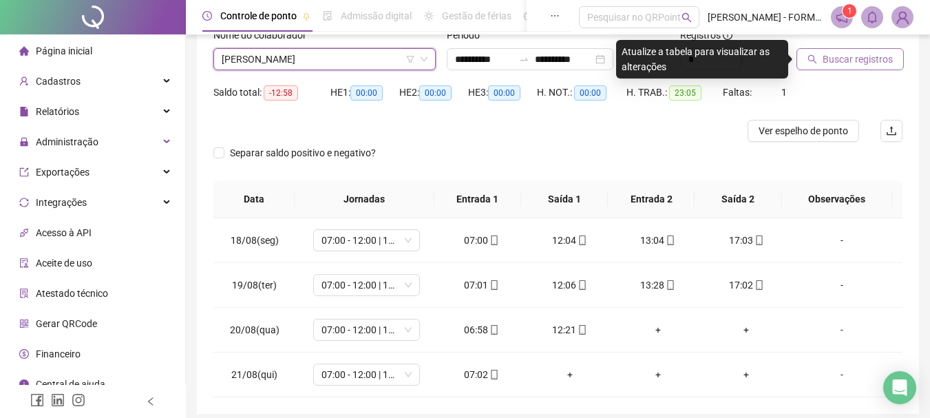
click at [849, 60] on span "Buscar registros" at bounding box center [857, 59] width 70 height 15
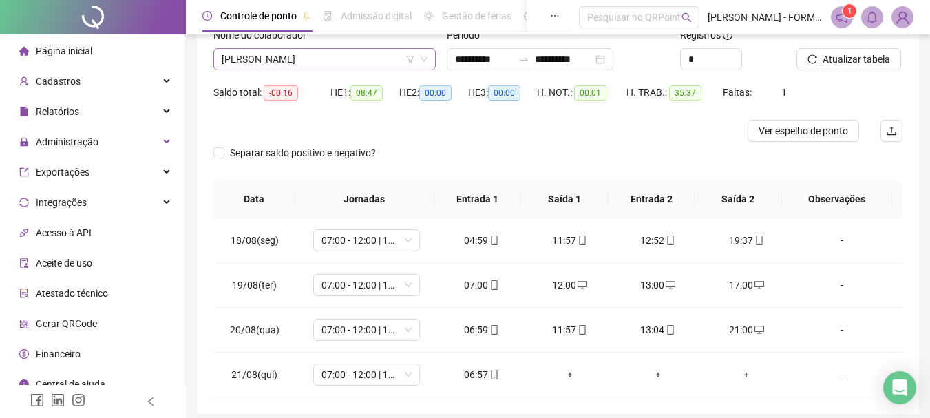
click at [359, 57] on span "SANDRO SANTOS DA COSTA" at bounding box center [325, 59] width 206 height 21
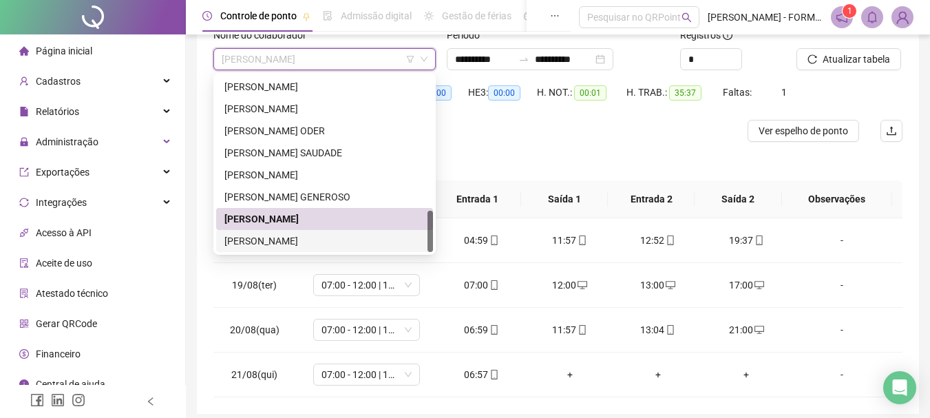
click at [354, 238] on div "SEVERINO DO NASCIMENTO SOARES" at bounding box center [324, 240] width 200 height 15
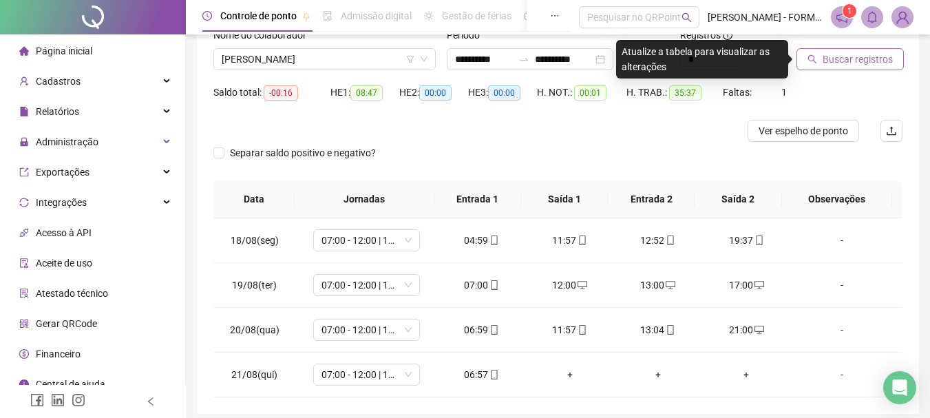
click at [829, 58] on span "Buscar registros" at bounding box center [857, 59] width 70 height 15
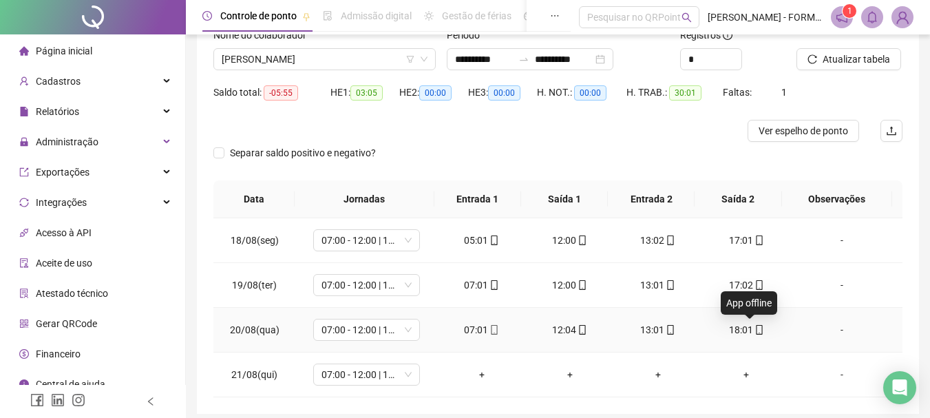
click at [754, 330] on icon "mobile" at bounding box center [759, 330] width 10 height 10
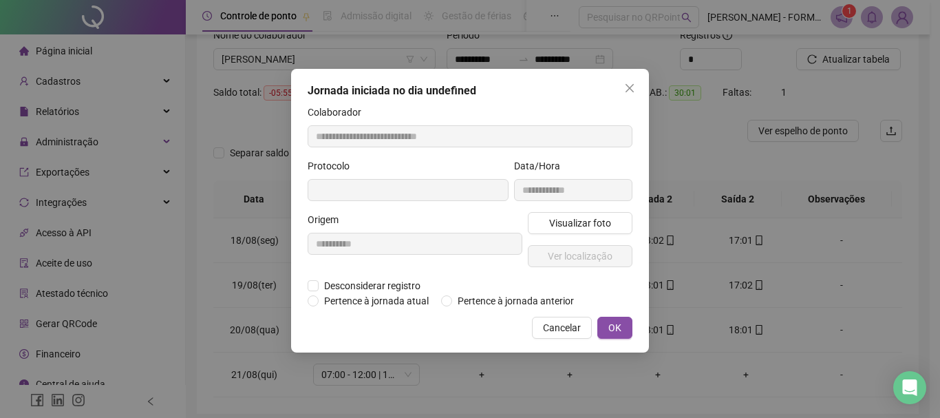
type input "**********"
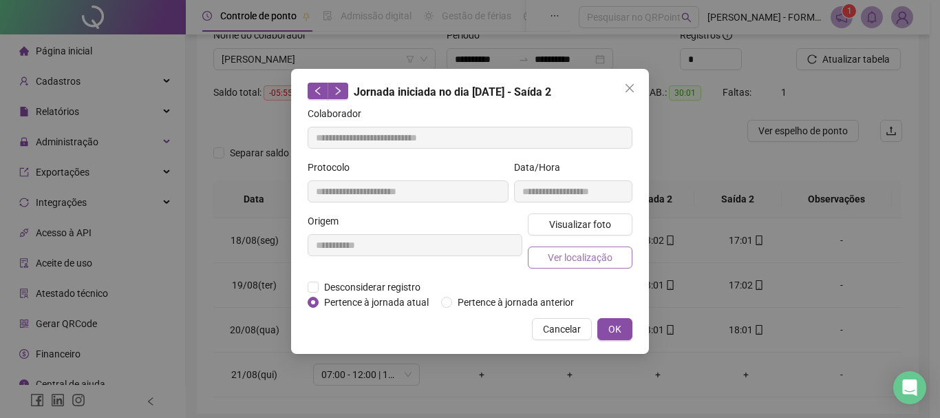
click at [588, 256] on span "Ver localização" at bounding box center [580, 257] width 65 height 15
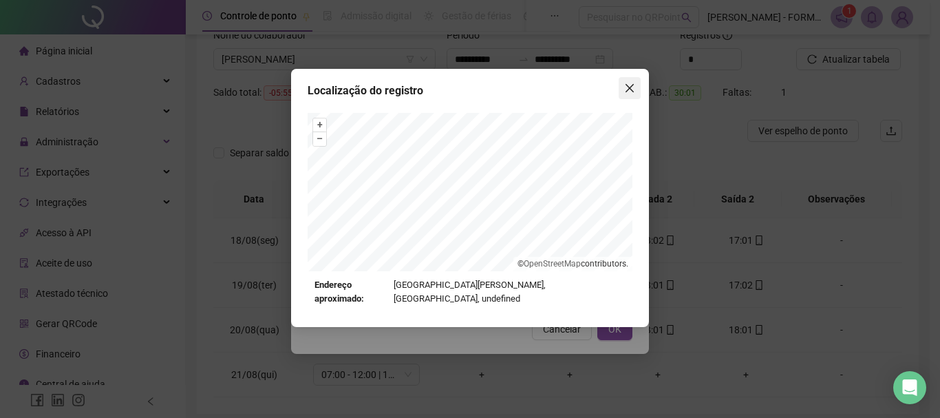
click at [630, 85] on icon "close" at bounding box center [629, 88] width 11 height 11
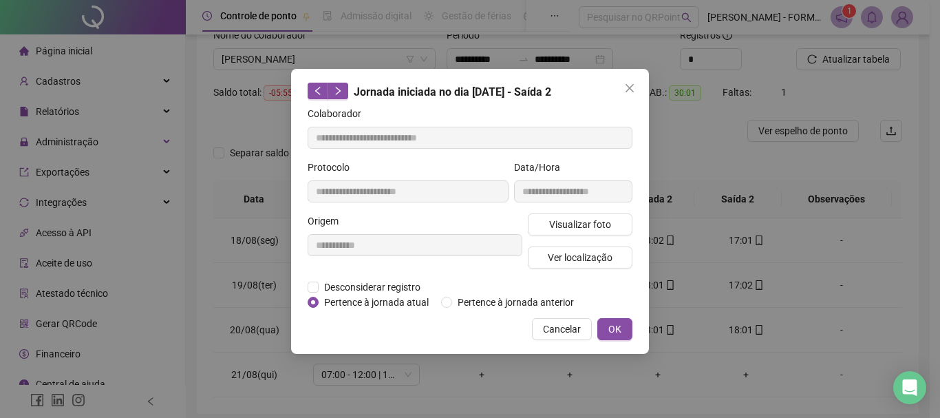
click at [630, 85] on icon "close" at bounding box center [629, 88] width 11 height 11
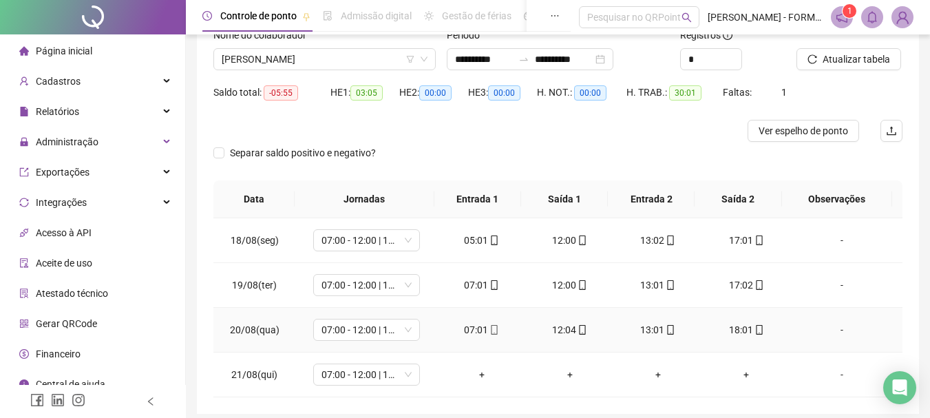
click at [491, 333] on icon "mobile" at bounding box center [494, 330] width 10 height 10
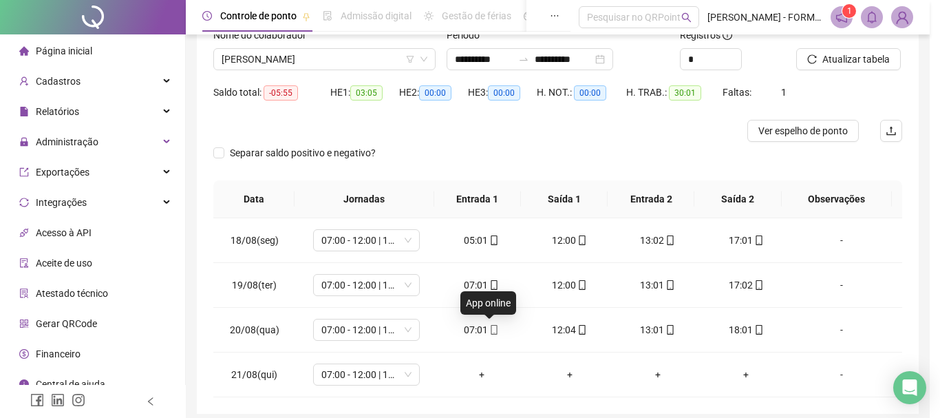
type input "**********"
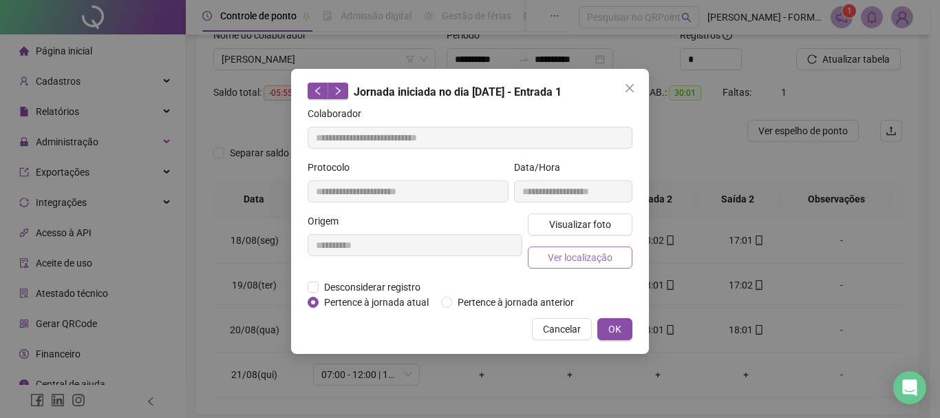
click at [566, 253] on span "Ver localização" at bounding box center [580, 257] width 65 height 15
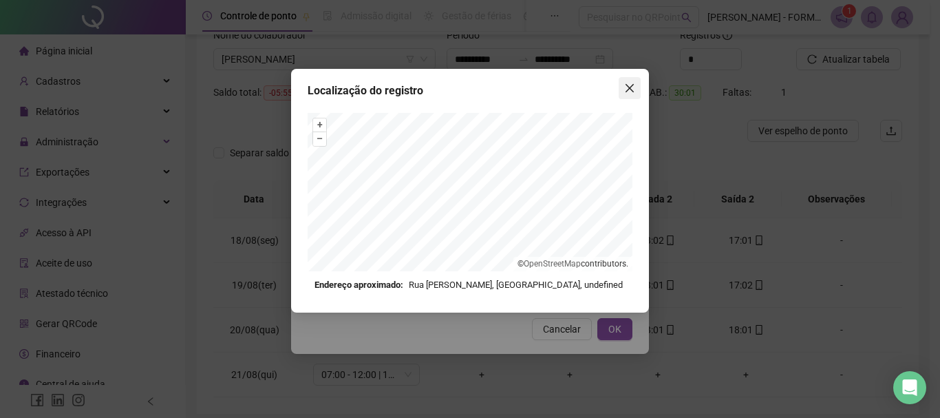
click at [630, 85] on icon "close" at bounding box center [629, 88] width 11 height 11
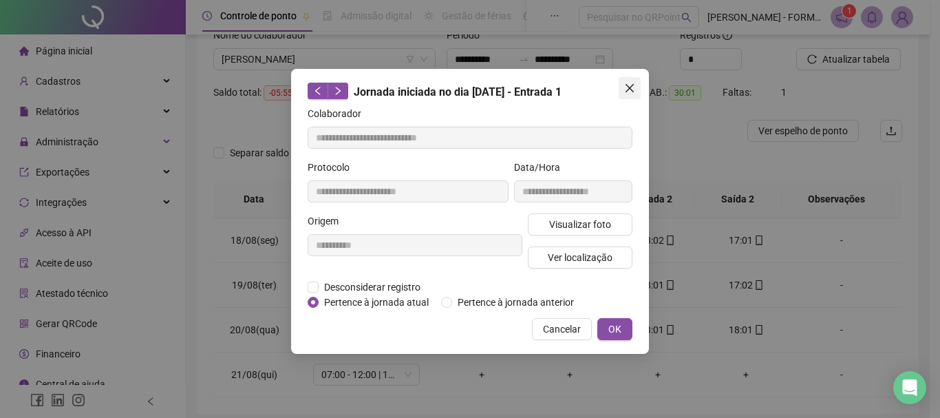
click at [631, 89] on icon "close" at bounding box center [629, 88] width 8 height 8
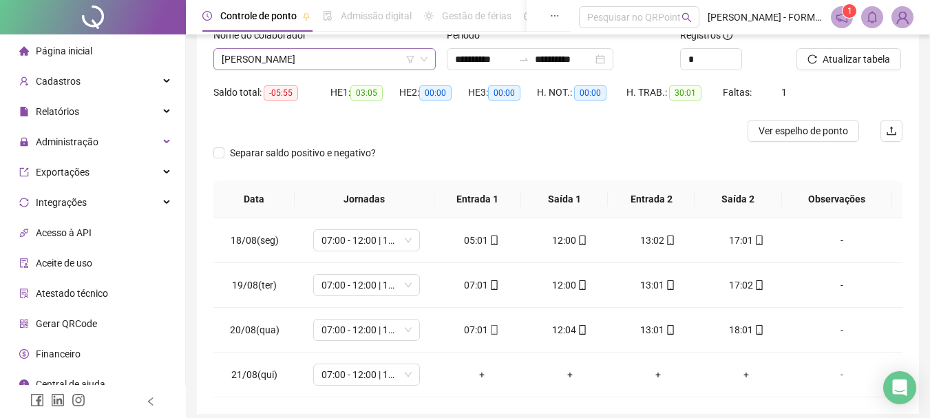
click at [386, 54] on span "SEVERINO DO NASCIMENTO SOARES" at bounding box center [325, 59] width 206 height 21
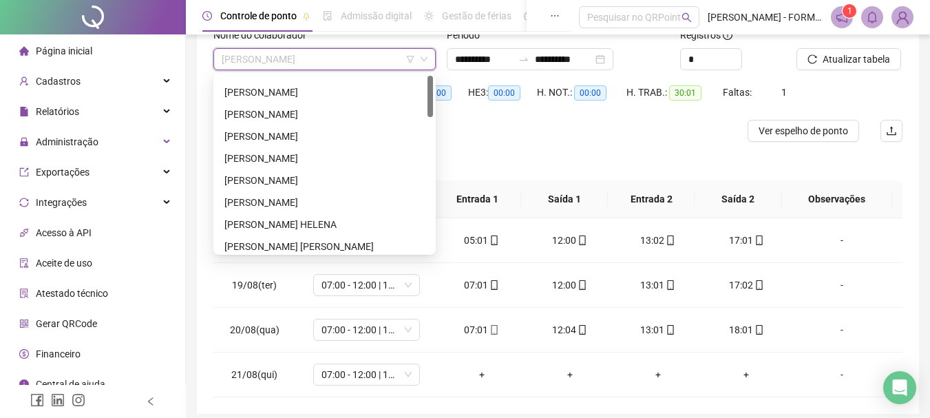
scroll to position [0, 0]
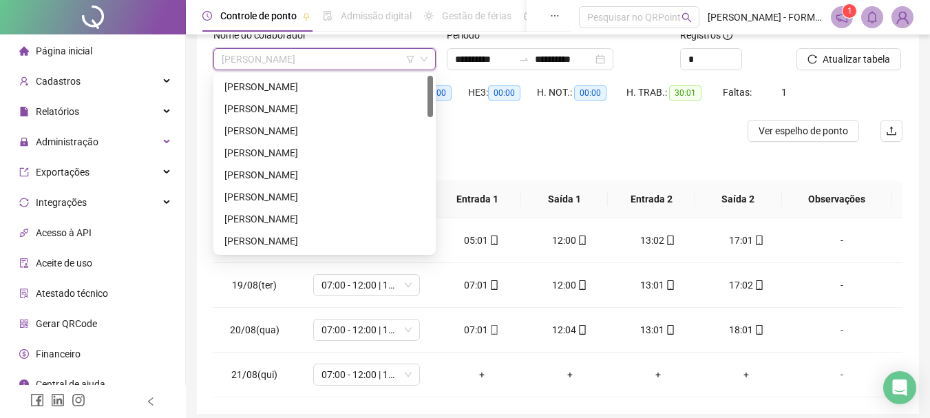
drag, startPoint x: 429, startPoint y: 217, endPoint x: 436, endPoint y: 76, distance: 141.2
click at [436, 76] on body "**********" at bounding box center [465, 110] width 930 height 418
click at [327, 85] on div "ADENILTON MOREIRA DOS SANTOS" at bounding box center [324, 86] width 200 height 15
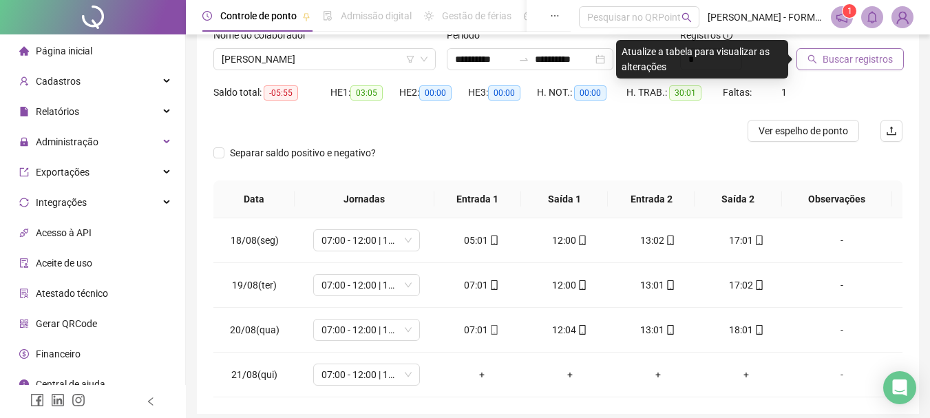
click at [813, 54] on icon "search" at bounding box center [812, 59] width 10 height 10
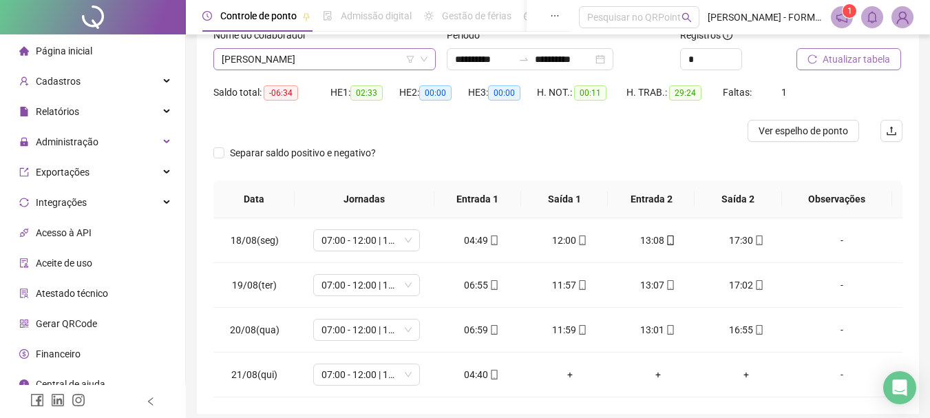
click at [361, 61] on span "ADENILTON MOREIRA DOS SANTOS" at bounding box center [325, 59] width 206 height 21
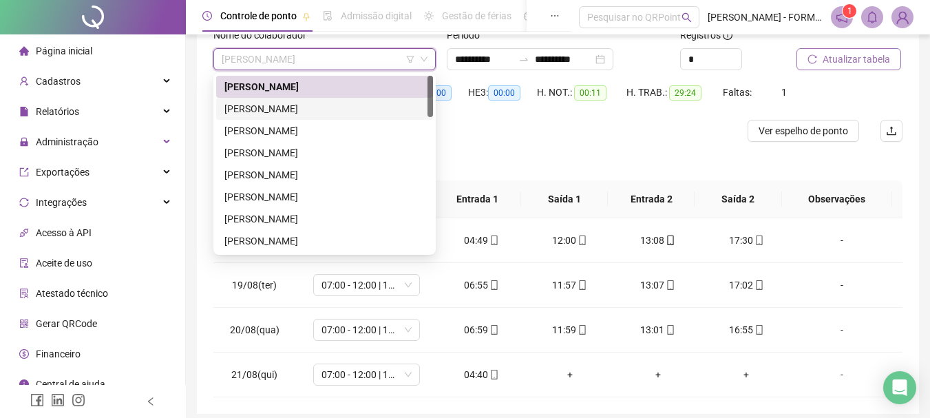
click at [336, 109] on div "ADILSON DO NASCIMENTO SOARES" at bounding box center [324, 108] width 200 height 15
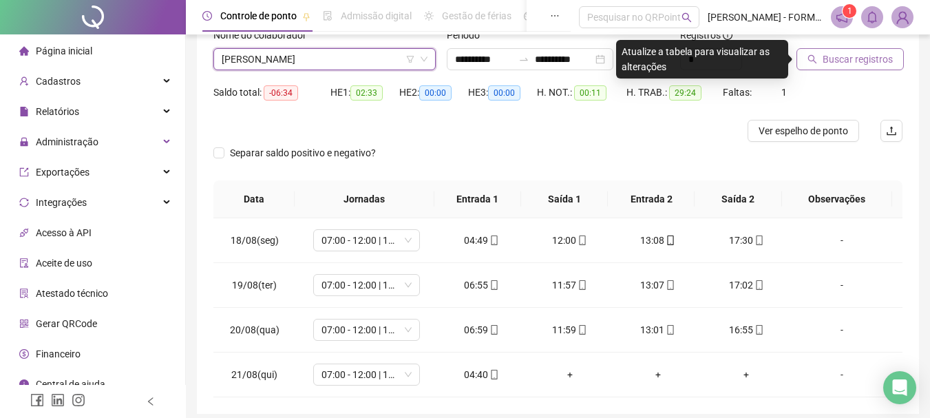
click at [868, 56] on span "Buscar registros" at bounding box center [857, 59] width 70 height 15
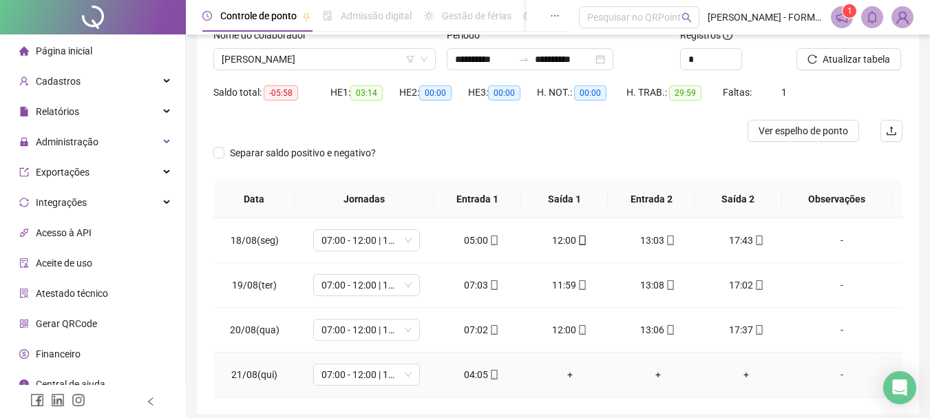
click at [489, 375] on icon "mobile" at bounding box center [494, 374] width 10 height 10
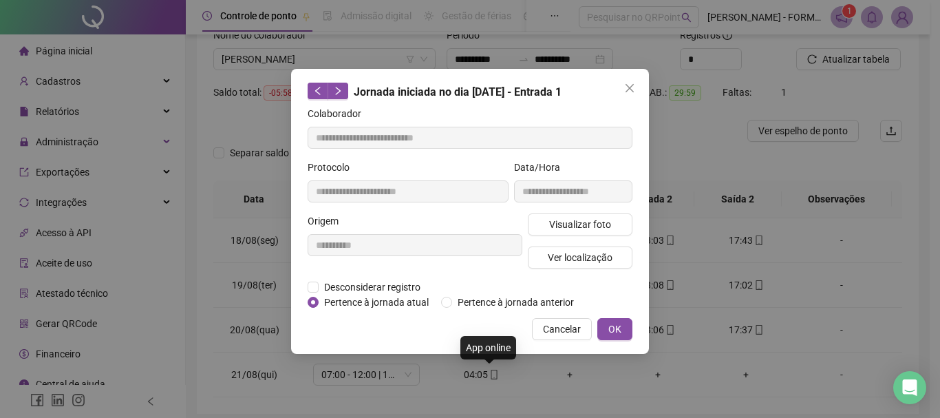
type input "**********"
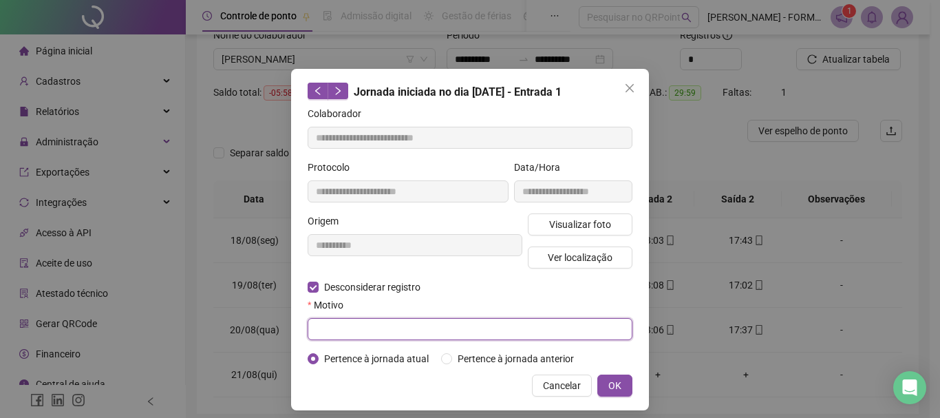
click at [351, 326] on input "text" at bounding box center [470, 329] width 325 height 22
type input "**********"
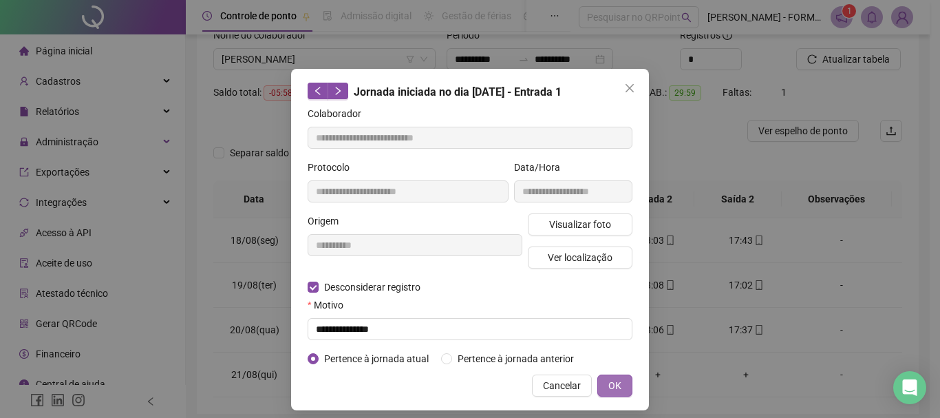
click at [613, 381] on span "OK" at bounding box center [614, 385] width 13 height 15
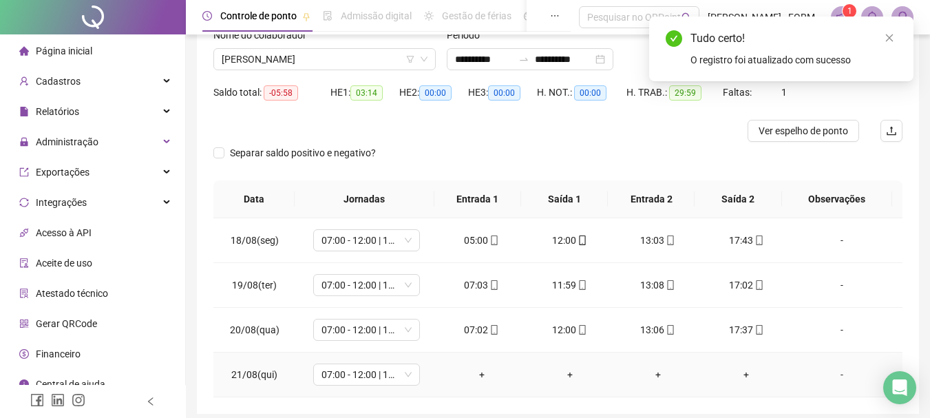
click at [470, 368] on div "+" at bounding box center [482, 374] width 66 height 15
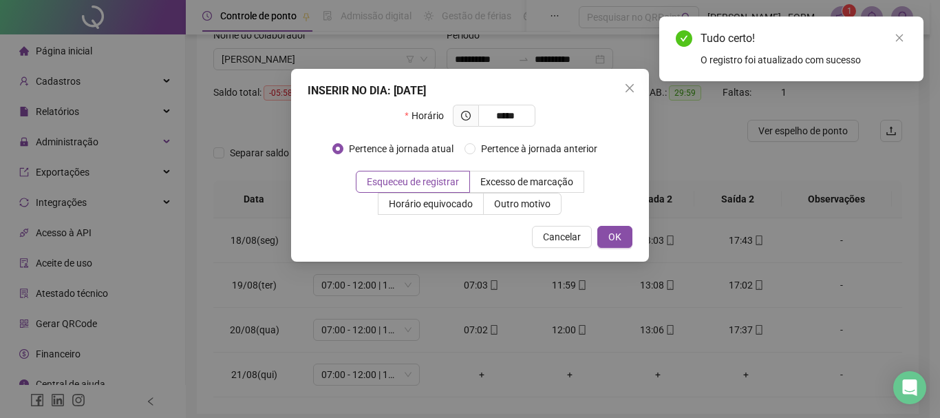
type input "*****"
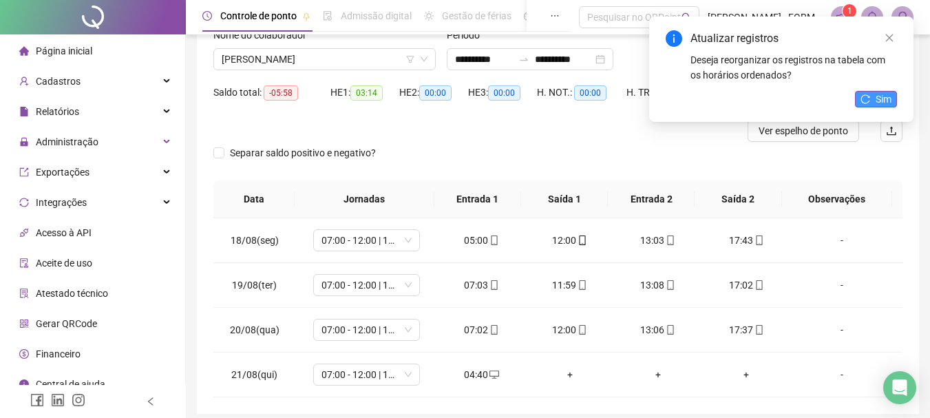
click at [877, 99] on span "Sim" at bounding box center [883, 99] width 16 height 15
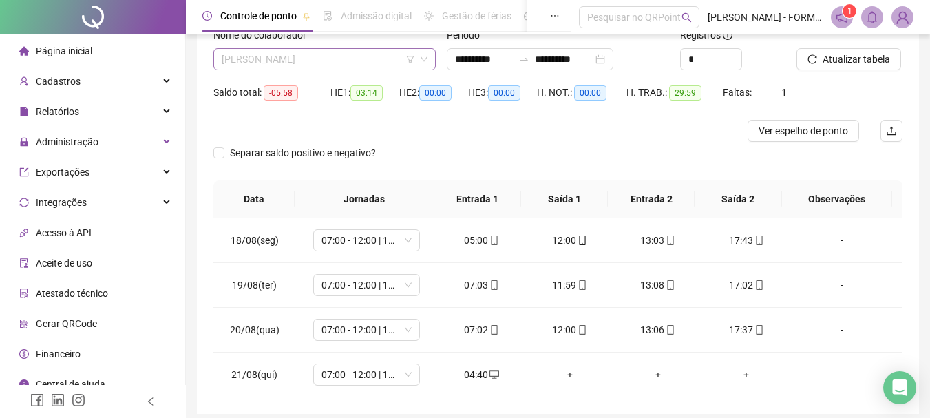
click at [354, 61] on span "ADILSON DO NASCIMENTO SOARES" at bounding box center [325, 59] width 206 height 21
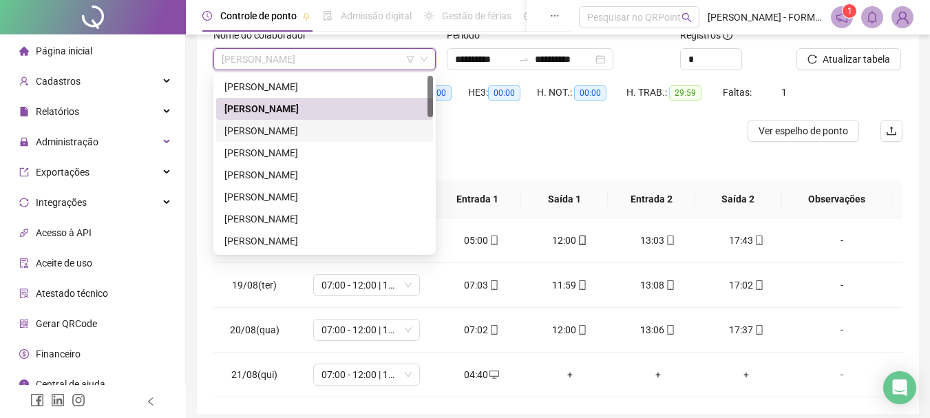
click at [313, 134] on div "ALYSON GUSTAVO AQUINO DE SOUZA" at bounding box center [324, 130] width 200 height 15
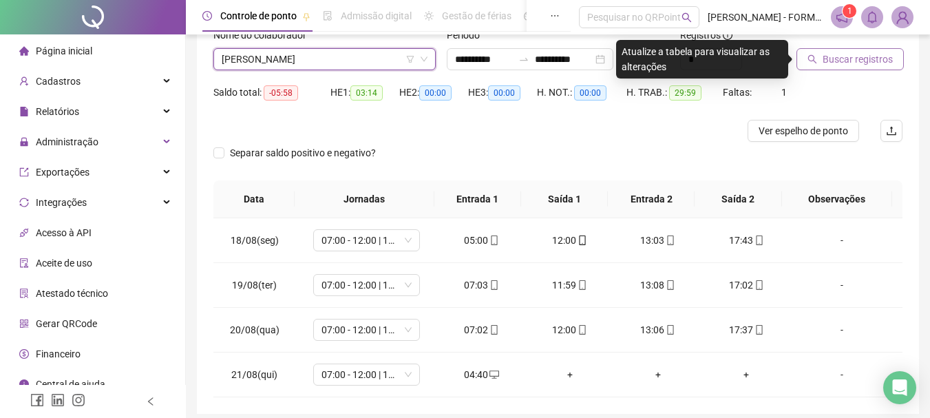
click at [854, 57] on span "Buscar registros" at bounding box center [857, 59] width 70 height 15
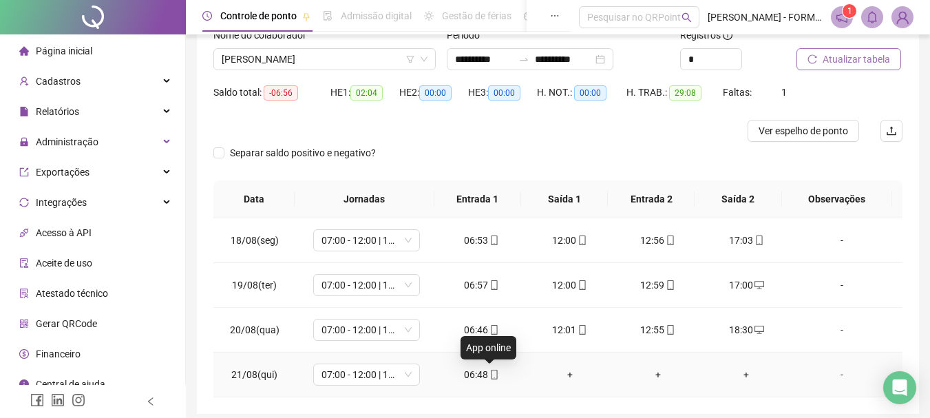
click at [491, 376] on icon "mobile" at bounding box center [494, 374] width 10 height 10
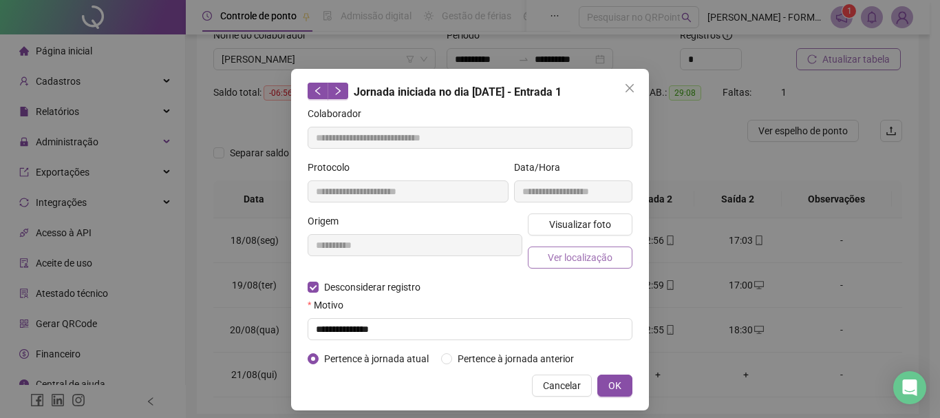
type input "**********"
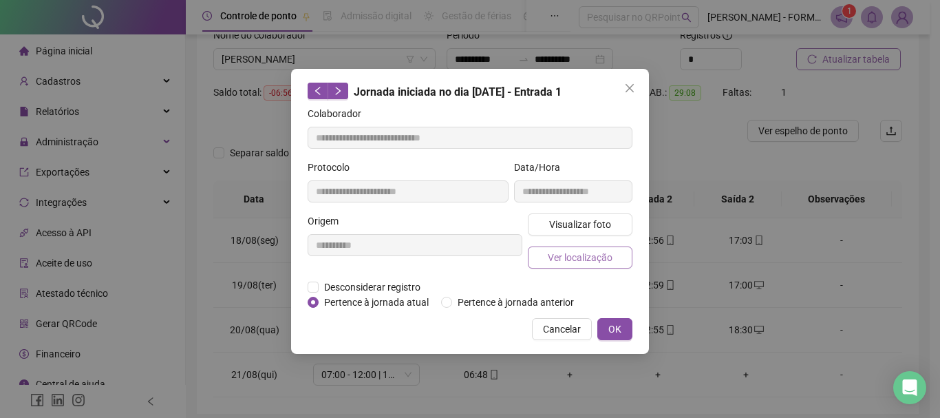
click at [577, 258] on span "Ver localização" at bounding box center [580, 257] width 65 height 15
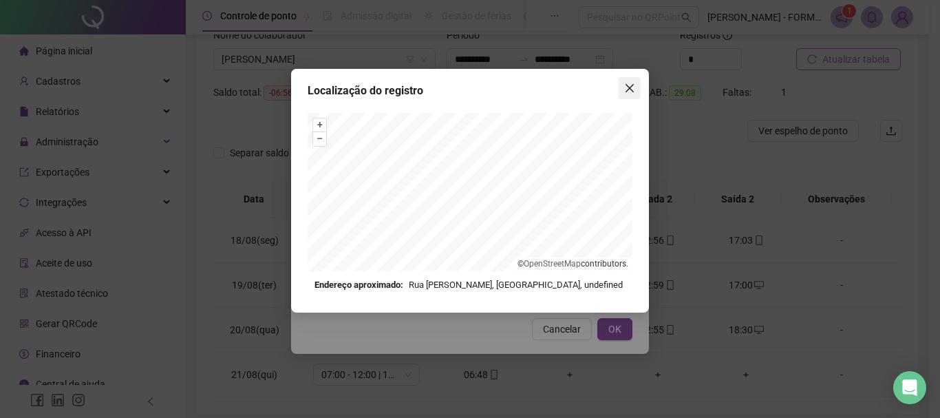
click at [627, 85] on icon "close" at bounding box center [629, 88] width 8 height 8
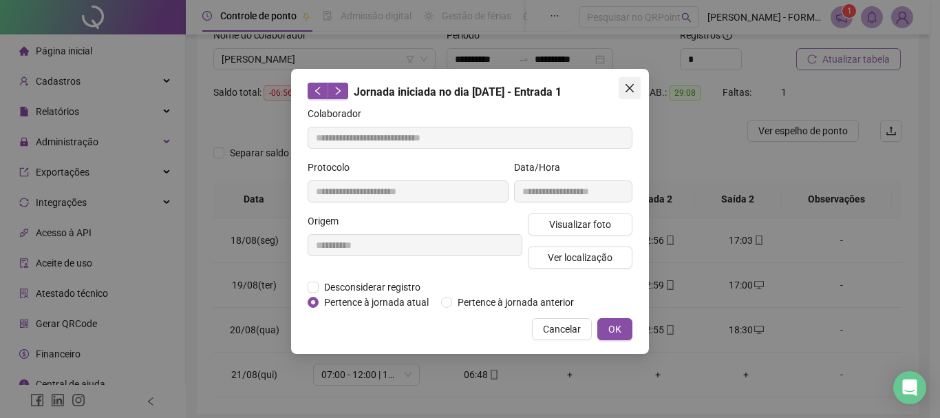
click at [627, 87] on icon "close" at bounding box center [629, 88] width 11 height 11
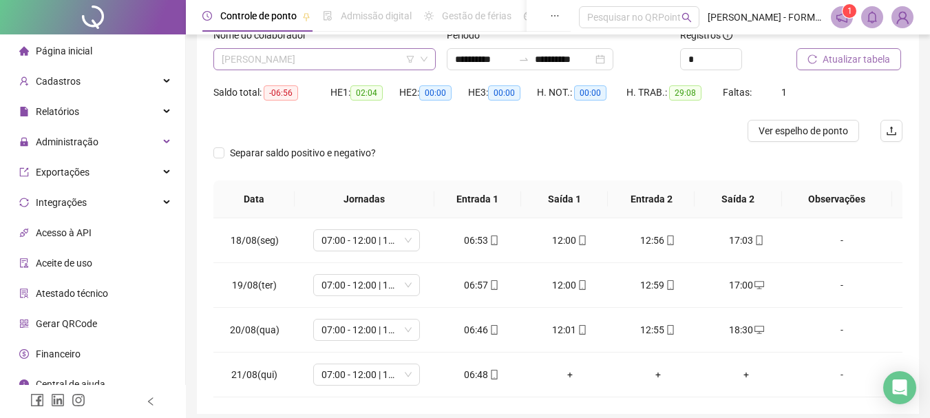
click at [384, 56] on span "ALYSON GUSTAVO AQUINO DE SOUZA" at bounding box center [325, 59] width 206 height 21
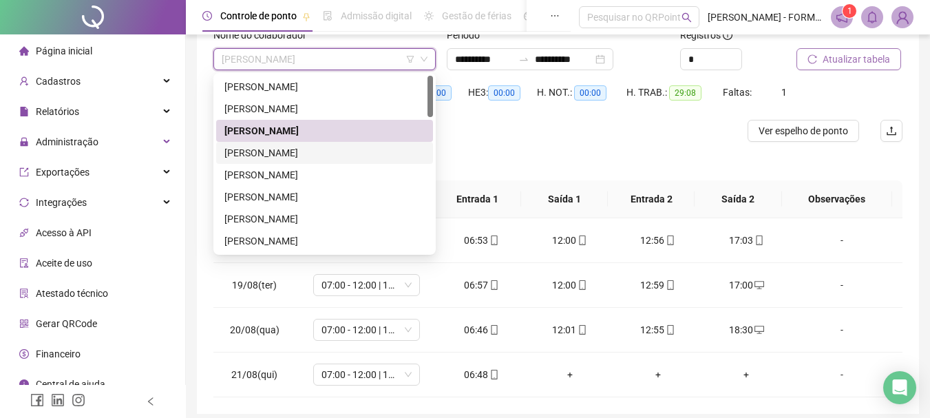
click at [313, 147] on div "ANABEL DO NASCIMENTO SOARES" at bounding box center [324, 152] width 200 height 15
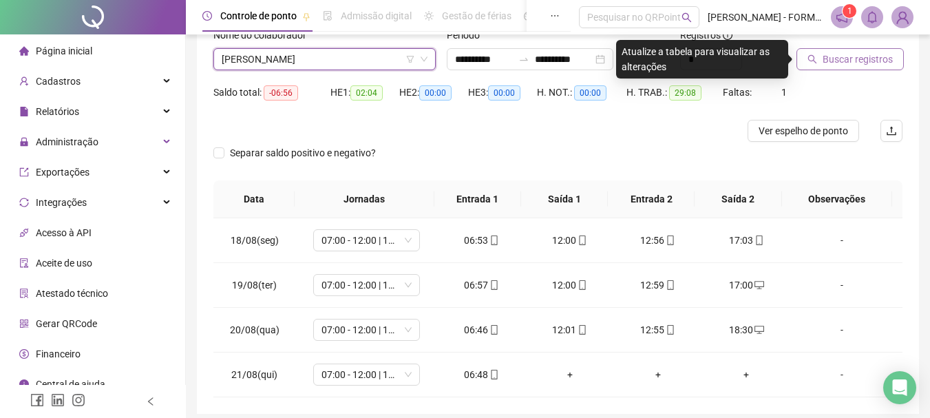
click at [828, 63] on span "Buscar registros" at bounding box center [857, 59] width 70 height 15
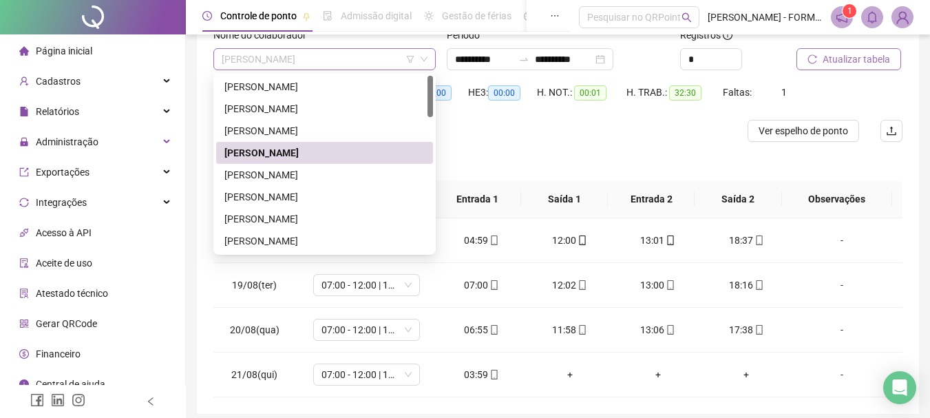
click at [380, 55] on span "ANABEL DO NASCIMENTO SOARES" at bounding box center [325, 59] width 206 height 21
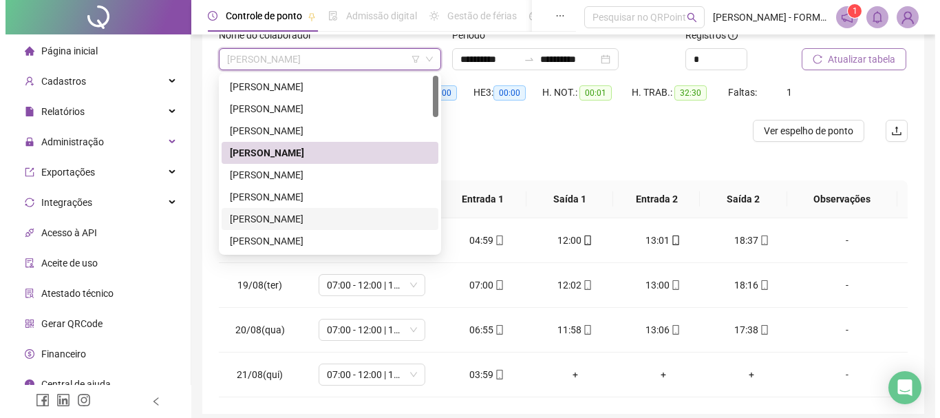
scroll to position [69, 0]
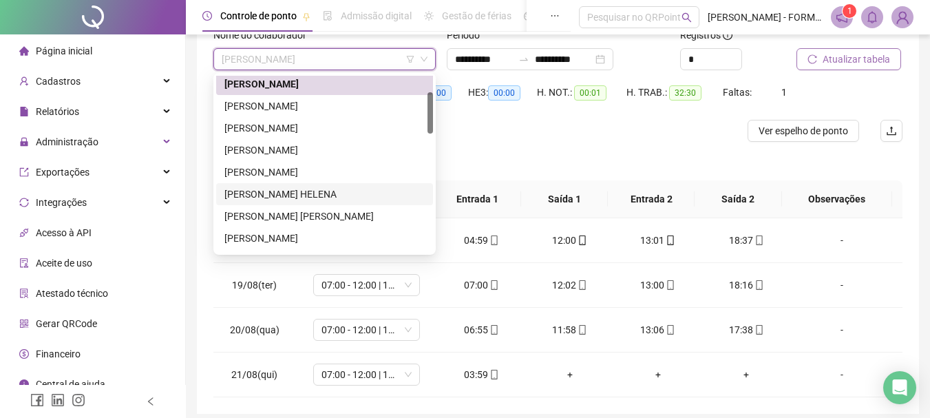
click at [291, 192] on div "DIRCEU CECHINEL HELENA" at bounding box center [324, 193] width 200 height 15
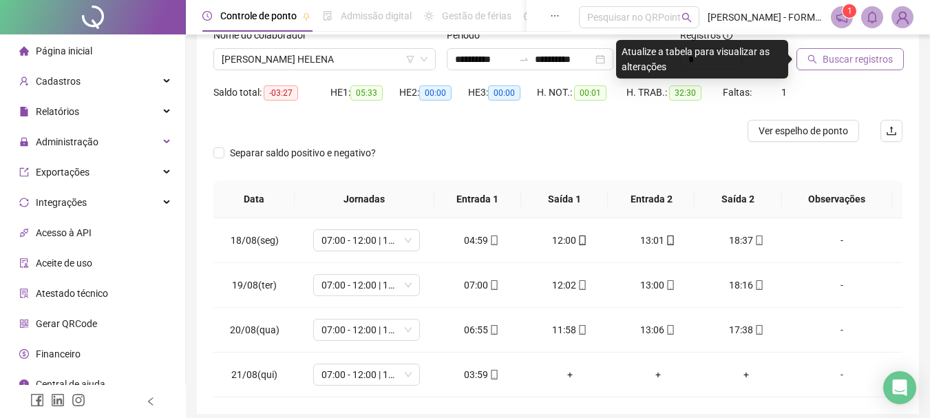
click at [837, 60] on span "Buscar registros" at bounding box center [857, 59] width 70 height 15
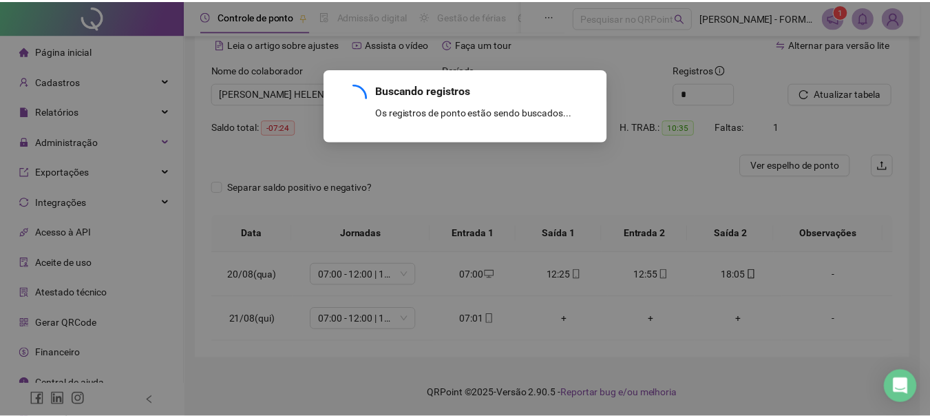
scroll to position [65, 0]
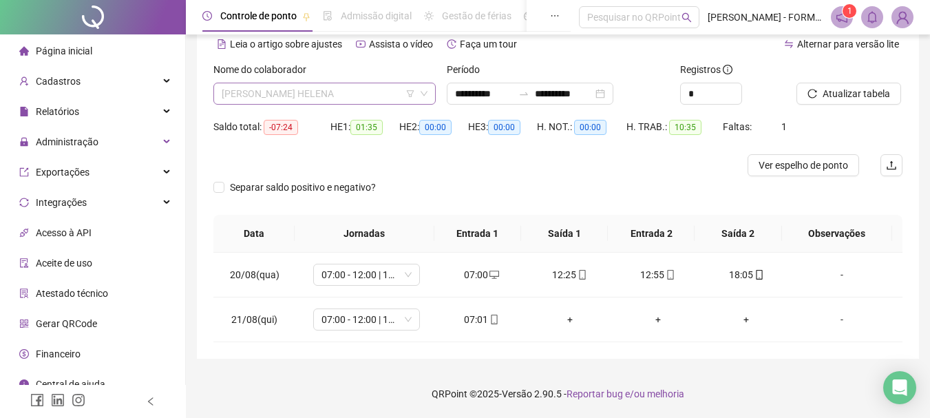
click at [342, 90] on span "DIRCEU CECHINEL HELENA" at bounding box center [325, 93] width 206 height 21
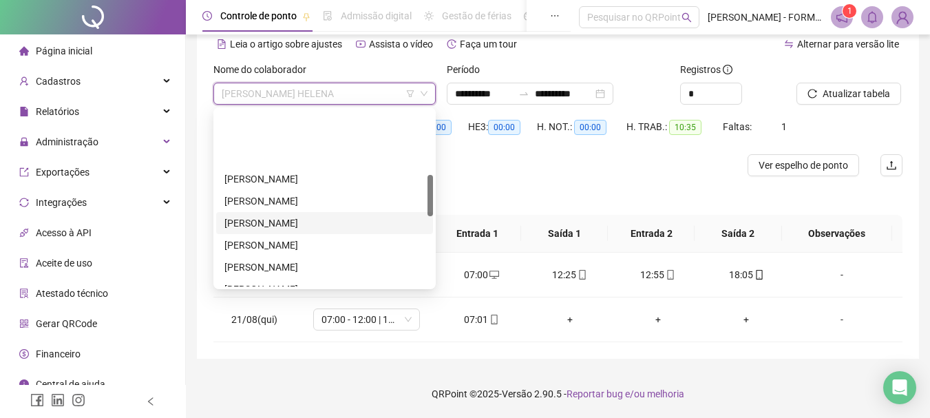
scroll to position [275, 0]
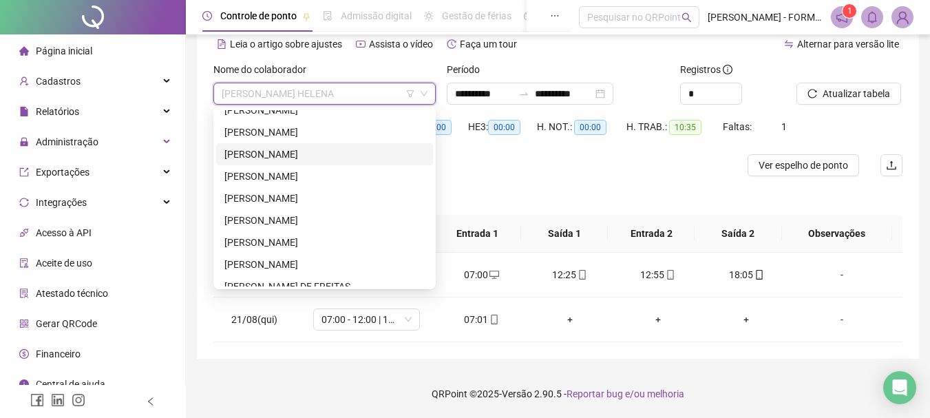
click at [274, 153] on div "JOSE FABIO DA SILVA" at bounding box center [324, 154] width 200 height 15
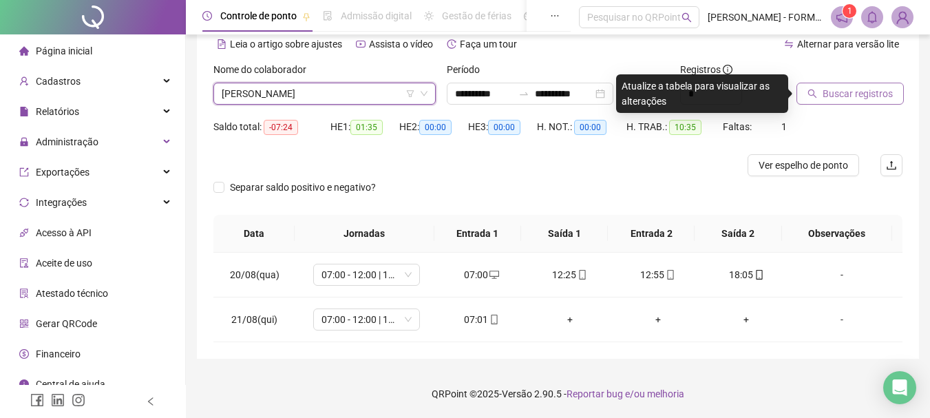
click at [826, 90] on span "Buscar registros" at bounding box center [857, 93] width 70 height 15
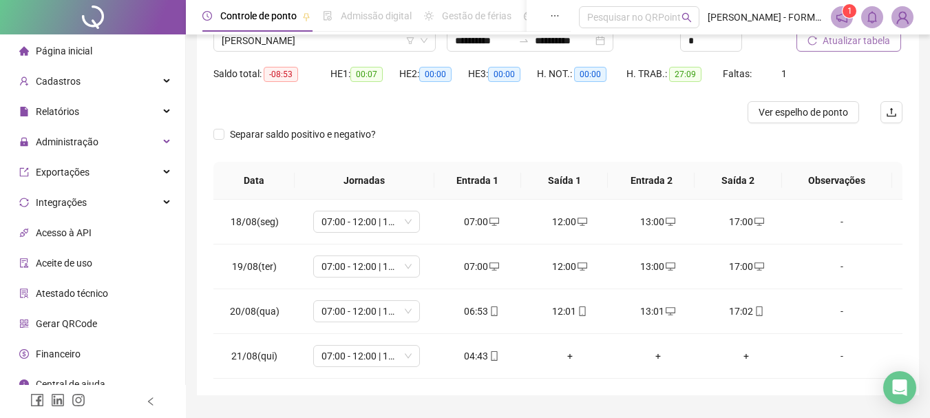
scroll to position [65, 0]
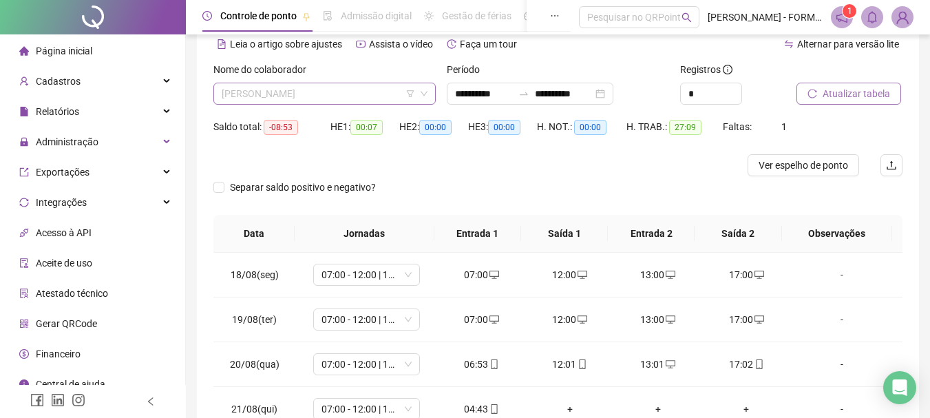
click at [339, 94] on span "JOSE FABIO DA SILVA" at bounding box center [325, 93] width 206 height 21
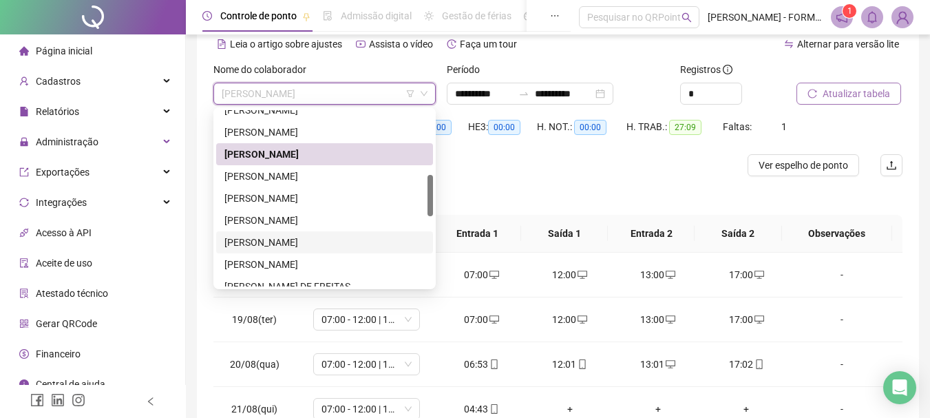
click at [276, 239] on div "JURANDIR CROVADOR" at bounding box center [324, 242] width 200 height 15
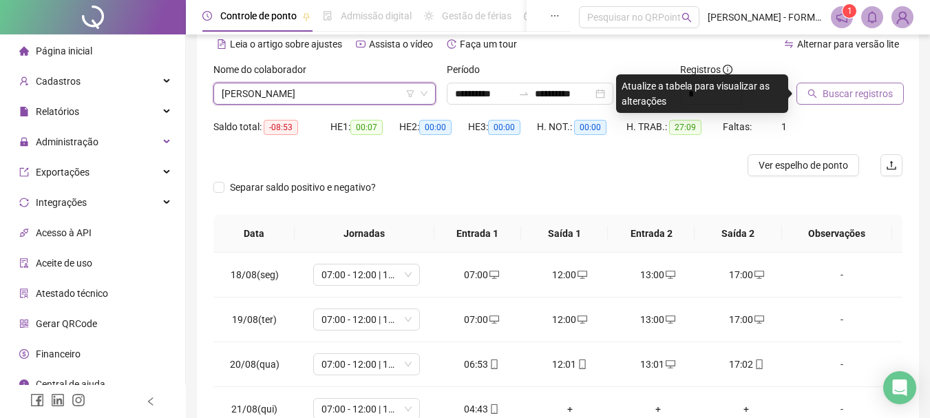
click at [835, 93] on span "Buscar registros" at bounding box center [857, 93] width 70 height 15
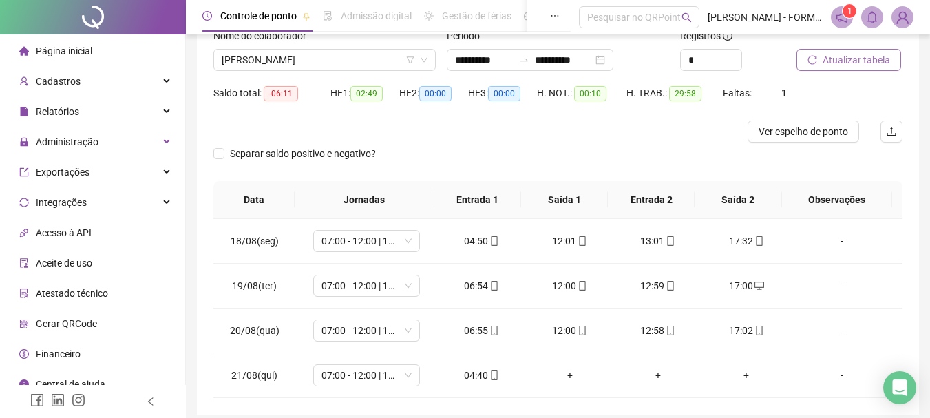
scroll to position [96, 0]
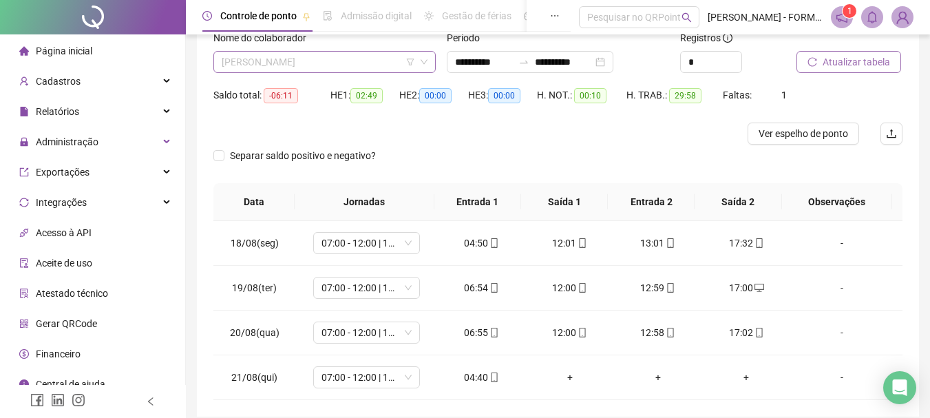
click at [356, 63] on span "JURANDIR CROVADOR" at bounding box center [325, 62] width 206 height 21
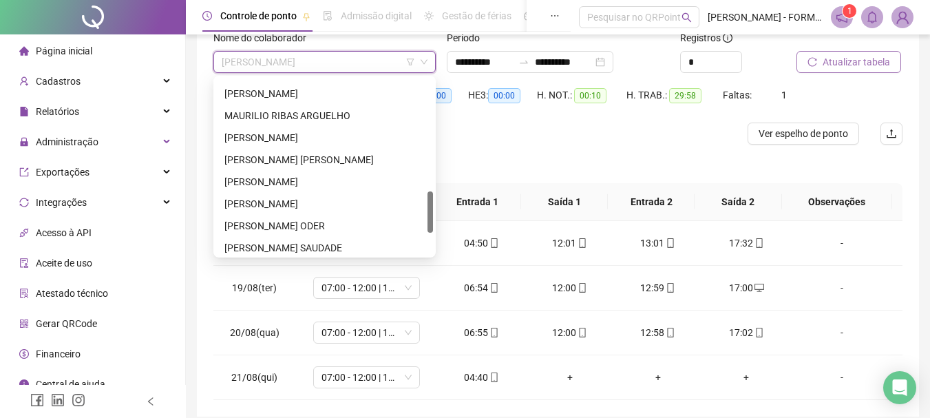
drag, startPoint x: 432, startPoint y: 156, endPoint x: 423, endPoint y: 205, distance: 49.7
click at [423, 205] on div "MARCIANO JANUARIO DE LIMA MARLON SOUTO PINHEIRO DOS SANTOS MAURILIO RIBAS ARGUE…" at bounding box center [324, 166] width 217 height 176
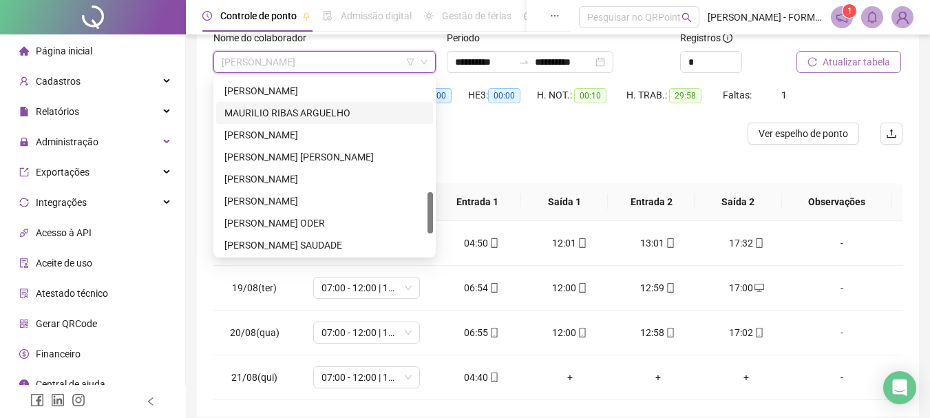
click at [312, 114] on div "MAURILIO RIBAS ARGUELHO" at bounding box center [324, 112] width 200 height 15
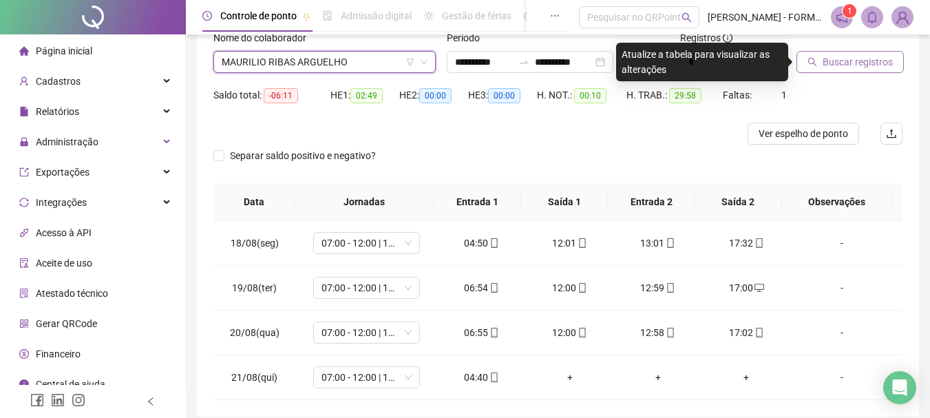
click at [857, 59] on span "Buscar registros" at bounding box center [857, 61] width 70 height 15
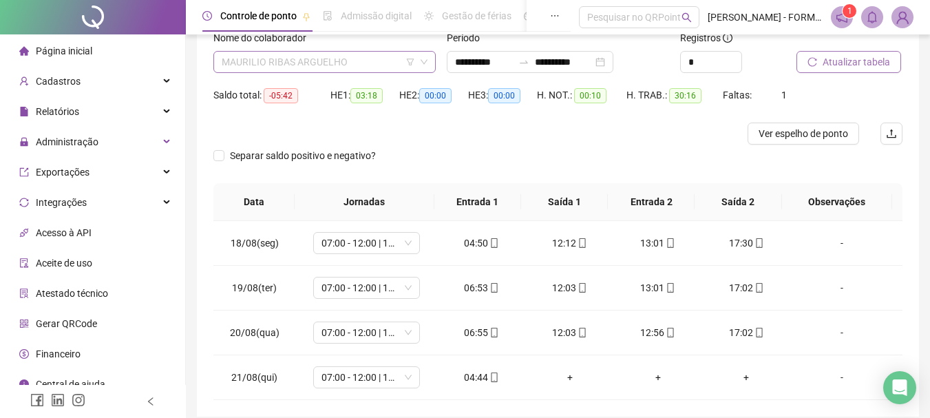
click at [374, 55] on span "MAURILIO RIBAS ARGUELHO" at bounding box center [325, 62] width 206 height 21
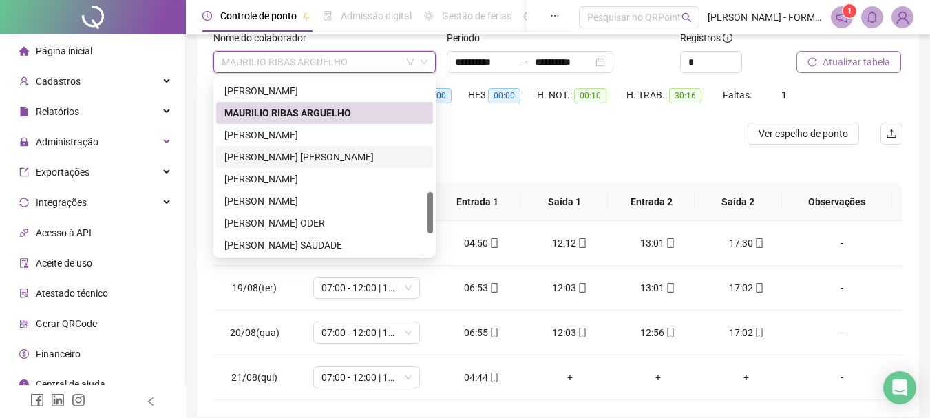
click at [283, 157] on div "MIQUEIAS MARTINS ARECO VALDEZ" at bounding box center [324, 156] width 200 height 15
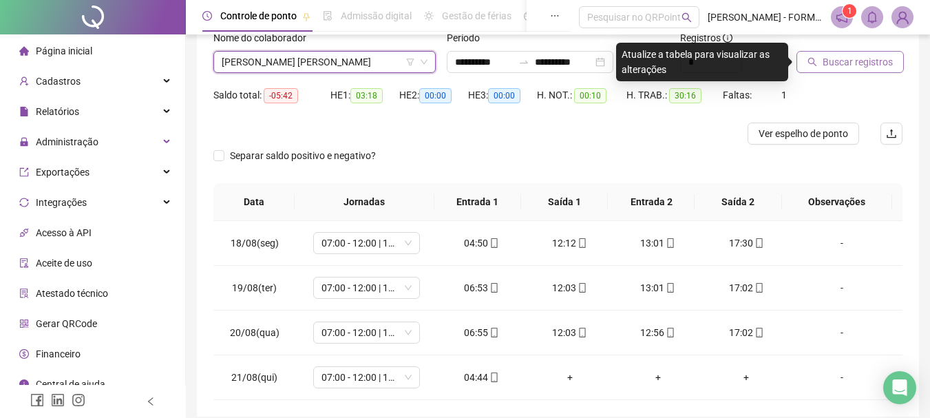
click at [866, 59] on span "Buscar registros" at bounding box center [857, 61] width 70 height 15
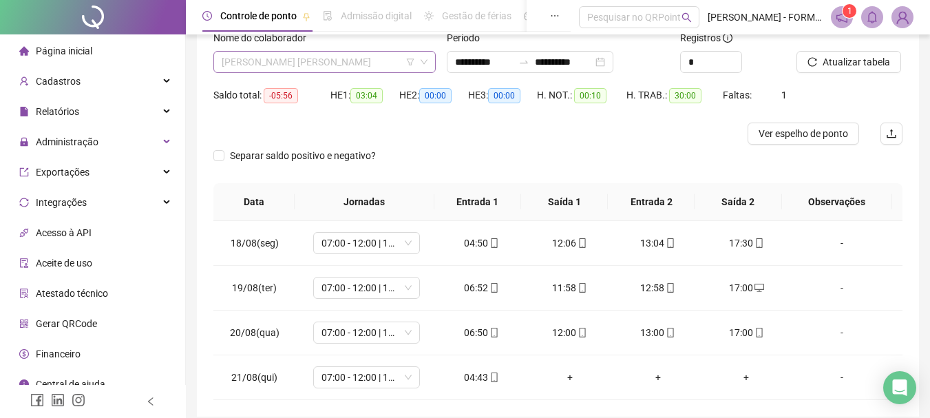
click at [299, 63] on span "MIQUEIAS MARTINS ARECO VALDEZ" at bounding box center [325, 62] width 206 height 21
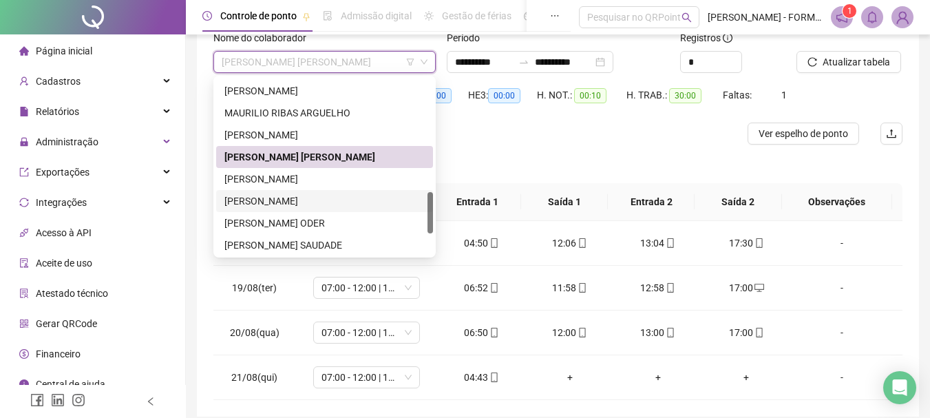
click at [259, 199] on div "PAULO SERGIO GOMES ESPINOSA" at bounding box center [324, 200] width 200 height 15
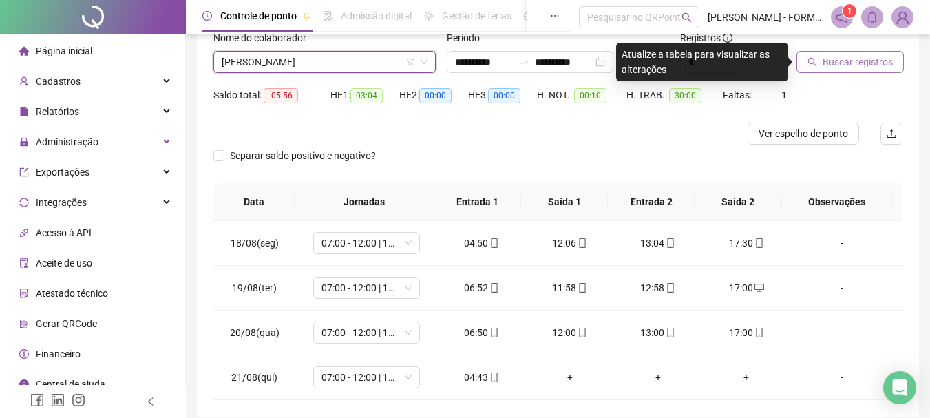
click at [861, 61] on span "Buscar registros" at bounding box center [857, 61] width 70 height 15
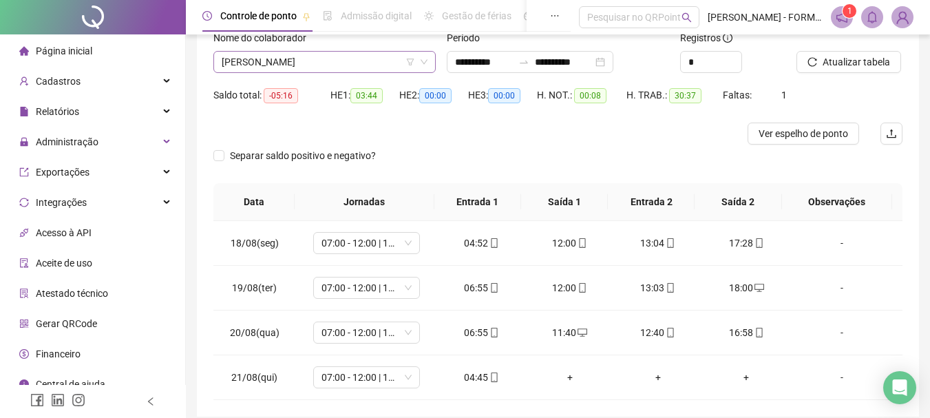
click at [367, 58] on span "PAULO SERGIO GOMES ESPINOSA" at bounding box center [325, 62] width 206 height 21
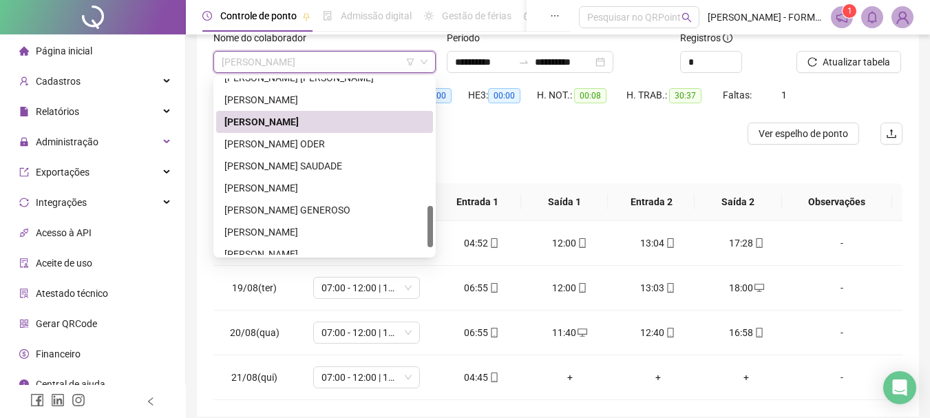
scroll to position [572, 0]
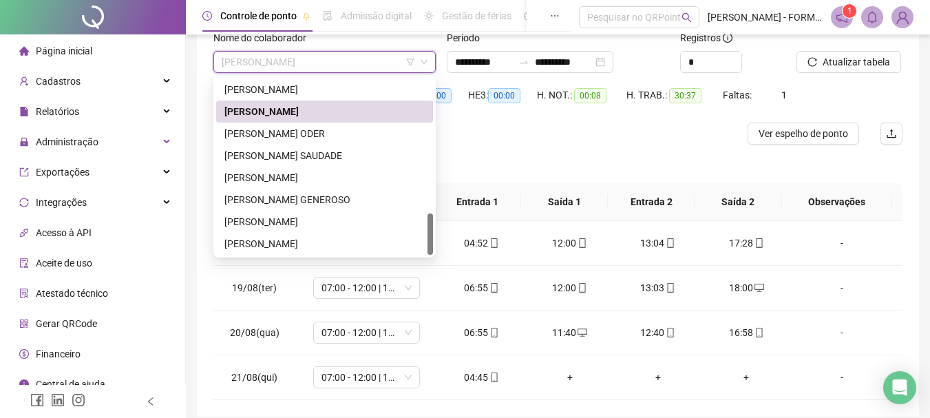
drag, startPoint x: 429, startPoint y: 206, endPoint x: 428, endPoint y: 238, distance: 32.3
click at [428, 238] on div at bounding box center [430, 233] width 6 height 41
click at [323, 178] on div "RAIMUNDO NONATO DOS SANTOS" at bounding box center [324, 177] width 200 height 15
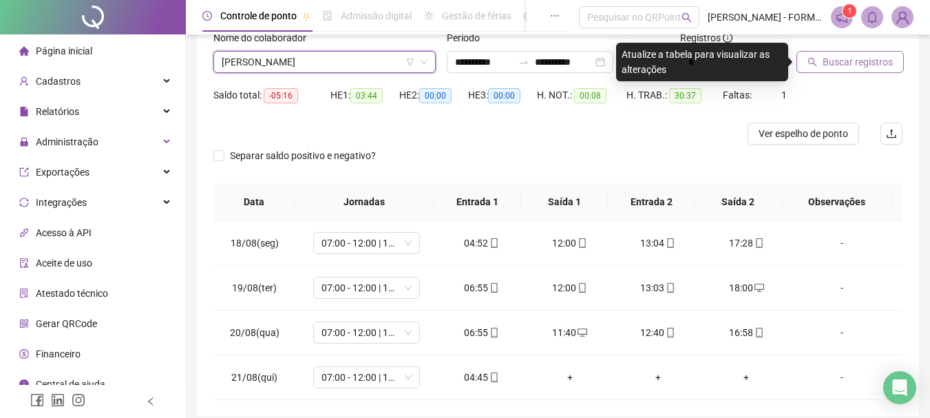
click at [837, 56] on span "Buscar registros" at bounding box center [857, 61] width 70 height 15
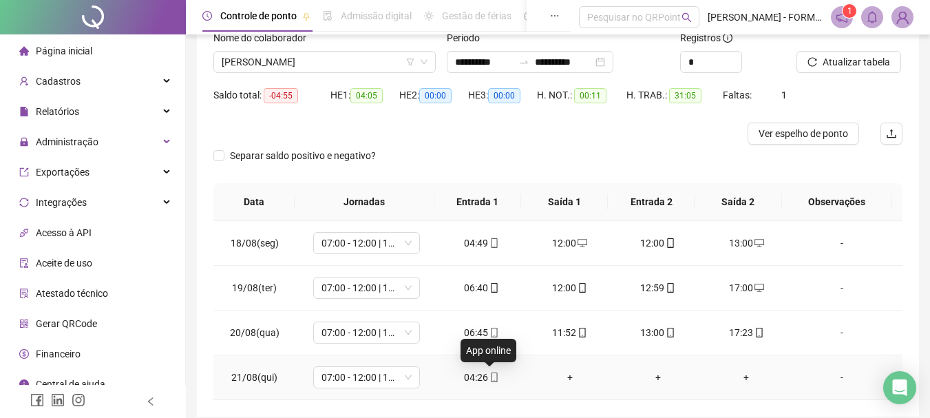
click at [491, 376] on icon "mobile" at bounding box center [494, 377] width 10 height 10
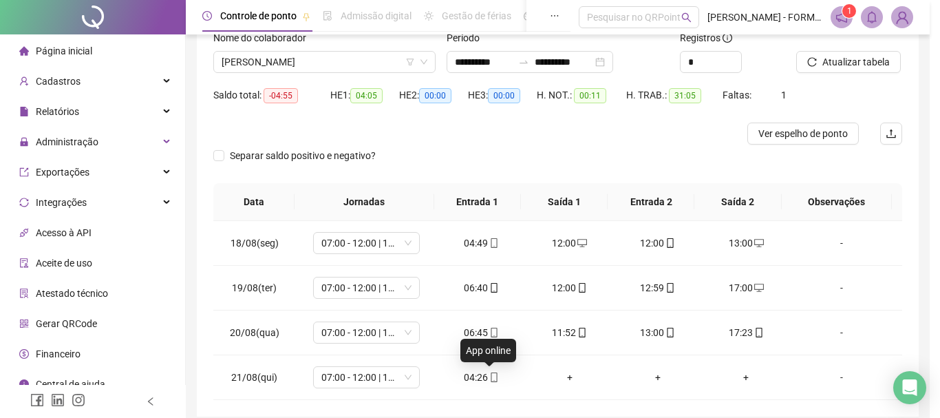
type input "**********"
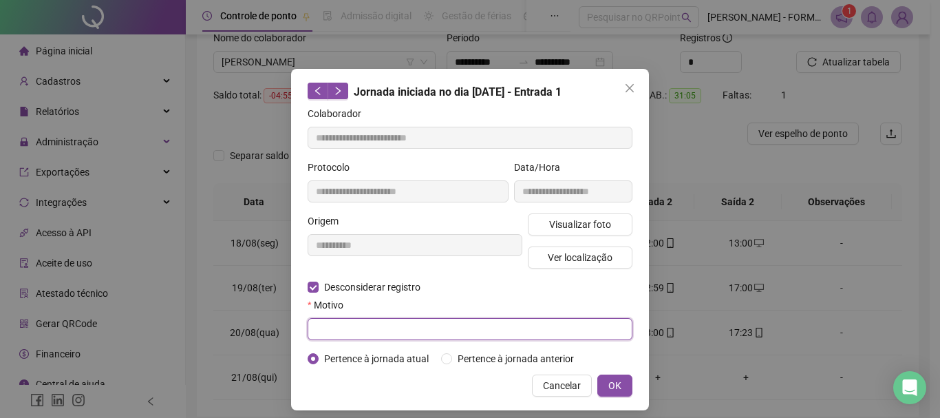
click at [380, 332] on input "text" at bounding box center [470, 329] width 325 height 22
type input "**********"
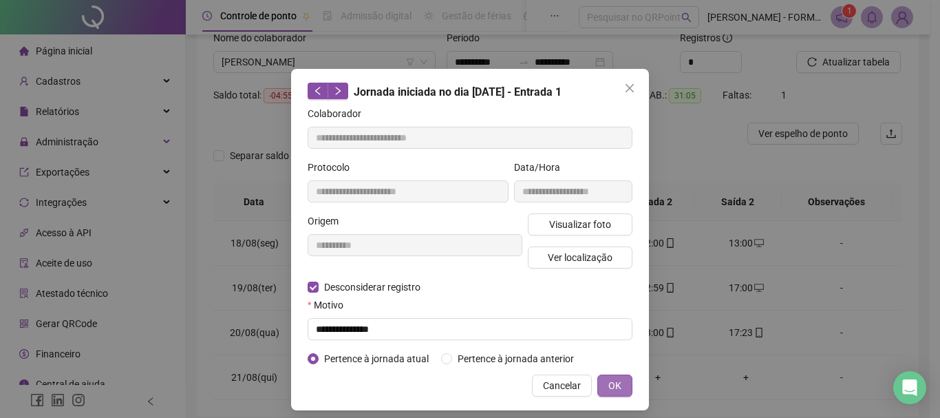
click at [611, 381] on span "OK" at bounding box center [614, 385] width 13 height 15
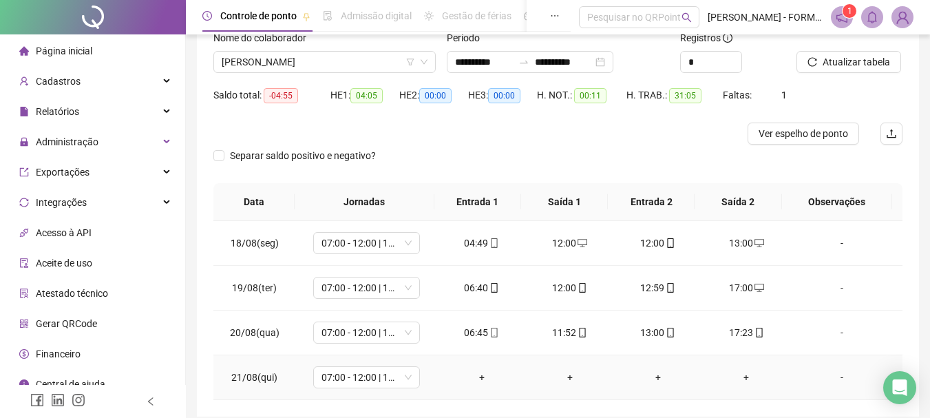
click at [475, 373] on div "+" at bounding box center [482, 376] width 66 height 15
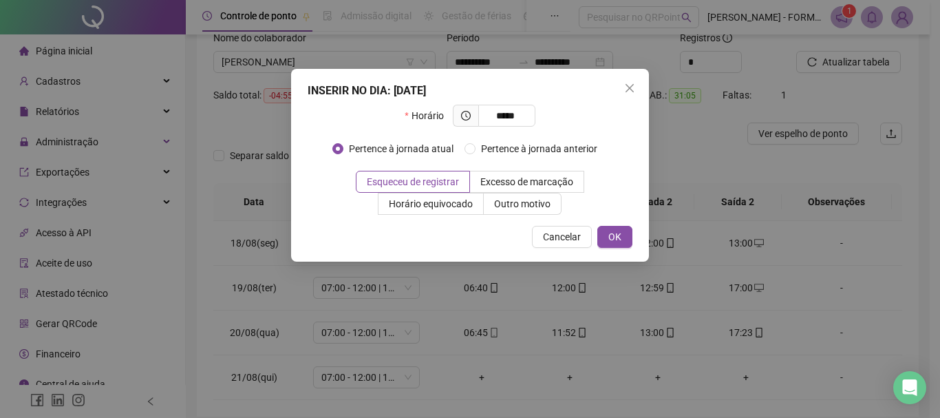
type input "*****"
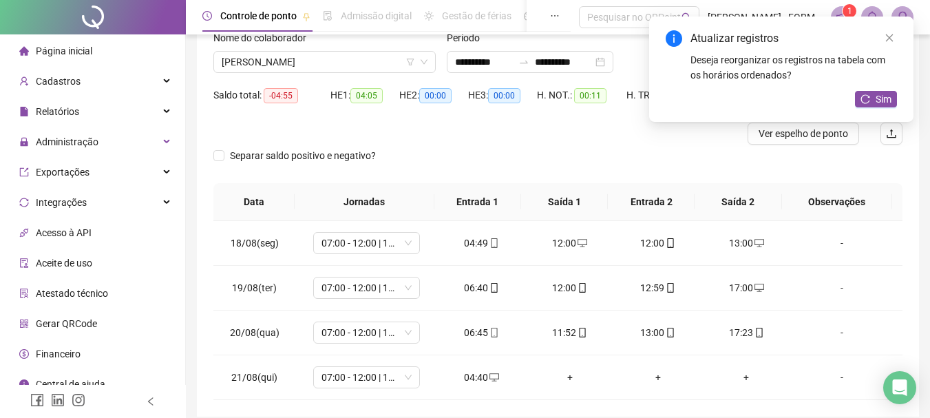
click at [883, 89] on div "Atualizar registros Deseja reorganizar os registros na tabela com os horários o…" at bounding box center [781, 69] width 264 height 105
click at [881, 99] on span "Sim" at bounding box center [883, 99] width 16 height 15
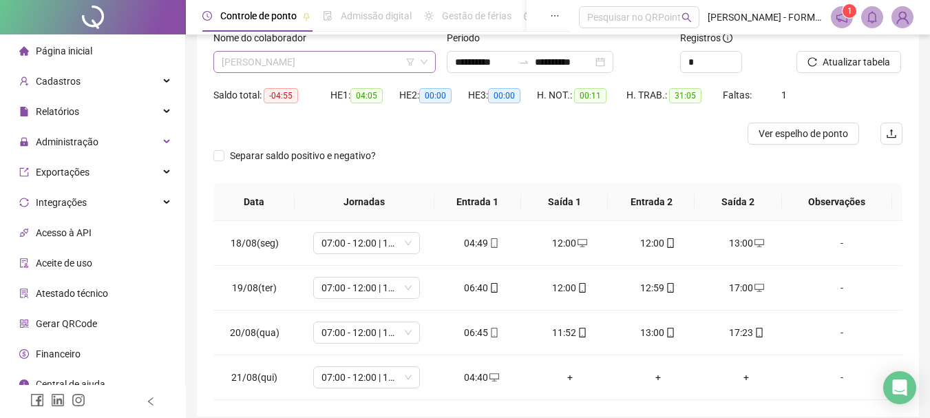
click at [376, 63] on span "RAIMUNDO NONATO DOS SANTOS" at bounding box center [325, 62] width 206 height 21
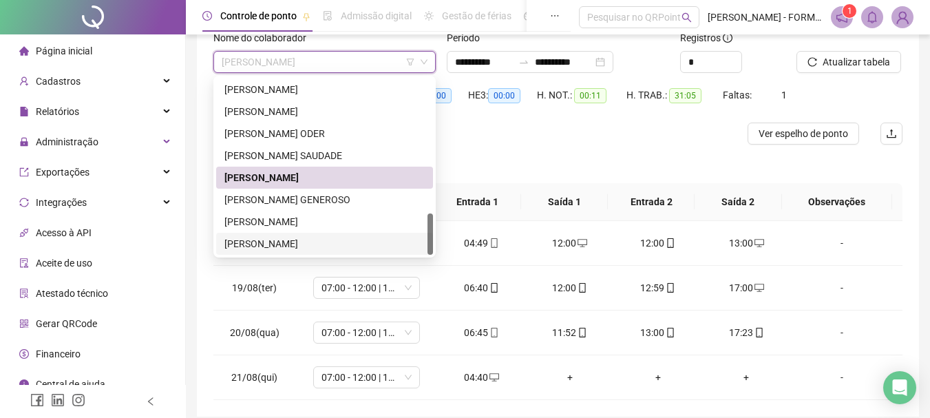
click at [337, 239] on div "SEVERINO DO NASCIMENTO SOARES" at bounding box center [324, 243] width 200 height 15
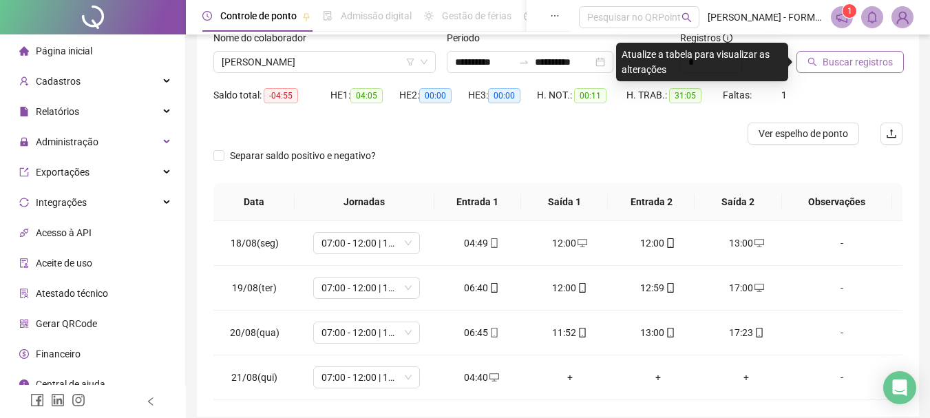
click at [855, 65] on span "Buscar registros" at bounding box center [857, 61] width 70 height 15
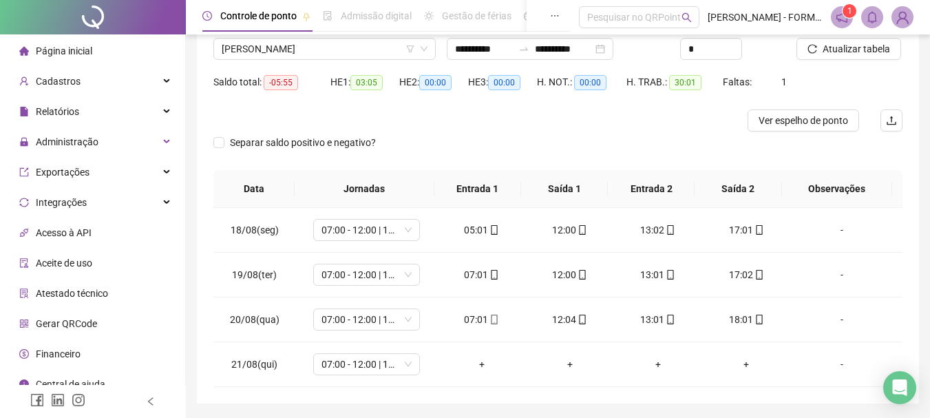
scroll to position [85, 0]
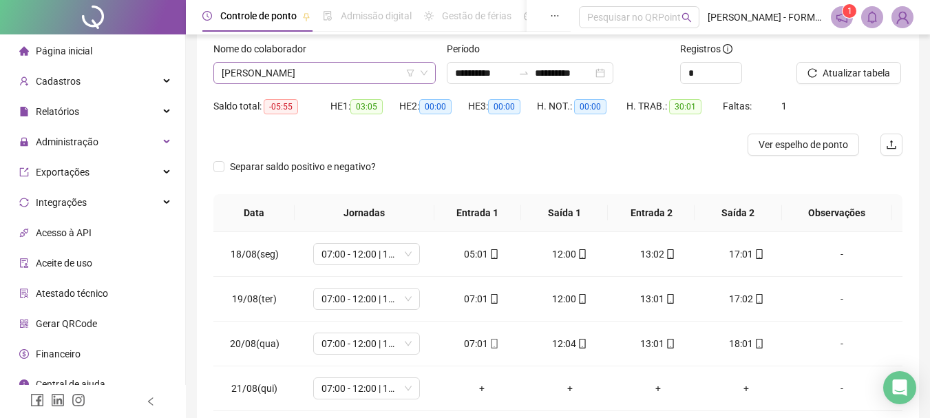
click at [299, 76] on span "SEVERINO DO NASCIMENTO SOARES" at bounding box center [325, 73] width 206 height 21
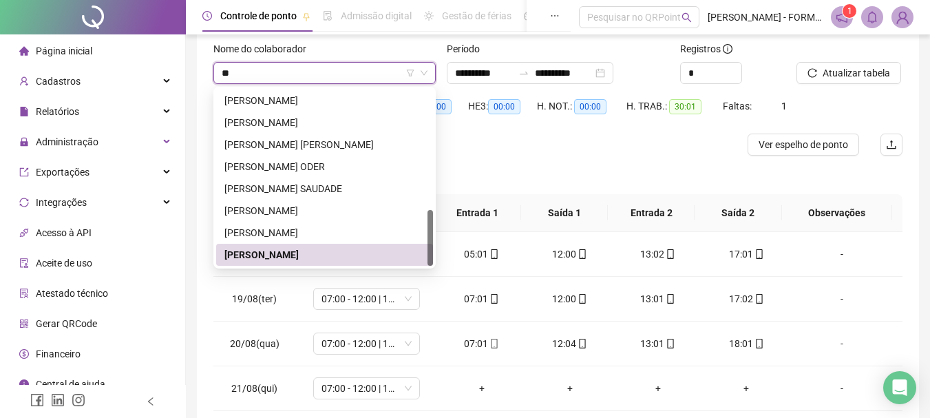
scroll to position [0, 0]
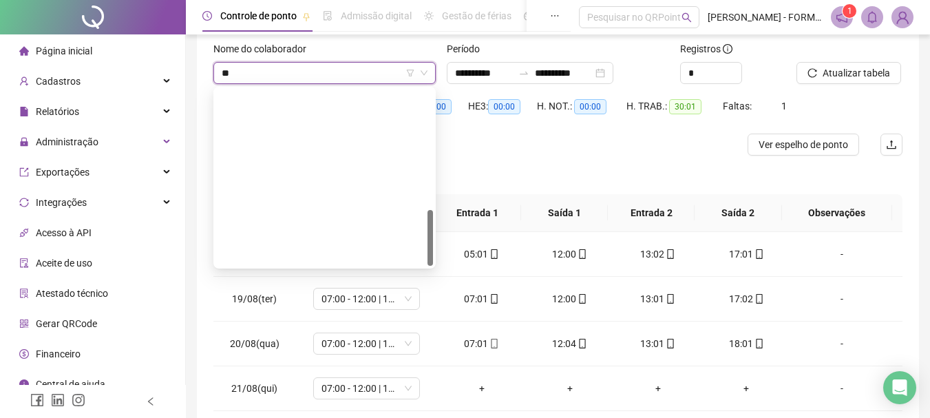
type input "***"
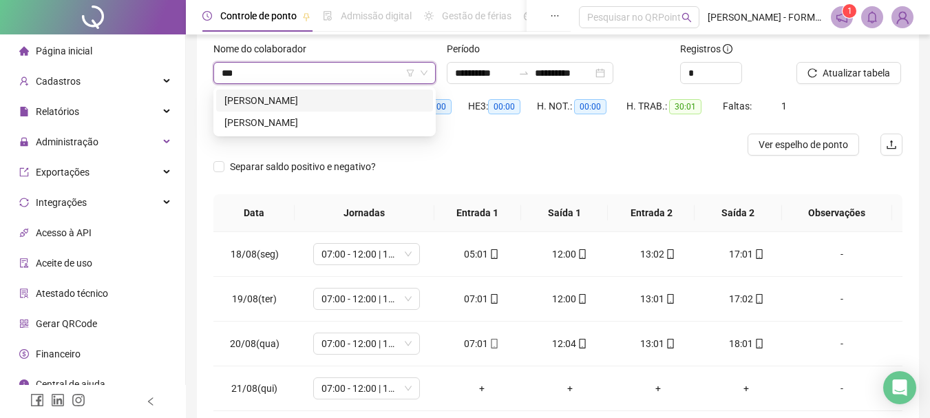
click at [320, 95] on div "DIOGO ROQUISSANO DE OLIVEIRA" at bounding box center [324, 100] width 200 height 15
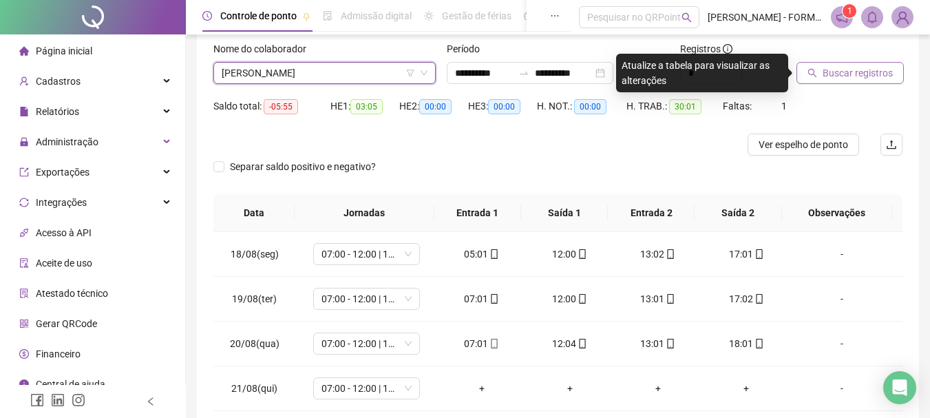
click at [853, 71] on span "Buscar registros" at bounding box center [857, 72] width 70 height 15
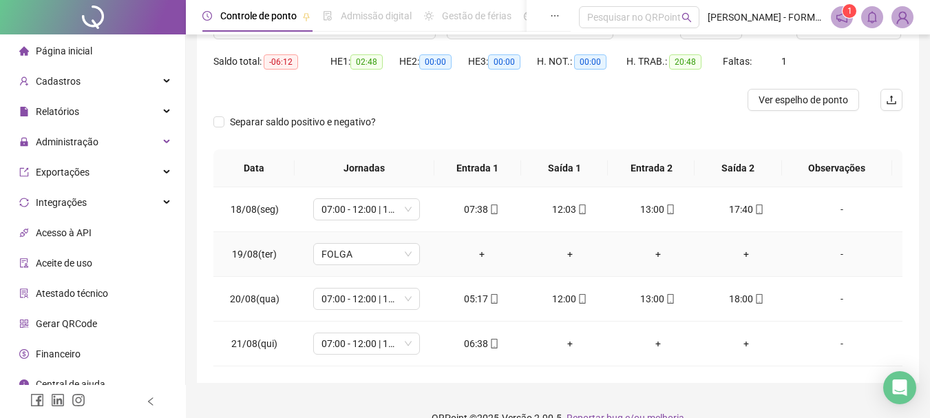
scroll to position [154, 0]
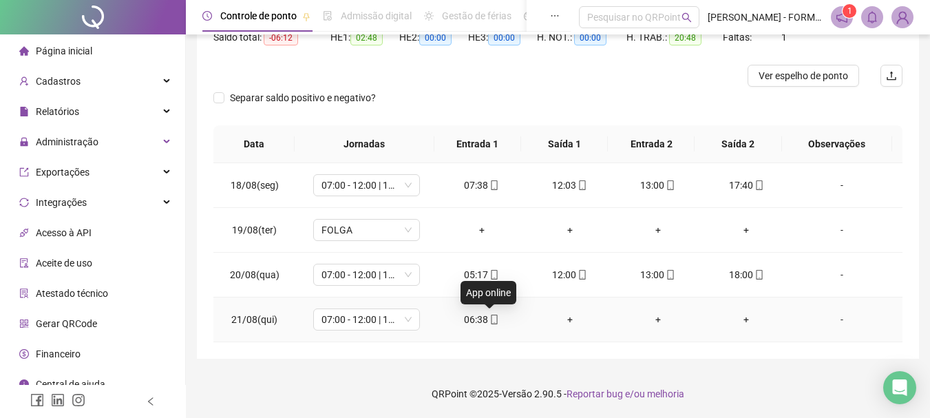
click at [491, 319] on icon "mobile" at bounding box center [494, 319] width 10 height 10
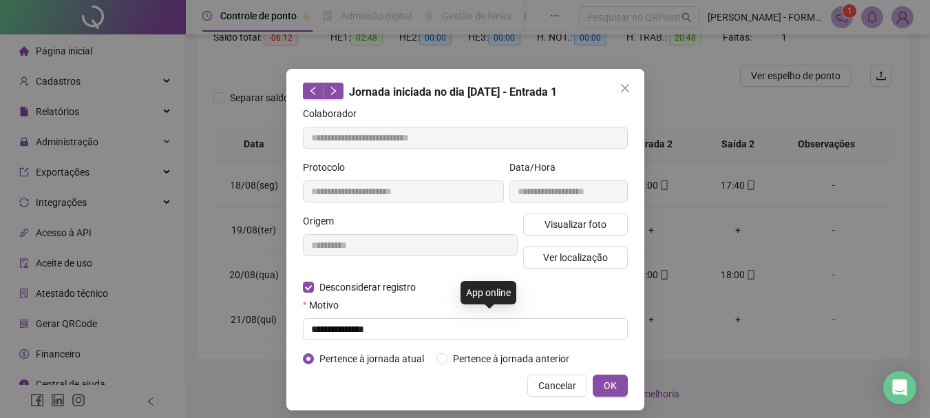
type input "**********"
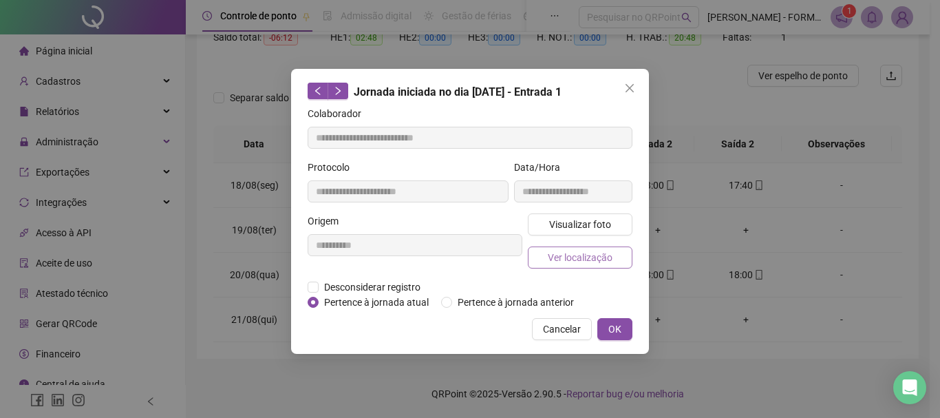
click at [548, 257] on span "Ver localização" at bounding box center [580, 257] width 65 height 15
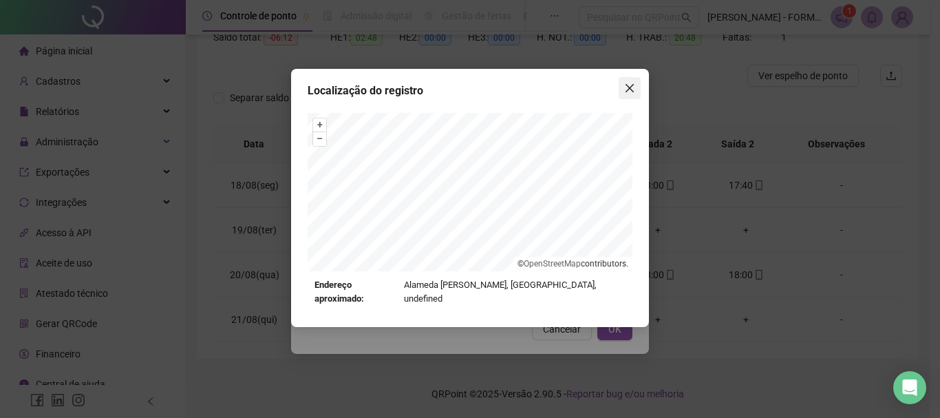
click at [628, 83] on icon "close" at bounding box center [629, 88] width 11 height 11
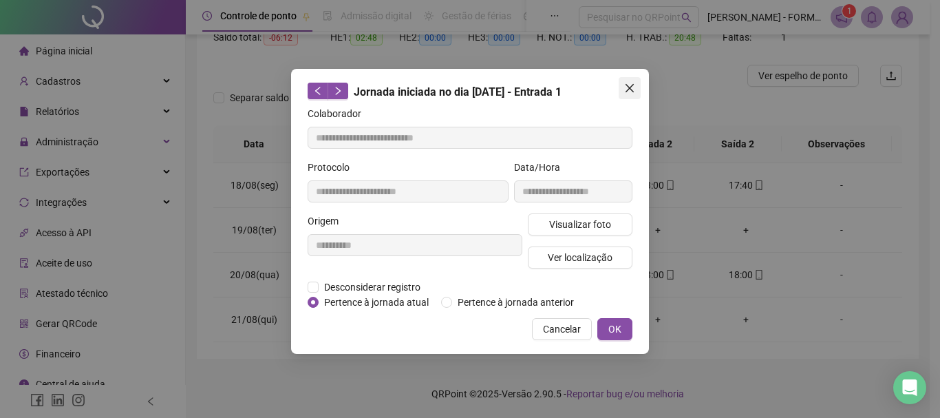
click at [633, 85] on icon "close" at bounding box center [629, 88] width 8 height 8
